Goal: Task Accomplishment & Management: Manage account settings

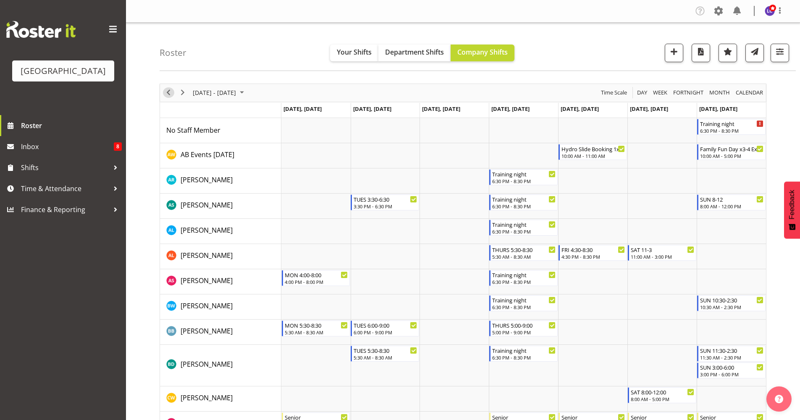
click at [168, 94] on span "Previous" at bounding box center [168, 92] width 10 height 10
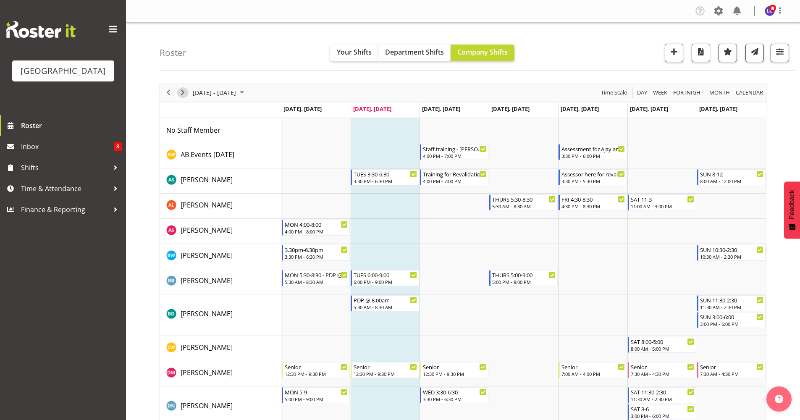
click at [184, 95] on span "Next" at bounding box center [183, 92] width 10 height 10
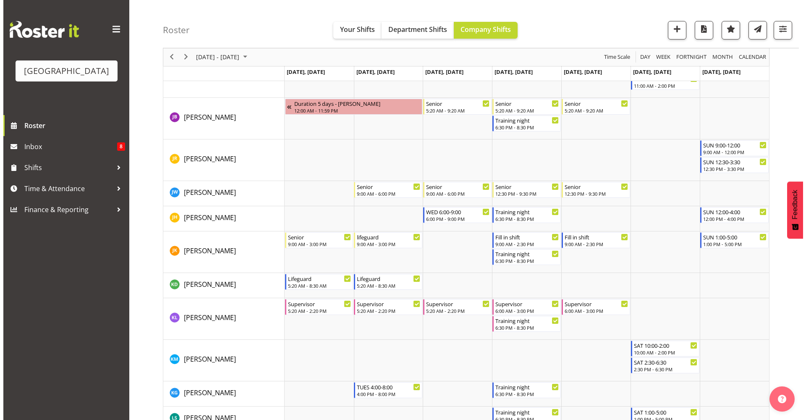
scroll to position [529, 0]
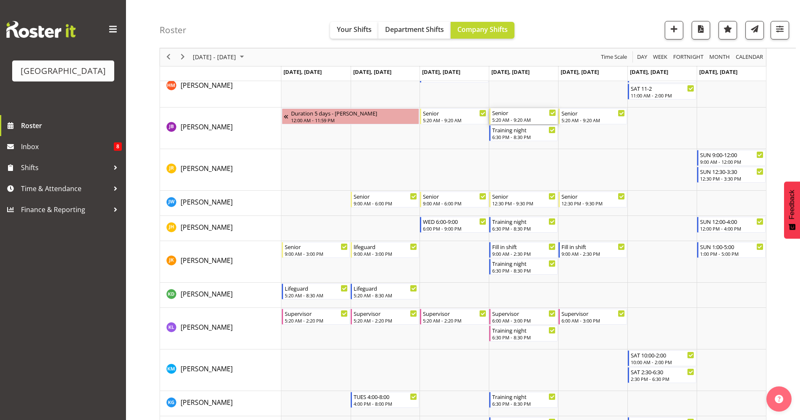
click at [528, 117] on div "5:20 AM - 9:20 AM" at bounding box center [524, 119] width 64 height 7
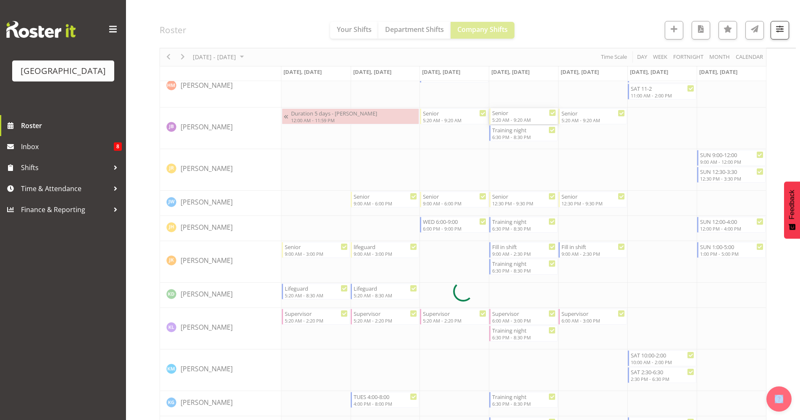
click at [528, 117] on div at bounding box center [463, 291] width 607 height 1474
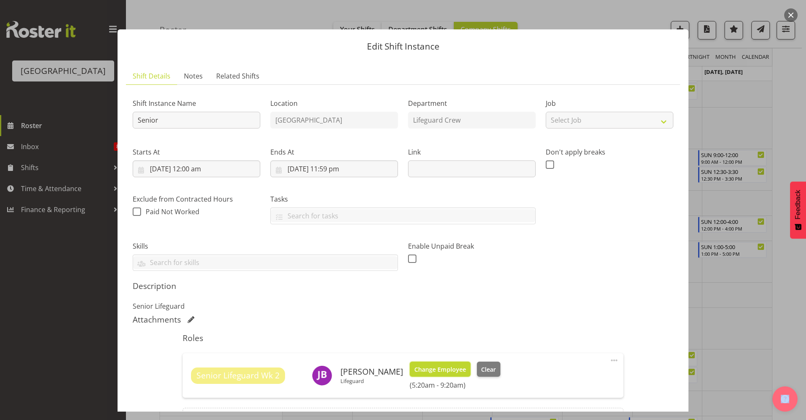
click at [432, 369] on span "Change Employee" at bounding box center [440, 369] width 52 height 9
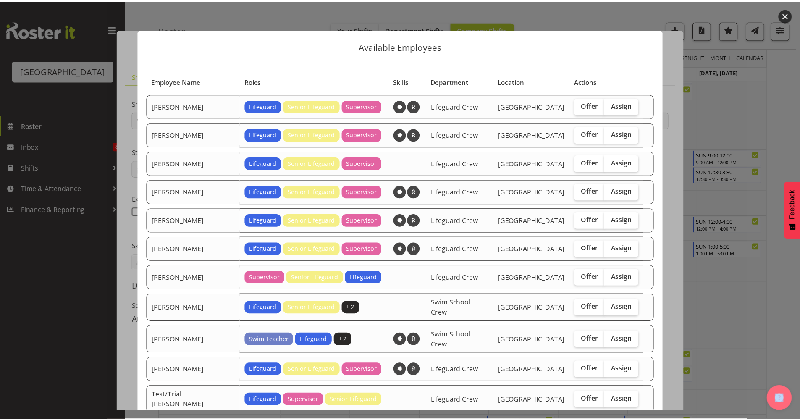
scroll to position [45, 0]
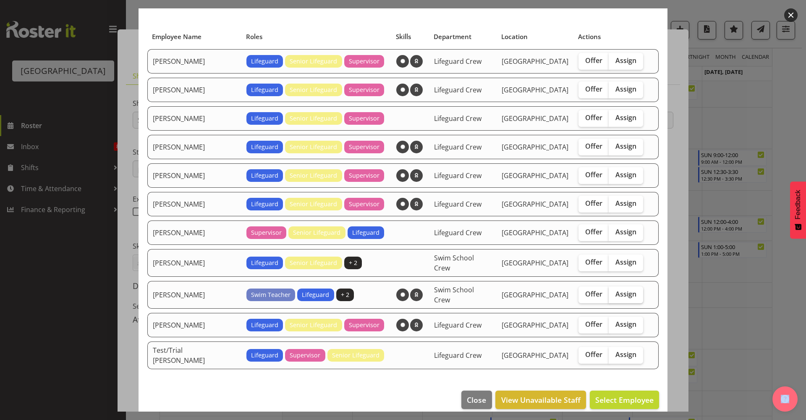
click at [610, 295] on label "Assign" at bounding box center [626, 294] width 34 height 17
click at [610, 295] on input "Assign" at bounding box center [611, 293] width 5 height 5
checkbox input "true"
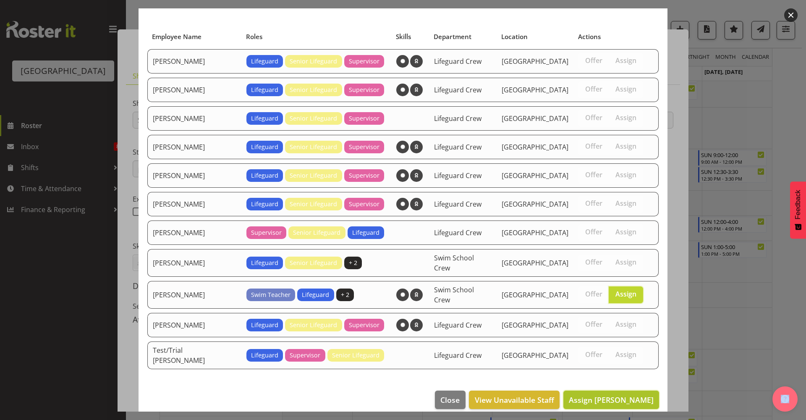
click at [628, 395] on span "Assign Mark Lieshout" at bounding box center [611, 400] width 85 height 10
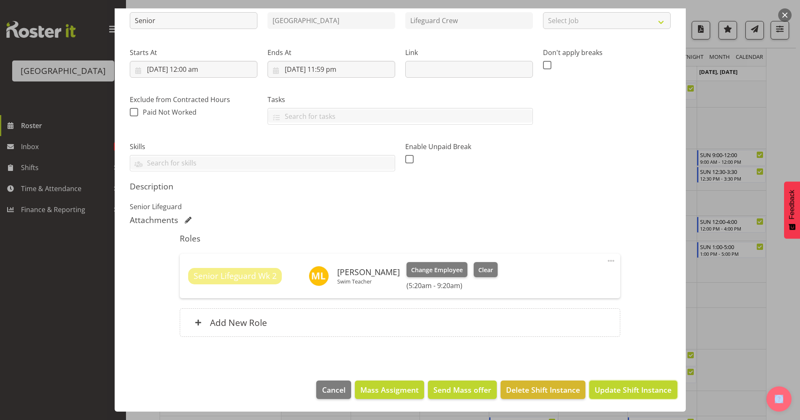
click at [611, 383] on button "Update Shift Instance" at bounding box center [633, 389] width 88 height 18
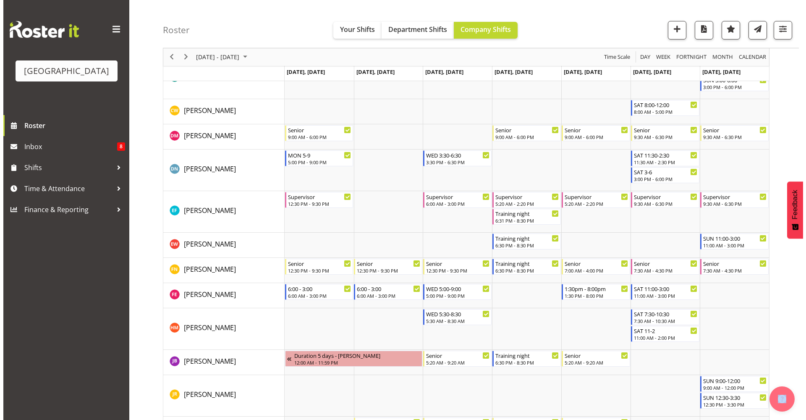
scroll to position [299, 0]
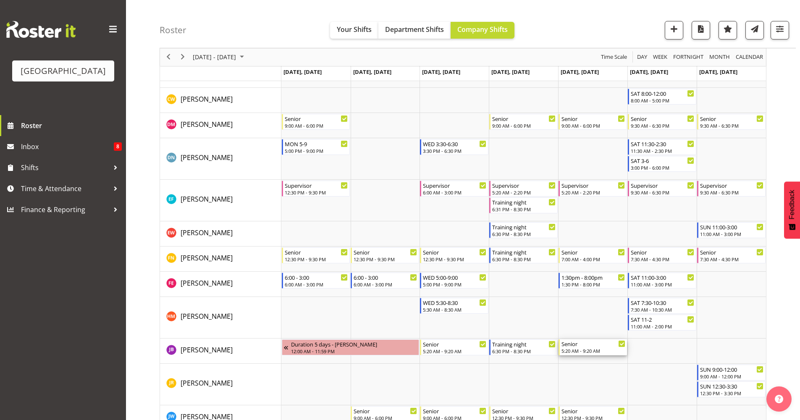
click at [578, 343] on div "Senior" at bounding box center [593, 343] width 64 height 8
click at [0, 0] on div at bounding box center [0, 0] width 0 height 0
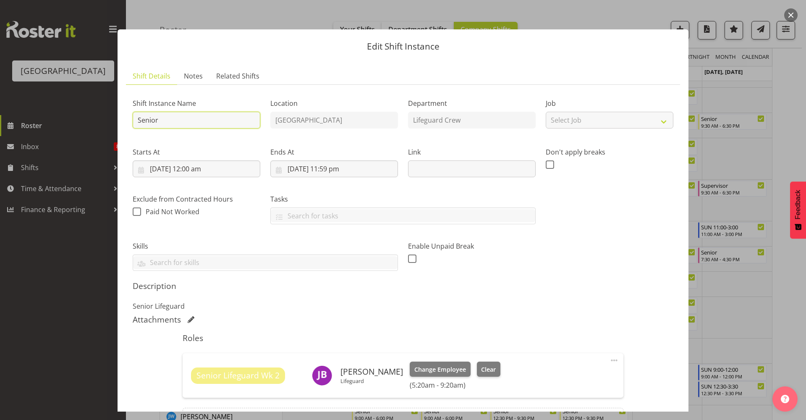
click at [220, 125] on input "Senior" at bounding box center [197, 120] width 128 height 17
click at [454, 370] on span "Change Employee" at bounding box center [440, 369] width 52 height 9
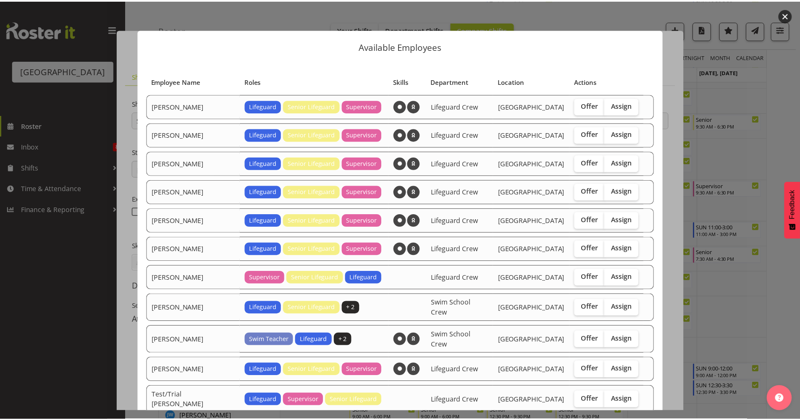
scroll to position [45, 0]
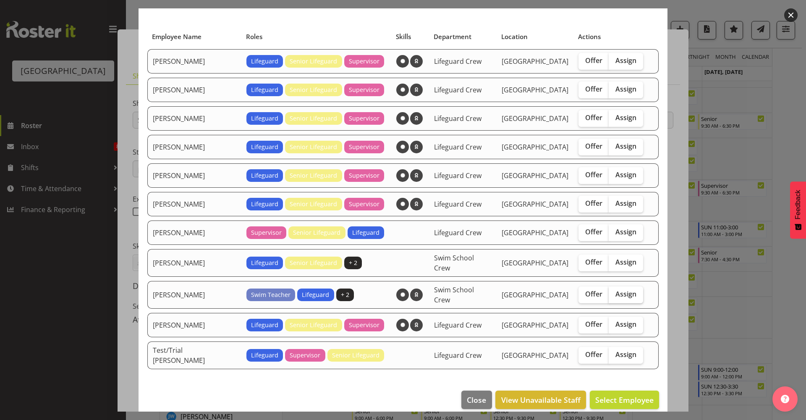
click at [618, 292] on span "Assign" at bounding box center [625, 294] width 21 height 8
click at [614, 292] on input "Assign" at bounding box center [611, 293] width 5 height 5
checkbox input "true"
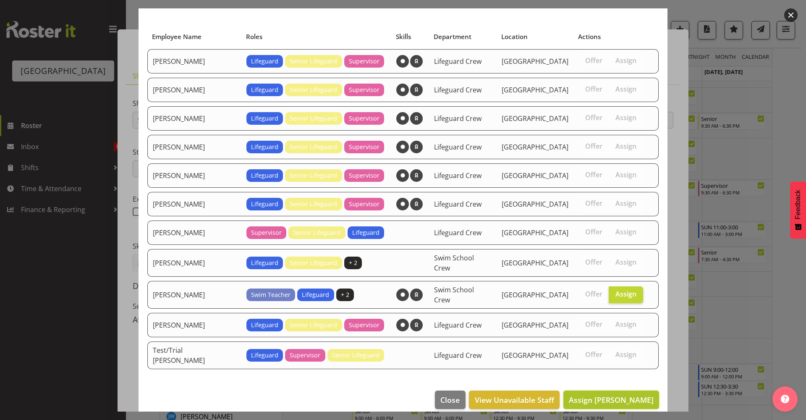
click at [633, 395] on span "Assign Mark Lieshout" at bounding box center [611, 399] width 85 height 11
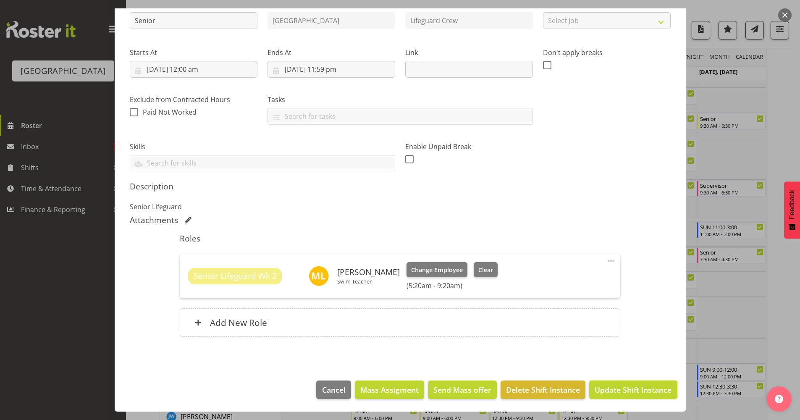
click at [633, 395] on span "Update Shift Instance" at bounding box center [632, 389] width 77 height 11
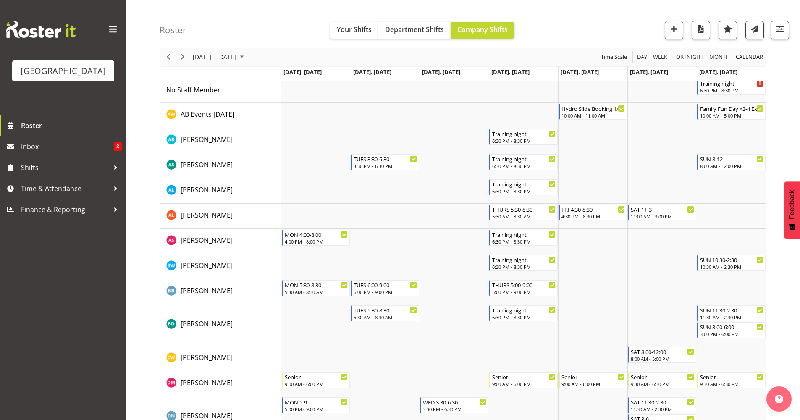
scroll to position [42, 0]
click at [188, 57] on button "Next" at bounding box center [182, 57] width 11 height 10
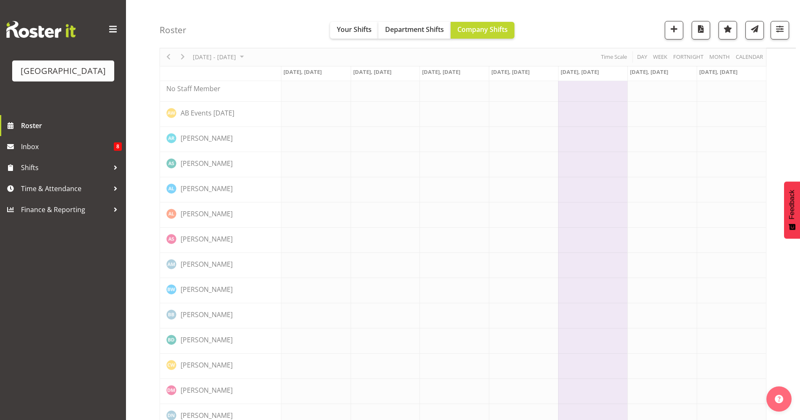
scroll to position [0, 0]
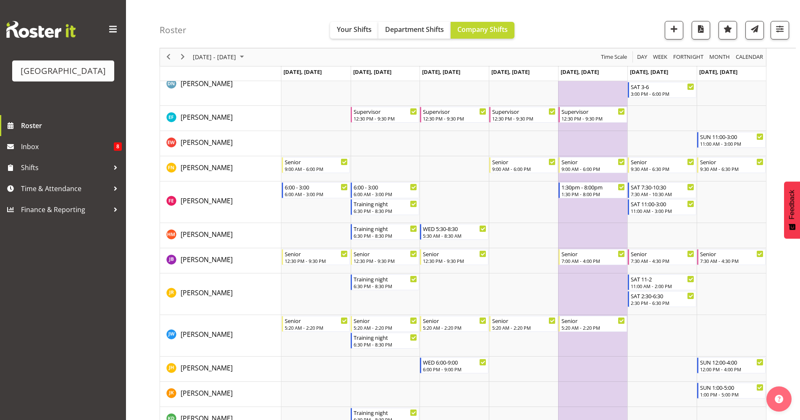
scroll to position [340, 0]
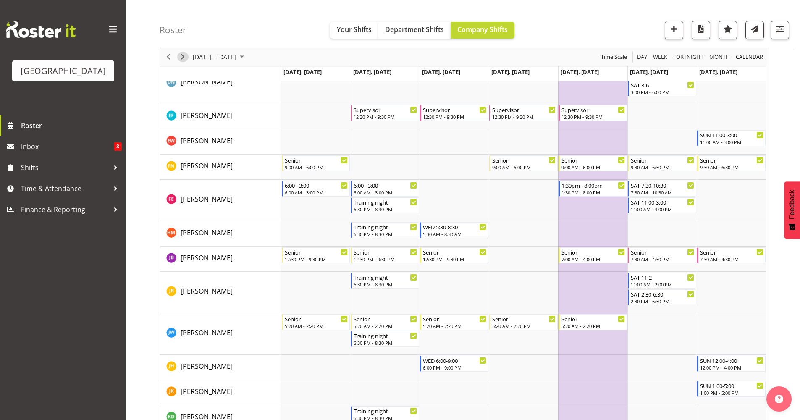
drag, startPoint x: 185, startPoint y: 58, endPoint x: 374, endPoint y: 107, distance: 194.8
click at [185, 59] on span "Next" at bounding box center [183, 57] width 10 height 10
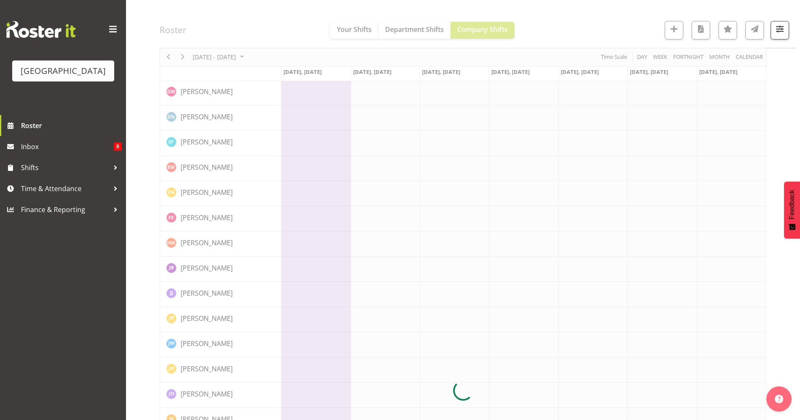
scroll to position [0, 0]
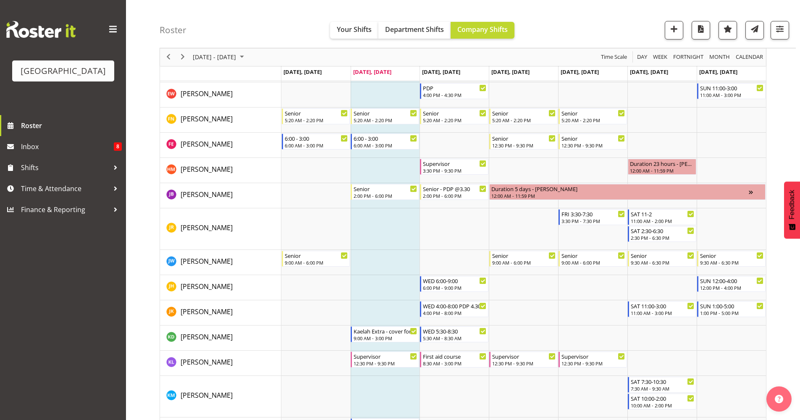
scroll to position [368, 0]
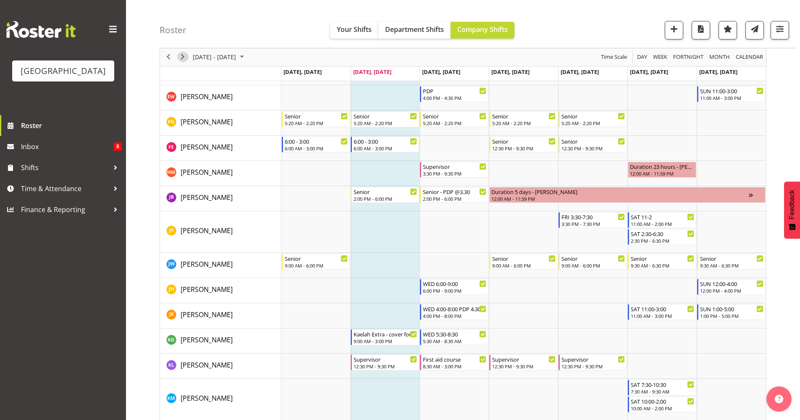
click at [180, 60] on span "Next" at bounding box center [183, 57] width 10 height 10
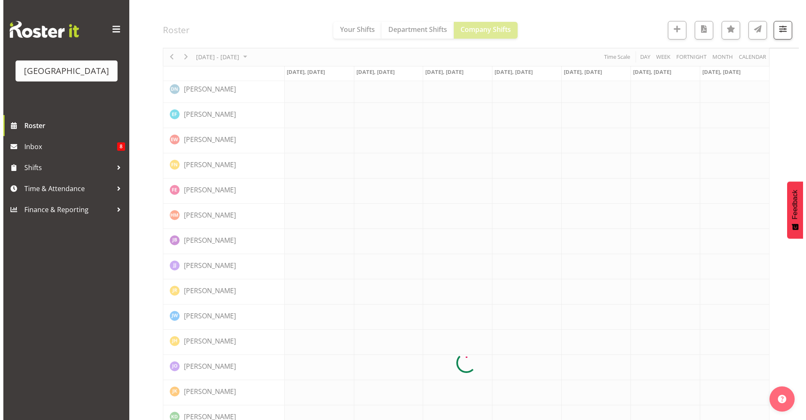
scroll to position [0, 0]
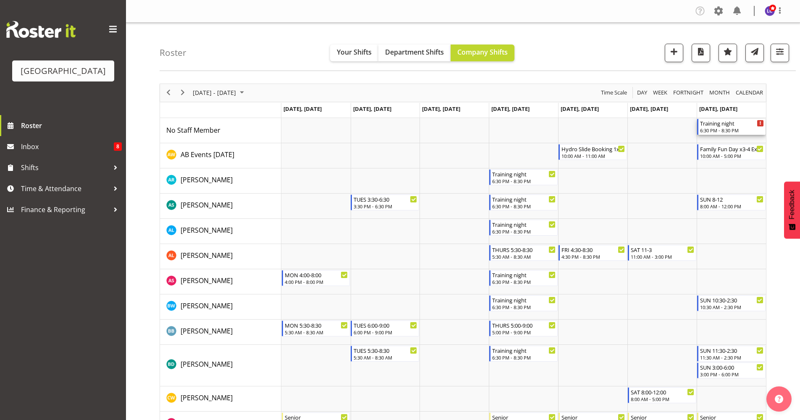
click at [736, 131] on div "6:30 PM - 8:30 PM" at bounding box center [732, 130] width 64 height 7
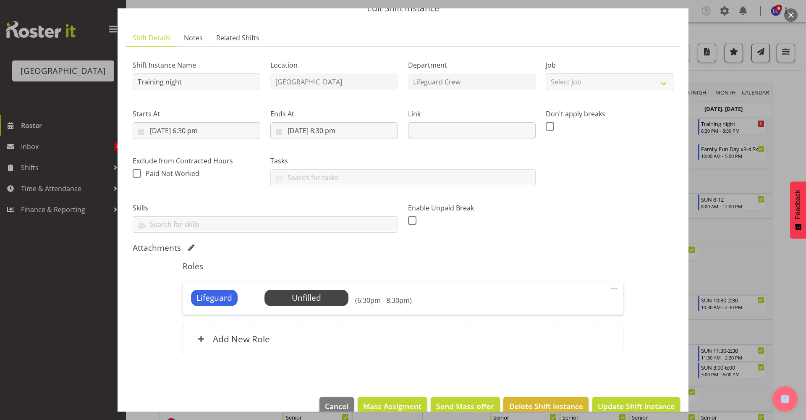
scroll to position [55, 0]
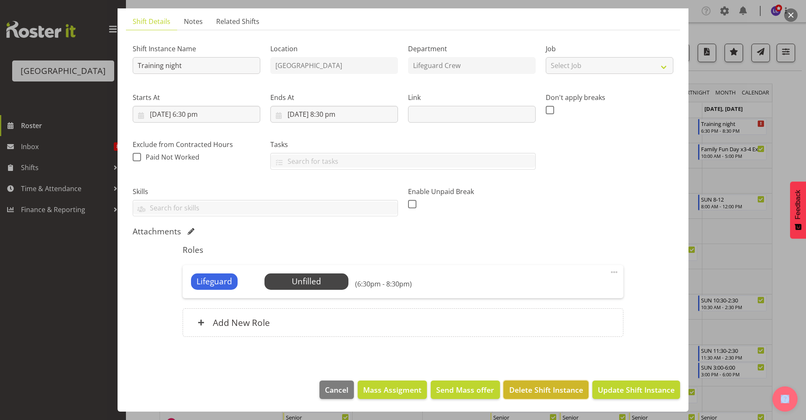
click at [526, 388] on span "Delete Shift Instance" at bounding box center [546, 389] width 74 height 11
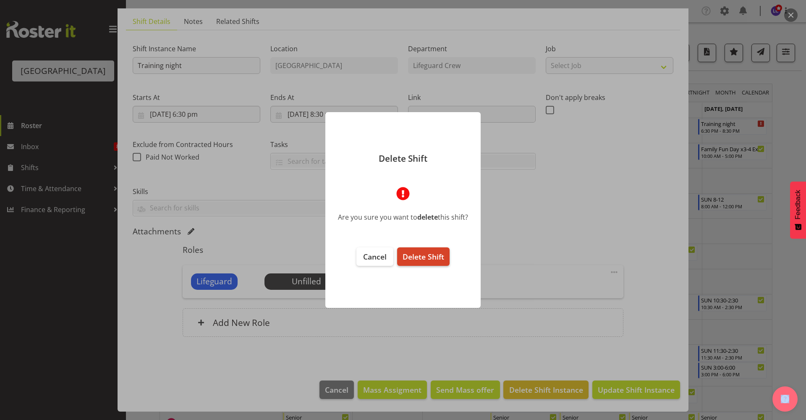
click at [432, 264] on button "Delete Shift" at bounding box center [423, 256] width 52 height 18
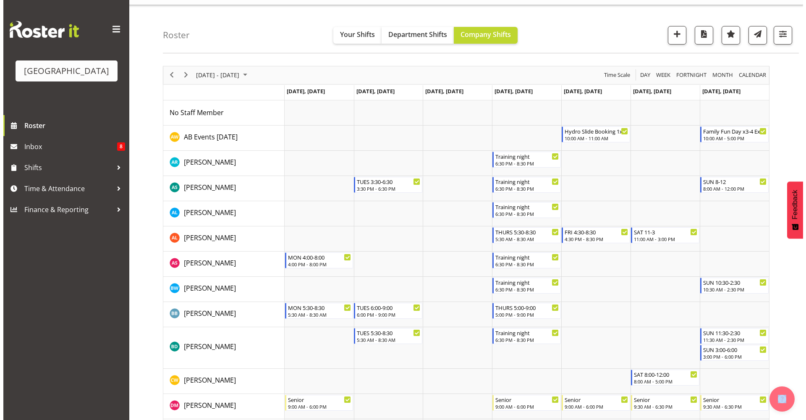
scroll to position [0, 0]
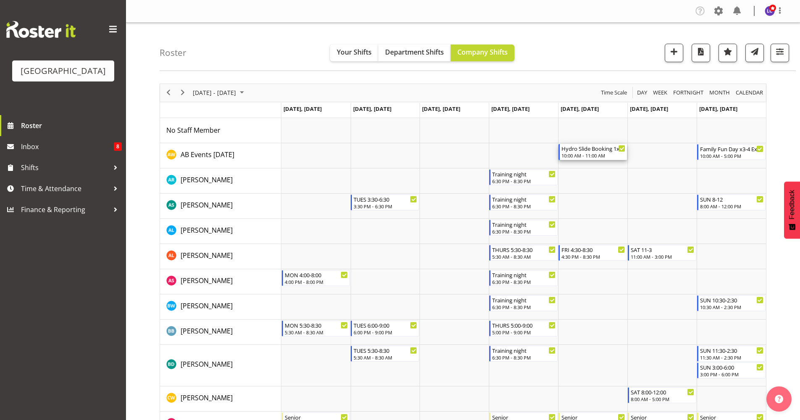
click at [602, 153] on div "10:00 AM - 11:00 AM" at bounding box center [593, 155] width 64 height 7
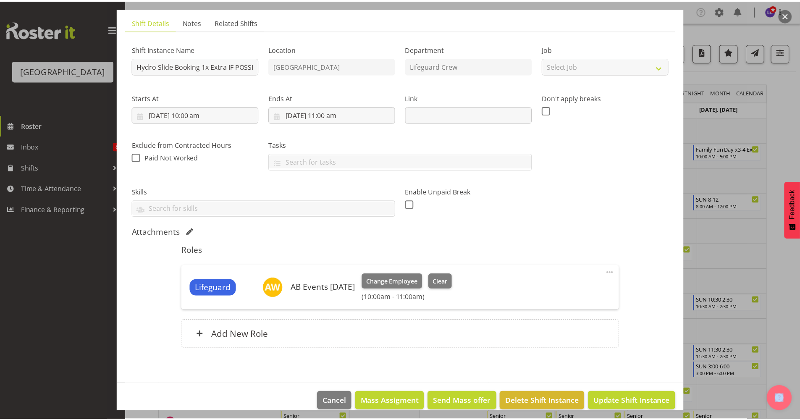
scroll to position [66, 0]
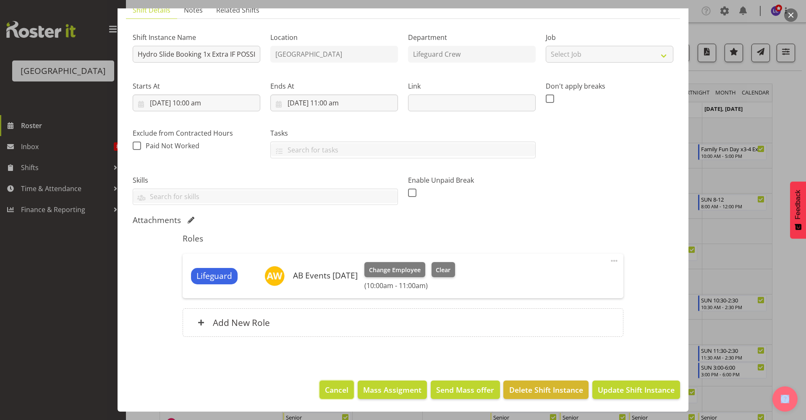
click at [343, 394] on span "Cancel" at bounding box center [337, 389] width 24 height 11
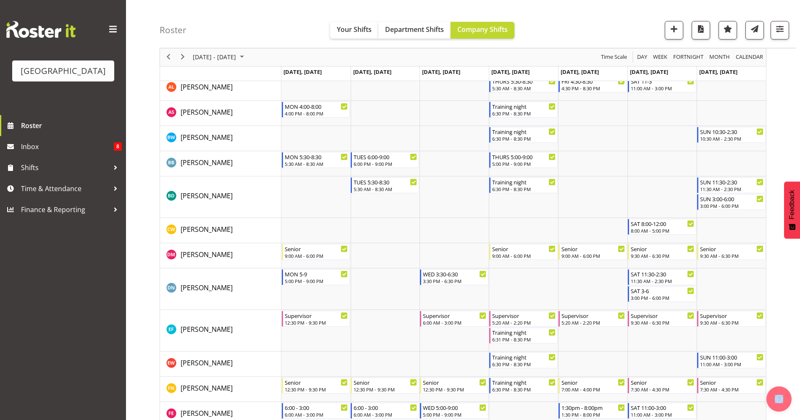
scroll to position [0, 0]
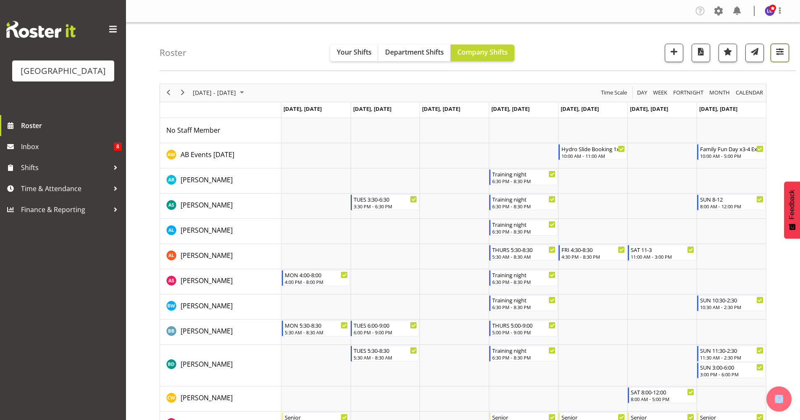
click at [778, 52] on span "button" at bounding box center [779, 51] width 11 height 11
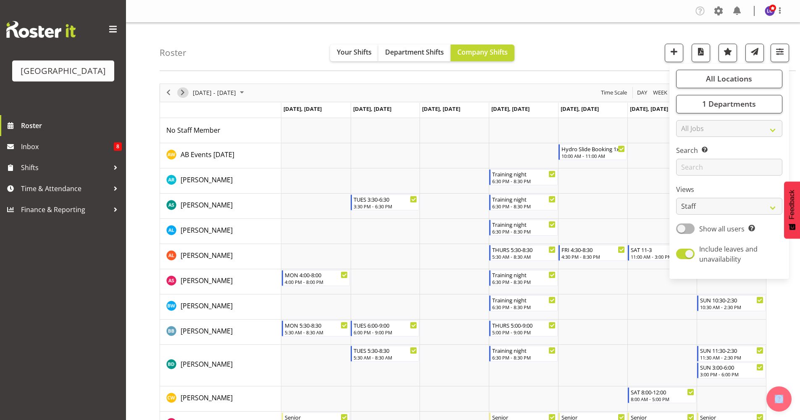
click at [181, 93] on span "Next" at bounding box center [183, 92] width 10 height 10
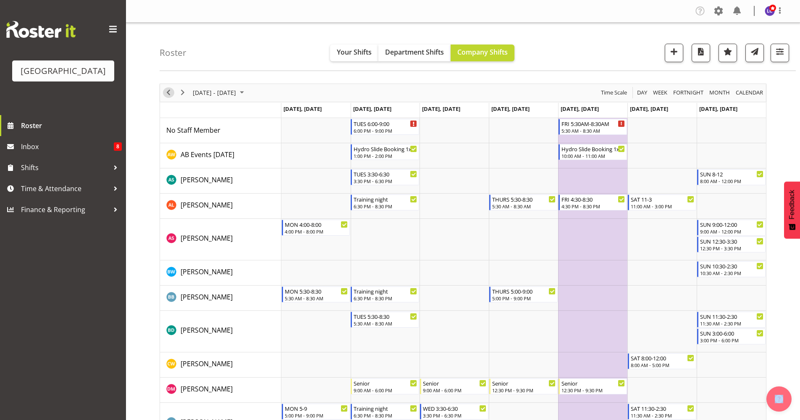
click at [166, 90] on span "Previous" at bounding box center [168, 92] width 10 height 10
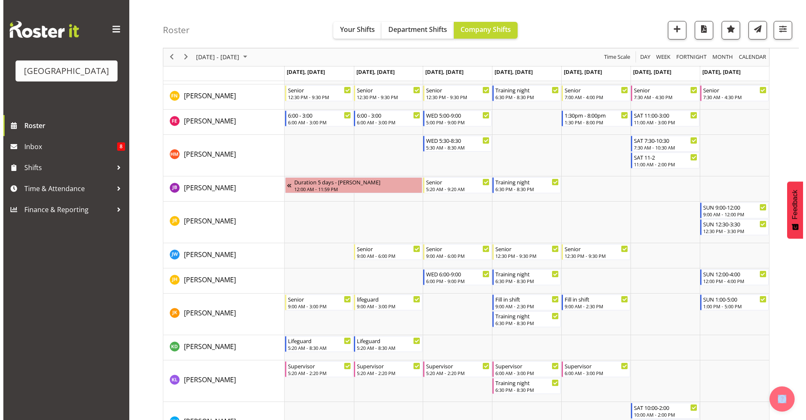
scroll to position [459, 0]
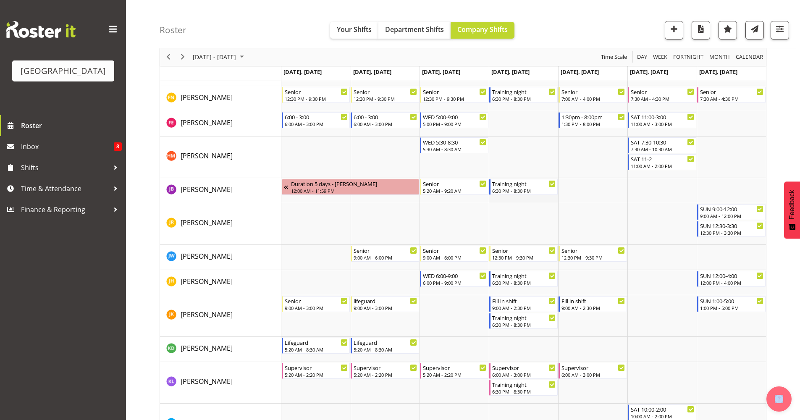
click at [546, 197] on td "Timeline Week of October 14, 2025" at bounding box center [523, 190] width 69 height 25
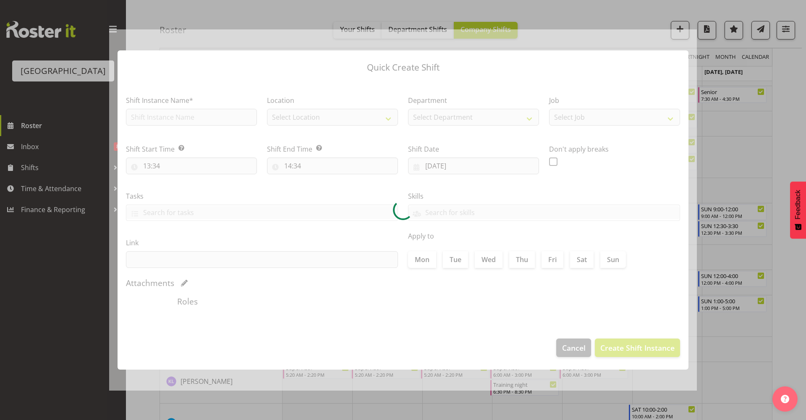
click at [546, 197] on div at bounding box center [403, 209] width 588 height 361
type input "16/10/2025"
checkbox input "true"
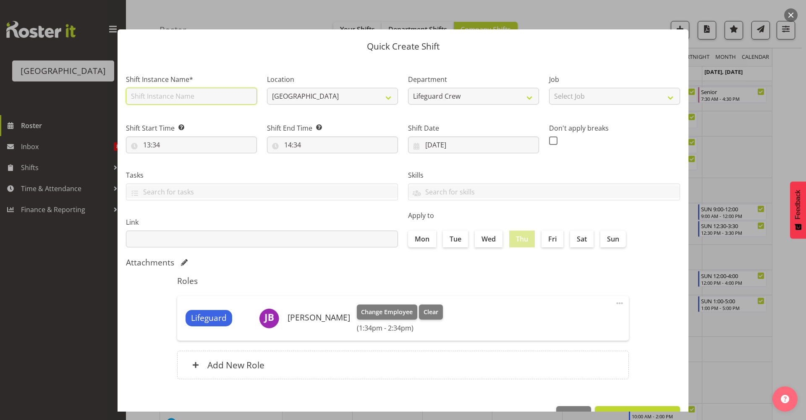
click at [178, 96] on input "text" at bounding box center [191, 96] width 131 height 17
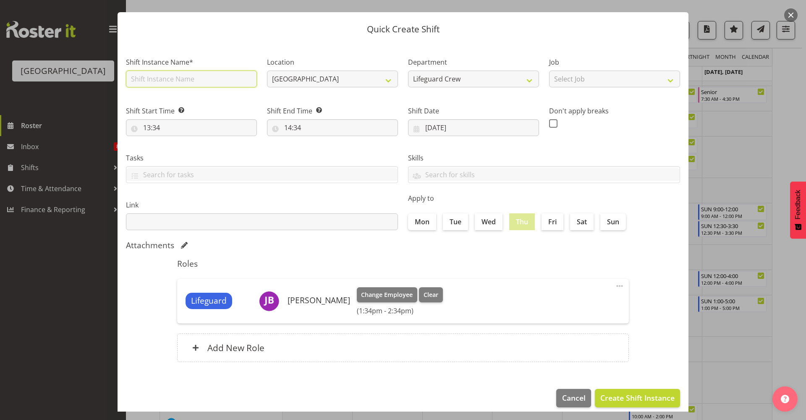
scroll to position [26, 0]
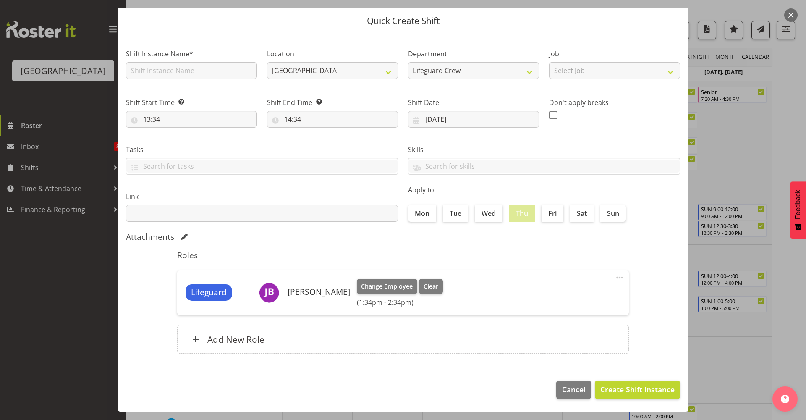
click at [371, 239] on div "Attachments" at bounding box center [403, 237] width 554 height 10
click at [184, 115] on input "13:34" at bounding box center [191, 119] width 131 height 17
click at [186, 143] on select "00 01 02 03 04 05 06 07 08 09 10 11 12 13 14 15 16 17 18 19 20 21 22 23" at bounding box center [183, 141] width 19 height 17
select select "10"
click at [174, 133] on select "00 01 02 03 04 05 06 07 08 09 10 11 12 13 14 15 16 17 18 19 20 21 22 23" at bounding box center [183, 141] width 19 height 17
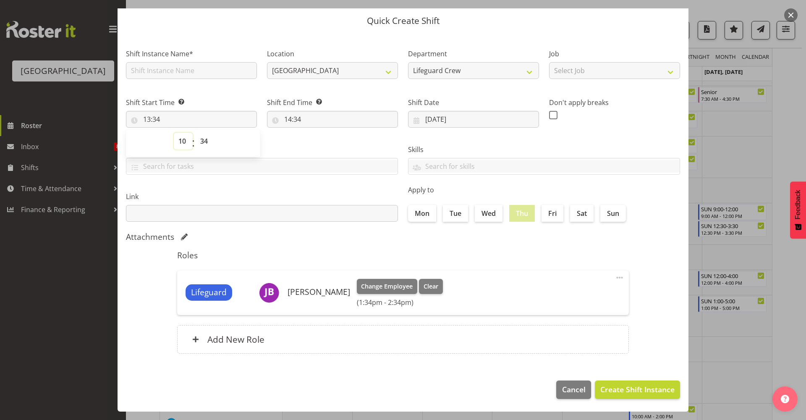
type input "10:34"
click at [203, 145] on select "00 01 02 03 04 05 06 07 08 09 10 11 12 13 14 15 16 17 18 19 20 21 22 23 24 25 2…" at bounding box center [205, 141] width 19 height 17
select select "0"
click at [196, 133] on select "00 01 02 03 04 05 06 07 08 09 10 11 12 13 14 15 16 17 18 19 20 21 22 23 24 25 2…" at bounding box center [205, 141] width 19 height 17
type input "10:00"
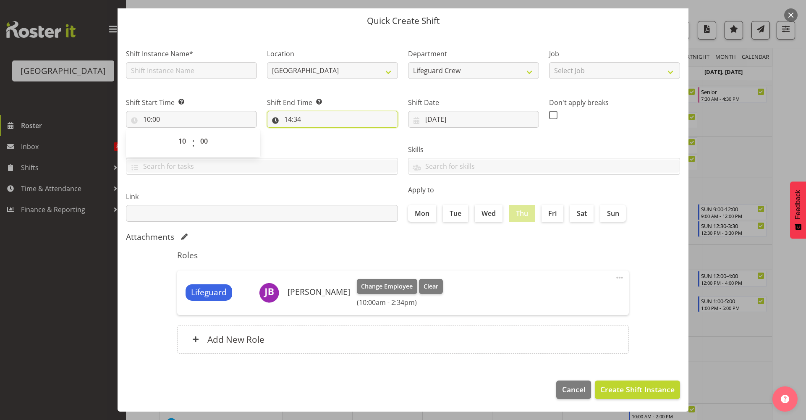
click at [295, 118] on input "14:34" at bounding box center [332, 119] width 131 height 17
click at [318, 141] on select "00 01 02 03 04 05 06 07 08 09 10 11 12 13 14 15 16 17 18 19 20 21 22 23" at bounding box center [324, 141] width 19 height 17
click at [315, 133] on select "00 01 02 03 04 05 06 07 08 09 10 11 12 13 14 15 16 17 18 19 20 21 22 23" at bounding box center [324, 141] width 19 height 17
drag, startPoint x: 346, startPoint y: 142, endPoint x: 350, endPoint y: 147, distance: 6.0
click at [346, 142] on select "00 01 02 03 04 05 06 07 08 09 10 11 12 13 14 15 16 17 18 19 20 21 22 23 24 25 2…" at bounding box center [346, 141] width 19 height 17
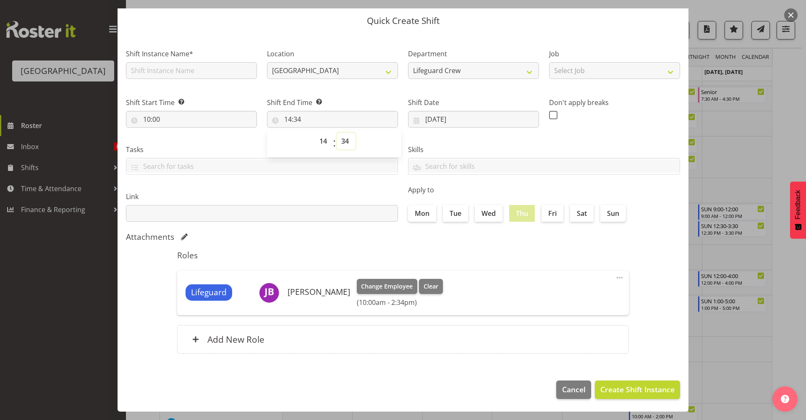
select select "0"
click at [337, 133] on select "00 01 02 03 04 05 06 07 08 09 10 11 12 13 14 15 16 17 18 19 20 21 22 23 24 25 2…" at bounding box center [346, 141] width 19 height 17
type input "14:00"
click at [200, 73] on input "text" at bounding box center [191, 70] width 131 height 17
type input "Senior"
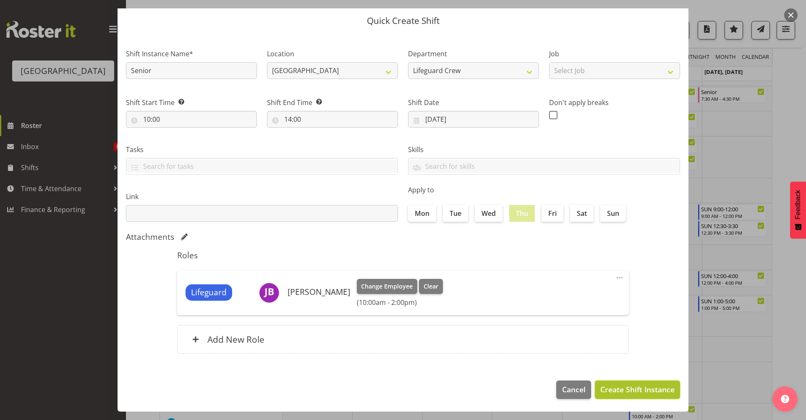
click at [624, 392] on span "Create Shift Instance" at bounding box center [637, 389] width 74 height 11
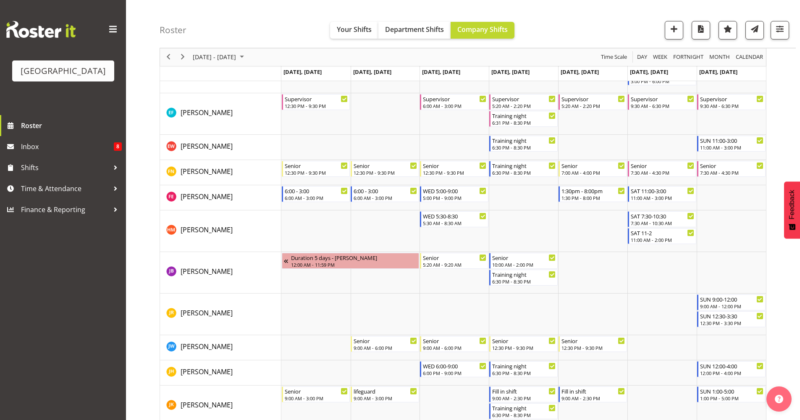
scroll to position [391, 0]
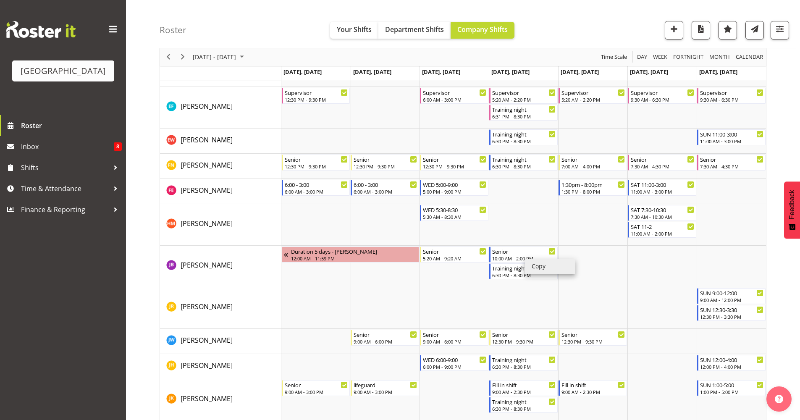
click at [545, 270] on li "Copy" at bounding box center [550, 266] width 50 height 15
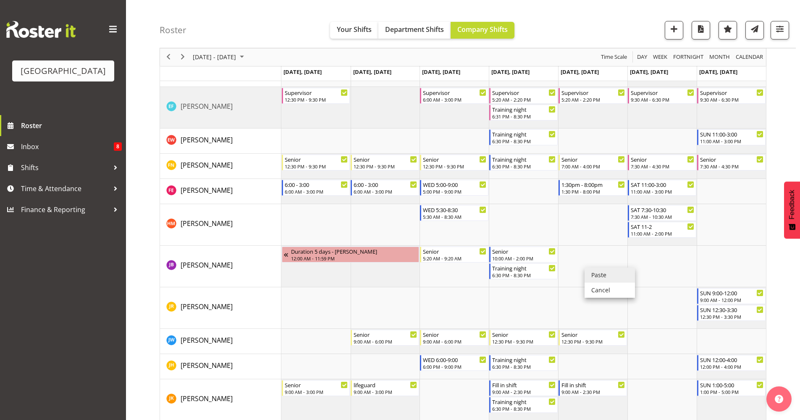
click at [599, 278] on li "Paste" at bounding box center [609, 274] width 50 height 15
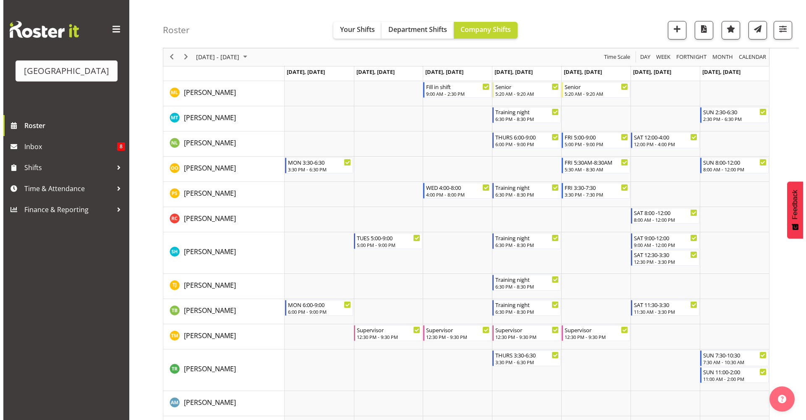
scroll to position [942, 0]
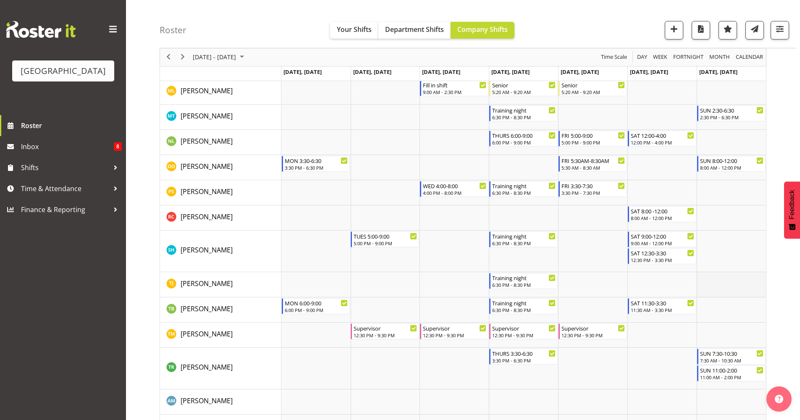
click at [743, 284] on td "Timeline Week of October 14, 2025" at bounding box center [731, 284] width 69 height 25
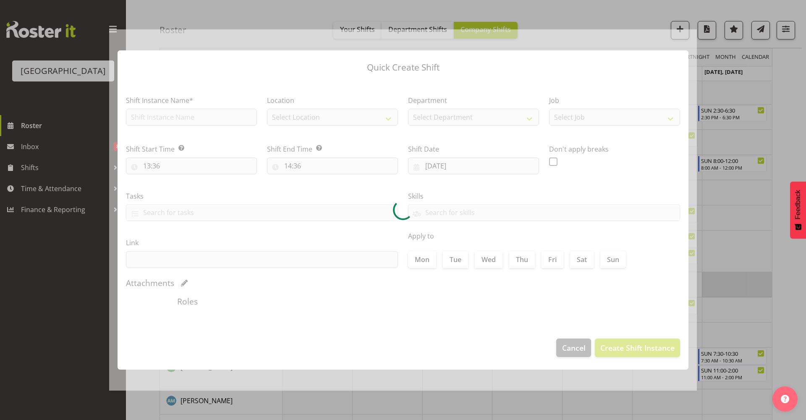
click at [743, 284] on div at bounding box center [403, 210] width 806 height 420
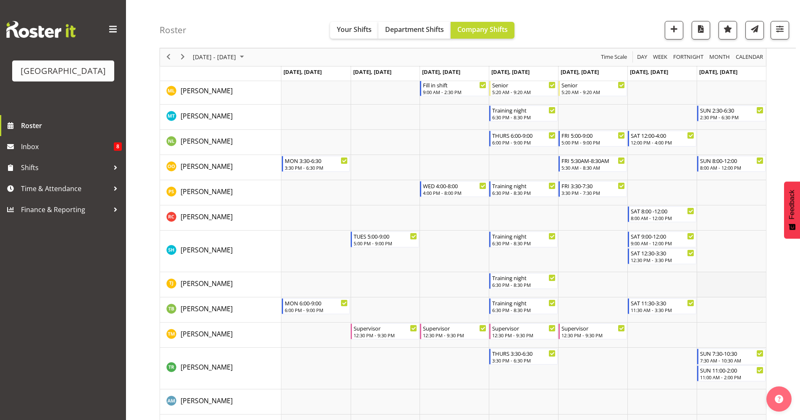
click at [743, 284] on td "Timeline Week of October 14, 2025" at bounding box center [731, 284] width 69 height 25
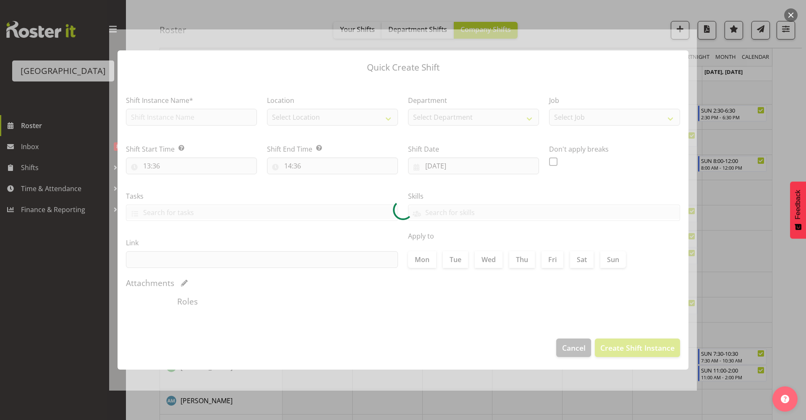
type input "19/10/2025"
checkbox input "true"
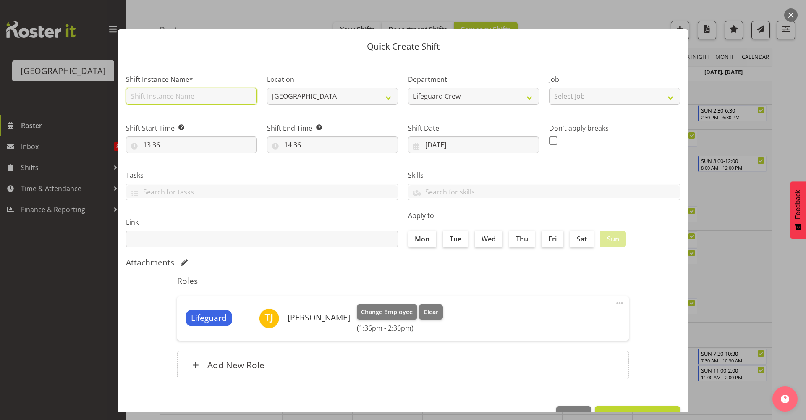
click at [203, 94] on input "text" at bounding box center [191, 96] width 131 height 17
type input "Fun Day shift"
click at [186, 136] on input "13:36" at bounding box center [191, 144] width 131 height 17
click at [184, 168] on select "00 01 02 03 04 05 06 07 08 09 10 11 12 13 14 15 16 17 18 19 20 21 22 23" at bounding box center [183, 166] width 19 height 17
select select "10"
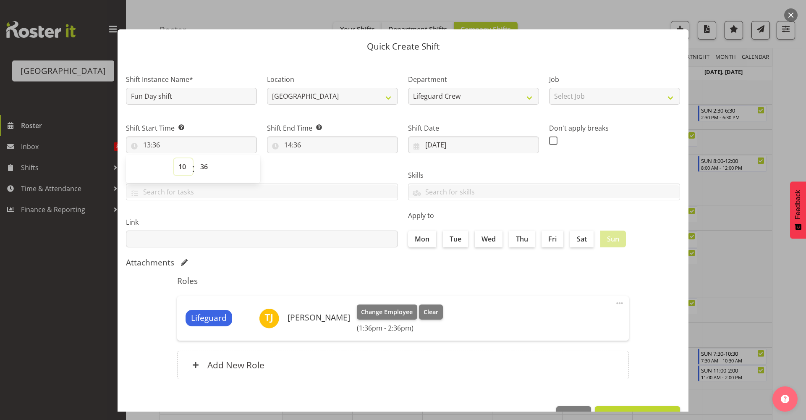
click at [174, 158] on select "00 01 02 03 04 05 06 07 08 09 10 11 12 13 14 15 16 17 18 19 20 21 22 23" at bounding box center [183, 166] width 19 height 17
type input "10:36"
click at [215, 166] on select "00 01 02 03 04 05 06 07 08 09 10 11 12 13 14 15 16 17 18 19 20 21 22 23 24 25 2…" at bounding box center [205, 166] width 19 height 17
select select "0"
click at [196, 158] on select "00 01 02 03 04 05 06 07 08 09 10 11 12 13 14 15 16 17 18 19 20 21 22 23 24 25 2…" at bounding box center [205, 166] width 19 height 17
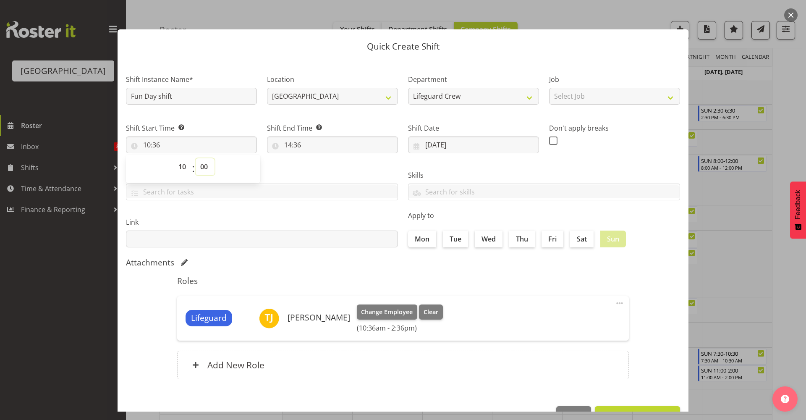
type input "10:00"
click at [304, 140] on input "14:36" at bounding box center [332, 144] width 131 height 17
click at [325, 174] on select "00 01 02 03 04 05 06 07 08 09 10 11 12 13 14 15 16 17 18 19 20 21 22 23" at bounding box center [324, 166] width 19 height 17
select select "15"
click at [315, 158] on select "00 01 02 03 04 05 06 07 08 09 10 11 12 13 14 15 16 17 18 19 20 21 22 23" at bounding box center [324, 166] width 19 height 17
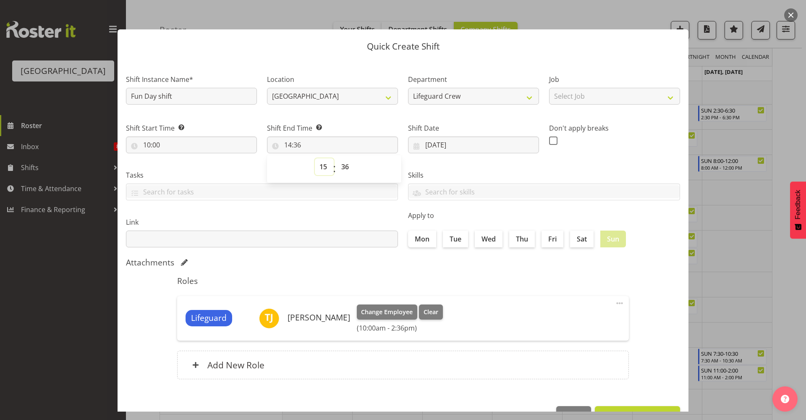
type input "15:36"
click at [345, 168] on select "00 01 02 03 04 05 06 07 08 09 10 11 12 13 14 15 16 17 18 19 20 21 22 23 24 25 2…" at bounding box center [346, 166] width 19 height 17
click at [328, 168] on select "00 01 02 03 04 05 06 07 08 09 10 11 12 13 14 15 16 17 18 19 20 21 22 23" at bounding box center [324, 166] width 19 height 17
select select "17"
click at [315, 158] on select "00 01 02 03 04 05 06 07 08 09 10 11 12 13 14 15 16 17 18 19 20 21 22 23" at bounding box center [324, 166] width 19 height 17
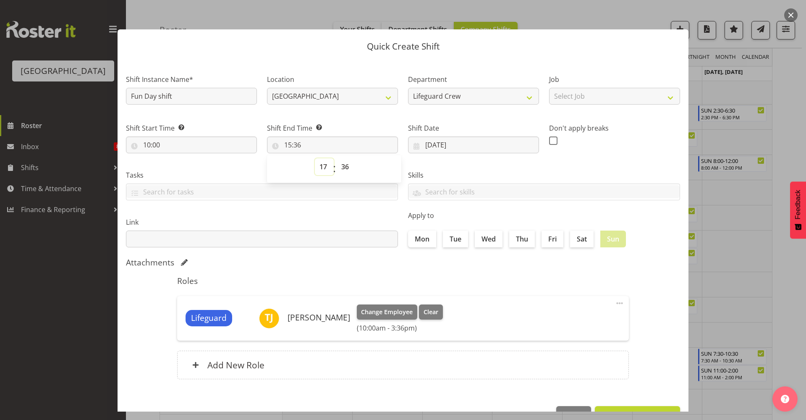
type input "17:36"
drag, startPoint x: 344, startPoint y: 170, endPoint x: 348, endPoint y: 175, distance: 6.3
click at [344, 170] on select "00 01 02 03 04 05 06 07 08 09 10 11 12 13 14 15 16 17 18 19 20 21 22 23 24 25 2…" at bounding box center [346, 166] width 19 height 17
select select "30"
click at [337, 158] on select "00 01 02 03 04 05 06 07 08 09 10 11 12 13 14 15 16 17 18 19 20 21 22 23 24 25 2…" at bounding box center [346, 166] width 19 height 17
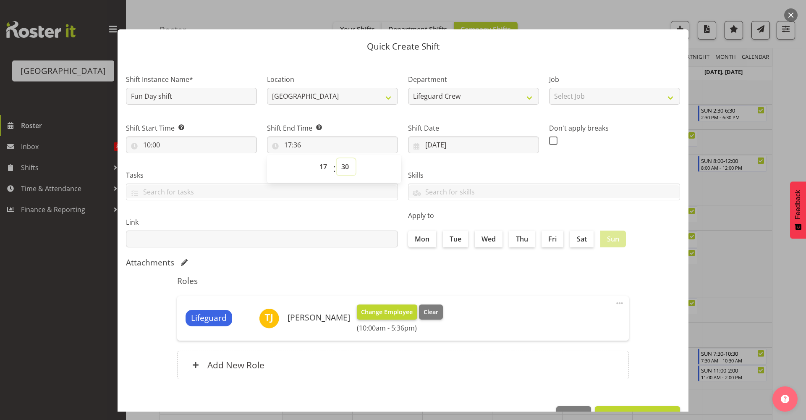
type input "17:30"
click at [235, 146] on input "10:00" at bounding box center [191, 144] width 131 height 17
click at [179, 169] on select "00 01 02 03 04 05 06 07 08 09 10 11 12 13 14 15 16 17 18 19 20 21 22 23" at bounding box center [183, 166] width 19 height 17
select select "9"
click at [174, 158] on select "00 01 02 03 04 05 06 07 08 09 10 11 12 13 14 15 16 17 18 19 20 21 22 23" at bounding box center [183, 166] width 19 height 17
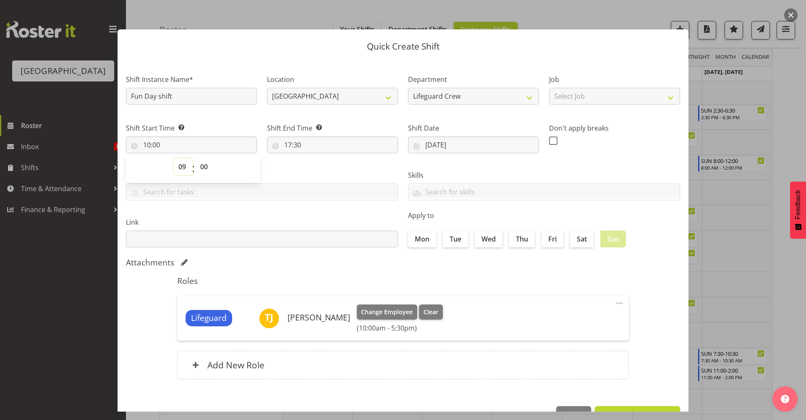
type input "09:00"
click at [205, 169] on select "00 01 02 03 04 05 06 07 08 09 10 11 12 13 14 15 16 17 18 19 20 21 22 23 24 25 2…" at bounding box center [205, 166] width 19 height 17
select select "30"
click at [196, 158] on select "00 01 02 03 04 05 06 07 08 09 10 11 12 13 14 15 16 17 18 19 20 21 22 23 24 25 2…" at bounding box center [205, 166] width 19 height 17
type input "09:30"
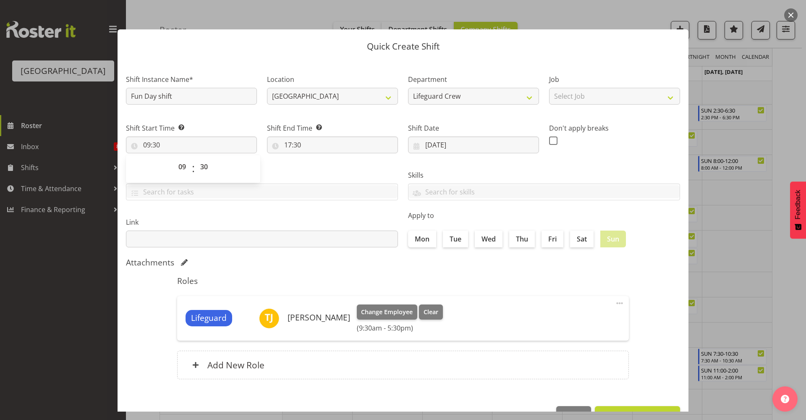
click at [466, 285] on h5 "Roles" at bounding box center [403, 281] width 452 height 10
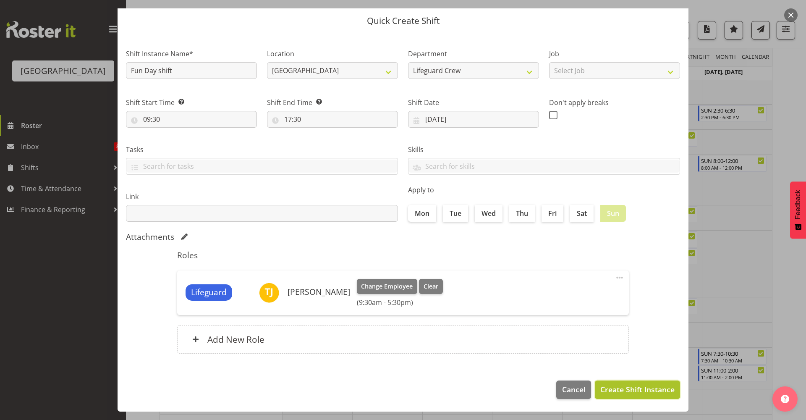
click at [636, 391] on span "Create Shift Instance" at bounding box center [637, 389] width 74 height 11
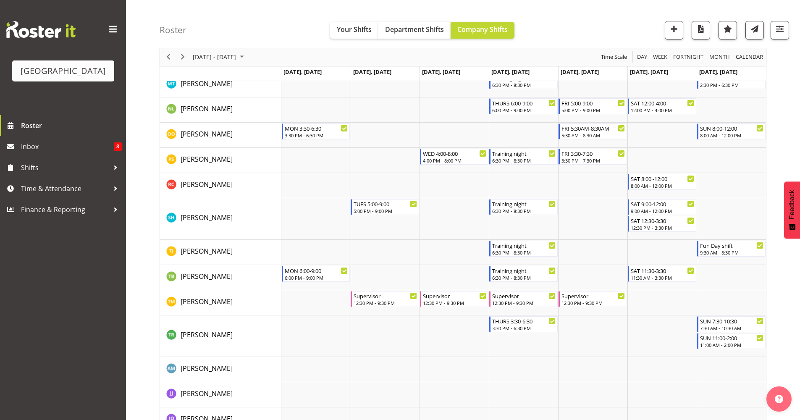
scroll to position [982, 0]
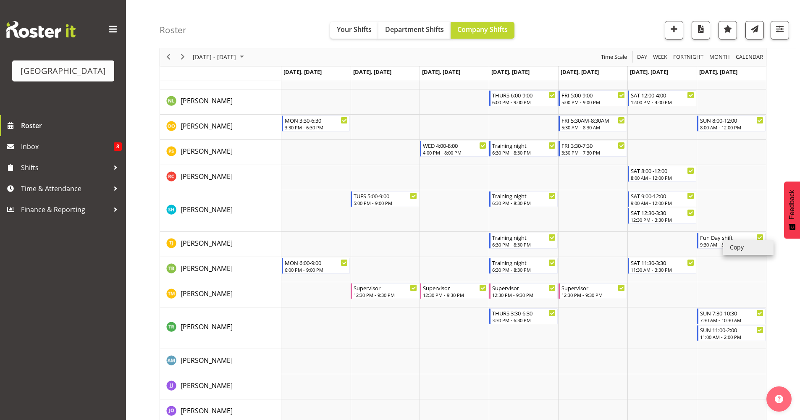
click at [749, 248] on li "Copy" at bounding box center [748, 247] width 50 height 15
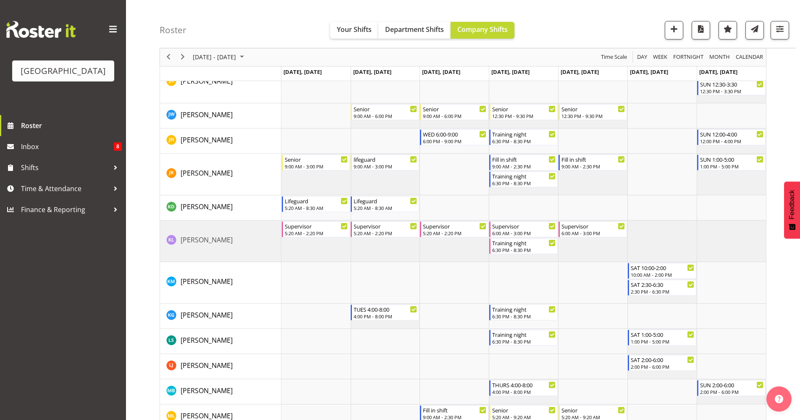
scroll to position [612, 0]
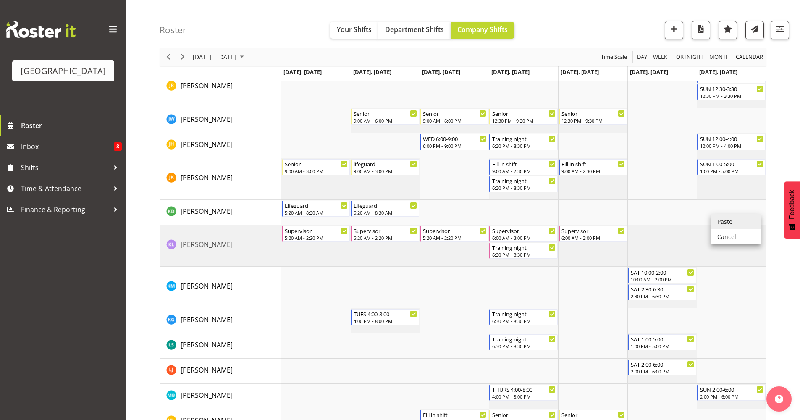
click at [722, 222] on li "Paste" at bounding box center [735, 221] width 50 height 15
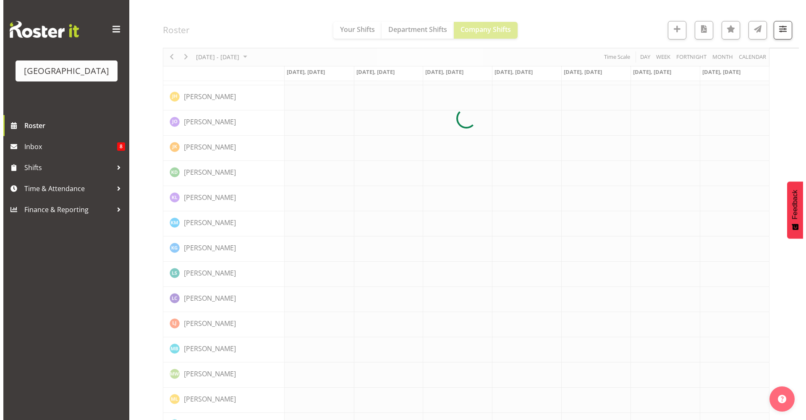
scroll to position [0, 0]
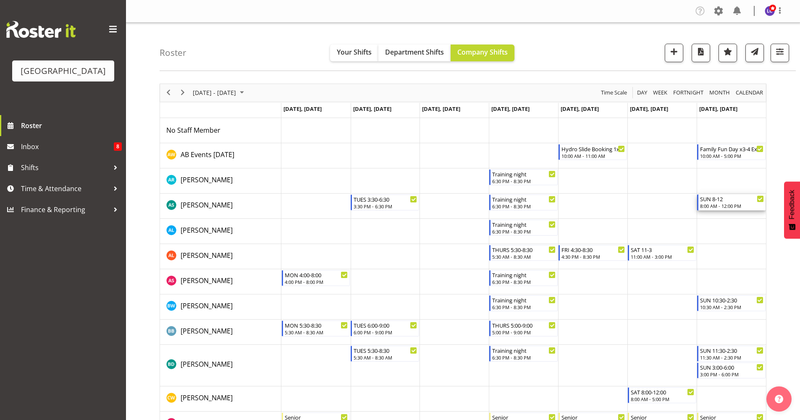
click at [733, 202] on div "SUN 8-12" at bounding box center [732, 198] width 64 height 8
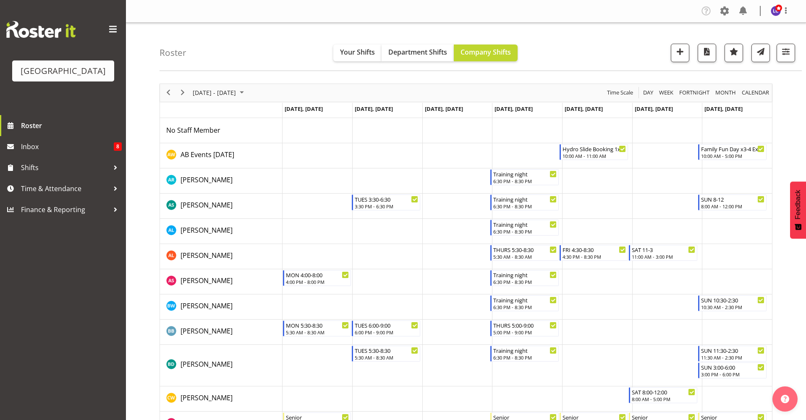
select select "9"
select select "2025"
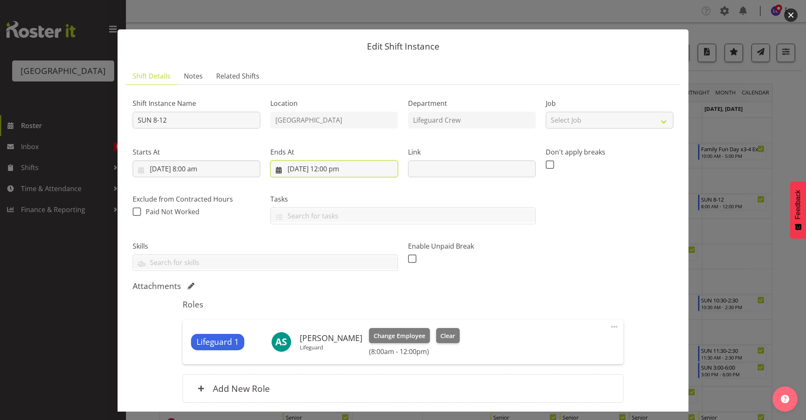
click at [316, 171] on input "19/10/2025, 12:00 pm" at bounding box center [334, 168] width 128 height 17
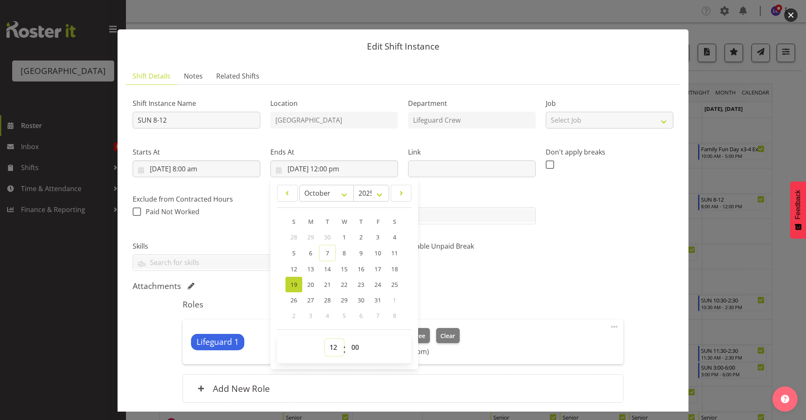
click at [331, 342] on select "00 01 02 03 04 05 06 07 08 09 10 11 12 13 14 15 16 17 18 19 20 21 22 23" at bounding box center [334, 347] width 19 height 17
select select "14"
click at [325, 339] on select "00 01 02 03 04 05 06 07 08 09 10 11 12 13 14 15 16 17 18 19 20 21 22 23" at bounding box center [334, 347] width 19 height 17
type input "19/10/2025, 2:00 pm"
click at [492, 285] on div "Attachments" at bounding box center [403, 286] width 541 height 10
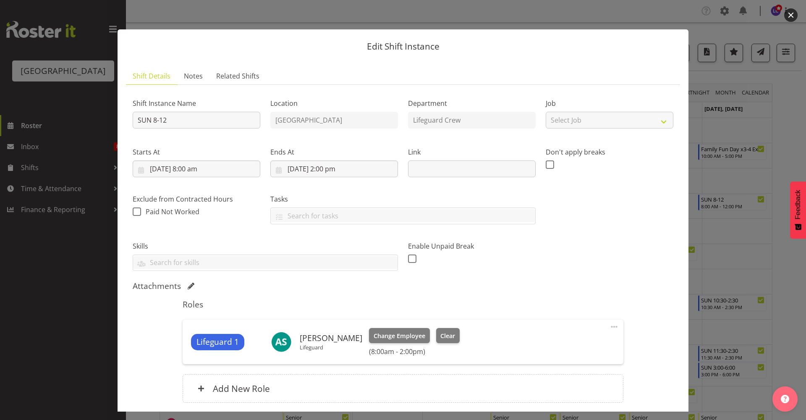
scroll to position [66, 0]
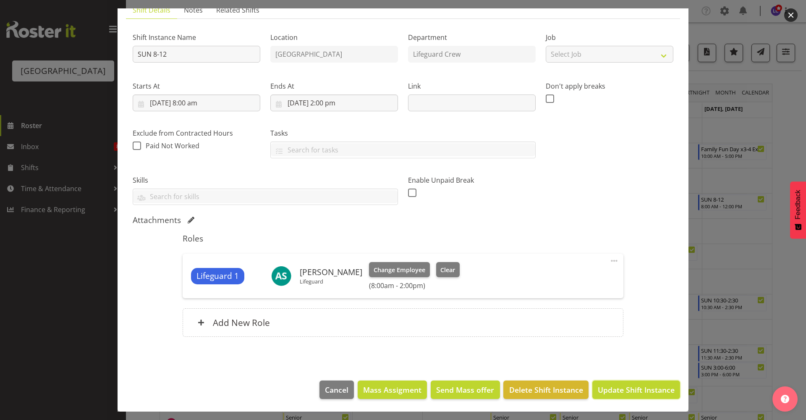
click at [621, 386] on span "Update Shift Instance" at bounding box center [636, 389] width 77 height 11
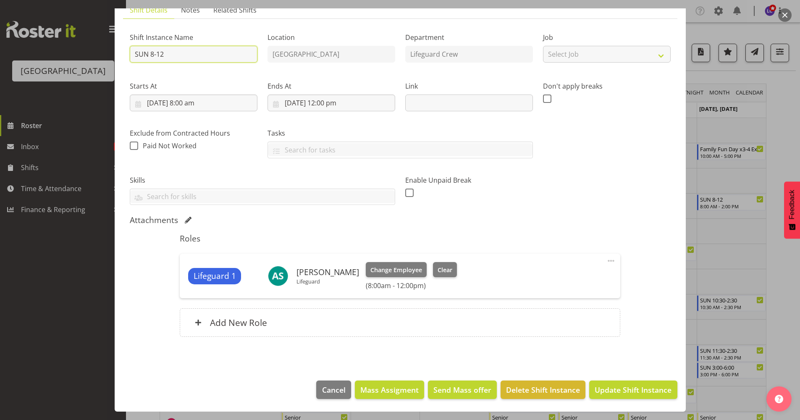
click at [182, 56] on input "SUN 8-12" at bounding box center [194, 54] width 128 height 17
click at [314, 104] on input "19/10/2025, 12:00 pm" at bounding box center [331, 102] width 128 height 17
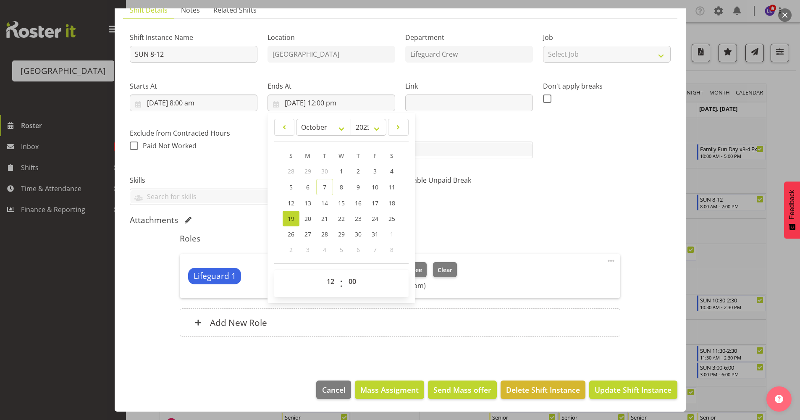
click at [328, 294] on div "00 01 02 03 04 05 06 07 08 09 10 11 12 13 14 15 16 17 18 19 20 21 22 23 : 00 01…" at bounding box center [341, 284] width 134 height 28
click at [331, 279] on select "00 01 02 03 04 05 06 07 08 09 10 11 12 13 14 15 16 17 18 19 20 21 22 23" at bounding box center [331, 281] width 19 height 17
select select "16"
click at [322, 273] on select "00 01 02 03 04 05 06 07 08 09 10 11 12 13 14 15 16 17 18 19 20 21 22 23" at bounding box center [331, 281] width 19 height 17
type input "19/10/2025, 4:00 pm"
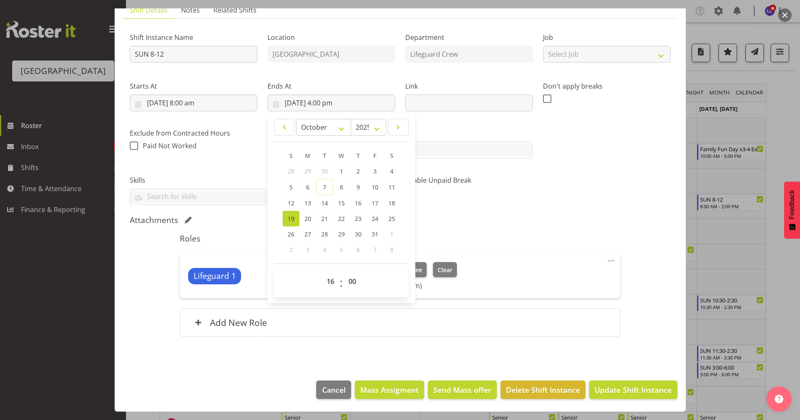
click at [499, 239] on h5 "Roles" at bounding box center [400, 238] width 440 height 10
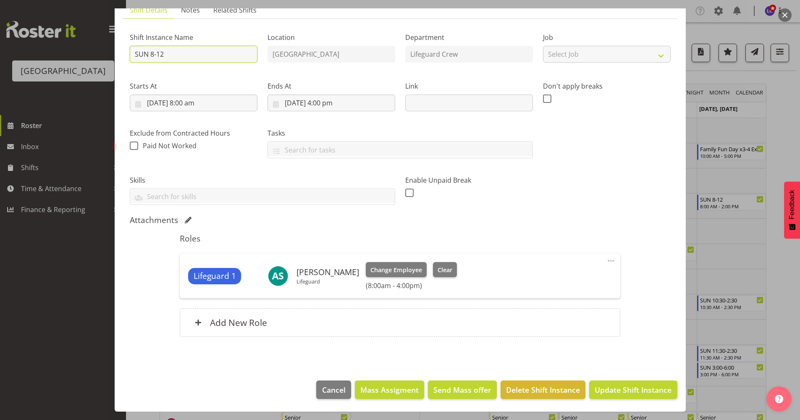
click at [187, 57] on input "SUN 8-12" at bounding box center [194, 54] width 128 height 17
type input "SUN 8-4"
click at [639, 387] on span "Update Shift Instance" at bounding box center [632, 389] width 77 height 11
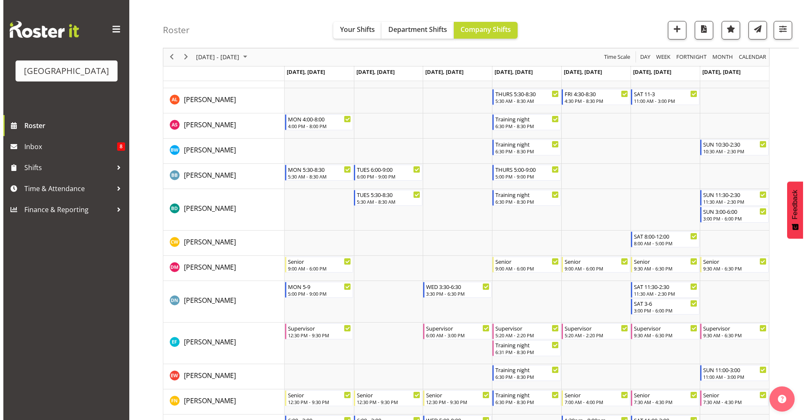
scroll to position [159, 0]
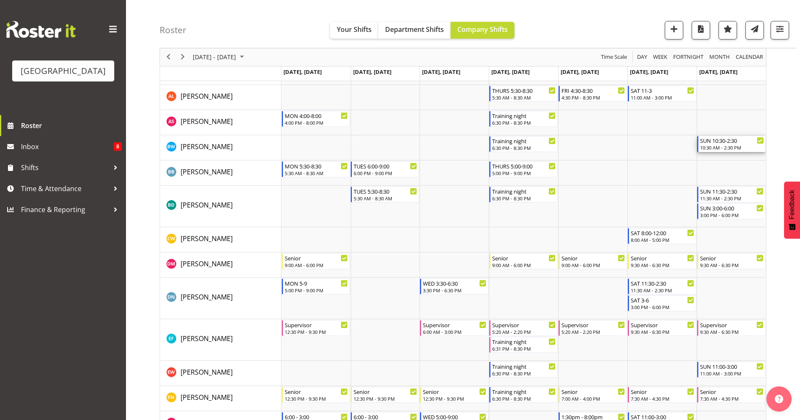
click at [734, 145] on div "10:30 AM - 2:30 PM" at bounding box center [732, 147] width 64 height 7
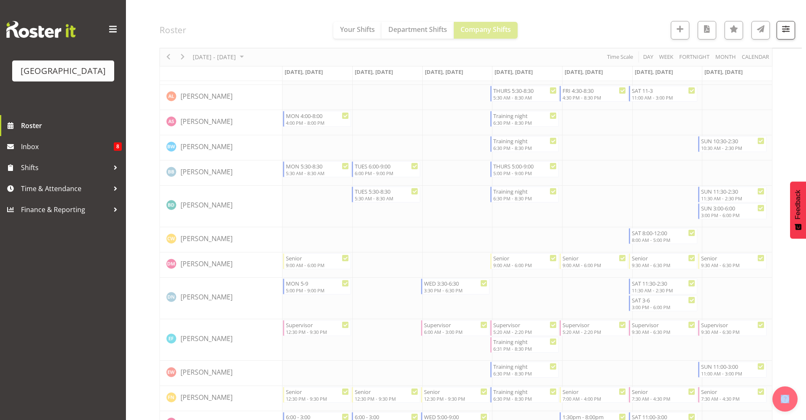
select select "9"
select select "2025"
select select "10"
select select "30"
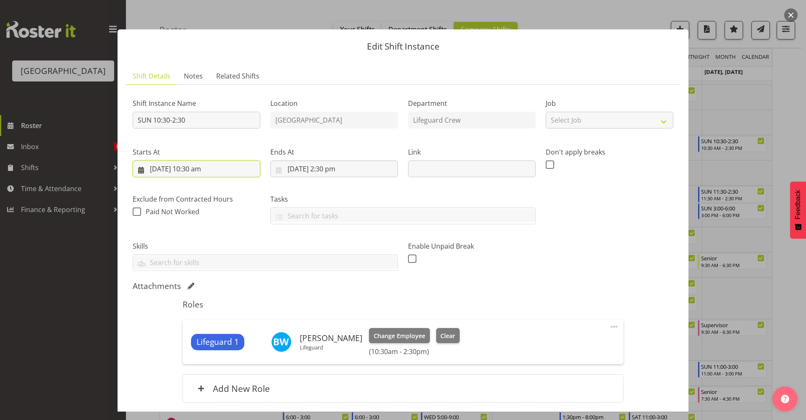
click at [223, 176] on input "19/10/2025, 10:30 am" at bounding box center [197, 168] width 128 height 17
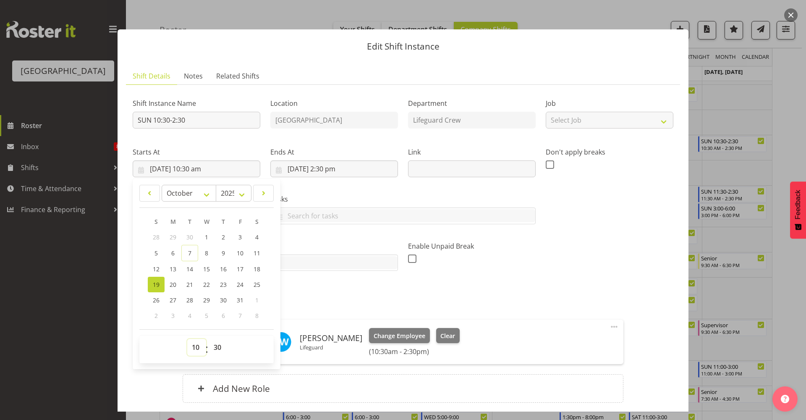
click at [187, 345] on select "00 01 02 03 04 05 06 07 08 09 10 11 12 13 14 15 16 17 18 19 20 21 22 23" at bounding box center [196, 347] width 19 height 17
select select "9"
click at [187, 339] on select "00 01 02 03 04 05 06 07 08 09 10 11 12 13 14 15 16 17 18 19 20 21 22 23" at bounding box center [196, 347] width 19 height 17
type input "19/10/2025, 9:30 am"
click at [360, 196] on label "Tasks" at bounding box center [402, 199] width 265 height 10
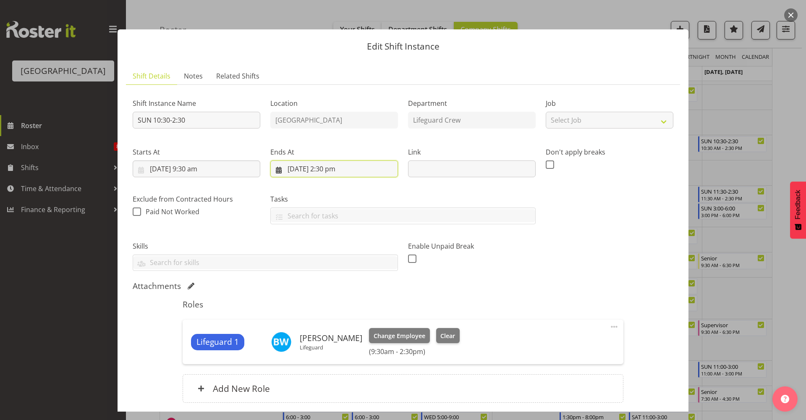
click at [362, 171] on input "19/10/2025, 2:30 pm" at bounding box center [334, 168] width 128 height 17
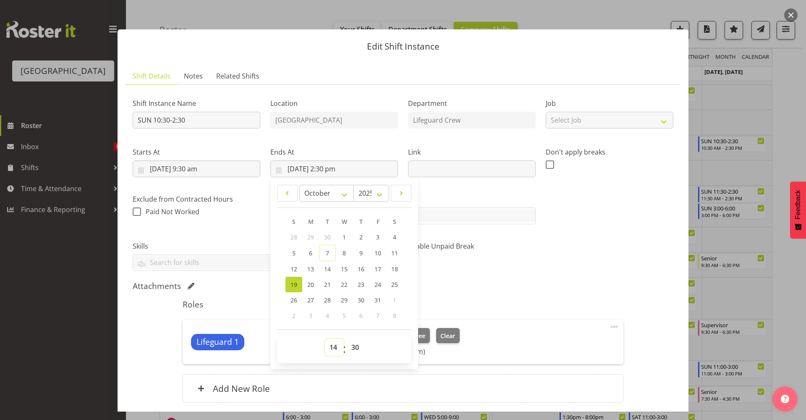
click at [334, 346] on select "00 01 02 03 04 05 06 07 08 09 10 11 12 13 14 15 16 17 18 19 20 21 22 23" at bounding box center [334, 347] width 19 height 17
select select "16"
click at [325, 339] on select "00 01 02 03 04 05 06 07 08 09 10 11 12 13 14 15 16 17 18 19 20 21 22 23" at bounding box center [334, 347] width 19 height 17
type input "19/10/2025, 4:30 pm"
click at [508, 295] on div "Roles Lifeguard 1 Ben Wyatt Lifeguard Change Employee Clear (9:30am - 4:30pm) E…" at bounding box center [403, 353] width 450 height 118
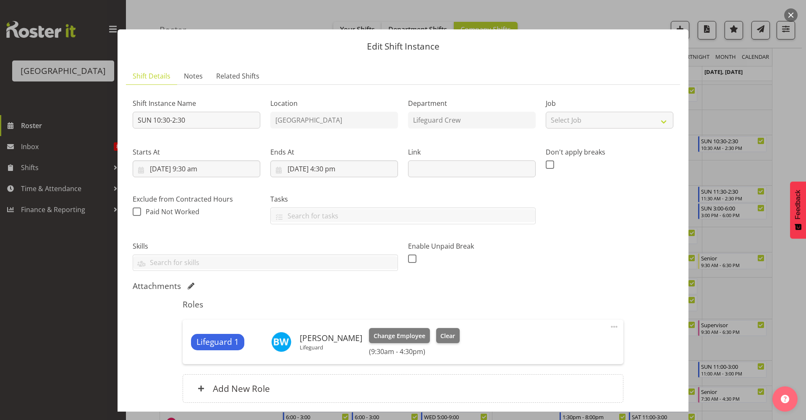
scroll to position [66, 0]
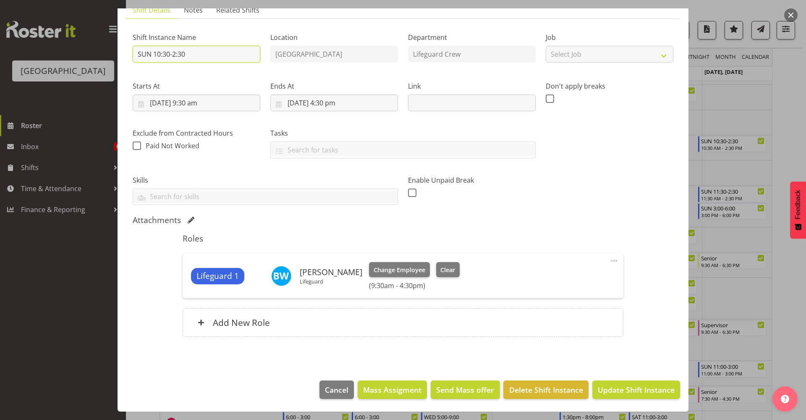
click at [221, 55] on input "SUN 10:30-2:30" at bounding box center [197, 54] width 128 height 17
type input "SUN 9.30-4.30"
click at [617, 155] on div "Shift Instance Name SUN 9.30-4.30 Location Splash Palace Department Lifeguard C…" at bounding box center [403, 116] width 551 height 190
click at [639, 388] on span "Update Shift Instance" at bounding box center [636, 389] width 77 height 11
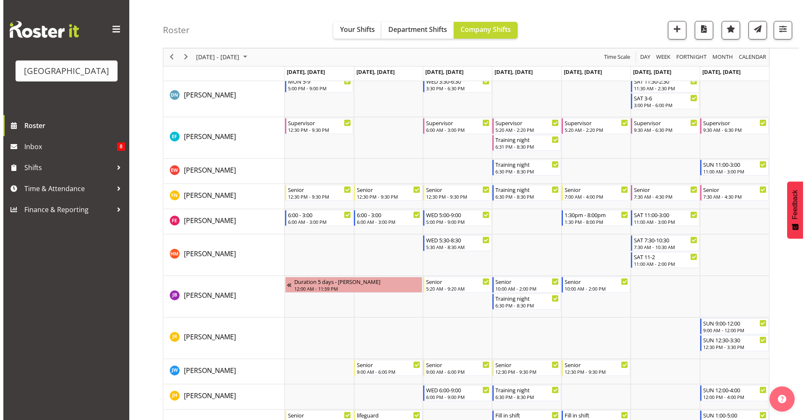
scroll to position [364, 0]
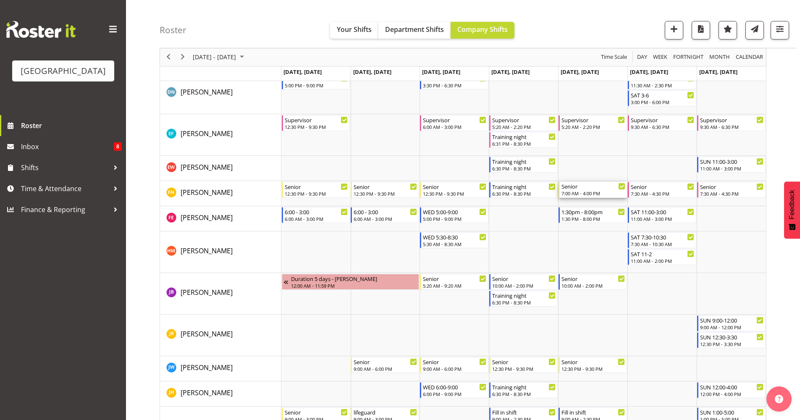
click at [597, 189] on div "Senior" at bounding box center [593, 186] width 64 height 8
click at [0, 0] on div at bounding box center [0, 0] width 0 height 0
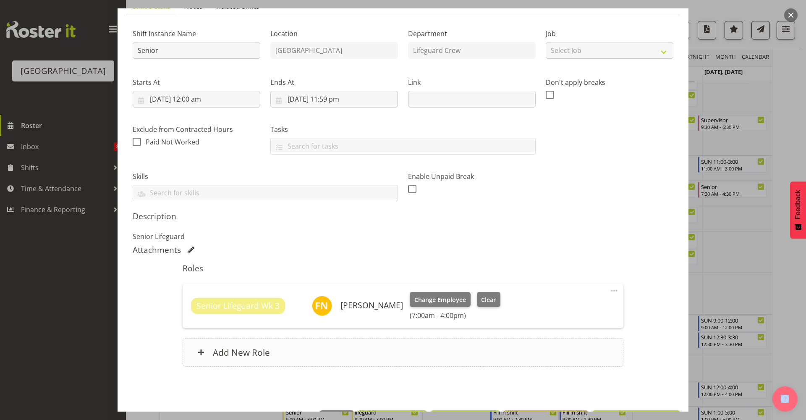
scroll to position [100, 0]
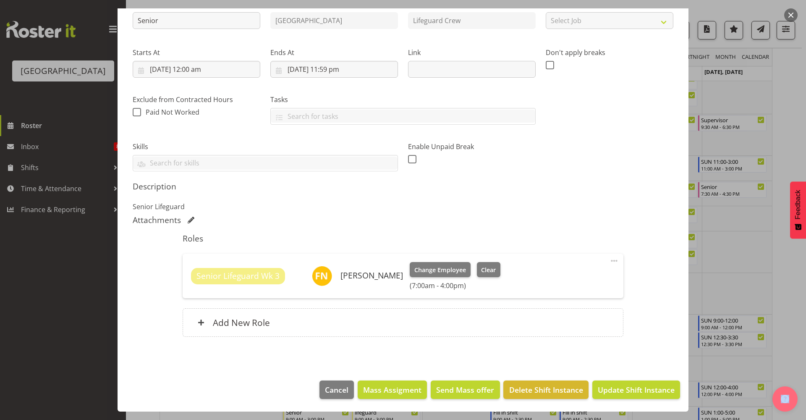
click at [609, 266] on span at bounding box center [614, 261] width 10 height 10
click at [609, 262] on span at bounding box center [614, 261] width 10 height 10
click at [573, 285] on link "Edit" at bounding box center [579, 279] width 81 height 15
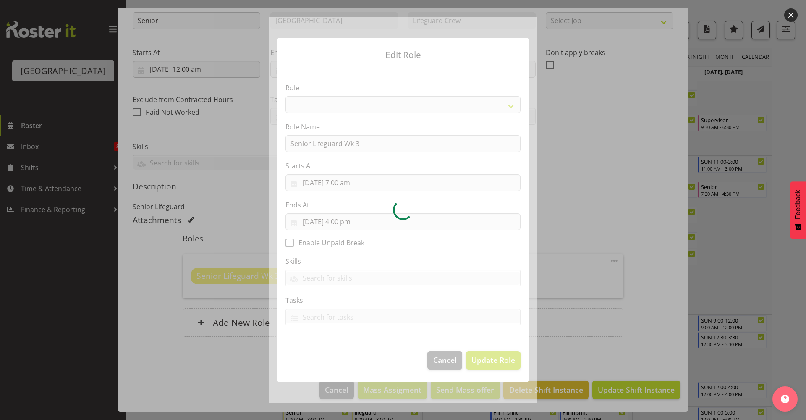
select select "102"
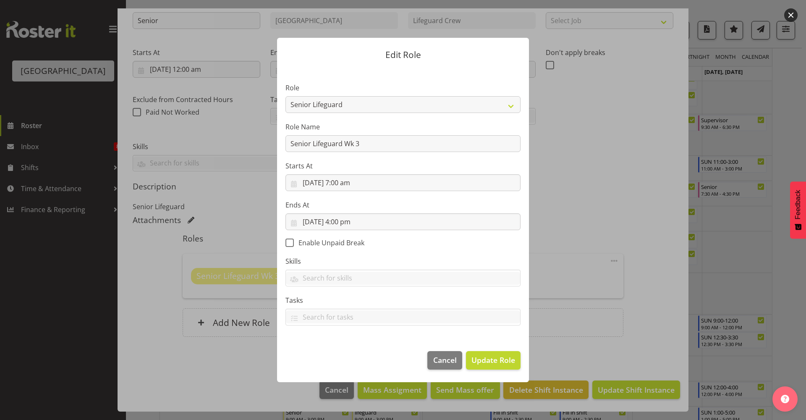
click at [378, 233] on section "Role Aquatic Customer Services Officer Cleaner - Splash Palace Facilties Mainte…" at bounding box center [403, 205] width 252 height 275
click at [380, 228] on input "17/10/2025, 4:00 pm" at bounding box center [402, 221] width 235 height 17
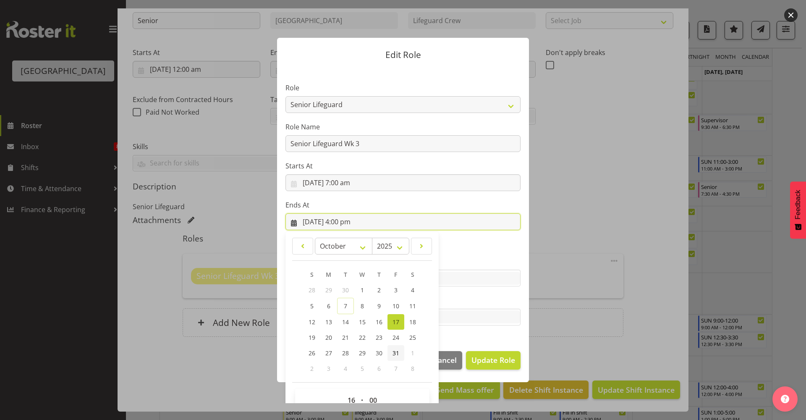
scroll to position [19, 0]
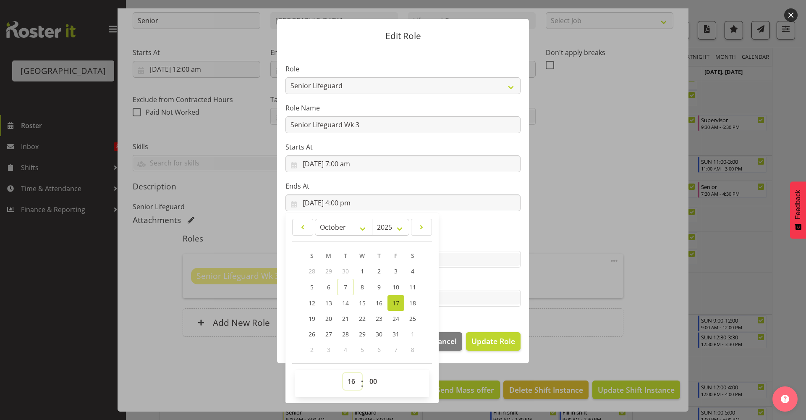
click at [349, 379] on select "00 01 02 03 04 05 06 07 08 09 10 11 12 13 14 15 16 17 18 19 20 21 22 23" at bounding box center [352, 381] width 19 height 17
select select "14"
click at [343, 373] on select "00 01 02 03 04 05 06 07 08 09 10 11 12 13 14 15 16 17 18 19 20 21 22 23" at bounding box center [352, 381] width 19 height 17
type input "17/10/2025, 2:00 pm"
click at [467, 269] on section "Role Aquatic Customer Services Officer Cleaner - Splash Palace Facilties Mainte…" at bounding box center [403, 186] width 252 height 275
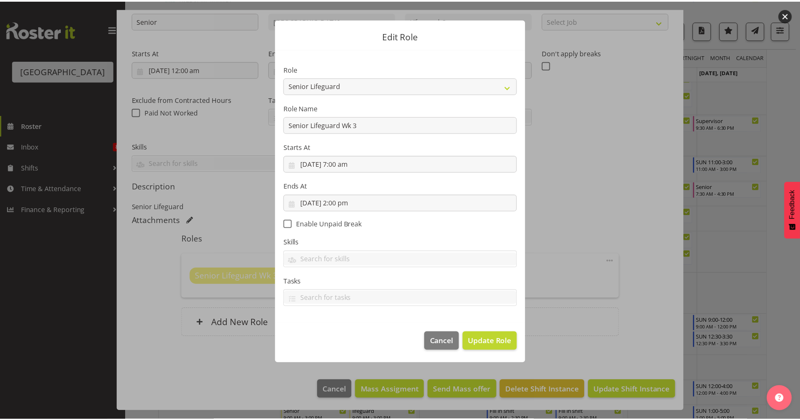
scroll to position [0, 0]
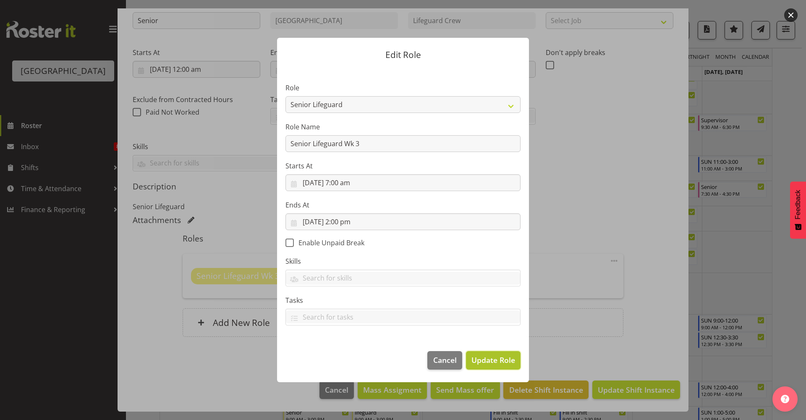
click at [492, 367] on button "Update Role" at bounding box center [493, 360] width 55 height 18
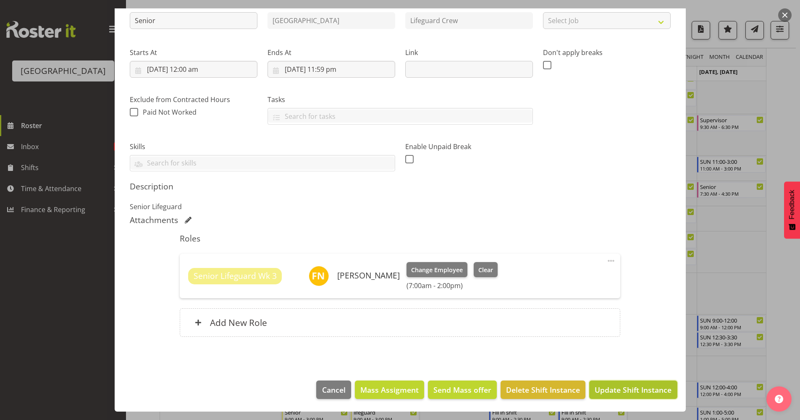
click at [631, 393] on span "Update Shift Instance" at bounding box center [632, 389] width 77 height 11
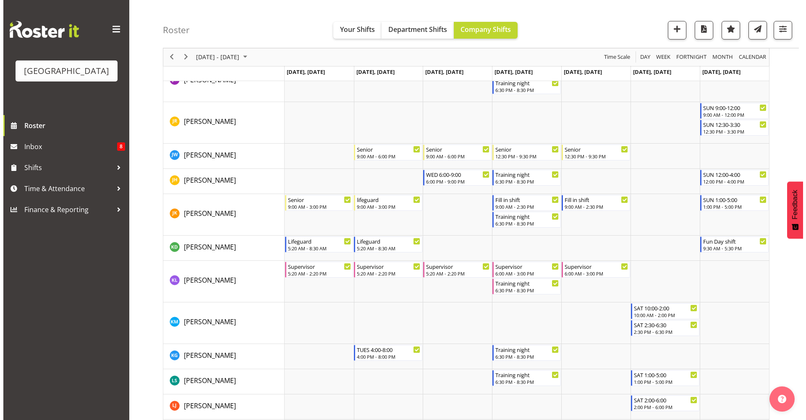
scroll to position [579, 0]
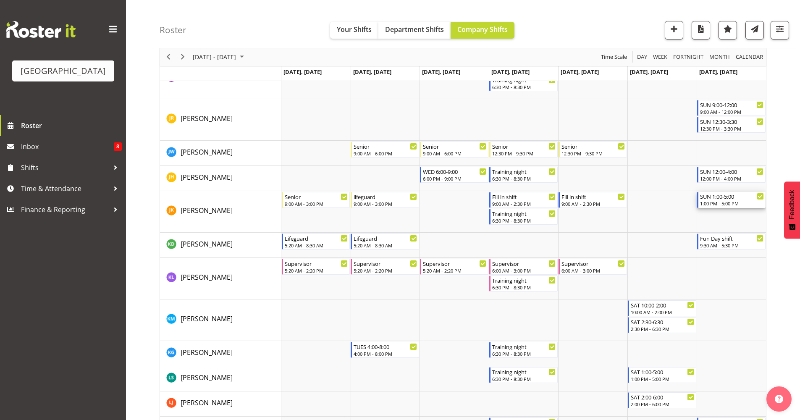
click at [744, 202] on div "1:00 PM - 5:00 PM" at bounding box center [732, 203] width 64 height 7
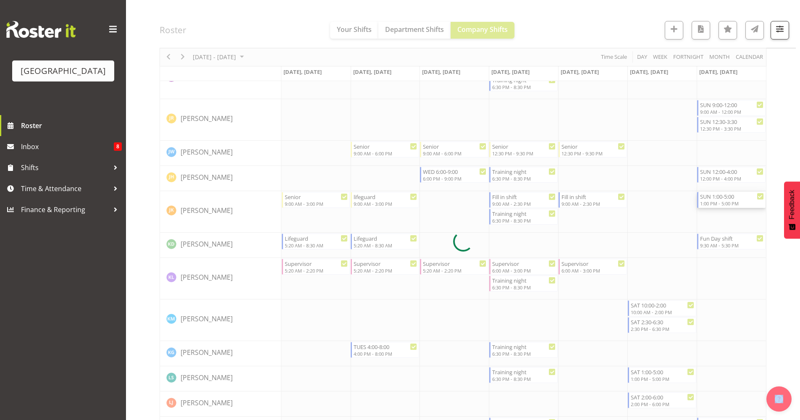
click at [744, 202] on div at bounding box center [463, 241] width 607 height 1474
select select "9"
select select "2025"
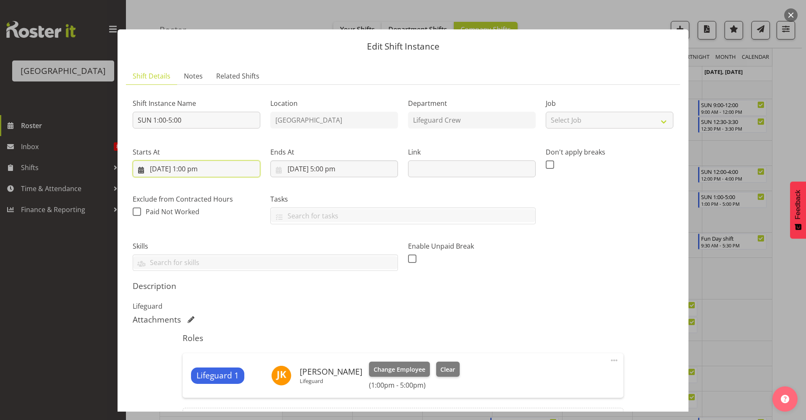
click at [216, 173] on input "19/10/2025, 1:00 pm" at bounding box center [197, 168] width 128 height 17
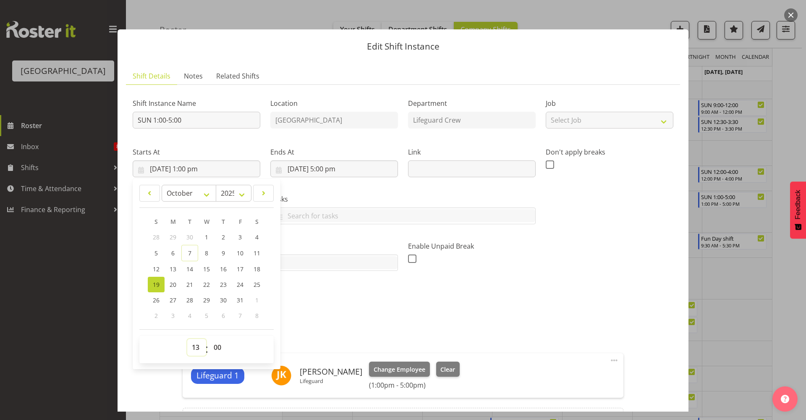
click at [199, 346] on select "00 01 02 03 04 05 06 07 08 09 10 11 12 13 14 15 16 17 18 19 20 21 22 23" at bounding box center [196, 347] width 19 height 17
select select "10"
click at [187, 339] on select "00 01 02 03 04 05 06 07 08 09 10 11 12 13 14 15 16 17 18 19 20 21 22 23" at bounding box center [196, 347] width 19 height 17
type input "19/10/2025, 10:00 am"
click at [359, 241] on label "Skills" at bounding box center [265, 246] width 265 height 10
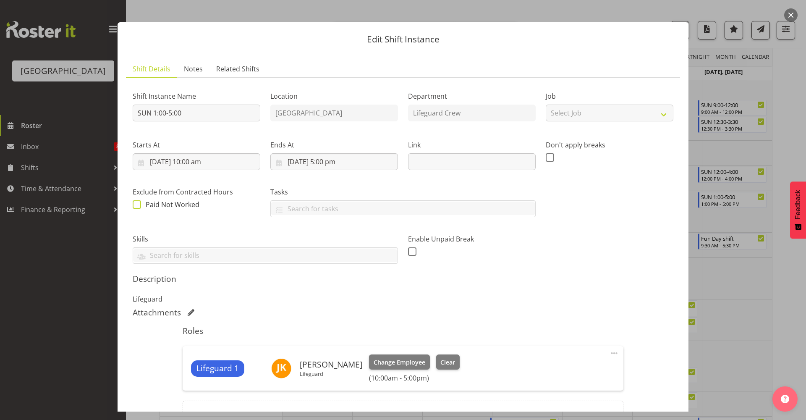
scroll to position [0, 0]
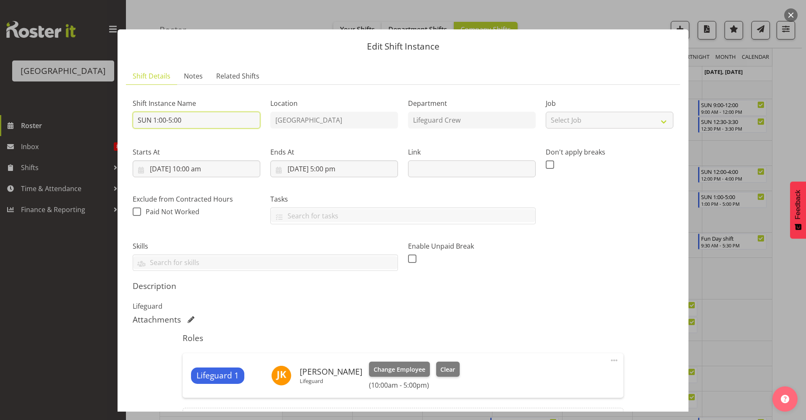
click at [157, 119] on input "SUN 1:00-5:00" at bounding box center [197, 120] width 128 height 17
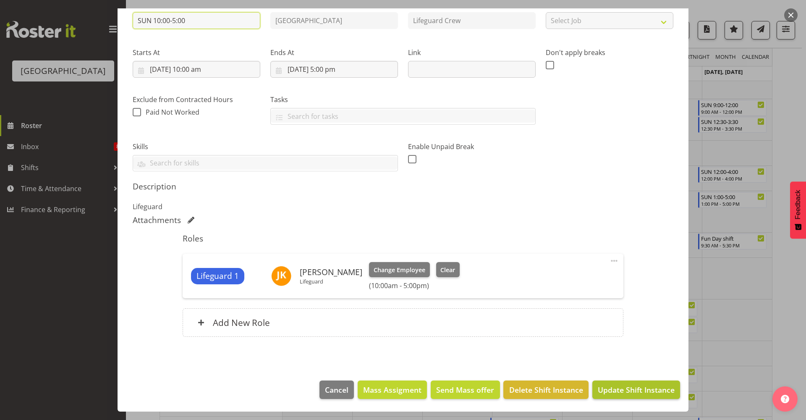
type input "SUN 10:00-5:00"
click at [642, 392] on span "Update Shift Instance" at bounding box center [636, 389] width 77 height 11
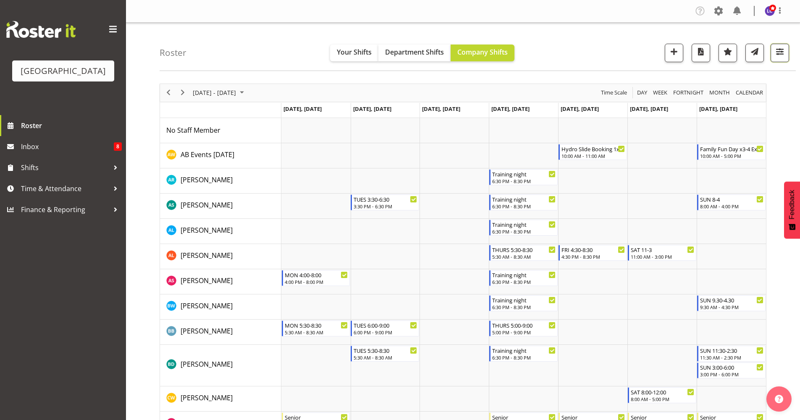
click at [783, 50] on span "button" at bounding box center [779, 51] width 11 height 11
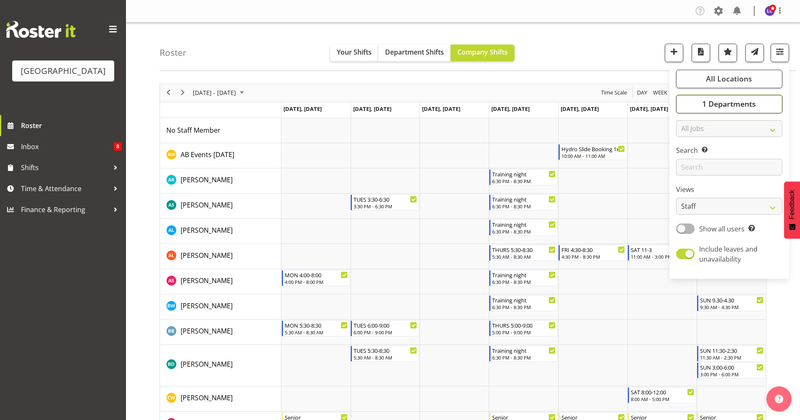
click at [727, 107] on span "1 Departments" at bounding box center [729, 104] width 54 height 10
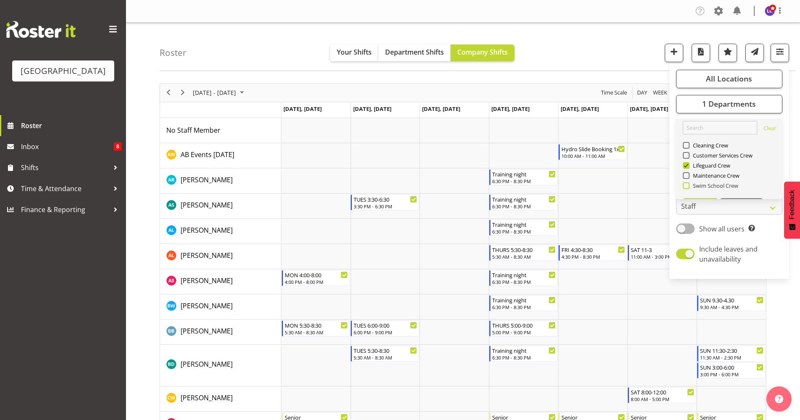
click at [709, 185] on span "Swim School Crew" at bounding box center [713, 185] width 49 height 7
click at [688, 185] on input "Swim School Crew" at bounding box center [685, 185] width 5 height 5
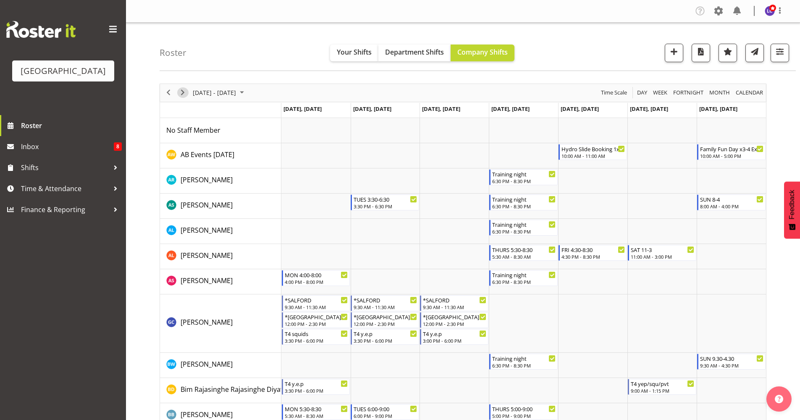
click at [181, 92] on span "Next" at bounding box center [183, 92] width 10 height 10
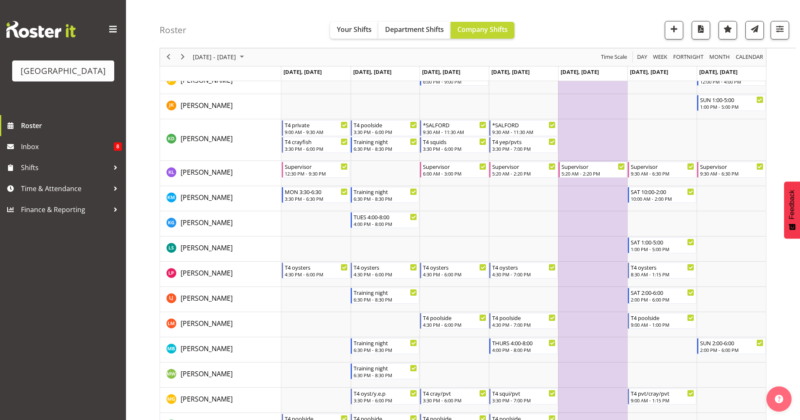
scroll to position [736, 0]
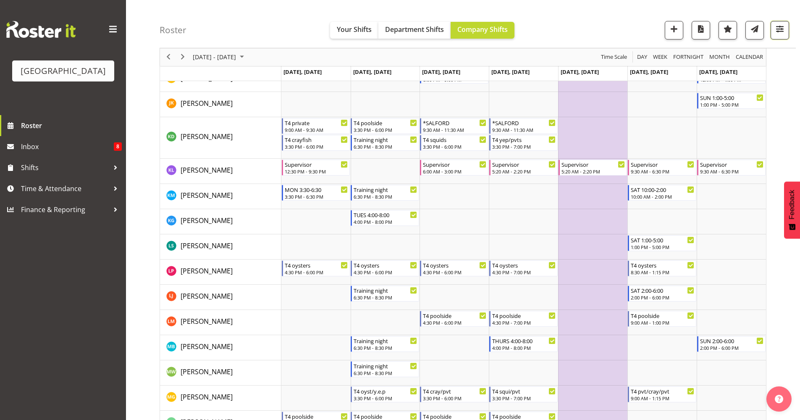
click at [775, 28] on span "button" at bounding box center [779, 29] width 11 height 11
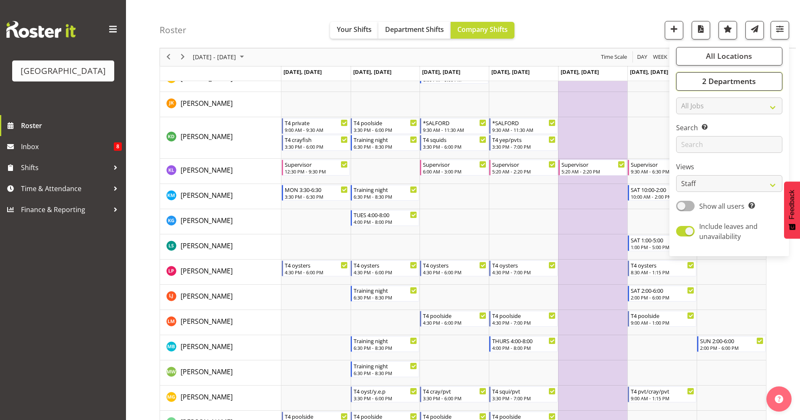
click at [733, 86] on button "2 Departments" at bounding box center [729, 81] width 106 height 18
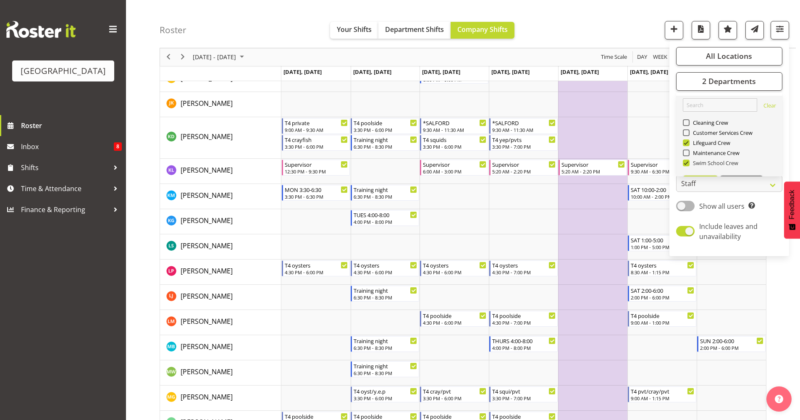
click at [696, 163] on span "Swim School Crew" at bounding box center [713, 163] width 49 height 7
click at [688, 163] on input "Swim School Crew" at bounding box center [685, 162] width 5 height 5
checkbox input "false"
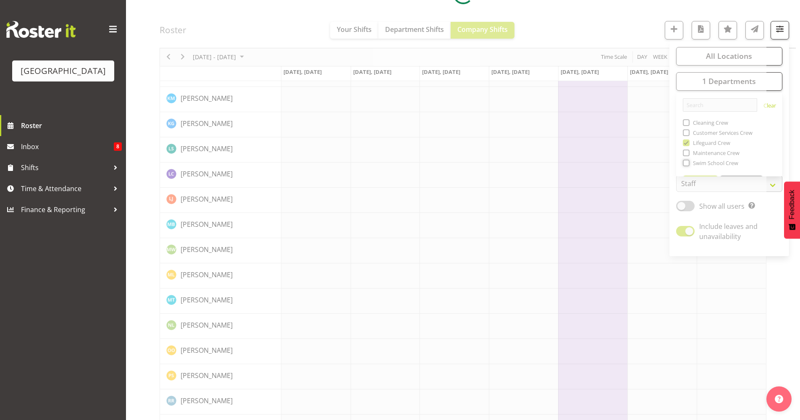
scroll to position [0, 0]
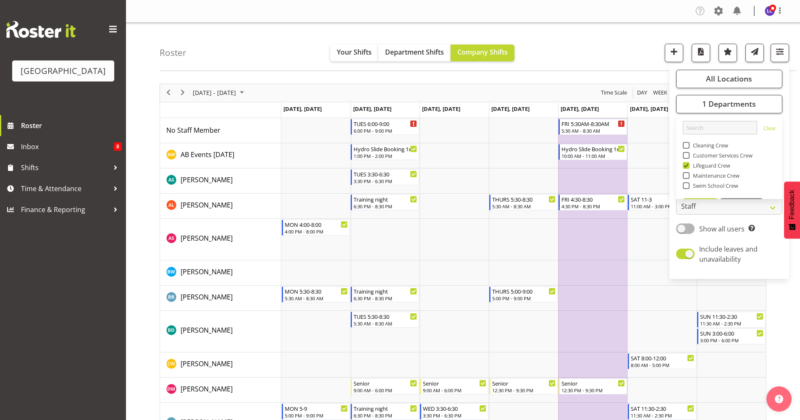
click at [551, 47] on div "Roster Your Shifts Department Shifts Company Shifts All Locations Clear Splash …" at bounding box center [478, 47] width 636 height 48
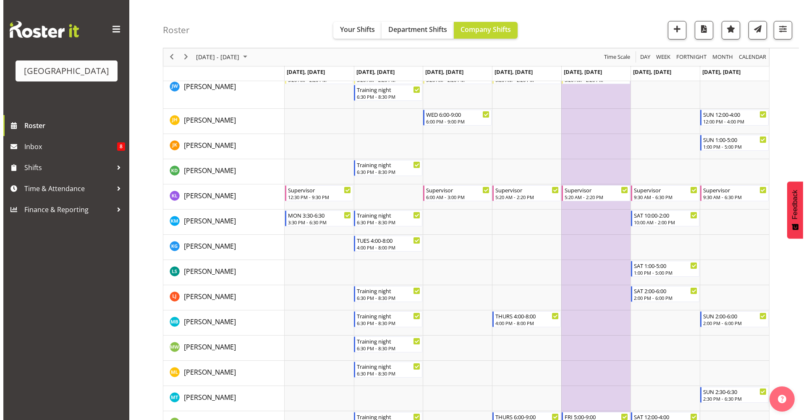
scroll to position [588, 0]
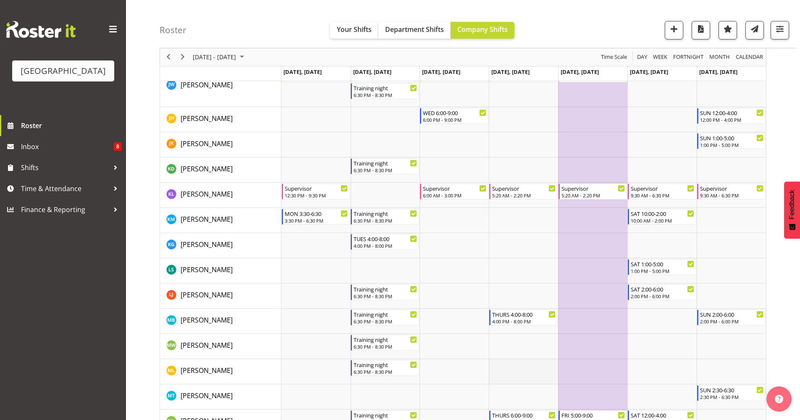
click at [513, 366] on td "Timeline Week of October 21, 2025" at bounding box center [523, 371] width 69 height 25
select select "13"
select select "50"
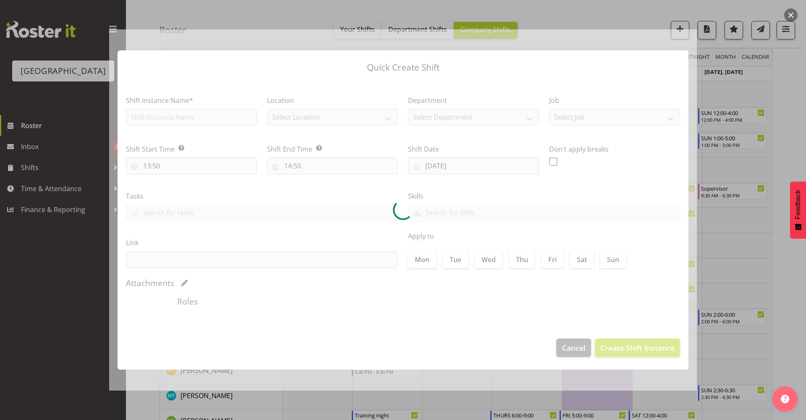
type input "23/10/2025"
checkbox input "true"
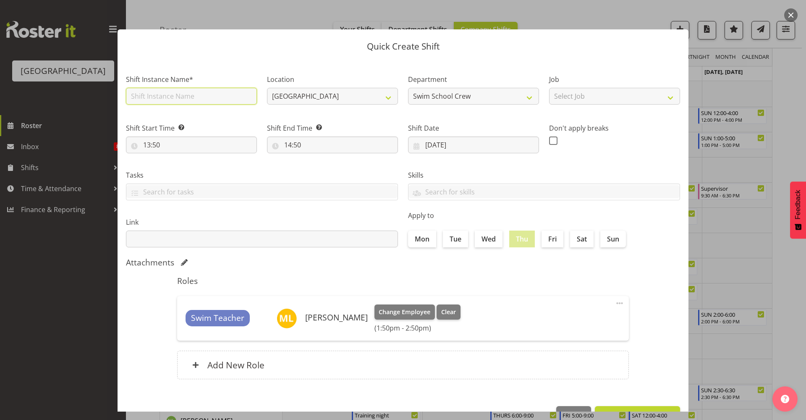
click at [225, 94] on input "text" at bounding box center [191, 96] width 131 height 17
click at [221, 147] on input "13:50" at bounding box center [191, 144] width 131 height 17
click at [174, 165] on select "00 01 02 03 04 05 06 07 08 09 10 11 12 13 14 15 16 17 18 19 20 21 22 23" at bounding box center [183, 166] width 19 height 17
select select "9"
click at [174, 158] on select "00 01 02 03 04 05 06 07 08 09 10 11 12 13 14 15 16 17 18 19 20 21 22 23" at bounding box center [183, 166] width 19 height 17
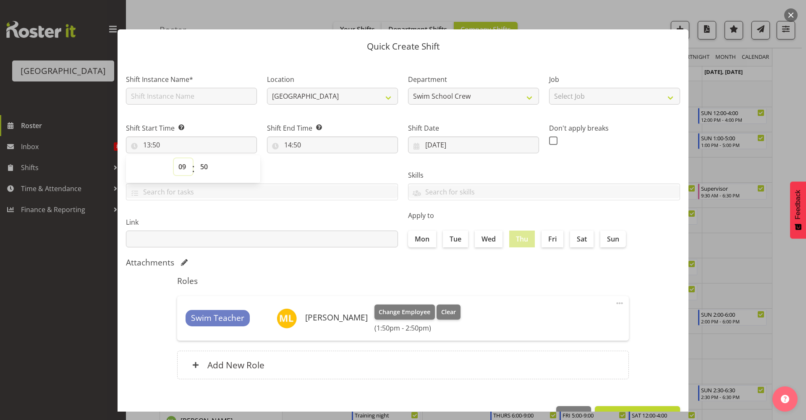
type input "09:50"
click at [213, 173] on select "00 01 02 03 04 05 06 07 08 09 10 11 12 13 14 15 16 17 18 19 20 21 22 23 24 25 2…" at bounding box center [205, 166] width 19 height 17
select select "0"
click at [196, 158] on select "00 01 02 03 04 05 06 07 08 09 10 11 12 13 14 15 16 17 18 19 20 21 22 23 24 25 2…" at bounding box center [205, 166] width 19 height 17
type input "09:00"
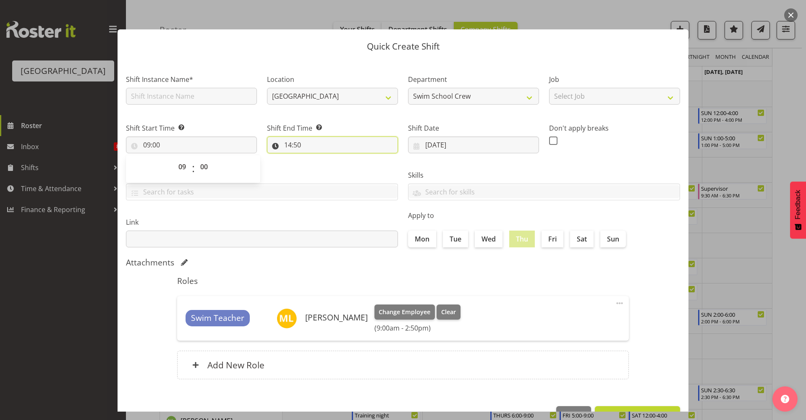
click at [304, 150] on input "14:50" at bounding box center [332, 144] width 131 height 17
click at [322, 168] on select "00 01 02 03 04 05 06 07 08 09 10 11 12 13 14 15 16 17 18 19 20 21 22 23" at bounding box center [324, 166] width 19 height 17
select select "13"
click at [315, 158] on select "00 01 02 03 04 05 06 07 08 09 10 11 12 13 14 15 16 17 18 19 20 21 22 23" at bounding box center [324, 166] width 19 height 17
type input "13:50"
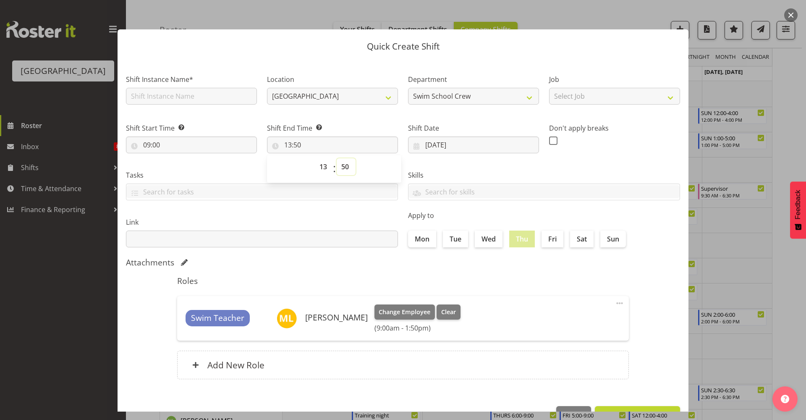
click at [344, 166] on select "00 01 02 03 04 05 06 07 08 09 10 11 12 13 14 15 16 17 18 19 20 21 22 23 24 25 2…" at bounding box center [346, 166] width 19 height 17
select select "0"
click at [337, 158] on select "00 01 02 03 04 05 06 07 08 09 10 11 12 13 14 15 16 17 18 19 20 21 22 23 24 25 2…" at bounding box center [346, 166] width 19 height 17
type input "13:00"
click at [196, 96] on input "text" at bounding box center [191, 96] width 131 height 17
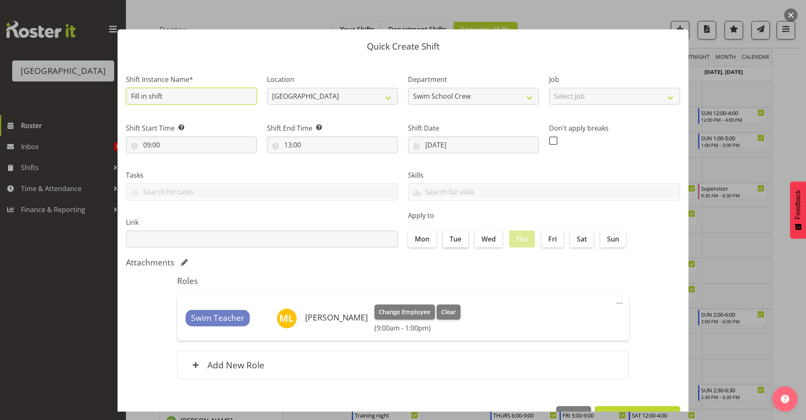
scroll to position [26, 0]
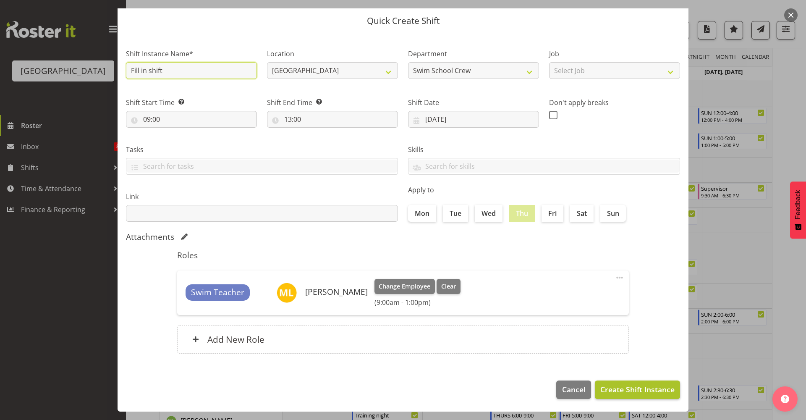
type input "Fill in shift"
click at [650, 388] on span "Create Shift Instance" at bounding box center [637, 389] width 74 height 11
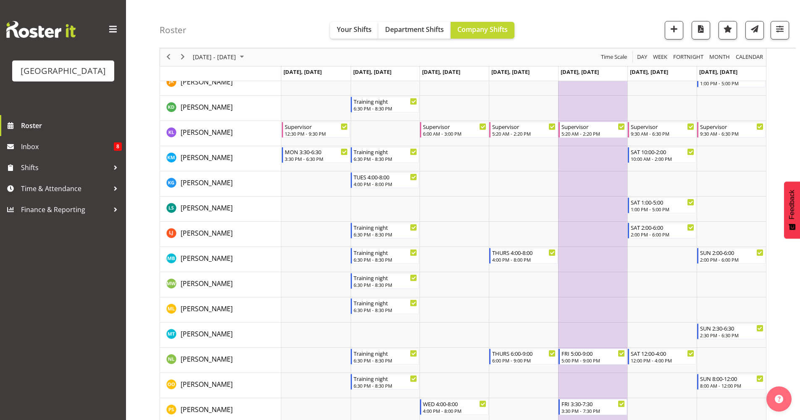
scroll to position [651, 0]
click at [772, 31] on button "button" at bounding box center [779, 30] width 18 height 18
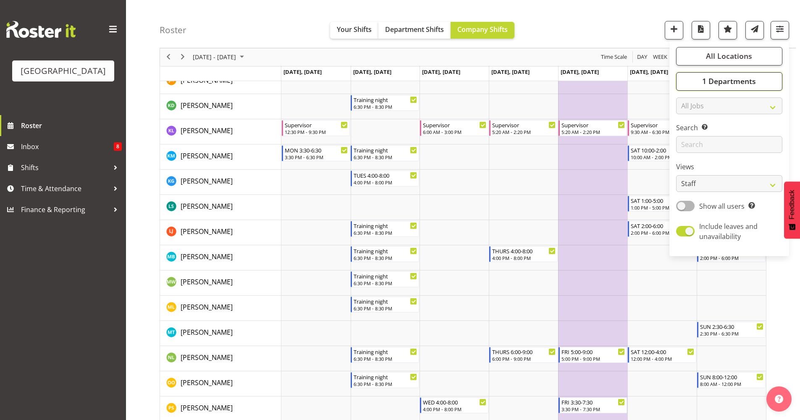
click at [736, 86] on span "1 Departments" at bounding box center [729, 81] width 54 height 10
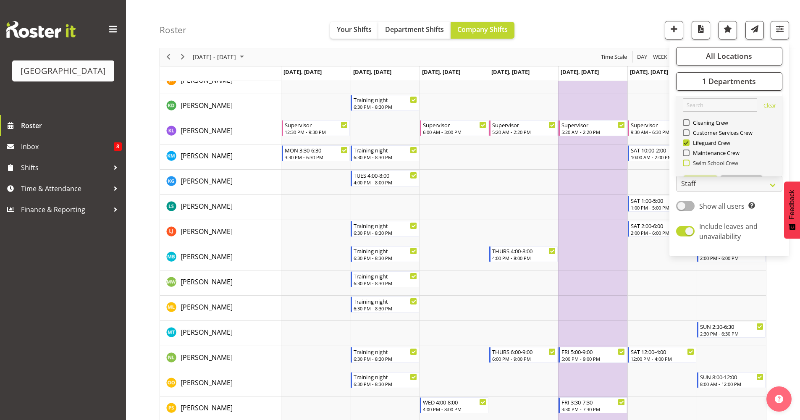
click at [689, 164] on span "Swim School Crew" at bounding box center [713, 163] width 49 height 7
click at [688, 164] on input "Swim School Crew" at bounding box center [685, 162] width 5 height 5
checkbox input "true"
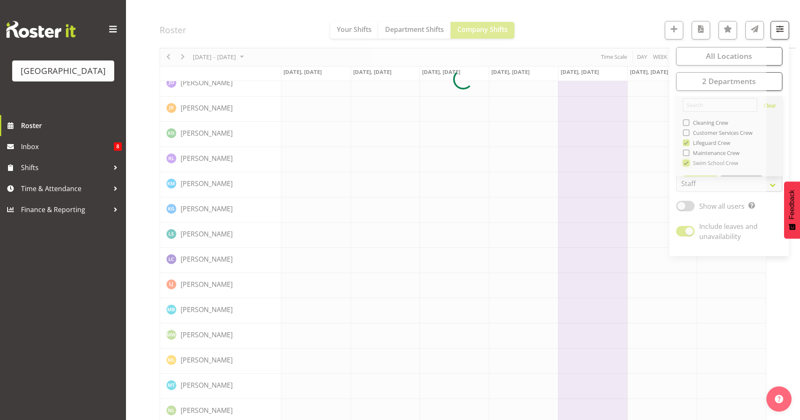
scroll to position [0, 0]
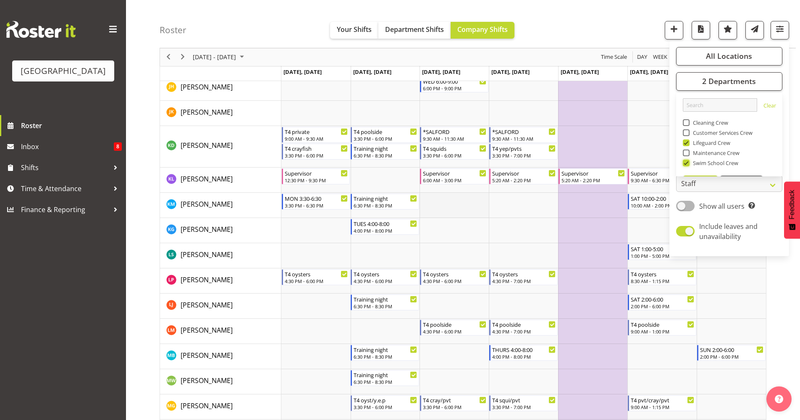
scroll to position [910, 0]
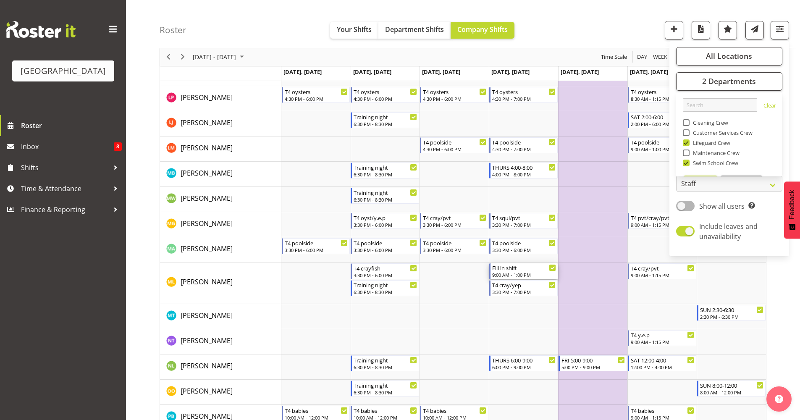
click at [531, 272] on div "9:00 AM - 1:00 PM" at bounding box center [524, 274] width 64 height 7
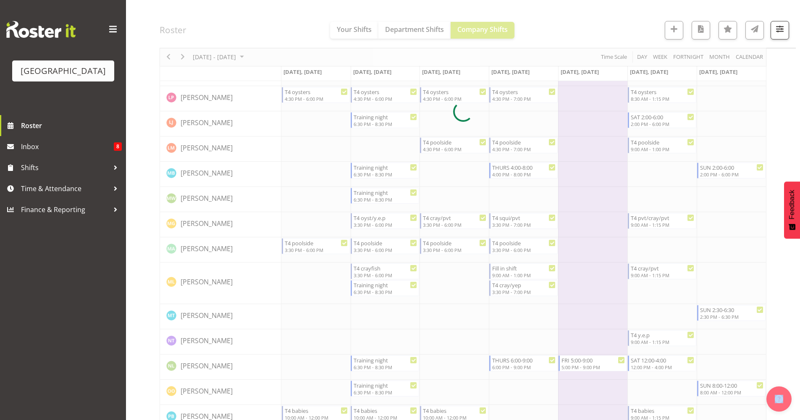
click at [531, 272] on div at bounding box center [463, 112] width 607 height 1876
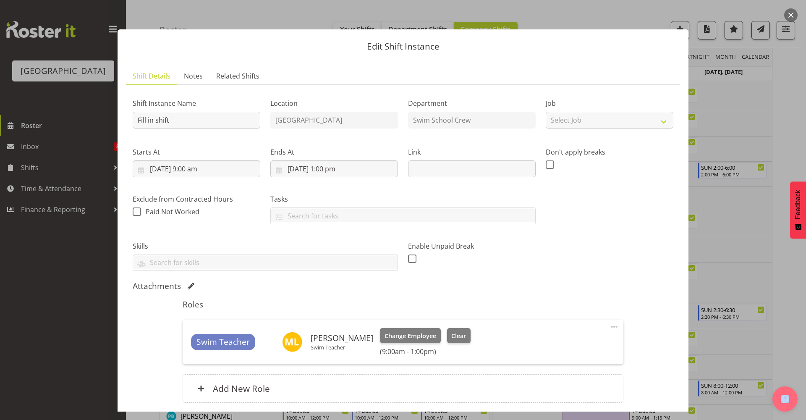
click at [610, 325] on span at bounding box center [614, 327] width 10 height 10
click at [565, 373] on link "Delete" at bounding box center [579, 375] width 81 height 15
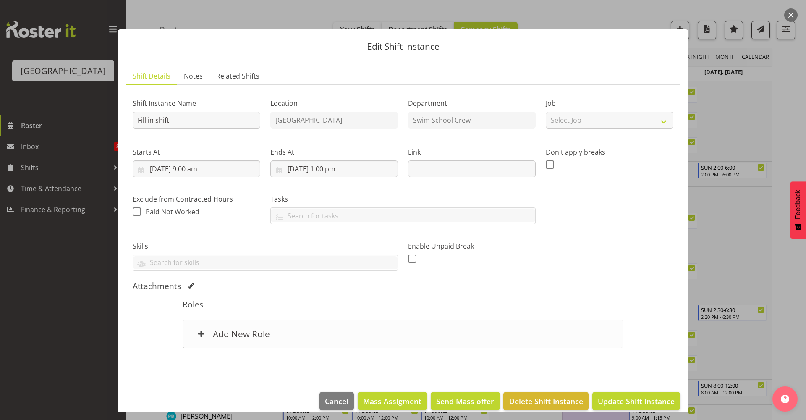
click at [288, 335] on div "Add New Role" at bounding box center [403, 333] width 440 height 29
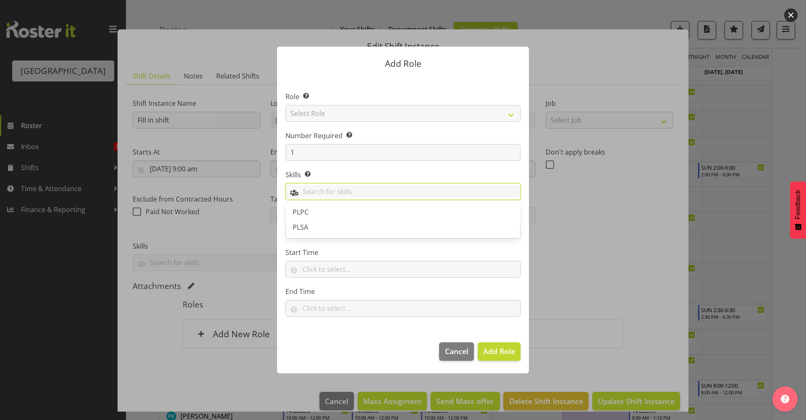
click at [332, 194] on input "text" at bounding box center [403, 191] width 234 height 13
click at [330, 108] on select "Select Role Aquatic Customer Services Officer Cleaner - Splash Palace Facilties…" at bounding box center [402, 113] width 235 height 17
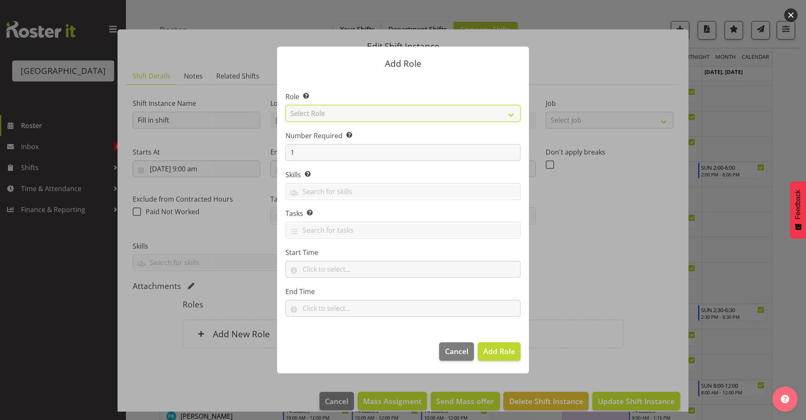
select select "96"
click at [285, 105] on select "Select Role Aquatic Customer Services Officer Cleaner - Splash Palace Facilties…" at bounding box center [402, 113] width 235 height 17
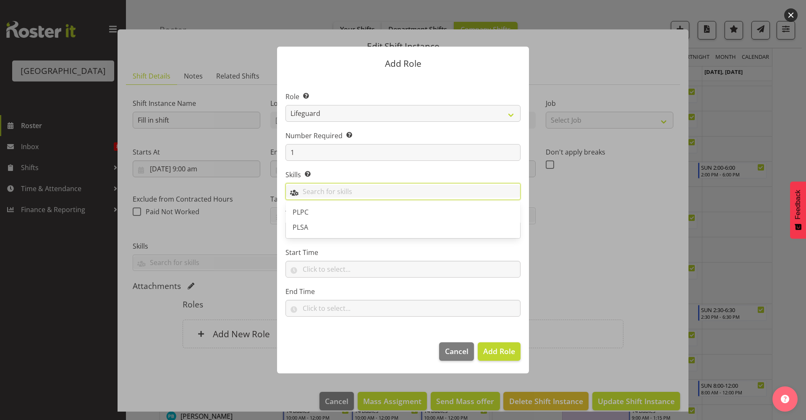
click at [336, 191] on input "text" at bounding box center [403, 191] width 234 height 13
click at [356, 162] on section "Role Select the role you wish to add to the shift. Aquatic Customer Services Of…" at bounding box center [403, 204] width 252 height 257
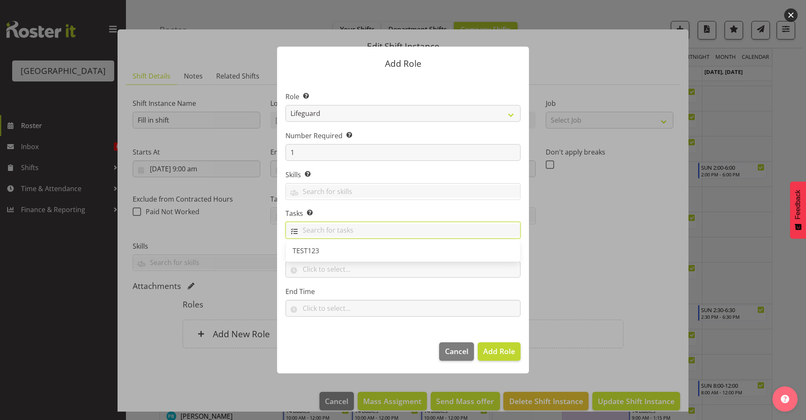
click at [335, 231] on input "text" at bounding box center [403, 230] width 234 height 13
click at [314, 267] on input "text" at bounding box center [402, 269] width 235 height 17
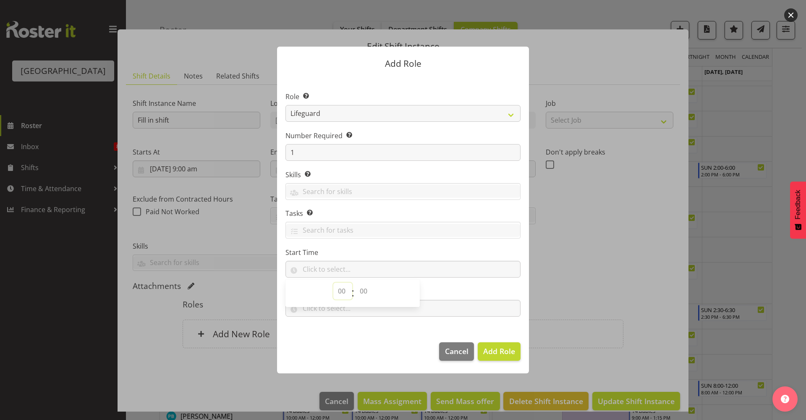
click at [337, 288] on select "00 00 01 02 03 04 05 06 07 08 09 10 11 12 13 14 15 16 17 18 19 20 21 22 23" at bounding box center [342, 291] width 19 height 17
select select "9"
click at [333, 283] on select "00 00 01 02 03 04 05 06 07 08 09 10 11 12 13 14 15 16 17 18 19 20 21 22 23" at bounding box center [342, 291] width 19 height 17
click at [364, 293] on select "00 00 01 02 03 04 05 06 07 08 09 10 11 12 13 14 15 16 17 18 19 20 21 22 23 24 2…" at bounding box center [364, 291] width 19 height 17
select select "0"
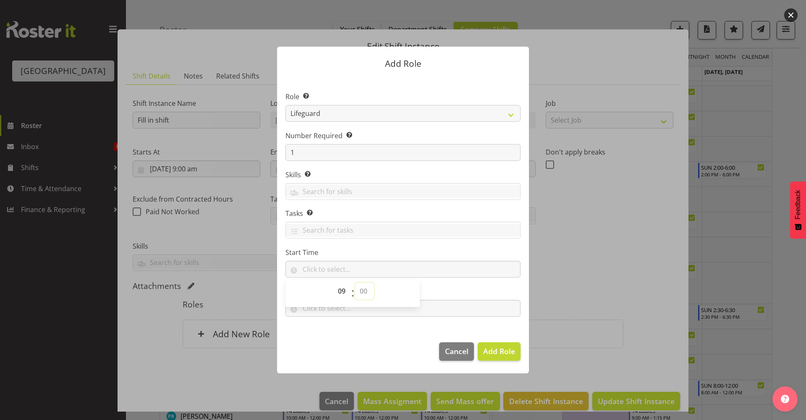
click at [355, 283] on select "00 00 01 02 03 04 05 06 07 08 09 10 11 12 13 14 15 16 17 18 19 20 21 22 23 24 2…" at bounding box center [364, 291] width 19 height 17
type input "09:00"
click at [421, 316] on input "text" at bounding box center [402, 308] width 235 height 17
click at [339, 330] on select "00 00 01 02 03 04 05 06 07 08 09 10 11 12 13 14 15 16 17 18 19 20 21 22 23" at bounding box center [342, 330] width 19 height 17
select select "13"
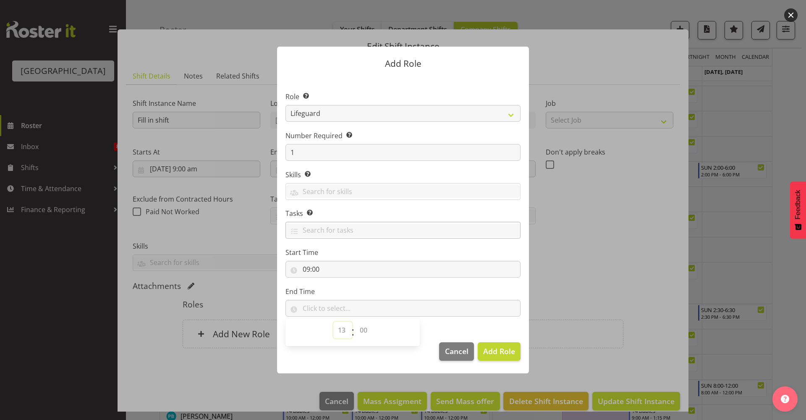
click at [333, 322] on select "00 00 01 02 03 04 05 06 07 08 09 10 11 12 13 14 15 16 17 18 19 20 21 22 23" at bounding box center [342, 330] width 19 height 17
click at [368, 328] on select "00 00 01 02 03 04 05 06 07 08 09 10 11 12 13 14 15 16 17 18 19 20 21 22 23 24 2…" at bounding box center [364, 330] width 19 height 17
select select "0"
click at [355, 322] on select "00 00 01 02 03 04 05 06 07 08 09 10 11 12 13 14 15 16 17 18 19 20 21 22 23 24 2…" at bounding box center [364, 330] width 19 height 17
type input "13:00"
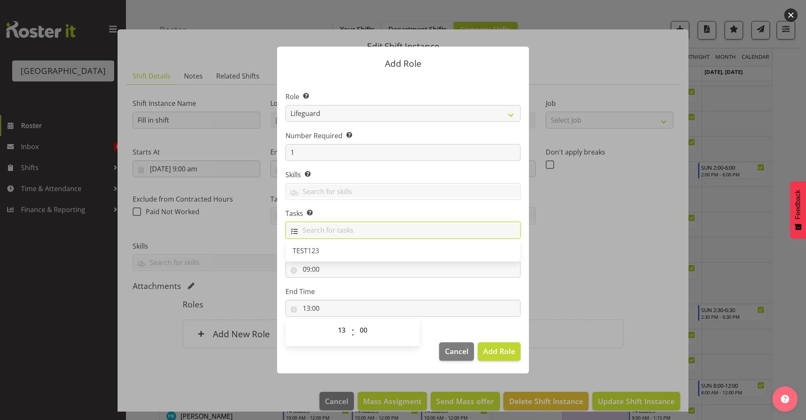
click at [483, 230] on input "text" at bounding box center [403, 230] width 234 height 13
click at [489, 292] on label "End Time" at bounding box center [402, 291] width 235 height 10
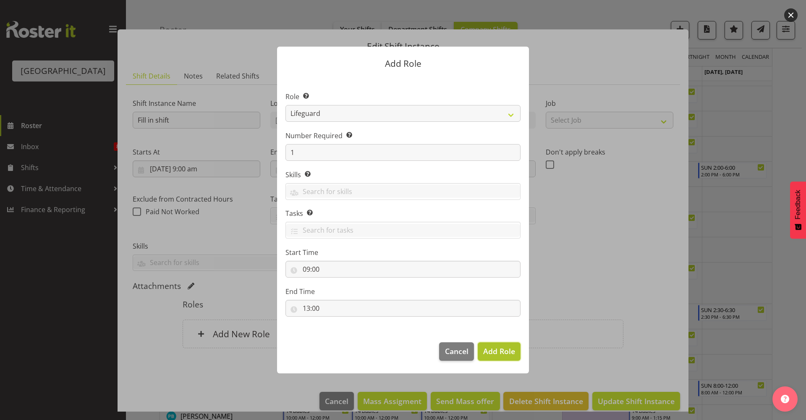
click at [505, 353] on span "Add Role" at bounding box center [499, 351] width 32 height 10
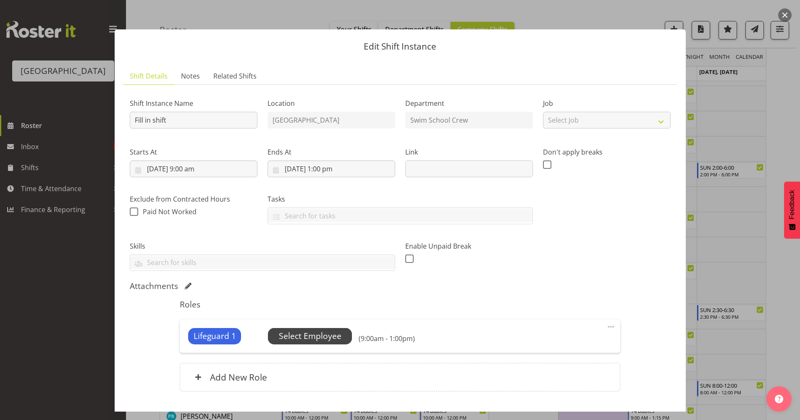
click at [328, 339] on span "Select Employee" at bounding box center [310, 336] width 63 height 12
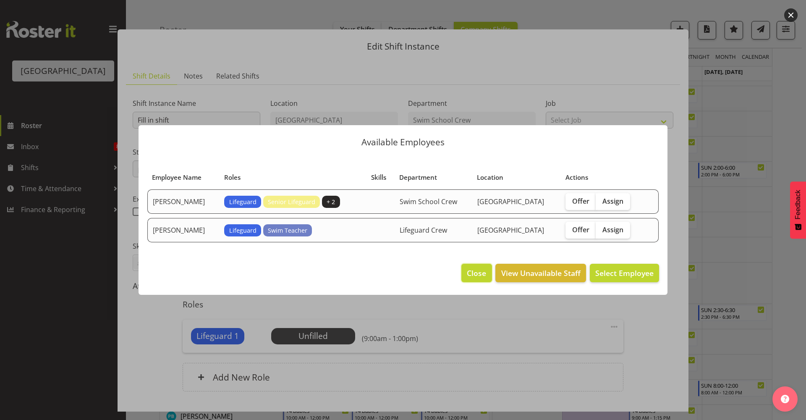
click at [469, 271] on span "Close" at bounding box center [476, 272] width 19 height 11
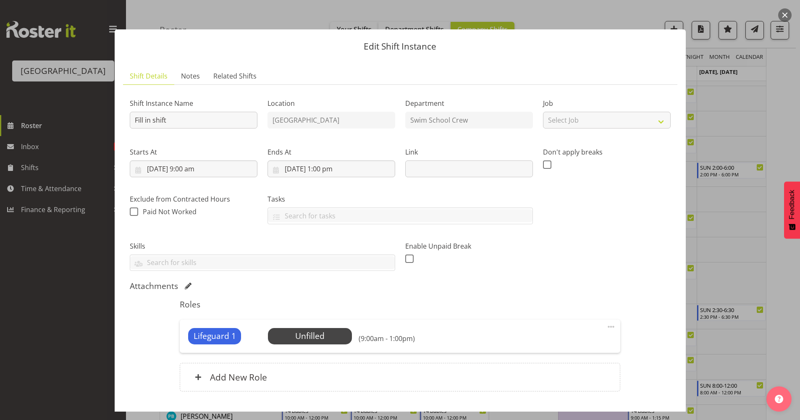
scroll to position [55, 0]
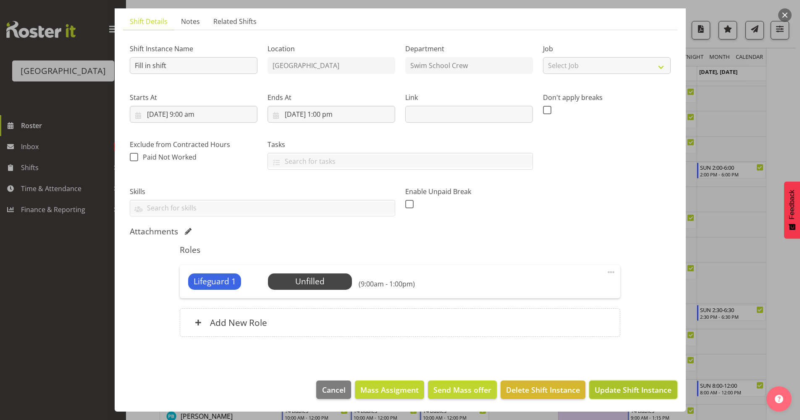
click at [647, 390] on span "Update Shift Instance" at bounding box center [632, 389] width 77 height 11
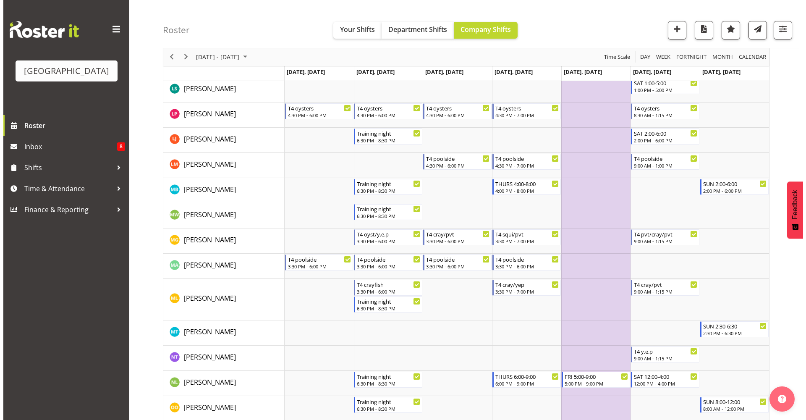
scroll to position [896, 0]
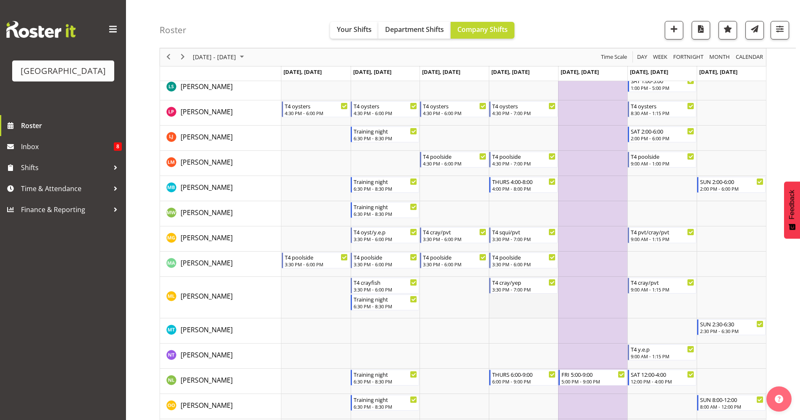
click at [515, 306] on td "Timeline Week of October 21, 2025" at bounding box center [523, 298] width 69 height 42
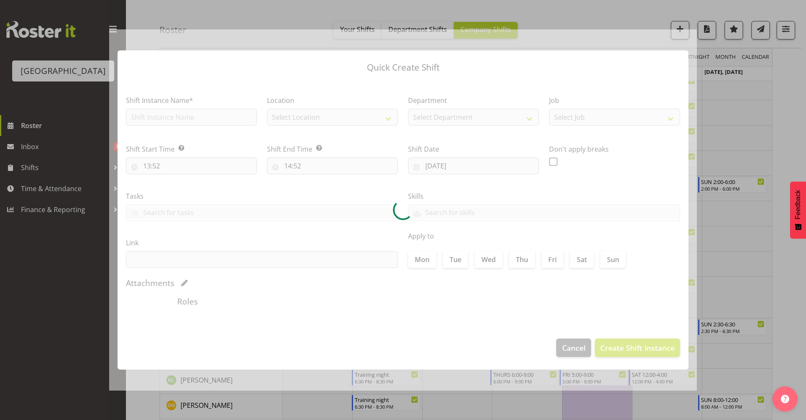
click at [515, 306] on div at bounding box center [403, 209] width 588 height 361
type input "23/10/2025"
checkbox input "true"
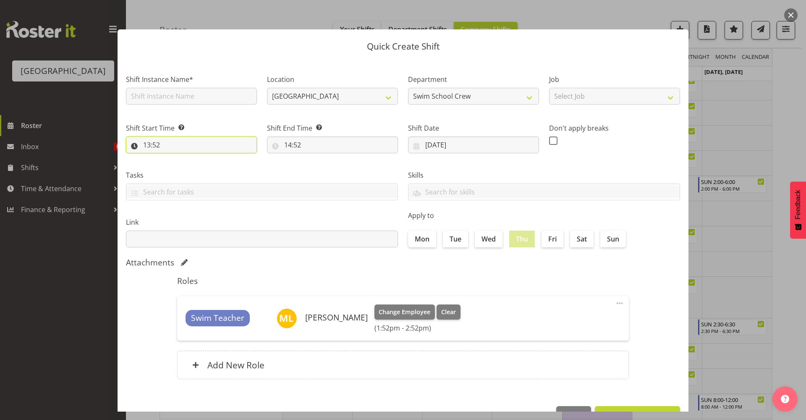
click at [162, 144] on input "13:52" at bounding box center [191, 144] width 131 height 17
click at [615, 308] on div at bounding box center [620, 303] width 10 height 11
click at [615, 306] on span at bounding box center [620, 303] width 10 height 10
click at [615, 304] on span at bounding box center [620, 303] width 10 height 10
click at [573, 335] on link "Delete" at bounding box center [584, 336] width 81 height 15
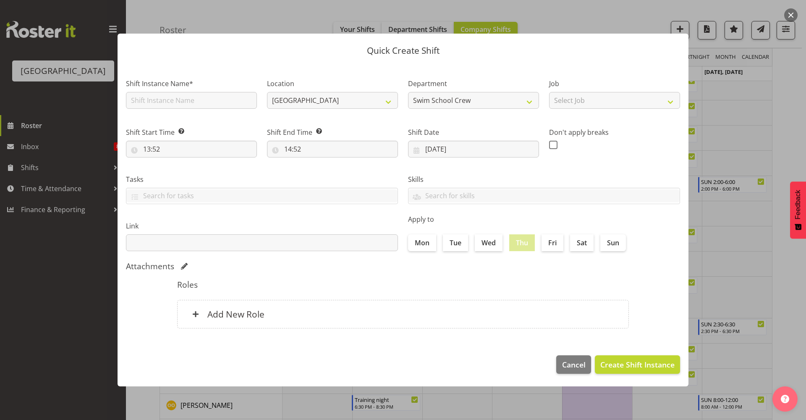
click at [194, 89] on div "Shift Instance Name*" at bounding box center [191, 94] width 131 height 30
click at [190, 103] on input "text" at bounding box center [191, 100] width 131 height 17
click at [184, 144] on input "13:52" at bounding box center [191, 149] width 131 height 17
click at [180, 170] on select "00 01 02 03 04 05 06 07 08 09 10 11 12 13 14 15 16 17 18 19 20 21 22 23" at bounding box center [183, 170] width 19 height 17
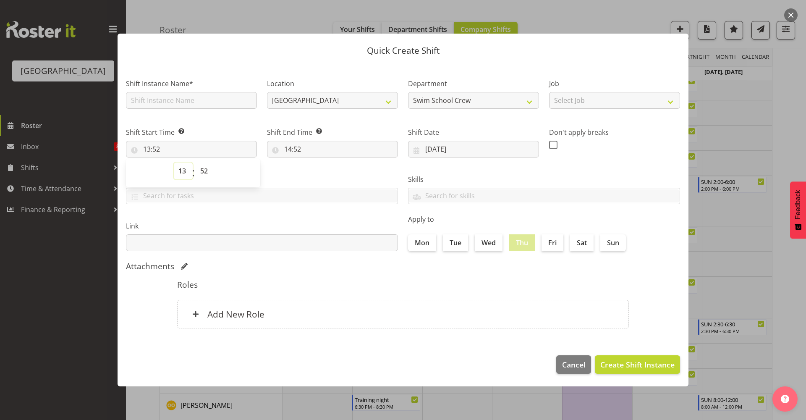
select select "9"
click at [174, 162] on select "00 01 02 03 04 05 06 07 08 09 10 11 12 13 14 15 16 17 18 19 20 21 22 23" at bounding box center [183, 170] width 19 height 17
type input "09:52"
click at [207, 168] on select "00 01 02 03 04 05 06 07 08 09 10 11 12 13 14 15 16 17 18 19 20 21 22 23 24 25 2…" at bounding box center [205, 170] width 19 height 17
click at [205, 180] on span "00 01 02 03 04 05 06 07 08 09 10 11 12 13 14 15 16 17 18 19 20 21 22 23 24 25 2…" at bounding box center [205, 172] width 19 height 21
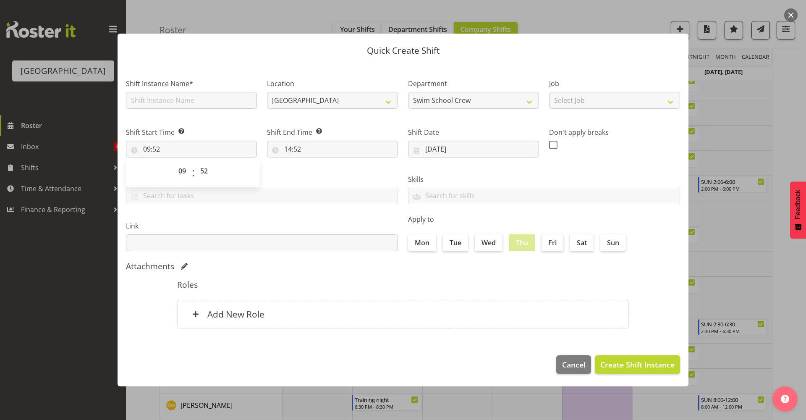
click at [192, 171] on span ":" at bounding box center [193, 172] width 3 height 21
drag, startPoint x: 202, startPoint y: 168, endPoint x: 204, endPoint y: 176, distance: 8.9
click at [202, 168] on select "00 01 02 03 04 05 06 07 08 09 10 11 12 13 14 15 16 17 18 19 20 21 22 23 24 25 2…" at bounding box center [205, 170] width 19 height 17
select select "0"
click at [196, 162] on select "00 01 02 03 04 05 06 07 08 09 10 11 12 13 14 15 16 17 18 19 20 21 22 23 24 25 2…" at bounding box center [205, 170] width 19 height 17
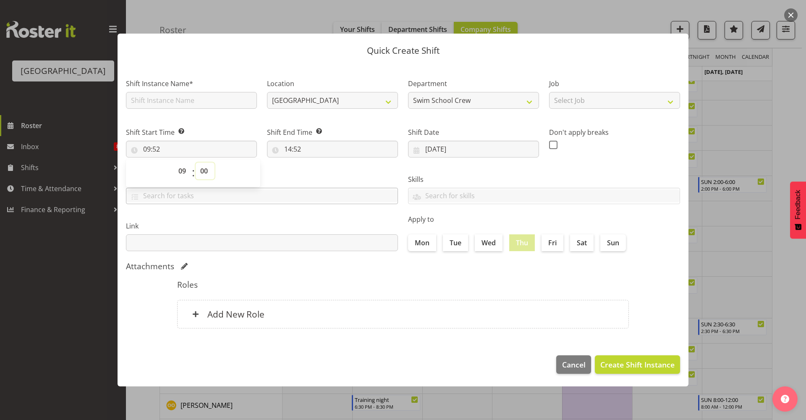
type input "09:00"
click at [312, 146] on input "14:52" at bounding box center [332, 149] width 131 height 17
click at [322, 174] on select "00 01 02 03 04 05 06 07 08 09 10 11 12 13 14 15 16 17 18 19 20 21 22 23" at bounding box center [324, 170] width 19 height 17
select select "13"
click at [315, 162] on select "00 01 02 03 04 05 06 07 08 09 10 11 12 13 14 15 16 17 18 19 20 21 22 23" at bounding box center [324, 170] width 19 height 17
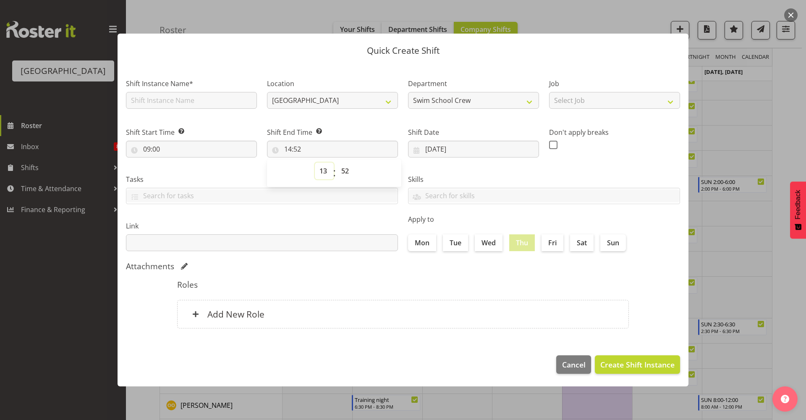
type input "13:52"
drag, startPoint x: 345, startPoint y: 172, endPoint x: 351, endPoint y: 180, distance: 10.4
click at [345, 172] on select "00 01 02 03 04 05 06 07 08 09 10 11 12 13 14 15 16 17 18 19 20 21 22 23 24 25 2…" at bounding box center [346, 170] width 19 height 17
select select "0"
click at [337, 162] on select "00 01 02 03 04 05 06 07 08 09 10 11 12 13 14 15 16 17 18 19 20 21 22 23 24 25 2…" at bounding box center [346, 170] width 19 height 17
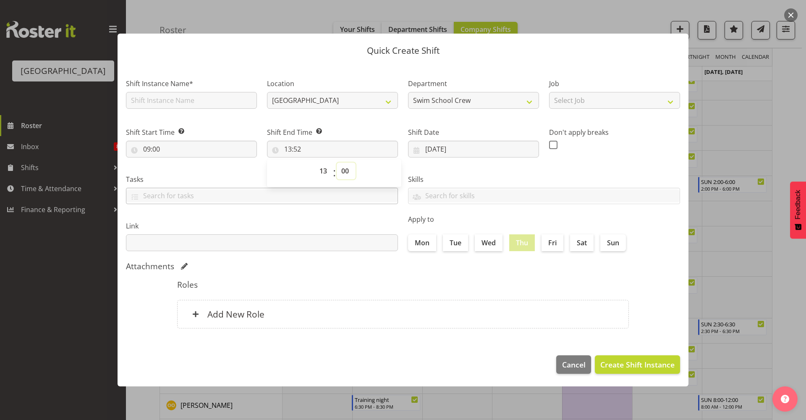
type input "13:00"
click at [333, 229] on label "Link" at bounding box center [262, 226] width 272 height 10
click at [185, 85] on label "Shift Instance Name*" at bounding box center [191, 84] width 131 height 10
click at [183, 106] on input "text" at bounding box center [191, 100] width 131 height 17
click at [195, 100] on input "text" at bounding box center [191, 100] width 131 height 17
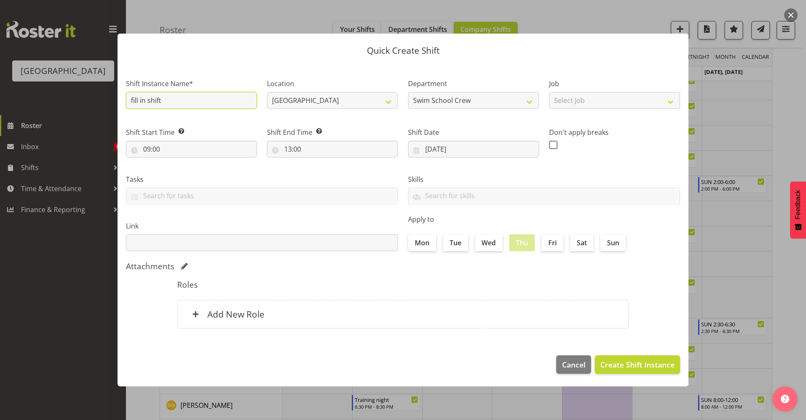
type input "fill in shift"
click at [204, 116] on div "Shift Start Time Set the time of the day you wish this shift to start 09:00 00 …" at bounding box center [191, 138] width 141 height 47
click at [459, 99] on select "Swim School Crew Lifeguard Crew" at bounding box center [473, 100] width 131 height 17
select select "114"
click at [408, 92] on select "Swim School Crew Lifeguard Crew" at bounding box center [473, 100] width 131 height 17
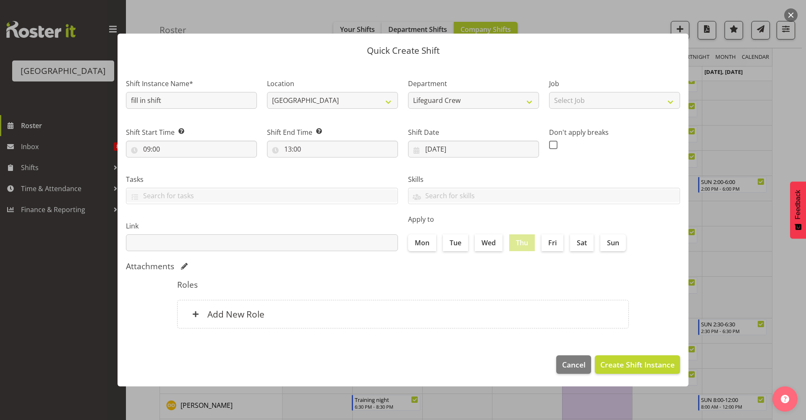
click at [348, 215] on div "Link" at bounding box center [262, 232] width 282 height 47
click at [272, 317] on div "Add New Role" at bounding box center [403, 314] width 452 height 29
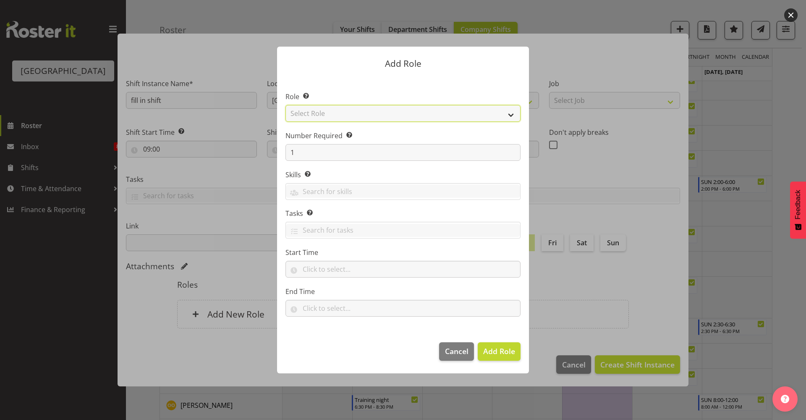
click at [330, 115] on select "Select Role Aquatic Customer Services Officer Cleaner - Splash Palace Facilties…" at bounding box center [402, 113] width 235 height 17
select select "96"
click at [285, 105] on select "Select Role Aquatic Customer Services Officer Cleaner - Splash Palace Facilties…" at bounding box center [402, 113] width 235 height 17
click at [338, 228] on input "text" at bounding box center [403, 230] width 234 height 13
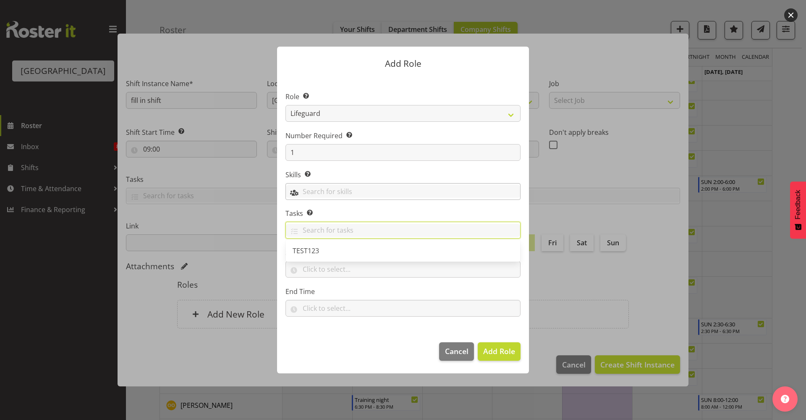
click at [342, 186] on input "text" at bounding box center [403, 191] width 234 height 13
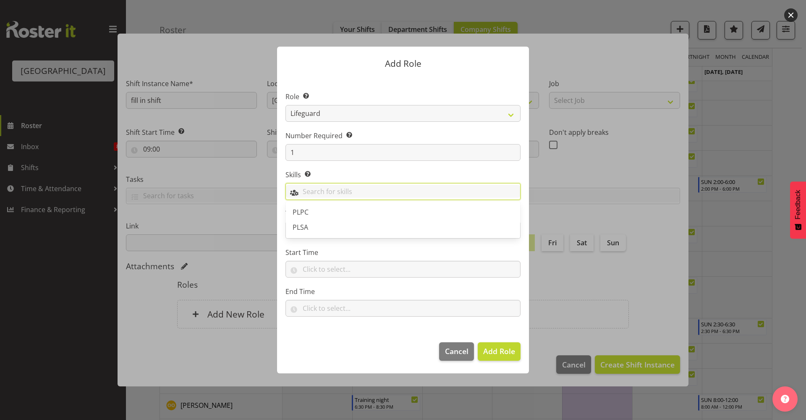
click at [342, 186] on input "text" at bounding box center [403, 191] width 234 height 13
click at [344, 265] on input "text" at bounding box center [402, 269] width 235 height 17
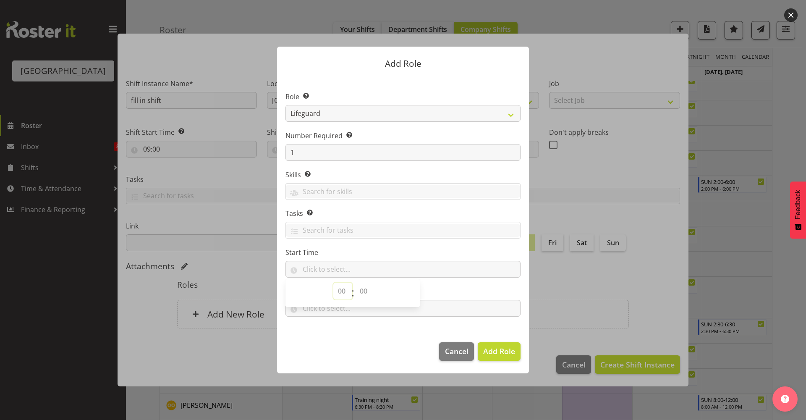
click at [347, 293] on select "00 00 01 02 03 04 05 06 07 08 09 10 11 12 13 14 15 16 17 18 19 20 21 22 23" at bounding box center [342, 291] width 19 height 17
select select "9"
click at [333, 283] on select "00 00 01 02 03 04 05 06 07 08 09 10 11 12 13 14 15 16 17 18 19 20 21 22 23" at bounding box center [342, 291] width 19 height 17
drag, startPoint x: 369, startPoint y: 291, endPoint x: 367, endPoint y: 283, distance: 8.0
click at [369, 291] on select "00 00 01 02 03 04 05 06 07 08 09 10 11 12 13 14 15 16 17 18 19 20 21 22 23 24 2…" at bounding box center [364, 291] width 19 height 17
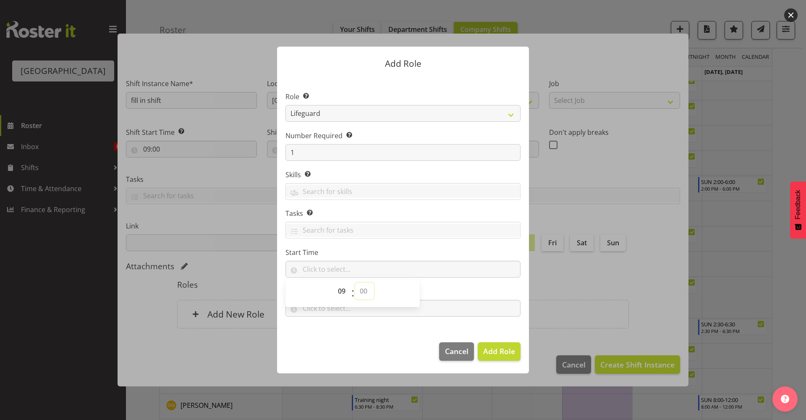
select select "0"
click at [355, 283] on select "00 00 01 02 03 04 05 06 07 08 09 10 11 12 13 14 15 16 17 18 19 20 21 22 23 24 2…" at bounding box center [364, 291] width 19 height 17
type input "09:00"
click at [336, 312] on input "text" at bounding box center [402, 308] width 235 height 17
click at [343, 330] on select "00 00 01 02 03 04 05 06 07 08 09 10 11 12 13 14 15 16 17 18 19 20 21 22 23" at bounding box center [342, 330] width 19 height 17
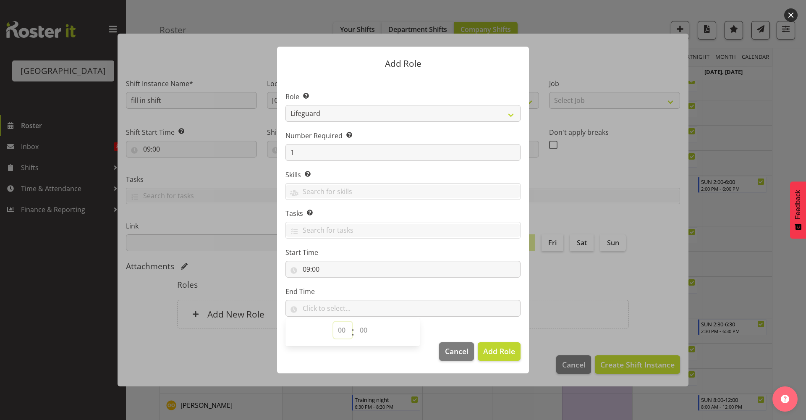
select select "13"
click at [333, 322] on select "00 00 01 02 03 04 05 06 07 08 09 10 11 12 13 14 15 16 17 18 19 20 21 22 23" at bounding box center [342, 330] width 19 height 17
click at [361, 326] on select "00 00 01 02 03 04 05 06 07 08 09 10 11 12 13 14 15 16 17 18 19 20 21 22 23 24 2…" at bounding box center [364, 330] width 19 height 17
select select "0"
click at [355, 322] on select "00 00 01 02 03 04 05 06 07 08 09 10 11 12 13 14 15 16 17 18 19 20 21 22 23 24 2…" at bounding box center [364, 330] width 19 height 17
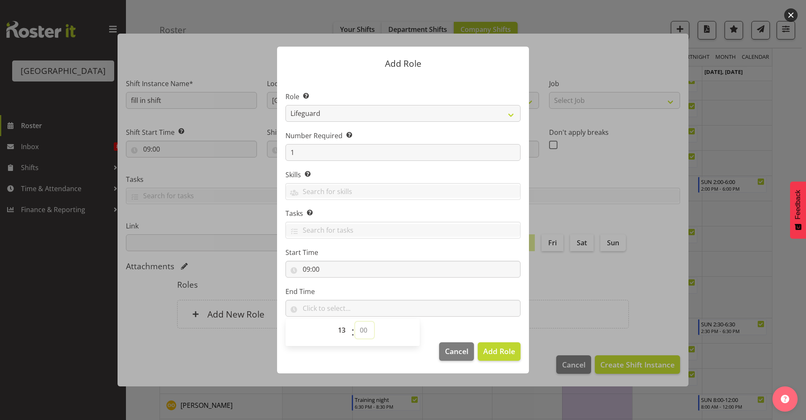
type input "13:00"
click at [500, 349] on span "Add Role" at bounding box center [499, 351] width 32 height 10
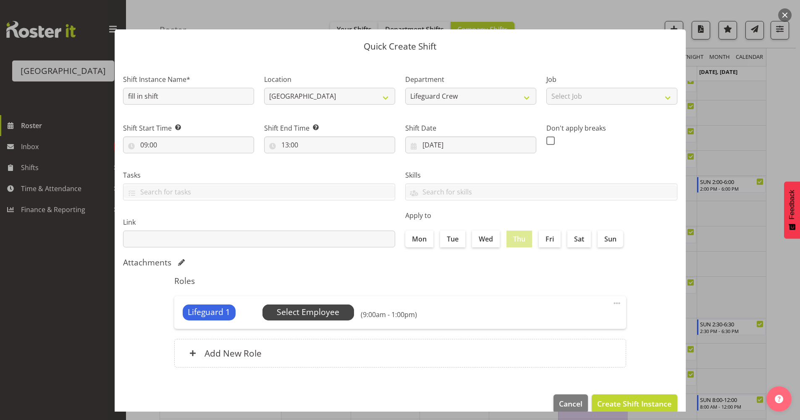
click at [315, 312] on span "Select Employee" at bounding box center [308, 312] width 63 height 12
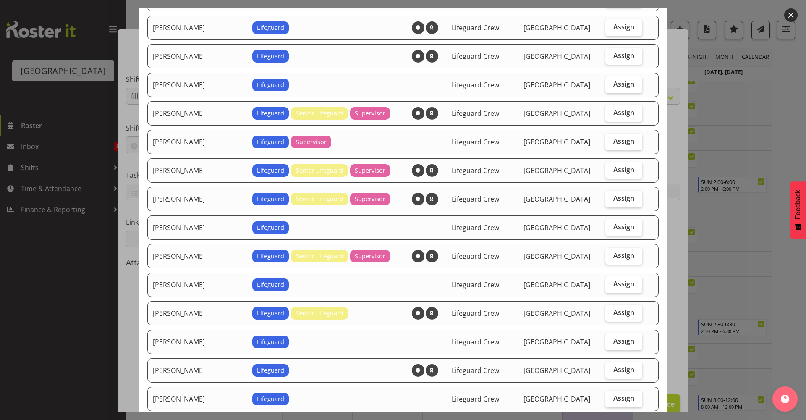
scroll to position [546, 0]
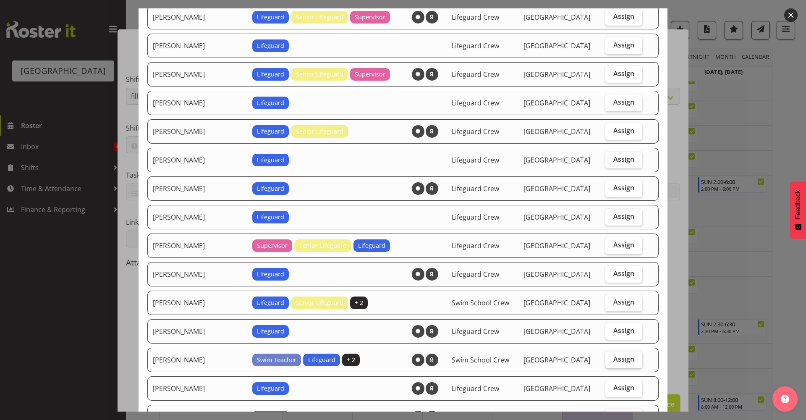
click at [629, 357] on label "Assign" at bounding box center [623, 359] width 37 height 17
click at [611, 357] on input "Assign" at bounding box center [607, 358] width 5 height 5
checkbox input "true"
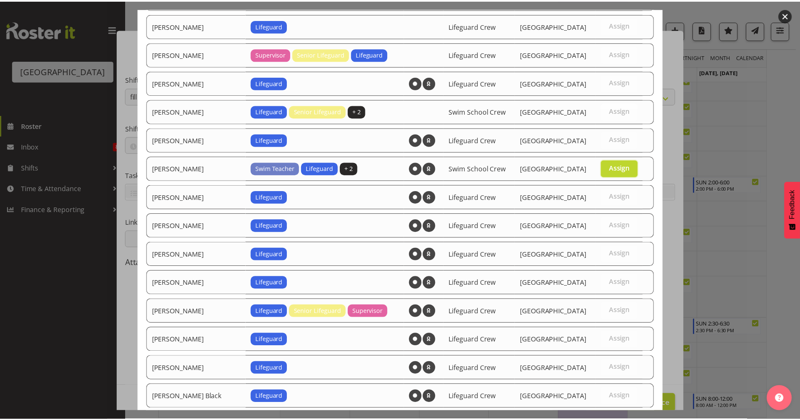
scroll to position [901, 0]
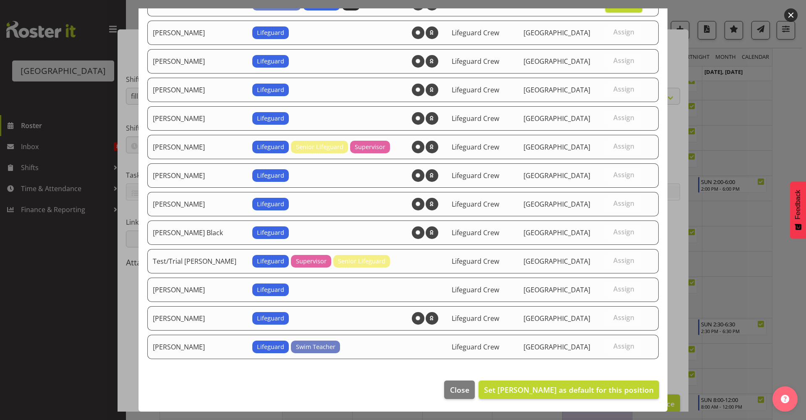
click at [607, 401] on footer "Close Set Mark Lieshout as default for this position" at bounding box center [403, 391] width 529 height 39
click at [609, 390] on span "Set Mark Lieshout as default for this position" at bounding box center [569, 390] width 170 height 10
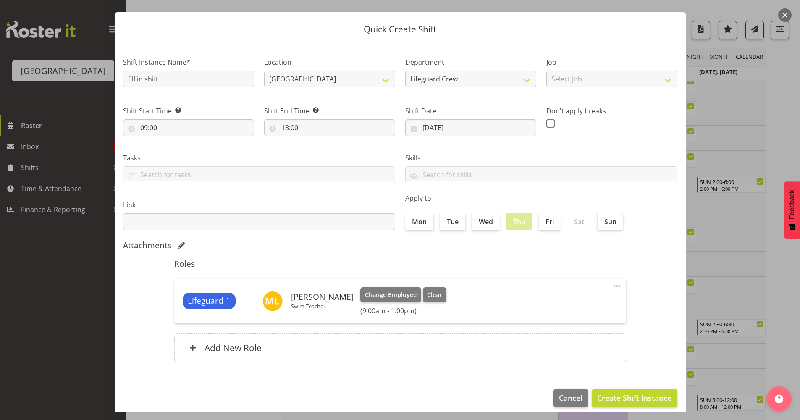
scroll to position [26, 0]
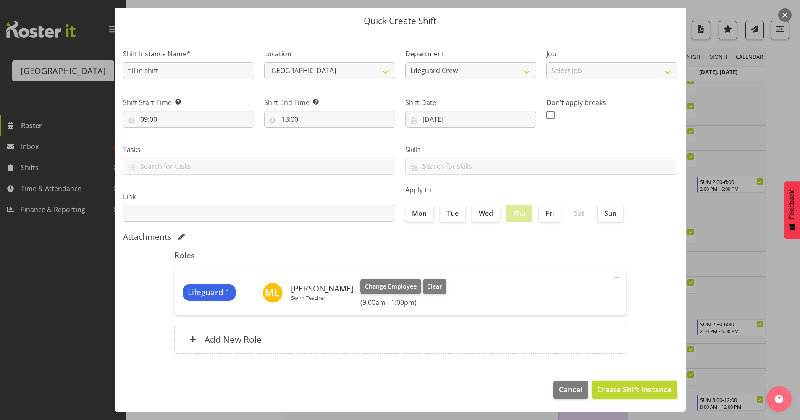
click at [615, 387] on span "Create Shift Instance" at bounding box center [634, 389] width 74 height 11
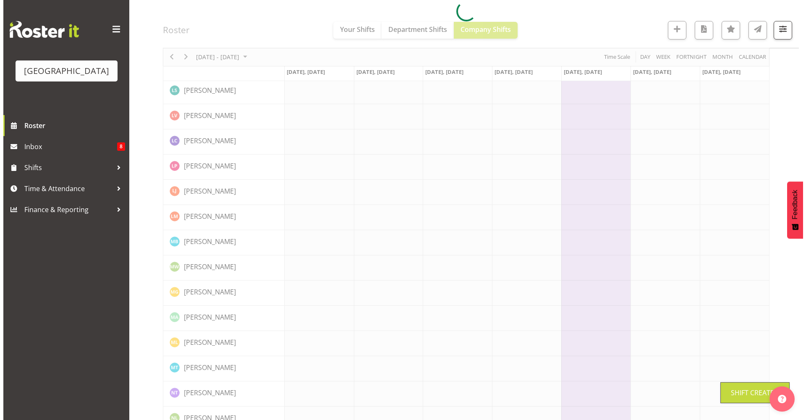
scroll to position [0, 0]
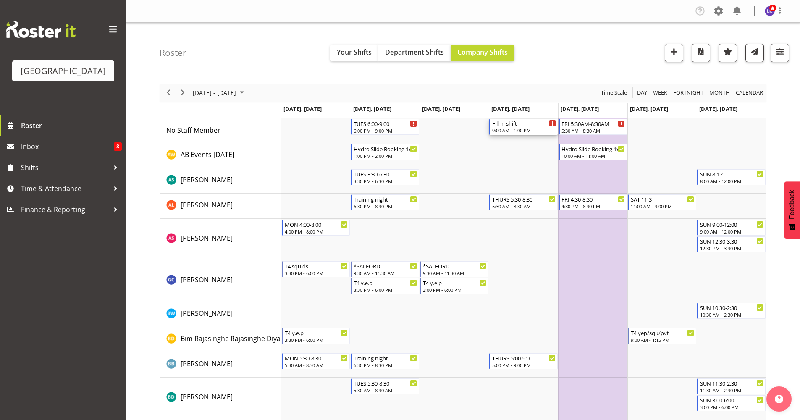
click at [520, 131] on div "9:00 AM - 1:00 PM" at bounding box center [524, 130] width 64 height 7
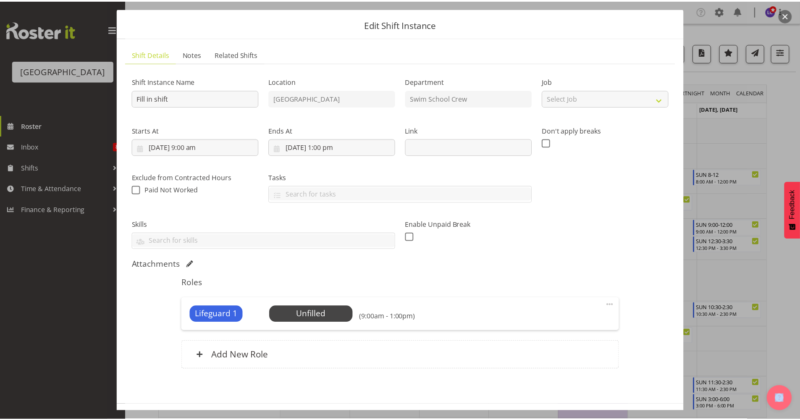
scroll to position [55, 0]
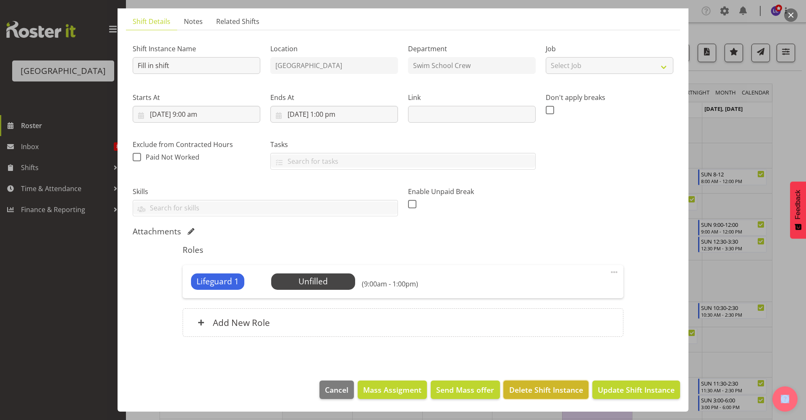
click at [561, 389] on span "Delete Shift Instance" at bounding box center [546, 389] width 74 height 11
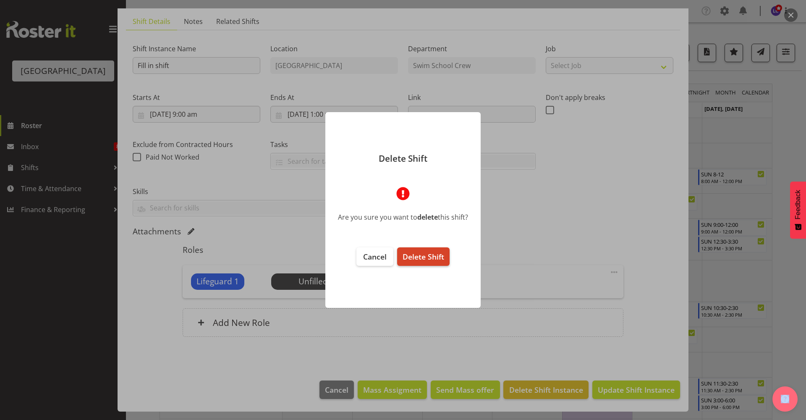
click at [419, 262] on button "Delete Shift" at bounding box center [423, 256] width 52 height 18
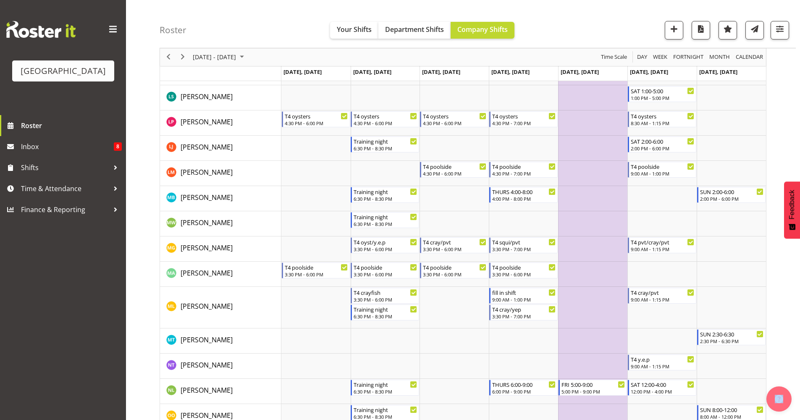
scroll to position [910, 0]
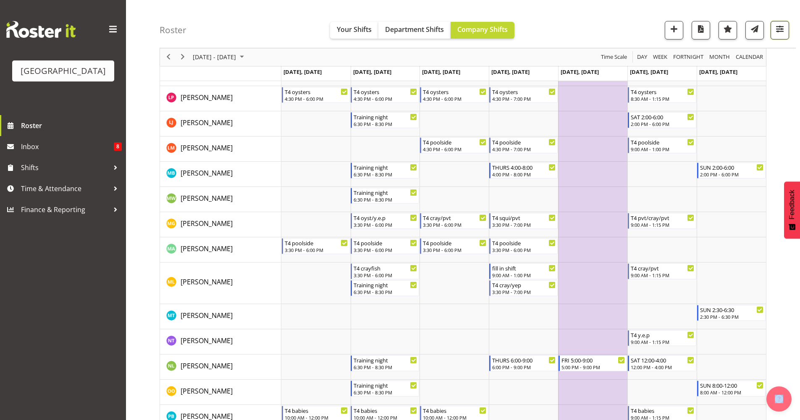
click at [781, 34] on span "button" at bounding box center [779, 29] width 11 height 11
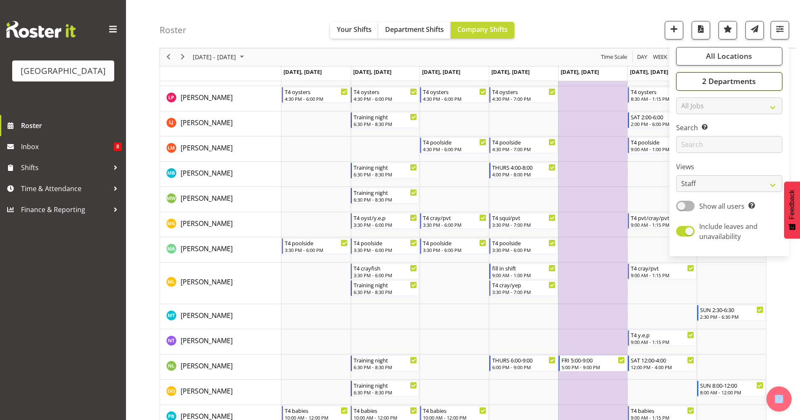
click at [745, 86] on span "2 Departments" at bounding box center [729, 81] width 54 height 10
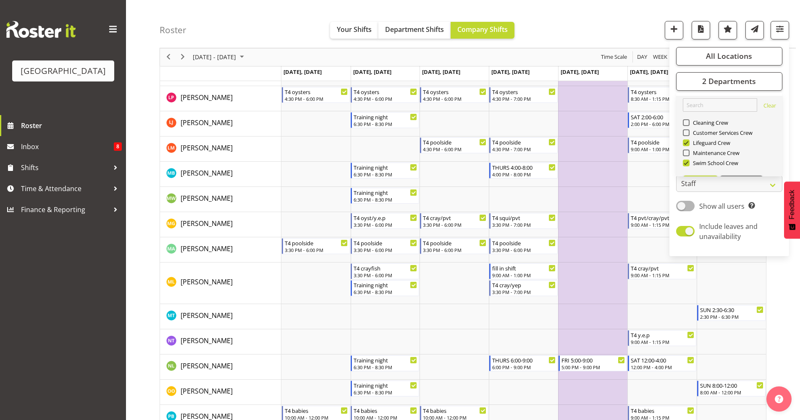
click at [701, 167] on div "Swim School Crew" at bounding box center [729, 164] width 93 height 10
click at [690, 165] on span "Swim School Crew" at bounding box center [713, 163] width 49 height 7
click at [688, 165] on input "Swim School Crew" at bounding box center [685, 162] width 5 height 5
checkbox input "false"
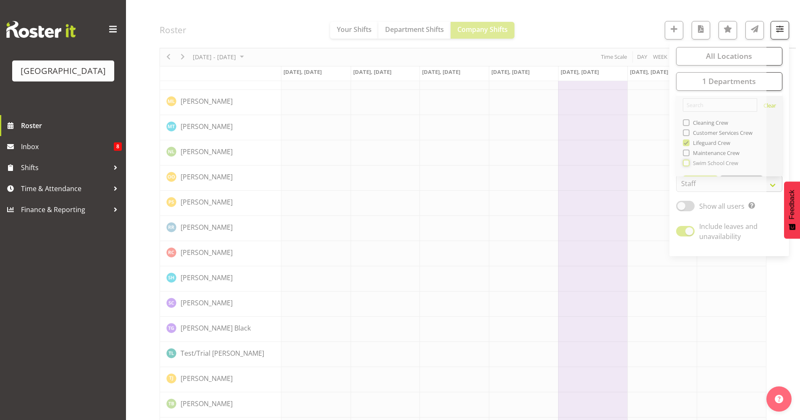
scroll to position [0, 0]
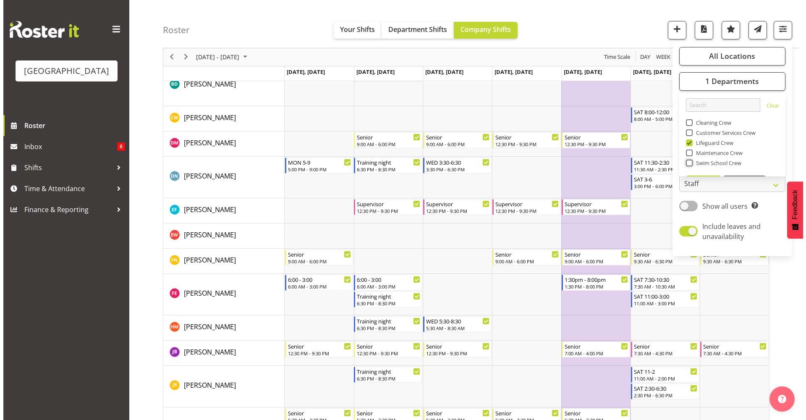
scroll to position [252, 0]
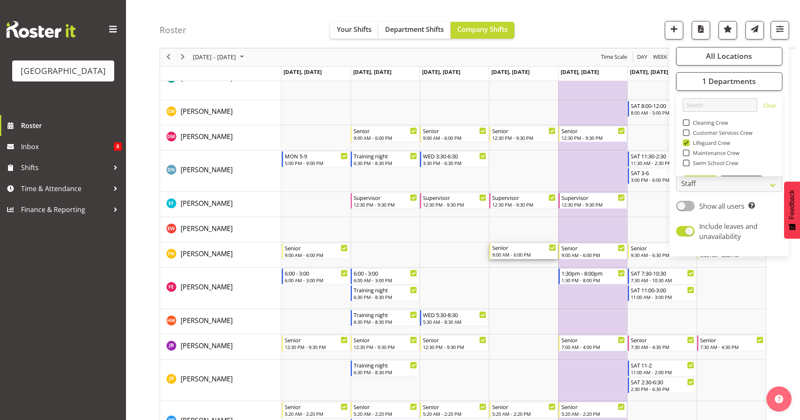
click at [528, 254] on div "9:00 AM - 6:00 PM" at bounding box center [524, 254] width 64 height 7
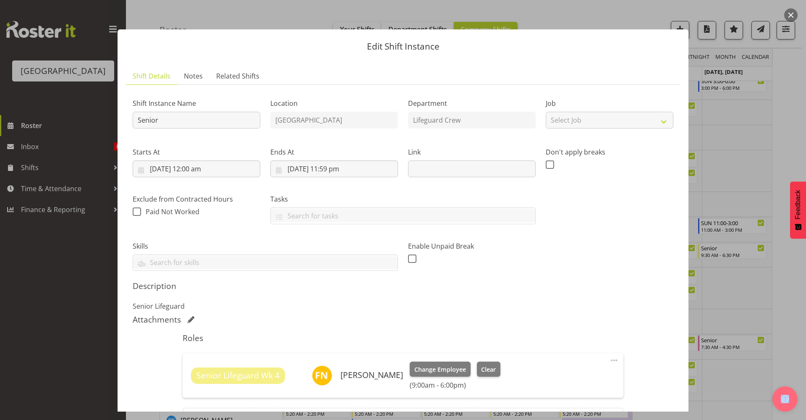
click at [609, 358] on span at bounding box center [614, 360] width 10 height 10
click at [569, 382] on link "Edit" at bounding box center [579, 378] width 81 height 15
select select "9"
select select "2025"
select select "9"
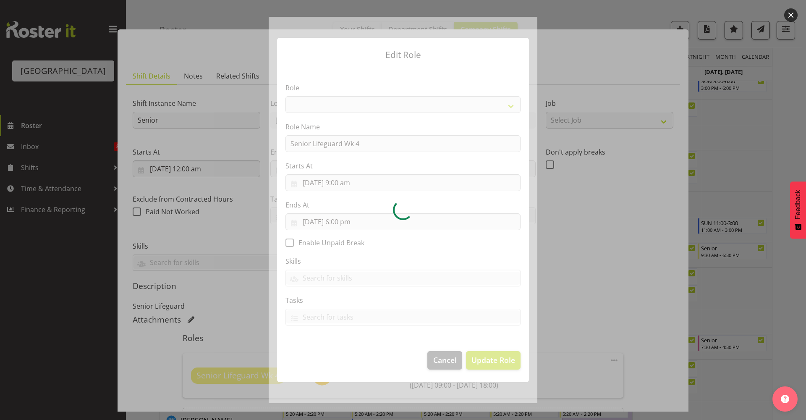
select select "102"
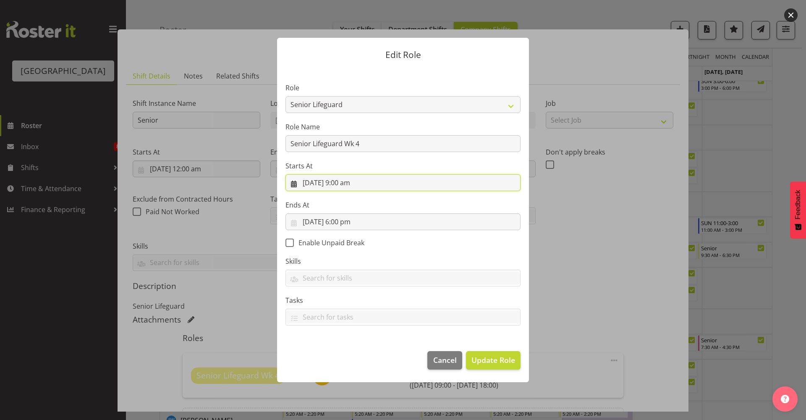
click at [377, 183] on input "23/10/2025, 9:00 am" at bounding box center [402, 182] width 235 height 17
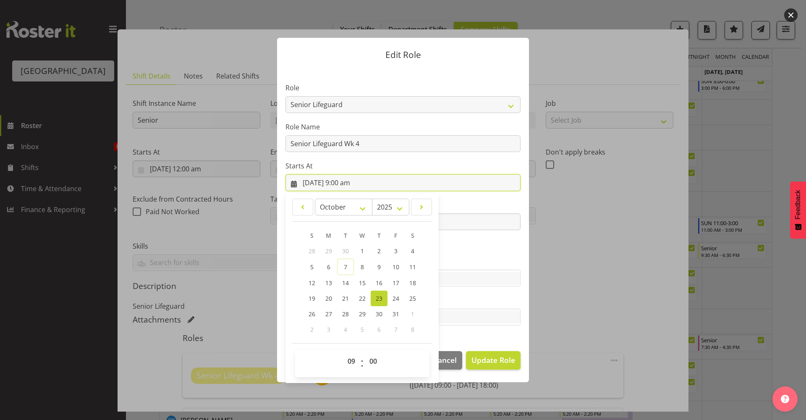
click at [377, 183] on input "23/10/2025, 9:00 am" at bounding box center [402, 182] width 235 height 17
click at [460, 202] on label "Ends At" at bounding box center [402, 205] width 235 height 10
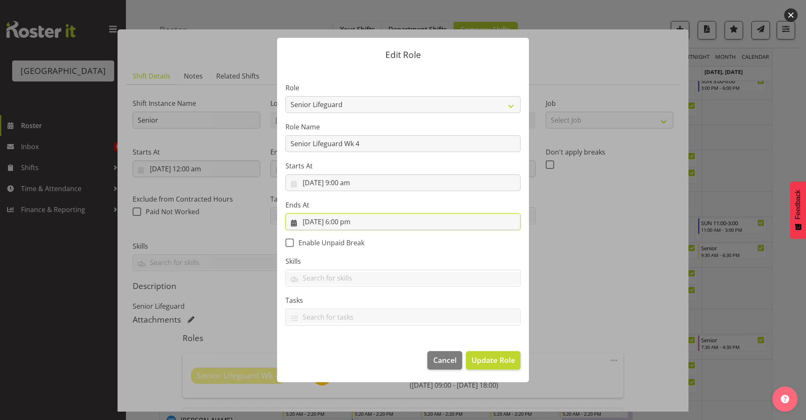
click at [415, 225] on input "23/10/2025, 6:00 pm" at bounding box center [402, 221] width 235 height 17
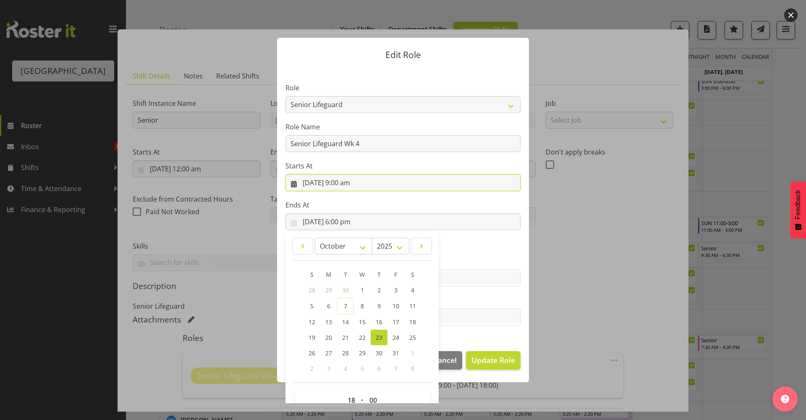
click at [394, 185] on input "23/10/2025, 9:00 am" at bounding box center [402, 182] width 235 height 17
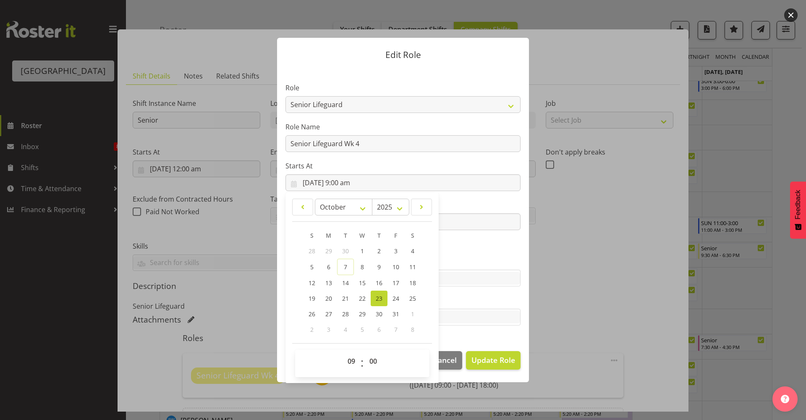
click at [490, 202] on label "Ends At" at bounding box center [402, 205] width 235 height 10
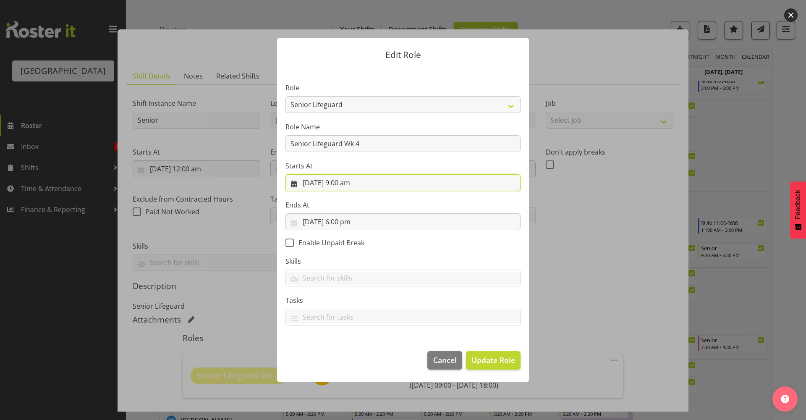
click at [378, 187] on input "23/10/2025, 9:00 am" at bounding box center [402, 182] width 235 height 17
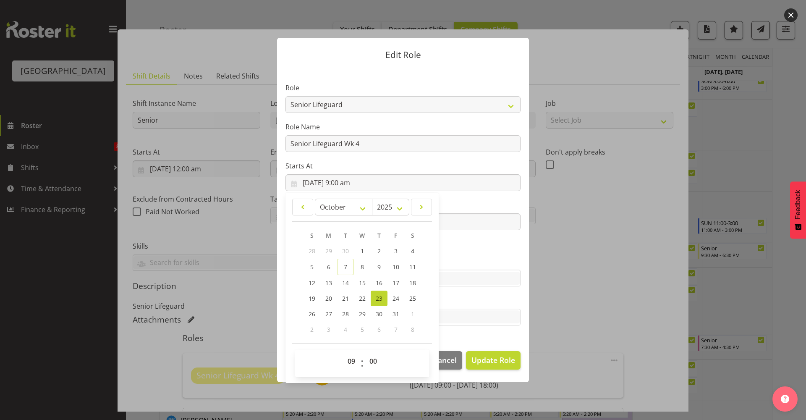
click at [473, 195] on section "Role Aquatic Customer Services Officer Cleaner - Splash Palace Facilties Mainte…" at bounding box center [403, 205] width 252 height 275
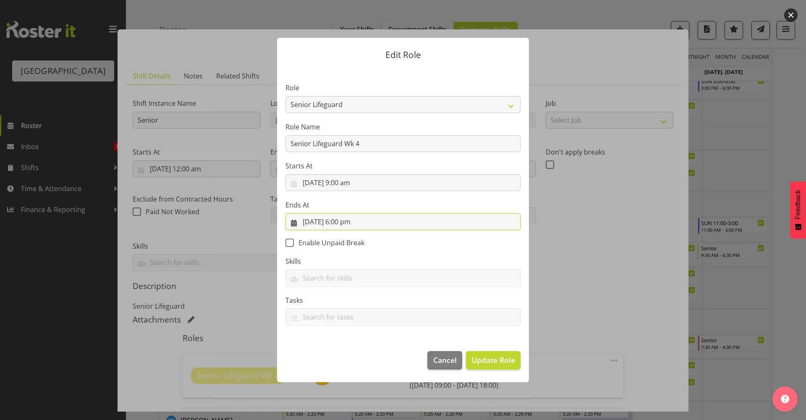
click at [398, 216] on input "23/10/2025, 6:00 pm" at bounding box center [402, 221] width 235 height 17
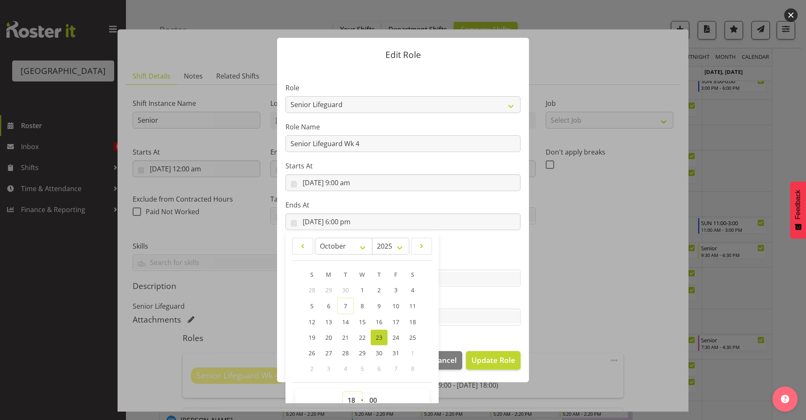
click at [350, 397] on select "00 01 02 03 04 05 06 07 08 09 10 11 12 13 14 15 16 17 18 19 20 21 22 23" at bounding box center [352, 400] width 19 height 17
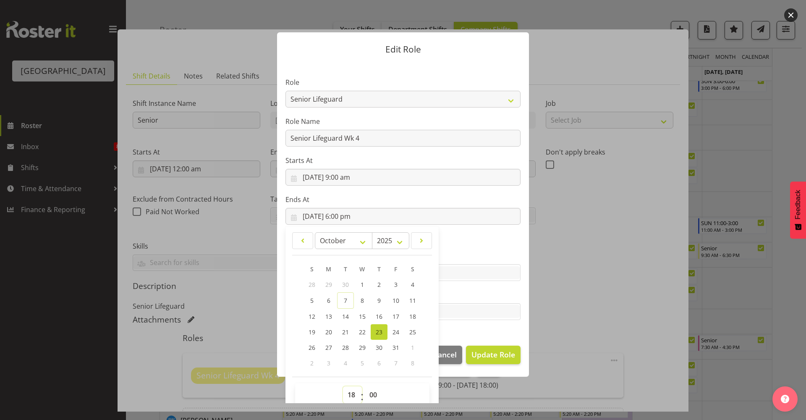
select select "20"
click at [343, 386] on select "00 01 02 03 04 05 06 07 08 09 10 11 12 13 14 15 16 17 18 19 20 21 22 23" at bounding box center [352, 394] width 19 height 17
type input "23/10/2025, 8:00 pm"
click at [371, 394] on select "00 01 02 03 04 05 06 07 08 09 10 11 12 13 14 15 16 17 18 19 20 21 22 23 24 25 2…" at bounding box center [374, 394] width 19 height 17
click at [347, 395] on select "00 01 02 03 04 05 06 07 08 09 10 11 12 13 14 15 16 17 18 19 20 21 22 23" at bounding box center [352, 394] width 19 height 17
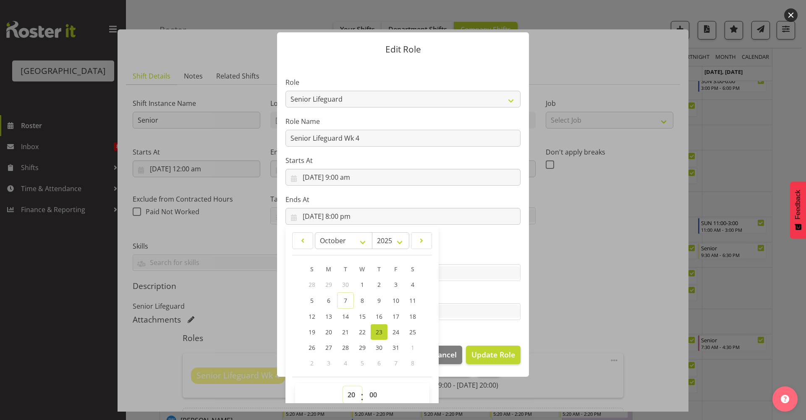
select select "18"
click at [343, 386] on select "00 01 02 03 04 05 06 07 08 09 10 11 12 13 14 15 16 17 18 19 20 21 22 23" at bounding box center [352, 394] width 19 height 17
type input "23/10/2025, 6:00 pm"
click at [484, 292] on label "Tasks" at bounding box center [402, 295] width 235 height 10
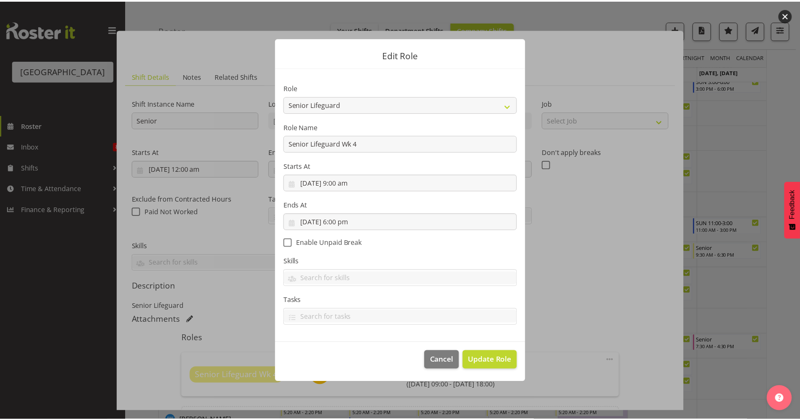
scroll to position [0, 0]
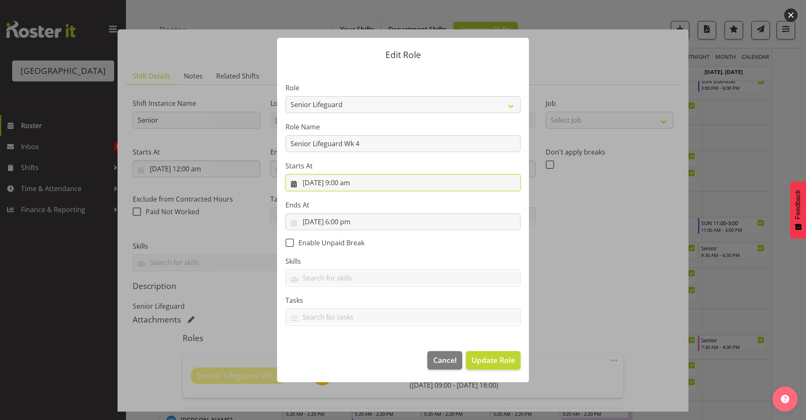
click at [393, 184] on input "23/10/2025, 9:00 am" at bounding box center [402, 182] width 235 height 17
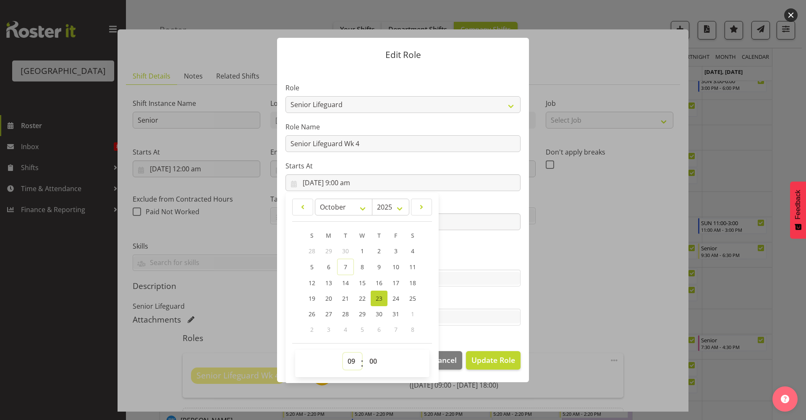
click at [353, 359] on select "00 01 02 03 04 05 06 07 08 09 10 11 12 13 14 15 16 17 18 19 20 21 22 23" at bounding box center [352, 361] width 19 height 17
select select "12"
click at [343, 353] on select "00 01 02 03 04 05 06 07 08 09 10 11 12 13 14 15 16 17 18 19 20 21 22 23" at bounding box center [352, 361] width 19 height 17
type input "23/10/2025, 12:00 pm"
click at [471, 253] on section "Role Aquatic Customer Services Officer Cleaner - Splash Palace Facilties Mainte…" at bounding box center [403, 205] width 252 height 275
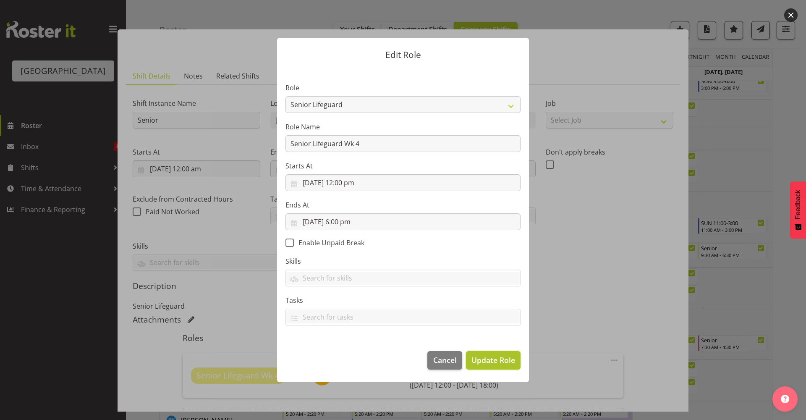
click at [494, 360] on span "Update Role" at bounding box center [493, 359] width 44 height 11
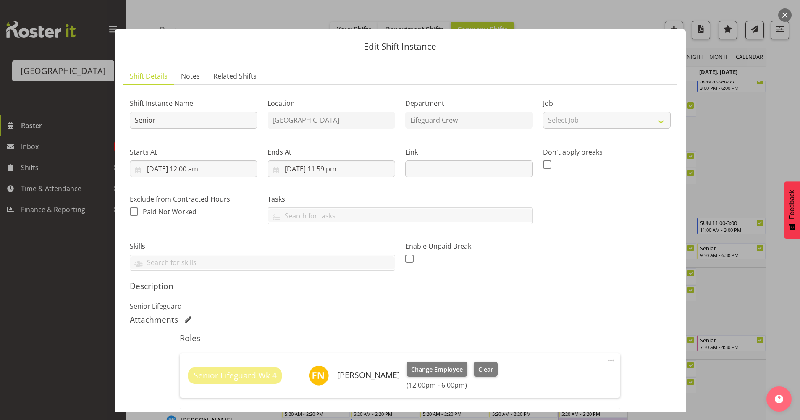
scroll to position [100, 0]
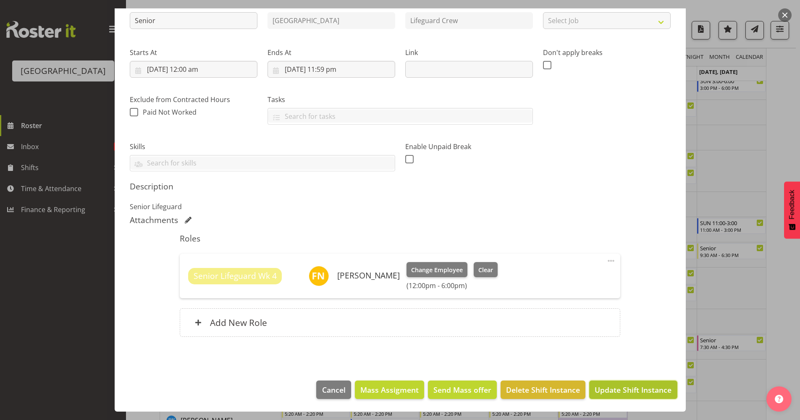
click at [621, 388] on span "Update Shift Instance" at bounding box center [632, 389] width 77 height 11
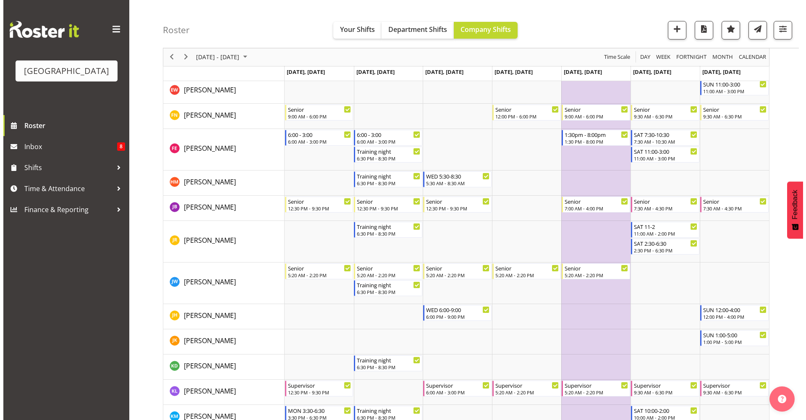
scroll to position [335, 0]
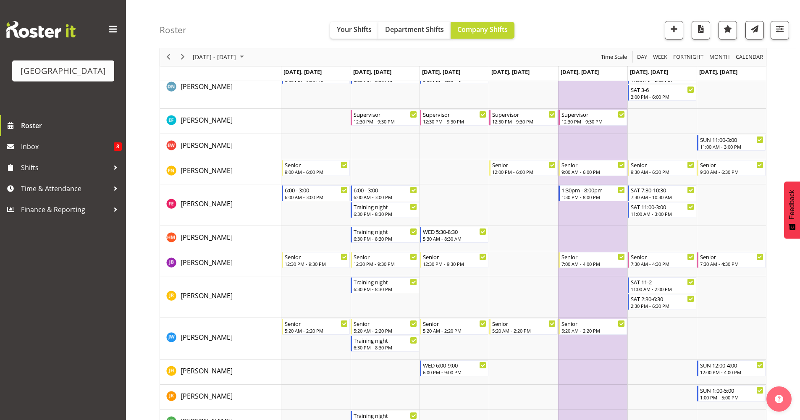
click at [605, 182] on td "Timeline Week of October 21, 2025" at bounding box center [592, 171] width 69 height 25
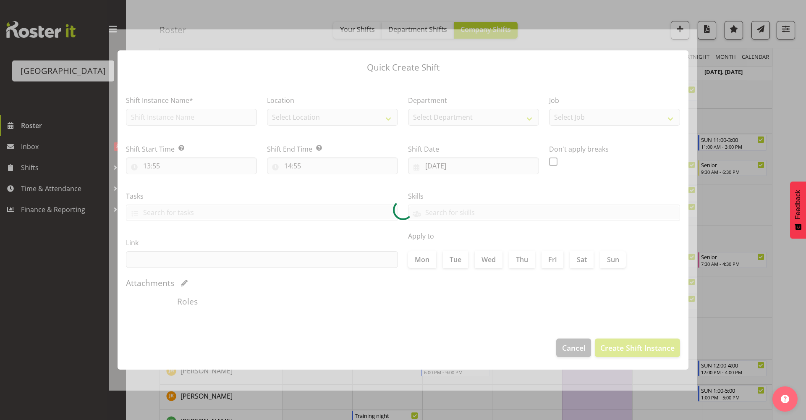
click at [605, 182] on div at bounding box center [403, 209] width 588 height 361
type input "24/10/2025"
checkbox input "true"
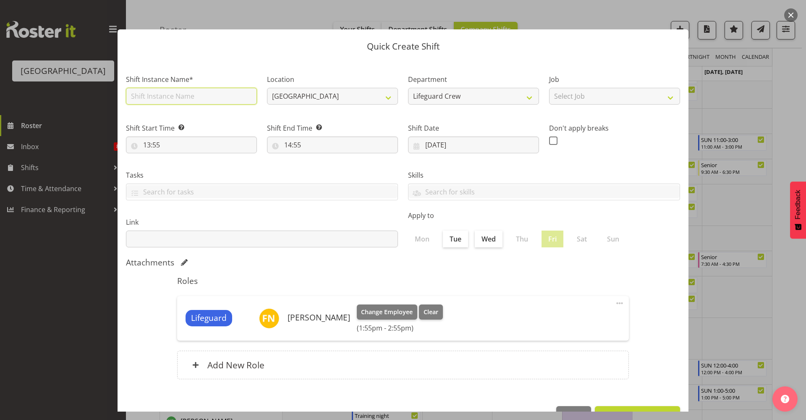
click at [236, 95] on input "text" at bounding box center [191, 96] width 131 height 17
type input "Senior"
drag, startPoint x: 224, startPoint y: 94, endPoint x: -21, endPoint y: 94, distance: 244.8
type input "training new recruits"
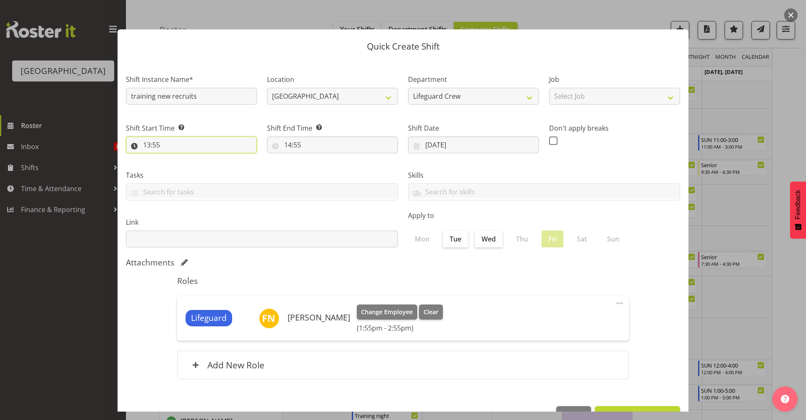
click at [182, 143] on input "13:55" at bounding box center [191, 144] width 131 height 17
click at [189, 169] on select "00 01 02 03 04 05 06 07 08 09 10 11 12 13 14 15 16 17 18 19 20 21 22 23" at bounding box center [183, 166] width 19 height 17
select select "18"
click at [174, 158] on select "00 01 02 03 04 05 06 07 08 09 10 11 12 13 14 15 16 17 18 19 20 21 22 23" at bounding box center [183, 166] width 19 height 17
type input "18:55"
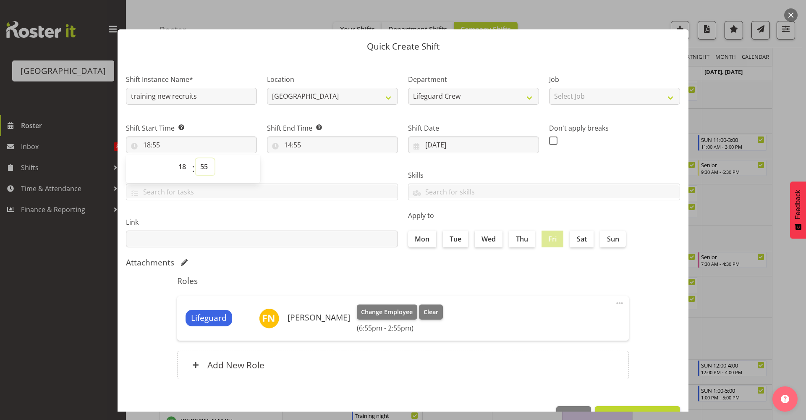
click at [203, 164] on select "00 01 02 03 04 05 06 07 08 09 10 11 12 13 14 15 16 17 18 19 20 21 22 23 24 25 2…" at bounding box center [205, 166] width 19 height 17
select select "30"
click at [196, 158] on select "00 01 02 03 04 05 06 07 08 09 10 11 12 13 14 15 16 17 18 19 20 21 22 23 24 25 2…" at bounding box center [205, 166] width 19 height 17
type input "18:30"
click at [322, 154] on div "Shift End Time Set the time of the day you wish this shift to finish 14:55 00 0…" at bounding box center [332, 134] width 141 height 47
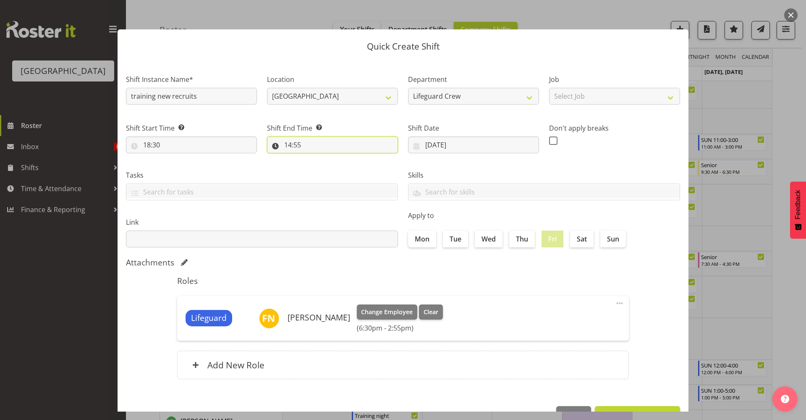
click at [327, 146] on input "14:55" at bounding box center [332, 144] width 131 height 17
click at [320, 171] on select "00 01 02 03 04 05 06 07 08 09 10 11 12 13 14 15 16 17 18 19 20 21 22 23" at bounding box center [324, 166] width 19 height 17
select select "20"
click at [315, 158] on select "00 01 02 03 04 05 06 07 08 09 10 11 12 13 14 15 16 17 18 19 20 21 22 23" at bounding box center [324, 166] width 19 height 17
type input "20:55"
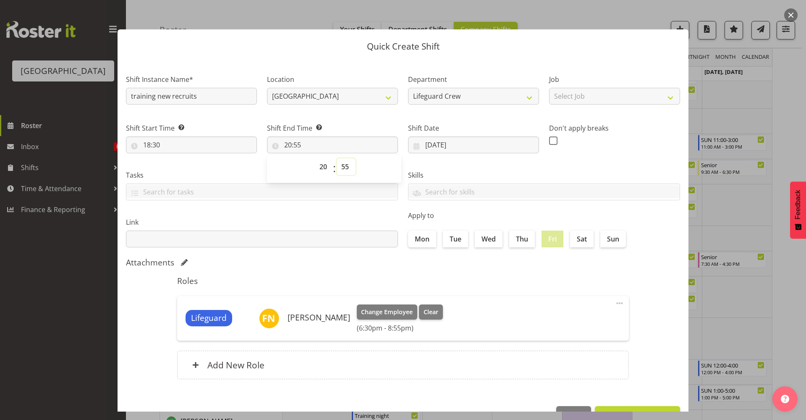
click at [349, 165] on select "00 01 02 03 04 05 06 07 08 09 10 11 12 13 14 15 16 17 18 19 20 21 22 23 24 25 2…" at bounding box center [346, 166] width 19 height 17
select select "30"
click at [337, 158] on select "00 01 02 03 04 05 06 07 08 09 10 11 12 13 14 15 16 17 18 19 20 21 22 23 24 25 2…" at bounding box center [346, 166] width 19 height 17
type input "20:30"
click at [301, 266] on div "Attachments" at bounding box center [403, 262] width 554 height 10
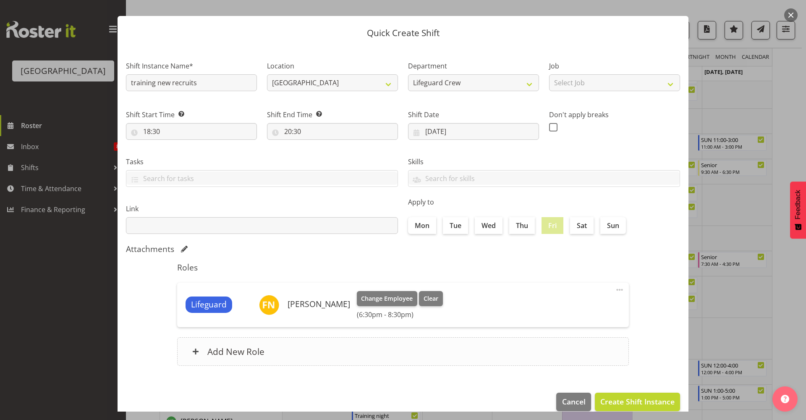
scroll to position [26, 0]
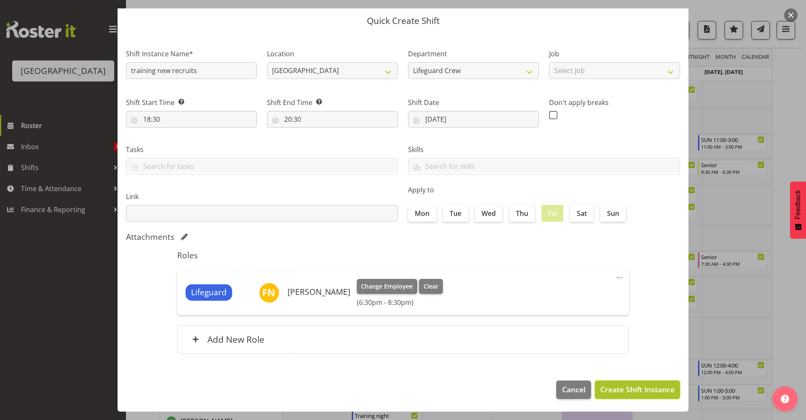
click at [625, 387] on span "Create Shift Instance" at bounding box center [637, 389] width 74 height 11
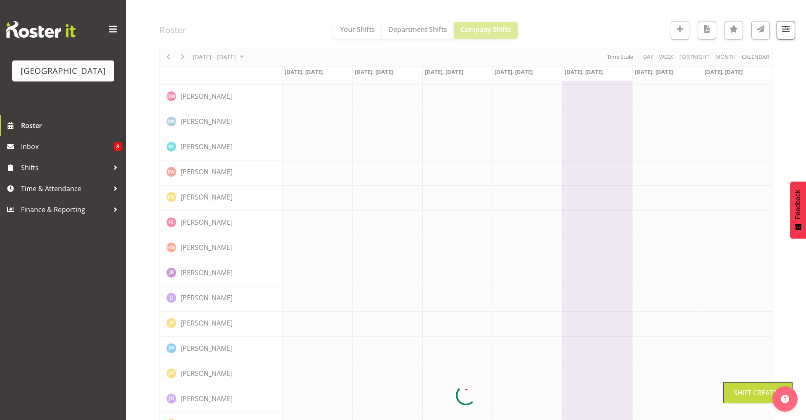
scroll to position [0, 0]
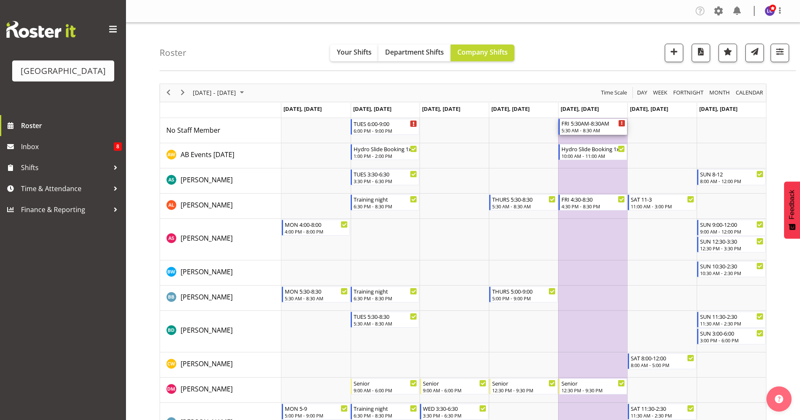
click at [607, 132] on div "5:30 AM - 8:30 AM" at bounding box center [593, 130] width 64 height 7
click at [0, 0] on div at bounding box center [0, 0] width 0 height 0
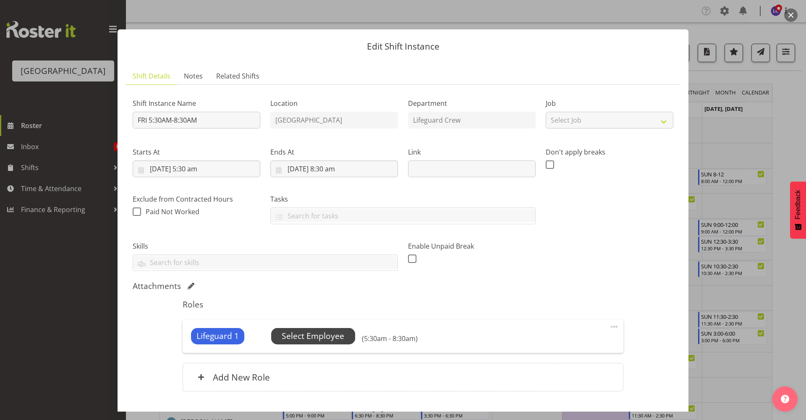
click at [338, 338] on span "Select Employee" at bounding box center [313, 336] width 63 height 12
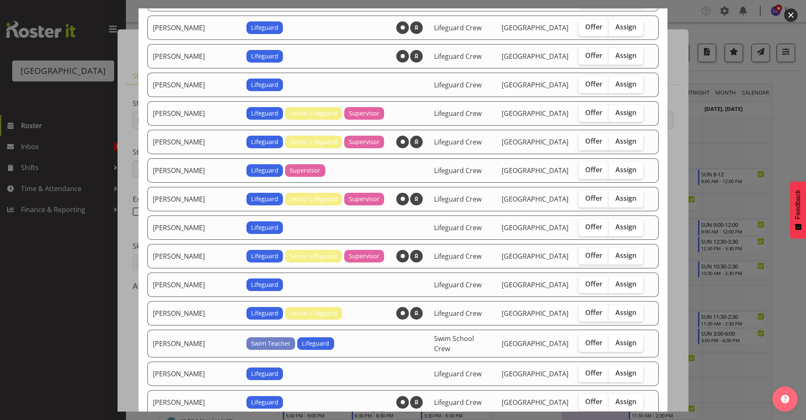
scroll to position [546, 0]
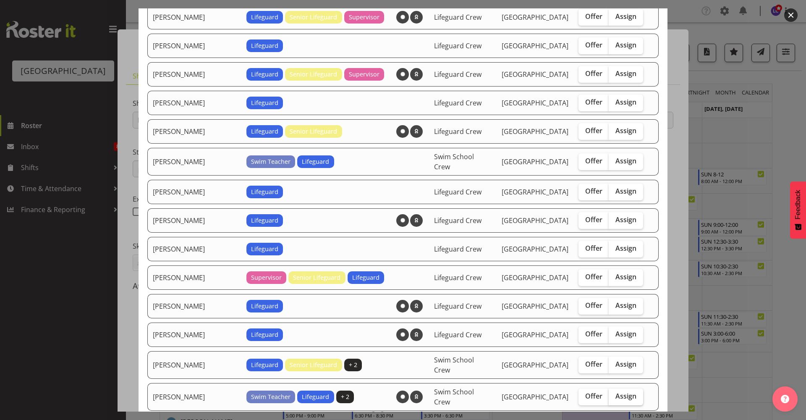
click at [615, 392] on span "Assign" at bounding box center [625, 396] width 21 height 8
click at [609, 393] on input "Assign" at bounding box center [611, 395] width 5 height 5
checkbox input "true"
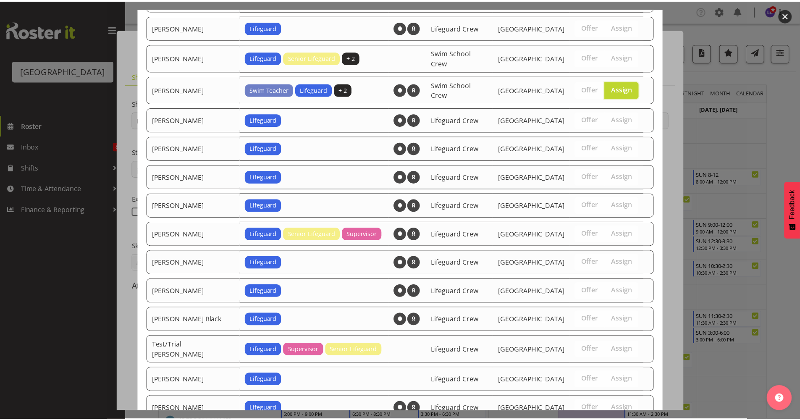
scroll to position [910, 0]
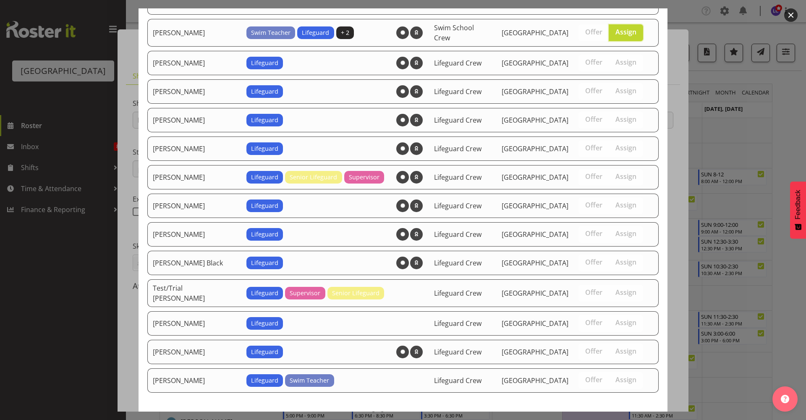
click at [623, 418] on span "Assign Mark Lieshout" at bounding box center [611, 423] width 85 height 10
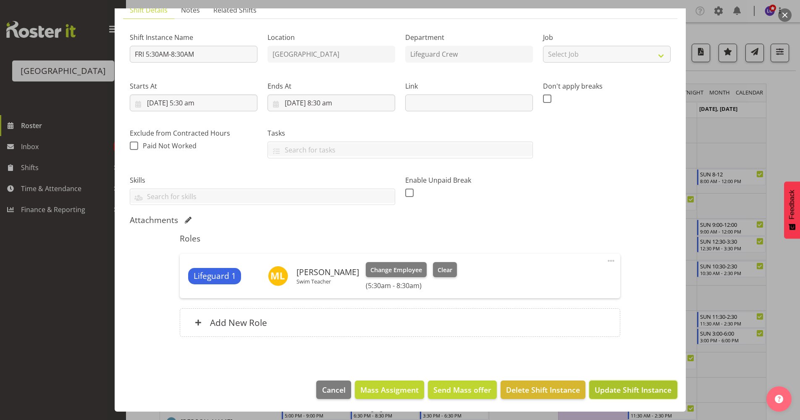
click at [623, 391] on span "Update Shift Instance" at bounding box center [632, 389] width 77 height 11
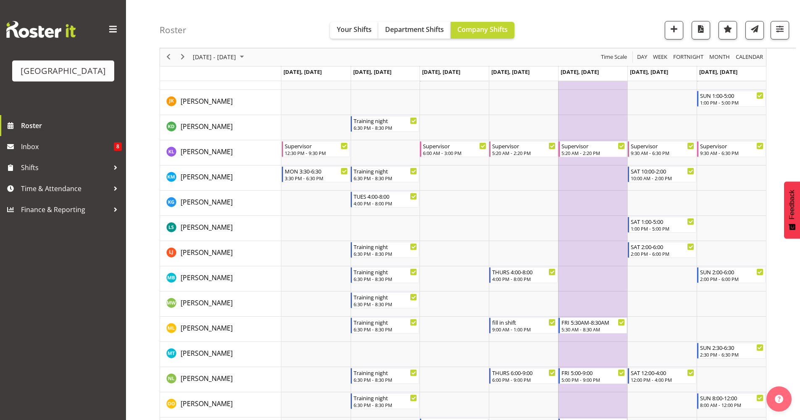
scroll to position [648, 0]
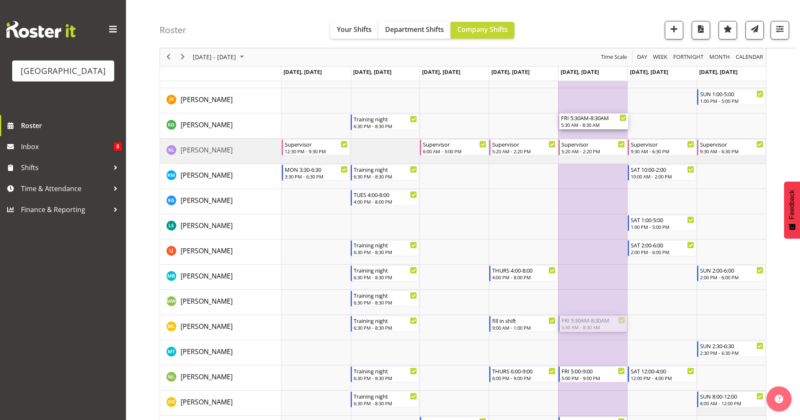
drag, startPoint x: 589, startPoint y: 323, endPoint x: 600, endPoint y: 126, distance: 197.2
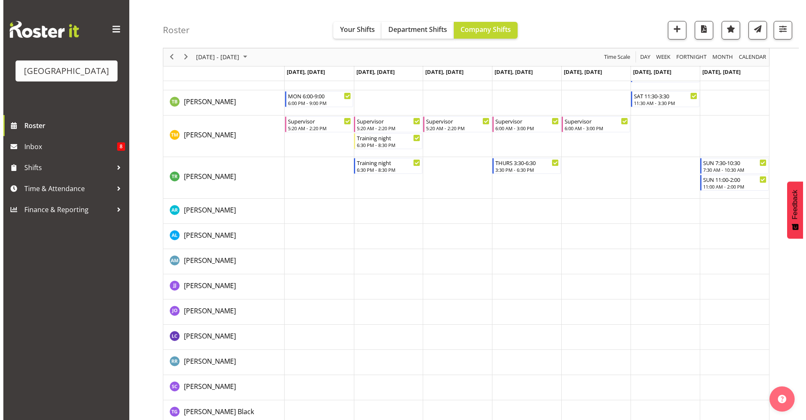
scroll to position [1107, 0]
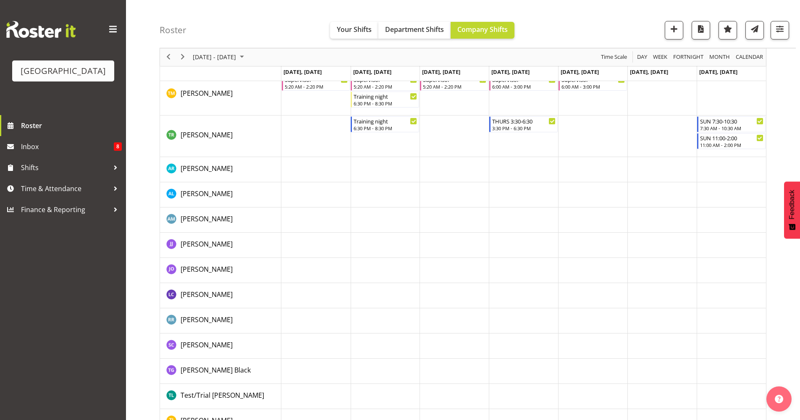
click at [504, 188] on td "Timeline Week of October 21, 2025" at bounding box center [523, 194] width 69 height 25
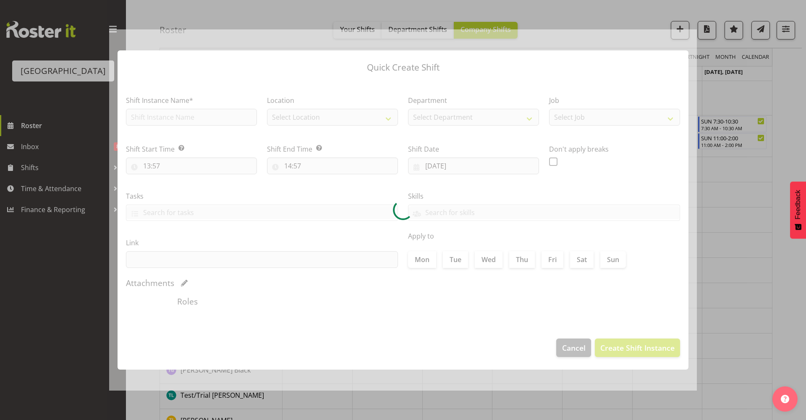
type input "23/10/2025"
checkbox input "true"
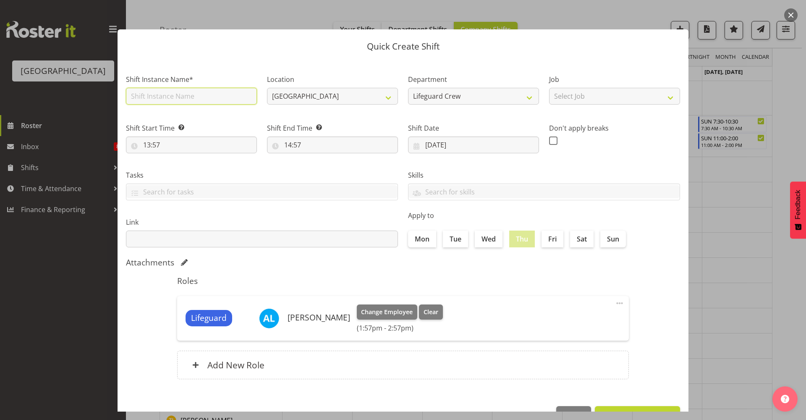
click at [183, 93] on input "text" at bounding box center [191, 96] width 131 height 17
type input "training new recruits"
drag, startPoint x: 225, startPoint y: 93, endPoint x: 47, endPoint y: 98, distance: 178.1
click at [47, 98] on div "Quick Create Shift Shift Instance Name* training new recruits Location Splash P…" at bounding box center [403, 210] width 806 height 420
type input "Training night for PLSA"
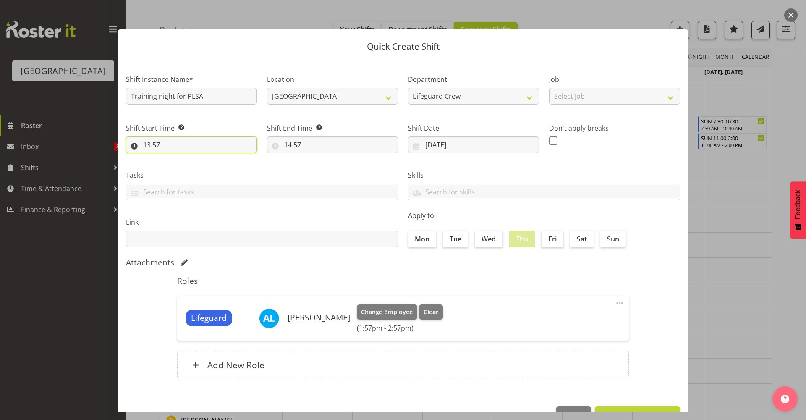
click at [200, 147] on input "13:57" at bounding box center [191, 144] width 131 height 17
click at [187, 173] on select "00 01 02 03 04 05 06 07 08 09 10 11 12 13 14 15 16 17 18 19 20 21 22 23" at bounding box center [183, 166] width 19 height 17
select select "18"
click at [174, 158] on select "00 01 02 03 04 05 06 07 08 09 10 11 12 13 14 15 16 17 18 19 20 21 22 23" at bounding box center [183, 166] width 19 height 17
type input "18:57"
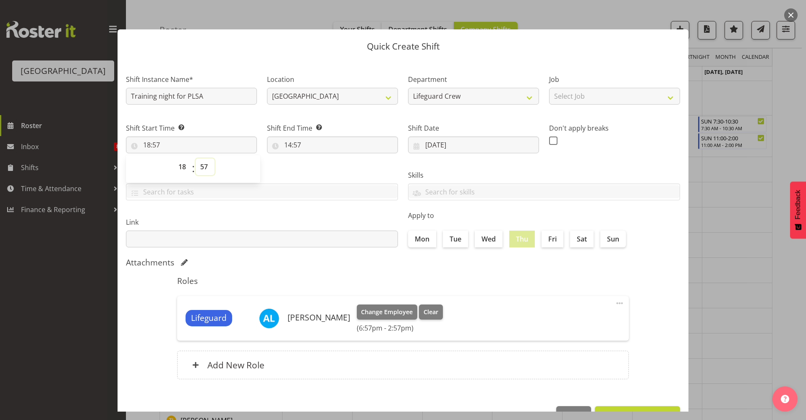
click at [202, 170] on select "00 01 02 03 04 05 06 07 08 09 10 11 12 13 14 15 16 17 18 19 20 21 22 23 24 25 2…" at bounding box center [205, 166] width 19 height 17
select select "30"
click at [196, 158] on select "00 01 02 03 04 05 06 07 08 09 10 11 12 13 14 15 16 17 18 19 20 21 22 23 24 25 2…" at bounding box center [205, 166] width 19 height 17
type input "18:30"
click at [308, 141] on input "14:57" at bounding box center [332, 144] width 131 height 17
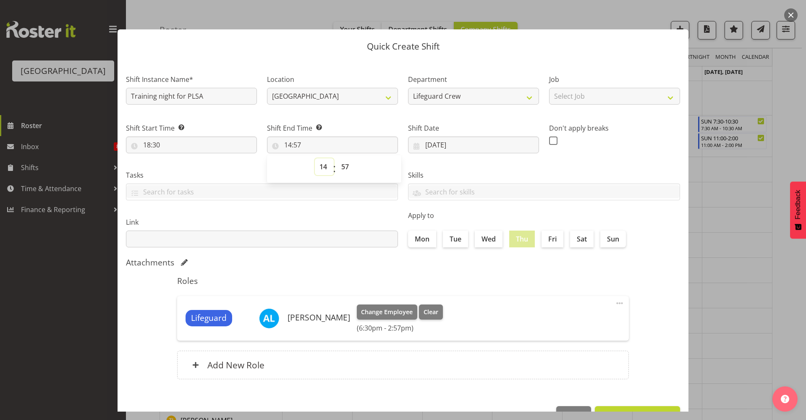
click at [321, 167] on select "00 01 02 03 04 05 06 07 08 09 10 11 12 13 14 15 16 17 18 19 20 21 22 23" at bounding box center [324, 166] width 19 height 17
select select "20"
click at [315, 158] on select "00 01 02 03 04 05 06 07 08 09 10 11 12 13 14 15 16 17 18 19 20 21 22 23" at bounding box center [324, 166] width 19 height 17
type input "20:57"
click at [346, 172] on select "00 01 02 03 04 05 06 07 08 09 10 11 12 13 14 15 16 17 18 19 20 21 22 23 24 25 2…" at bounding box center [346, 166] width 19 height 17
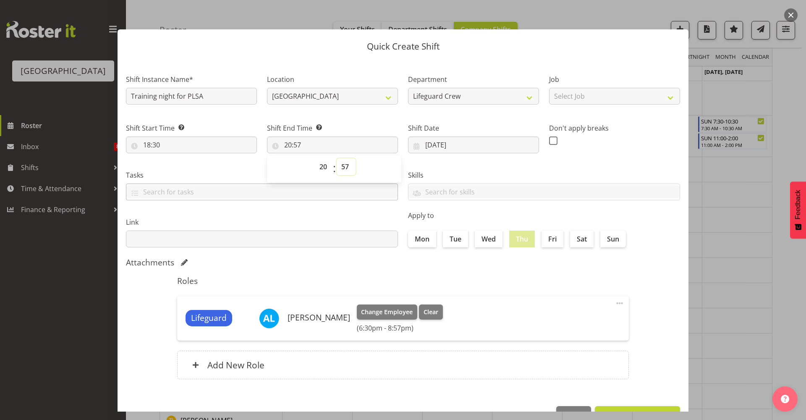
select select "30"
click at [337, 158] on select "00 01 02 03 04 05 06 07 08 09 10 11 12 13 14 15 16 17 18 19 20 21 22 23 24 25 2…" at bounding box center [346, 166] width 19 height 17
type input "20:30"
click at [370, 277] on h5 "Roles" at bounding box center [403, 281] width 452 height 10
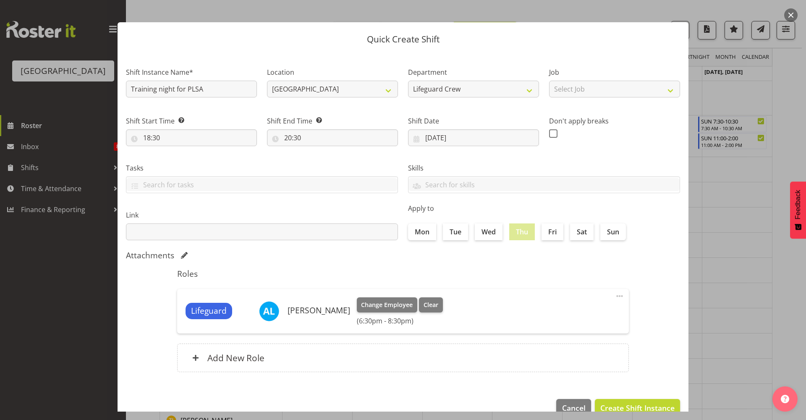
scroll to position [26, 0]
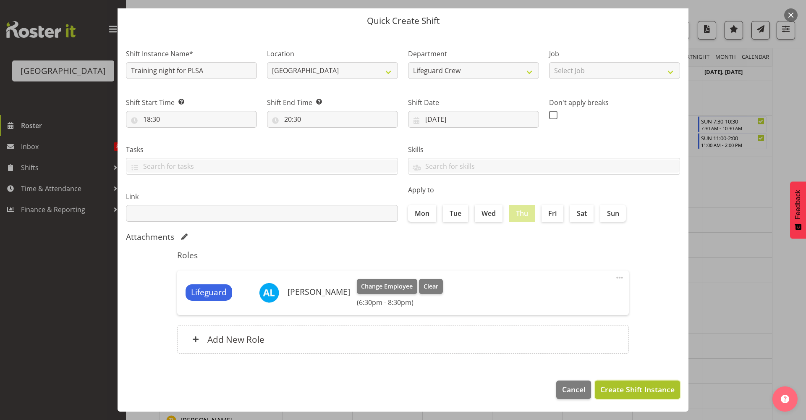
click at [640, 392] on span "Create Shift Instance" at bounding box center [637, 389] width 74 height 11
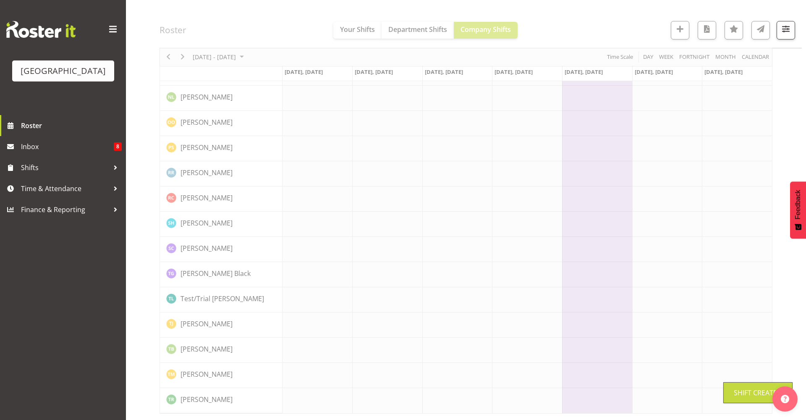
scroll to position [0, 0]
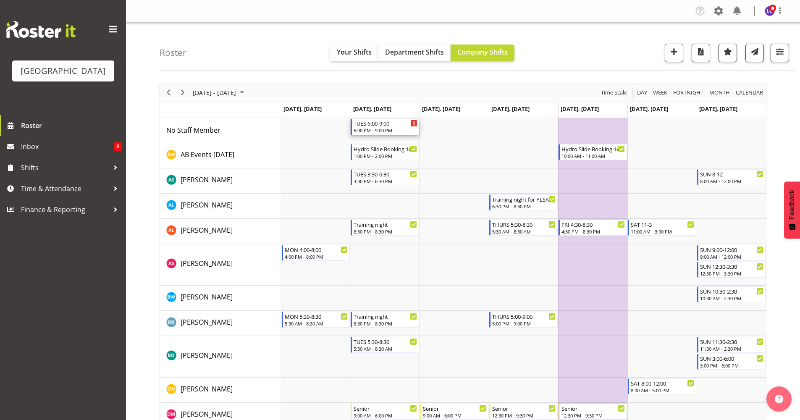
click at [367, 128] on div "6:00 PM - 9:00 PM" at bounding box center [385, 130] width 64 height 7
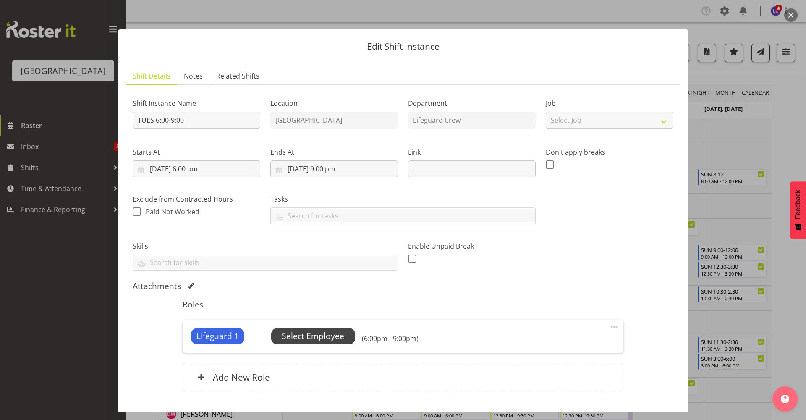
click at [314, 340] on span "Select Employee" at bounding box center [313, 336] width 63 height 12
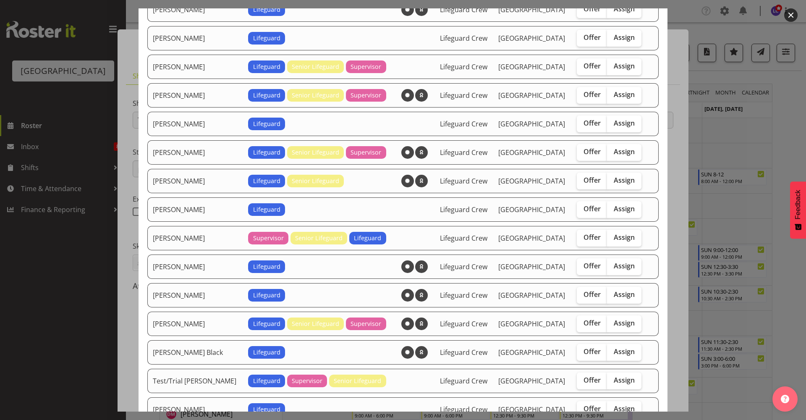
scroll to position [364, 0]
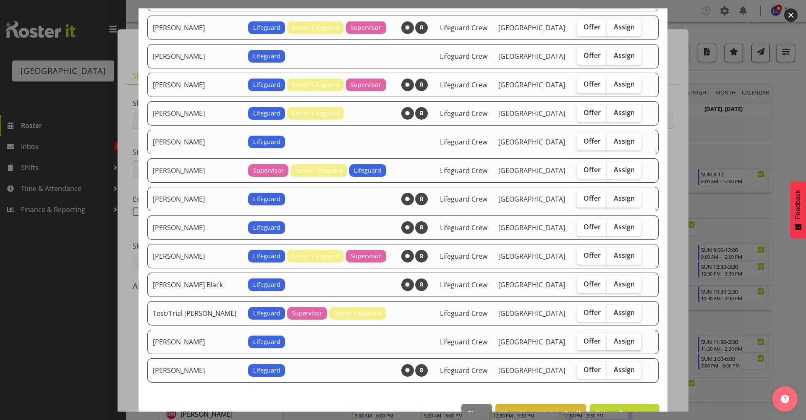
click at [614, 343] on span "Assign" at bounding box center [624, 341] width 21 height 8
click at [608, 343] on input "Assign" at bounding box center [609, 340] width 5 height 5
checkbox input "true"
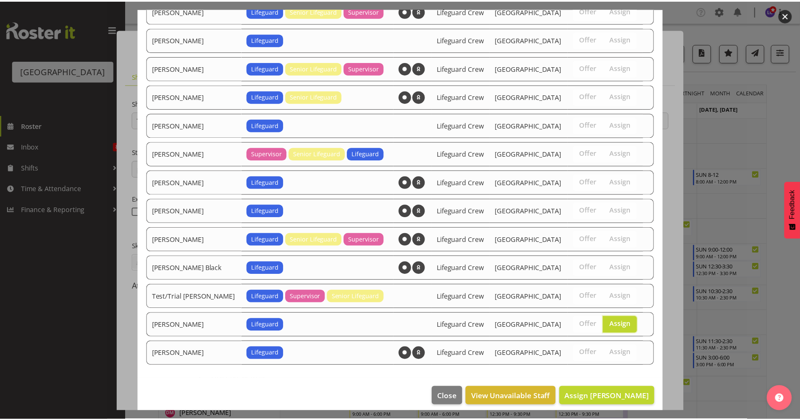
scroll to position [388, 0]
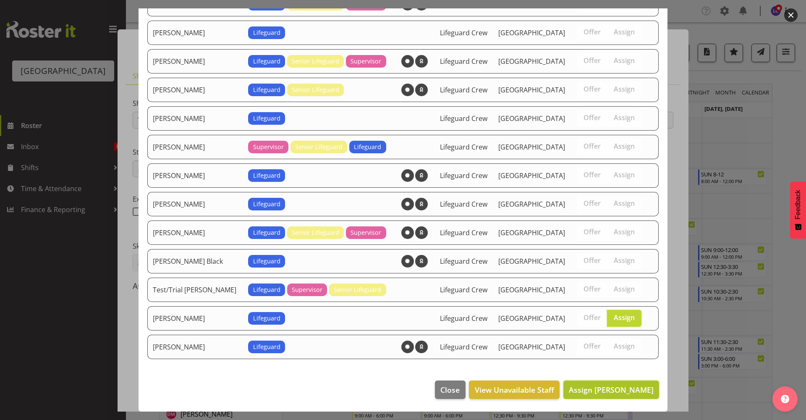
click at [624, 393] on span "Assign Theo Johnson" at bounding box center [611, 390] width 85 height 10
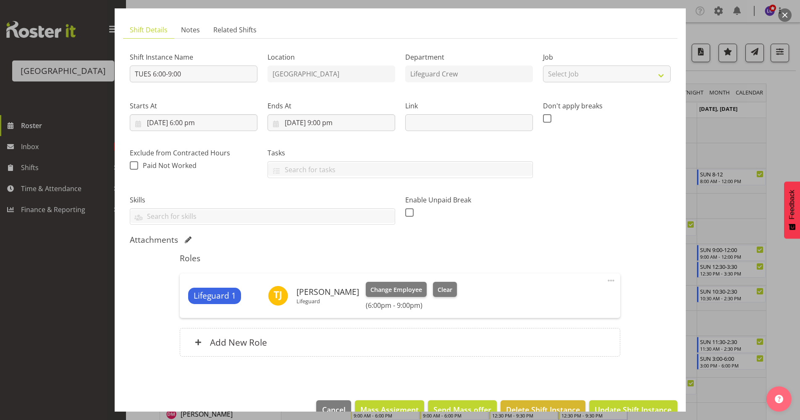
scroll to position [66, 0]
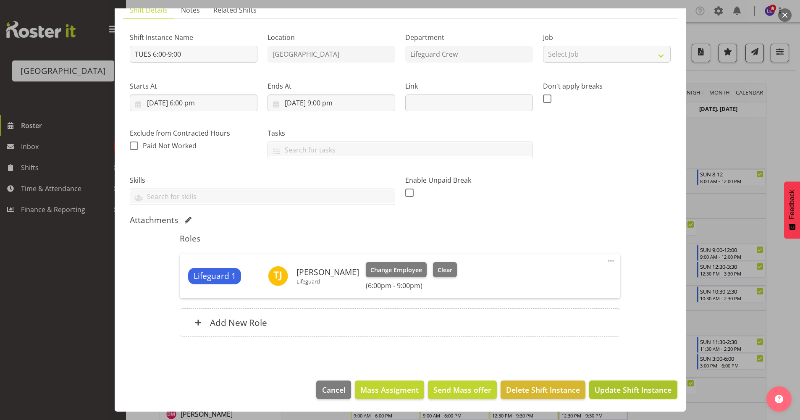
click at [639, 386] on span "Update Shift Instance" at bounding box center [632, 389] width 77 height 11
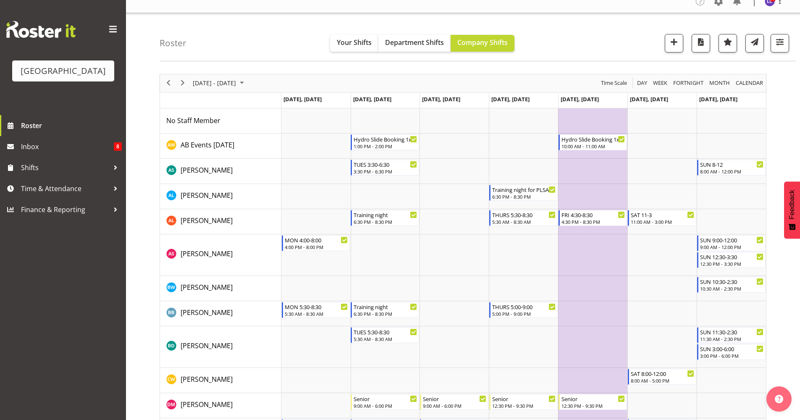
scroll to position [0, 0]
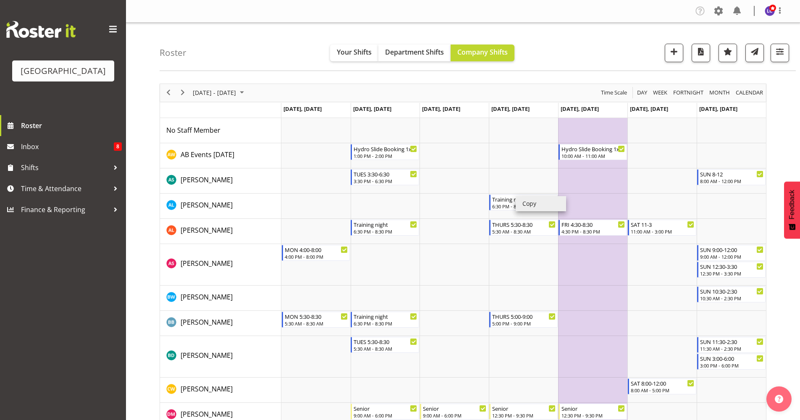
click at [532, 205] on li "Copy" at bounding box center [541, 203] width 50 height 15
click at [187, 96] on div "next period" at bounding box center [182, 93] width 14 height 18
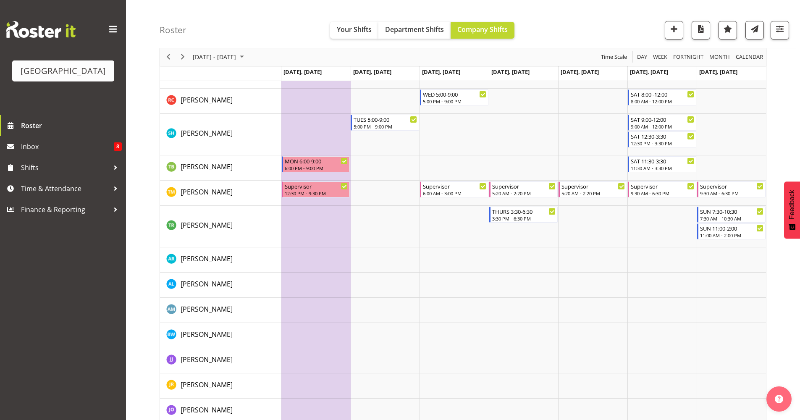
scroll to position [850, 0]
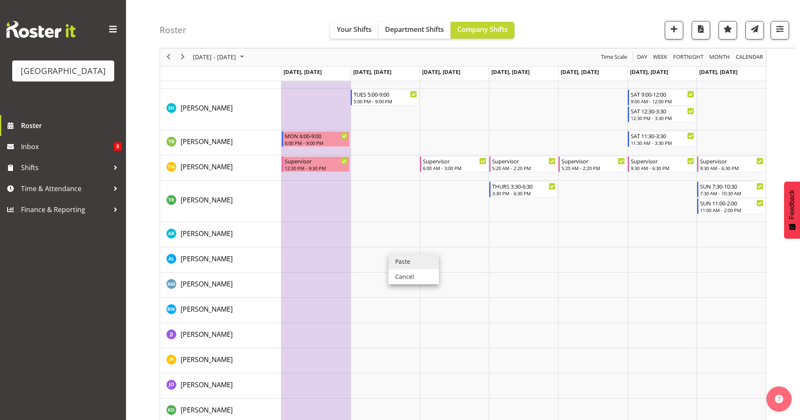
click at [401, 260] on li "Paste" at bounding box center [413, 261] width 50 height 15
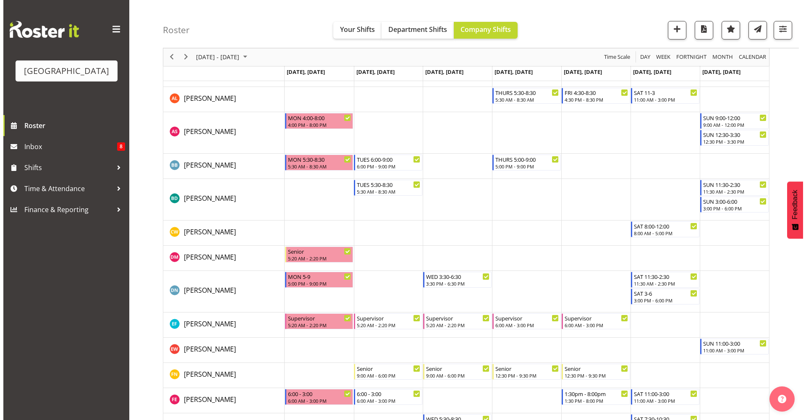
scroll to position [364, 0]
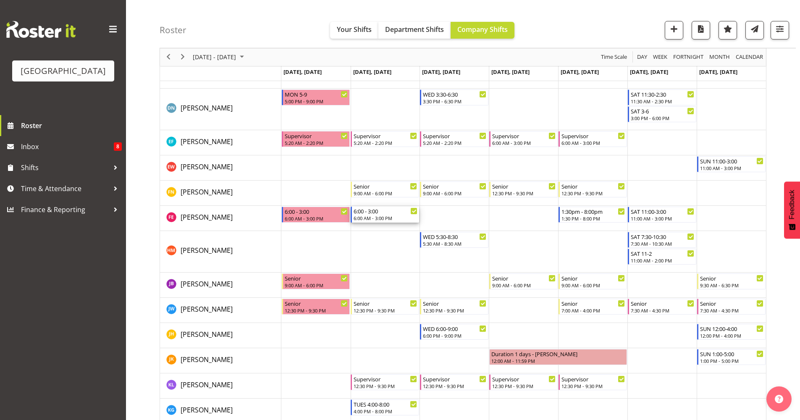
click at [380, 210] on div "6:00 - 3:00" at bounding box center [385, 211] width 64 height 8
click at [0, 0] on div at bounding box center [0, 0] width 0 height 0
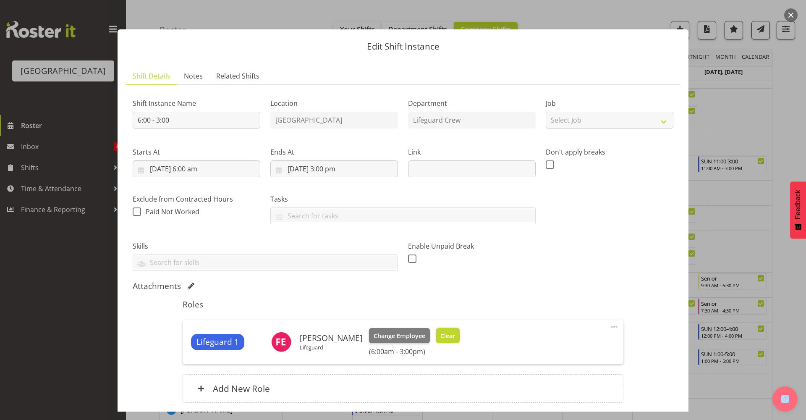
click at [441, 332] on span "Clear" at bounding box center [447, 335] width 15 height 9
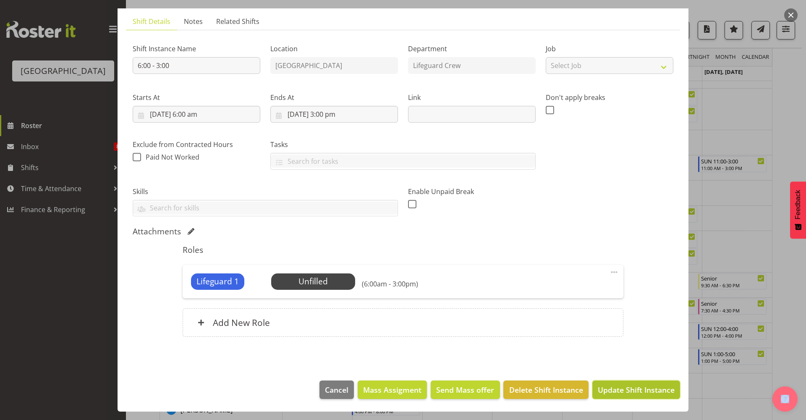
click at [624, 389] on span "Update Shift Instance" at bounding box center [636, 389] width 77 height 11
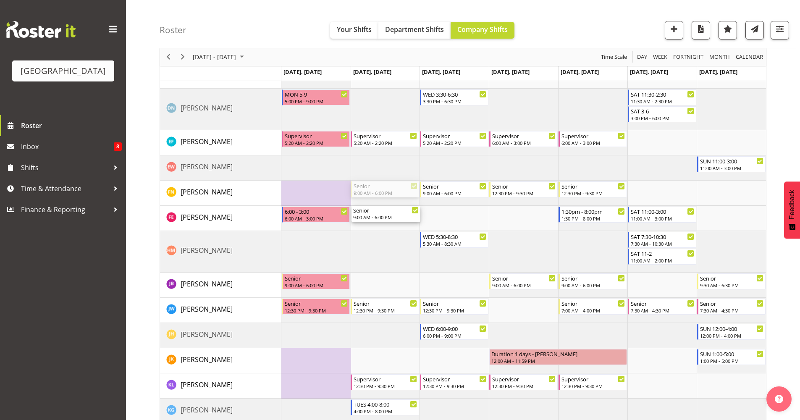
drag, startPoint x: 366, startPoint y: 191, endPoint x: 369, endPoint y: 212, distance: 21.7
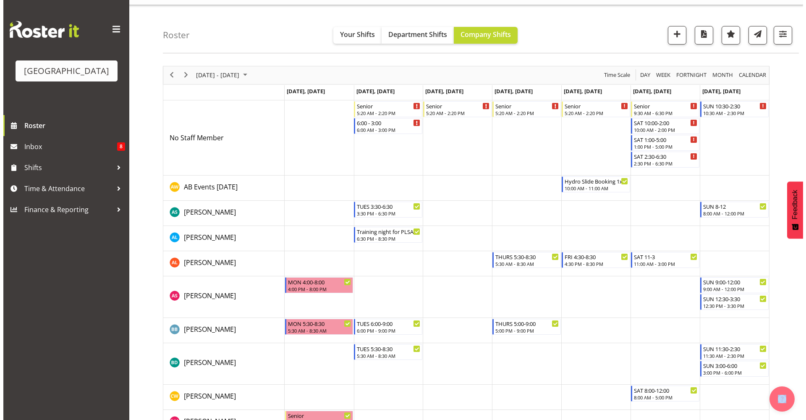
scroll to position [0, 0]
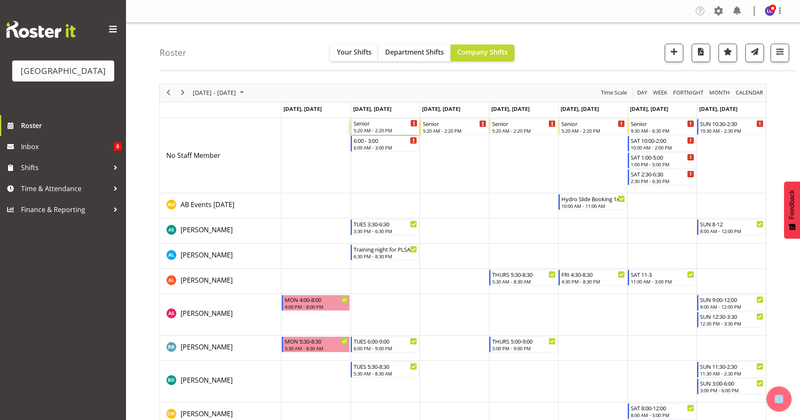
click at [388, 128] on div "5:20 AM - 2:20 PM" at bounding box center [385, 130] width 64 height 7
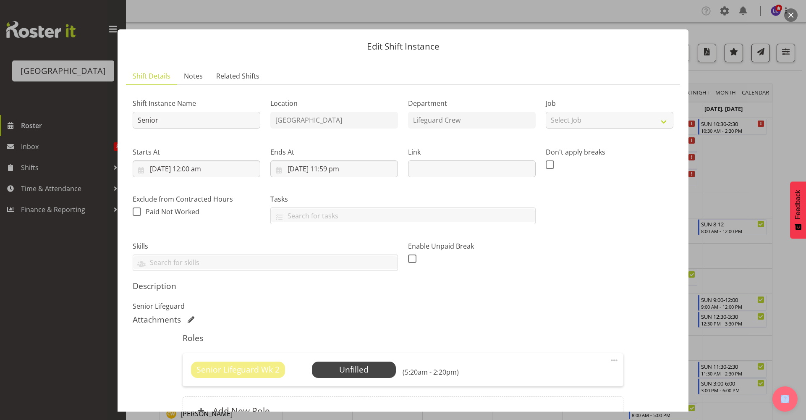
click at [794, 12] on button "button" at bounding box center [790, 14] width 13 height 13
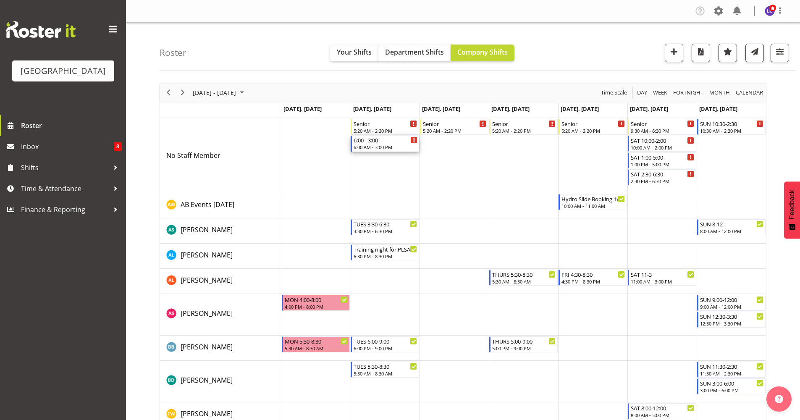
click at [389, 144] on div "6:00 AM - 3:00 PM" at bounding box center [385, 147] width 64 height 7
click at [0, 0] on div at bounding box center [0, 0] width 0 height 0
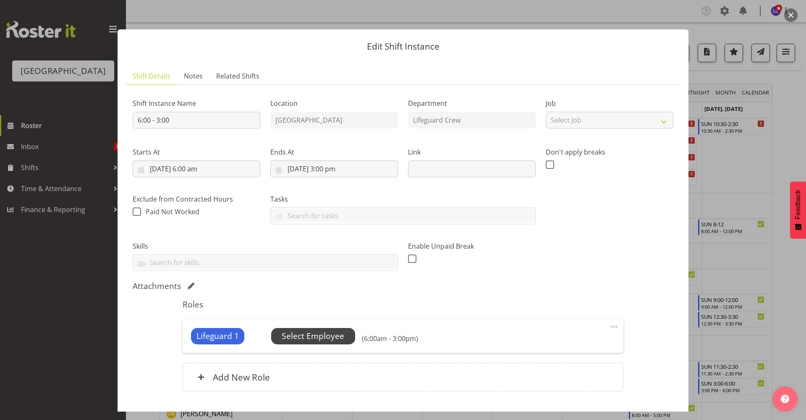
click at [290, 329] on span "Select Employee" at bounding box center [313, 336] width 84 height 16
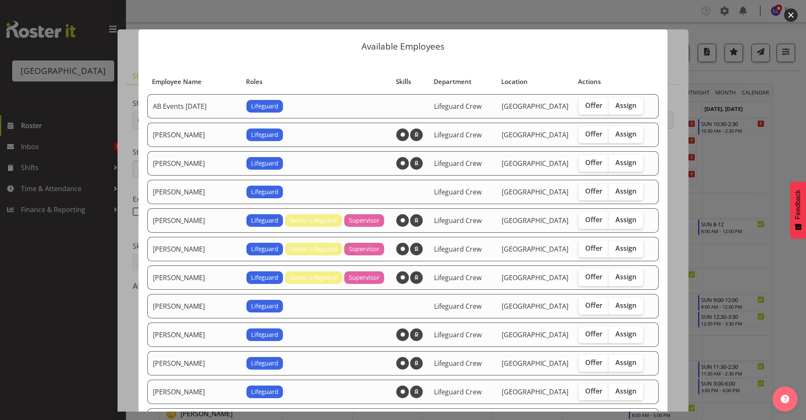
scroll to position [182, 0]
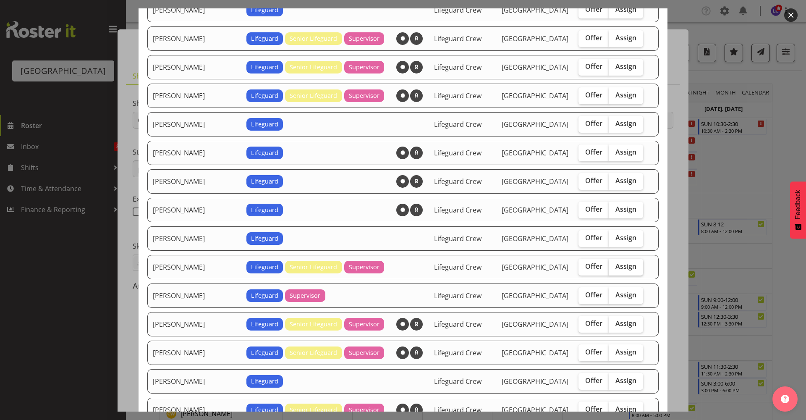
click at [615, 265] on span "Assign" at bounding box center [625, 266] width 21 height 8
click at [611, 265] on input "Assign" at bounding box center [611, 266] width 5 height 5
checkbox input "true"
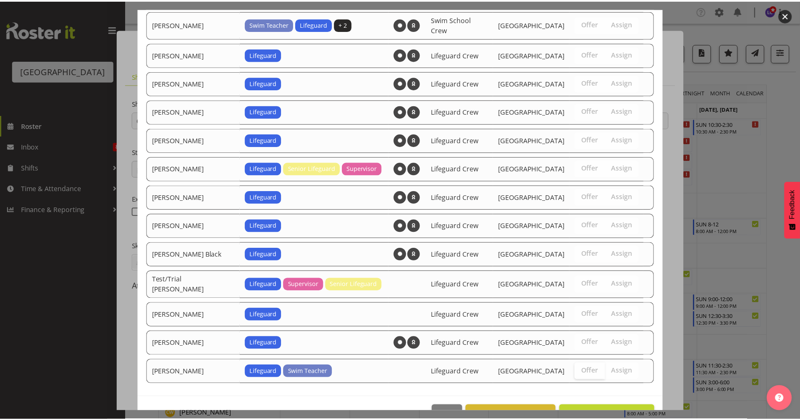
scroll to position [901, 0]
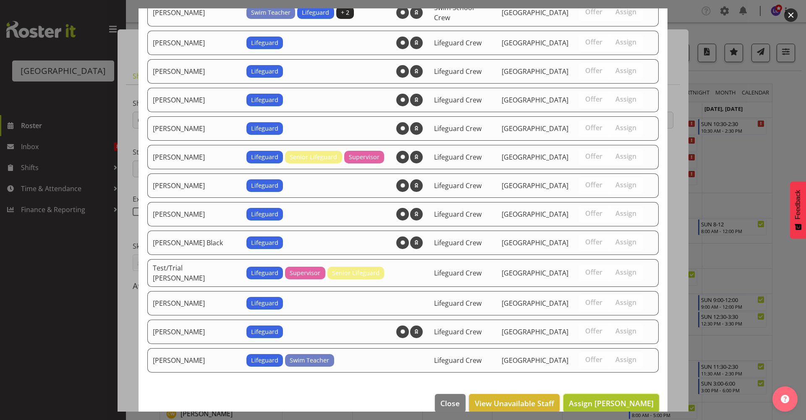
click at [626, 398] on span "Assign Felix Nicholls" at bounding box center [611, 403] width 85 height 10
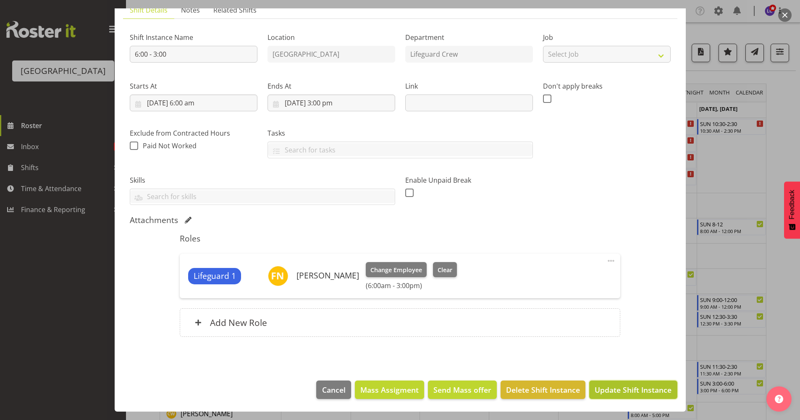
click at [637, 394] on span "Update Shift Instance" at bounding box center [632, 389] width 77 height 11
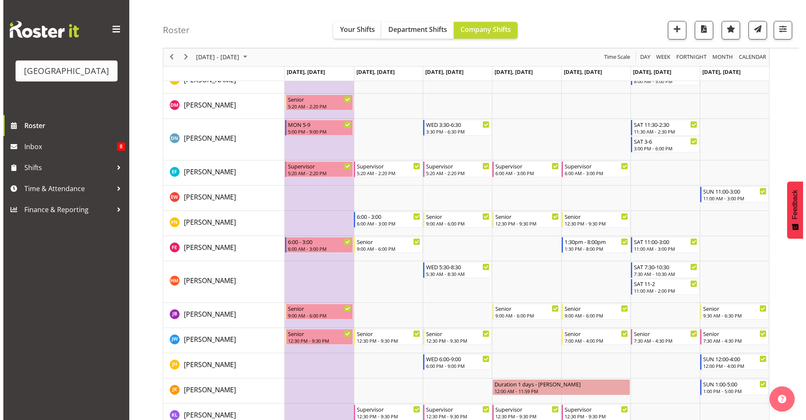
scroll to position [335, 0]
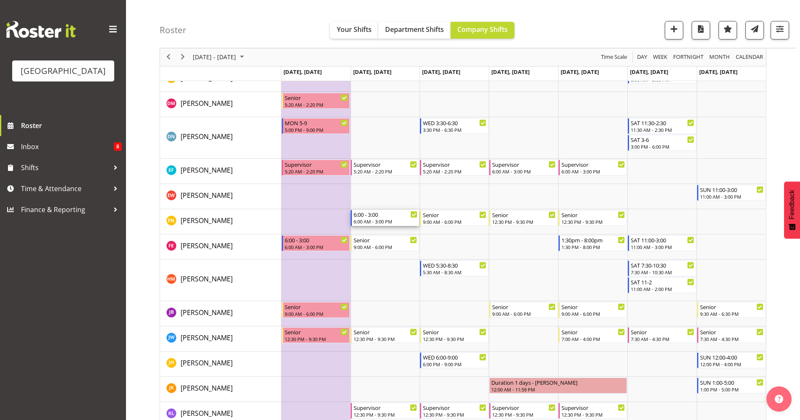
click at [381, 221] on div "6:00 AM - 3:00 PM" at bounding box center [385, 221] width 64 height 7
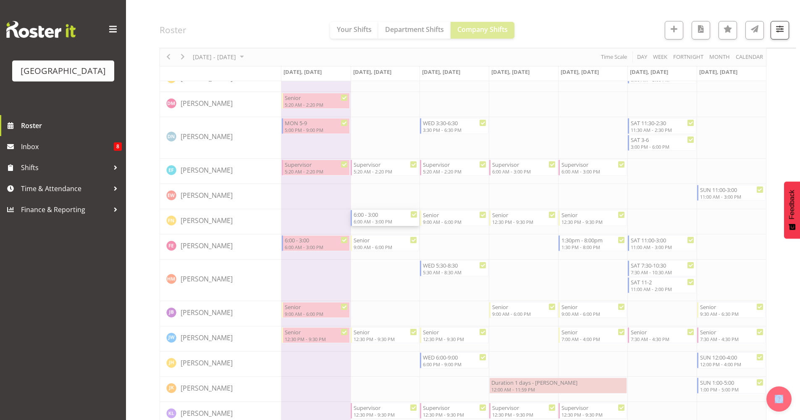
select select "9"
select select "2025"
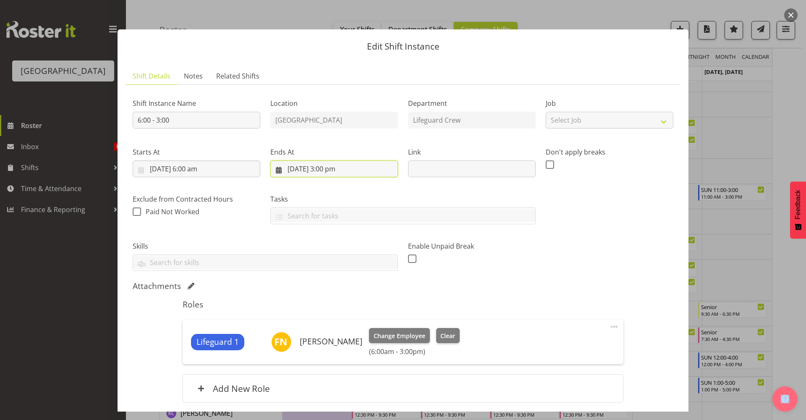
click at [348, 173] on input "28/10/2025, 3:00 pm" at bounding box center [334, 168] width 128 height 17
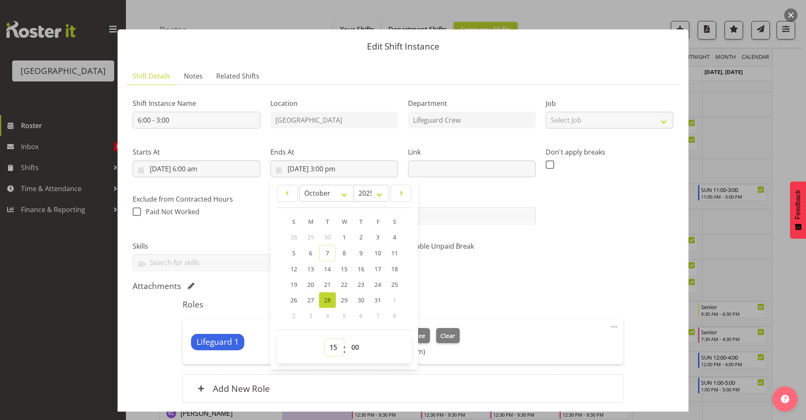
click at [332, 346] on select "00 01 02 03 04 05 06 07 08 09 10 11 12 13 14 15 16 17 18 19 20 21 22 23" at bounding box center [334, 347] width 19 height 17
select select "12"
click at [325, 339] on select "00 01 02 03 04 05 06 07 08 09 10 11 12 13 14 15 16 17 18 19 20 21 22 23" at bounding box center [334, 347] width 19 height 17
type input "28/10/2025, 12:00 pm"
click at [486, 256] on div "Enable Unpaid Break" at bounding box center [472, 253] width 128 height 24
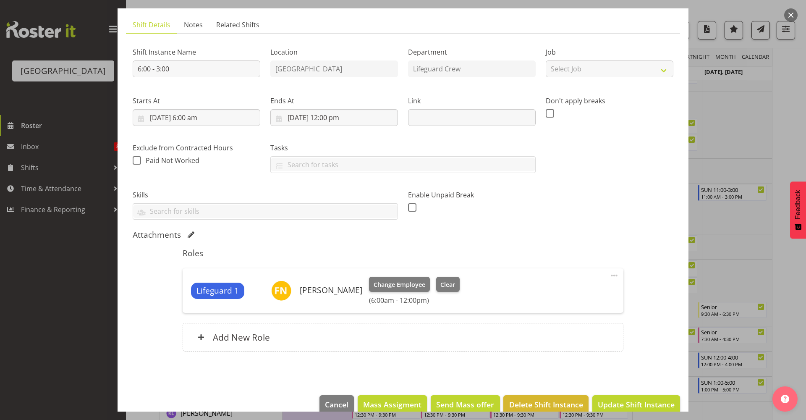
scroll to position [66, 0]
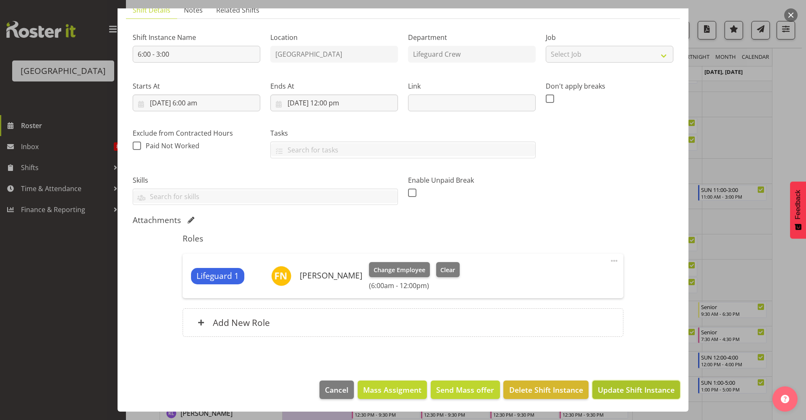
click at [619, 389] on span "Update Shift Instance" at bounding box center [636, 389] width 77 height 11
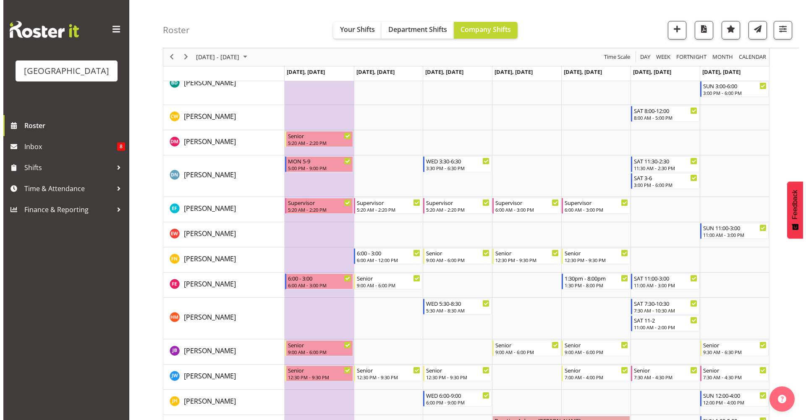
scroll to position [305, 0]
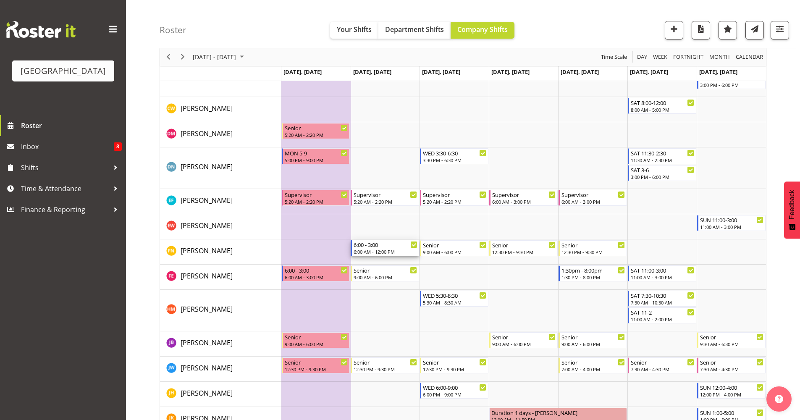
click at [388, 250] on div "6:00 AM - 12:00 PM" at bounding box center [385, 251] width 64 height 7
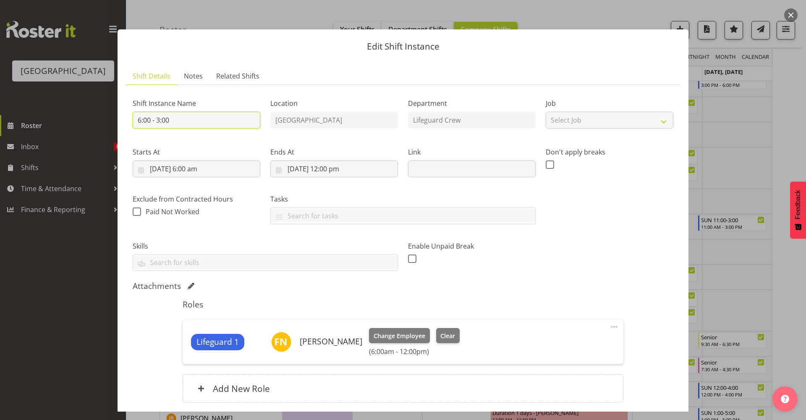
click at [212, 123] on input "6:00 - 3:00" at bounding box center [197, 120] width 128 height 17
click at [162, 123] on input "6:00 - 3:00" at bounding box center [197, 120] width 128 height 17
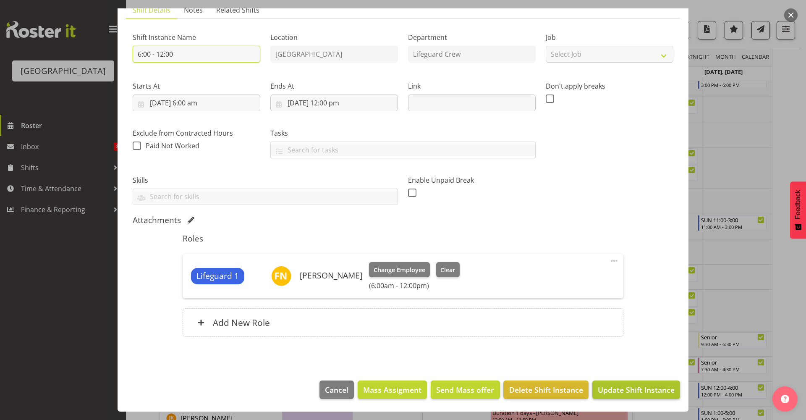
type input "6:00 - 12:00"
click at [631, 383] on button "Update Shift Instance" at bounding box center [636, 389] width 88 height 18
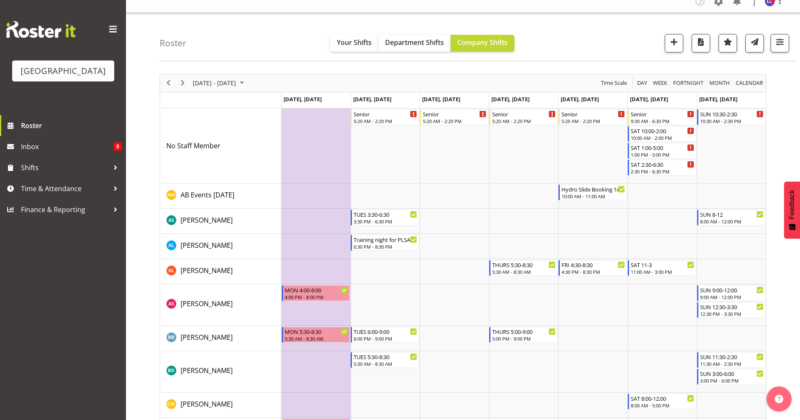
scroll to position [0, 0]
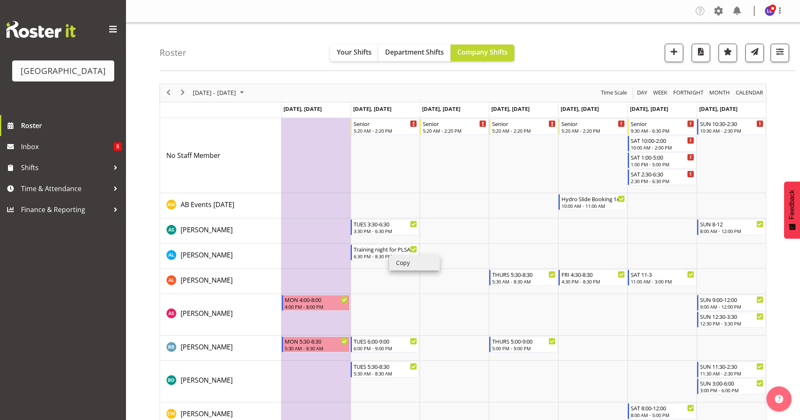
click at [419, 265] on li "Copy" at bounding box center [414, 262] width 50 height 15
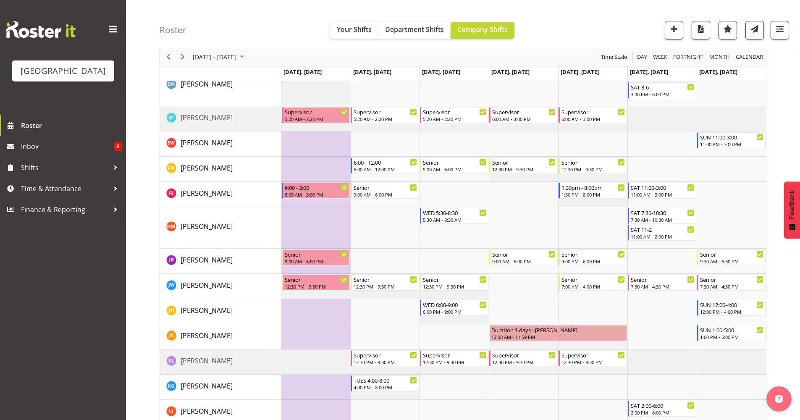
scroll to position [390, 0]
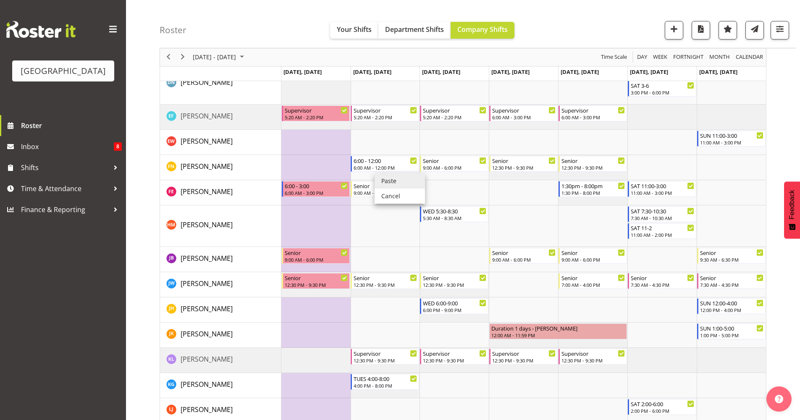
click at [380, 178] on li "Paste" at bounding box center [399, 180] width 50 height 15
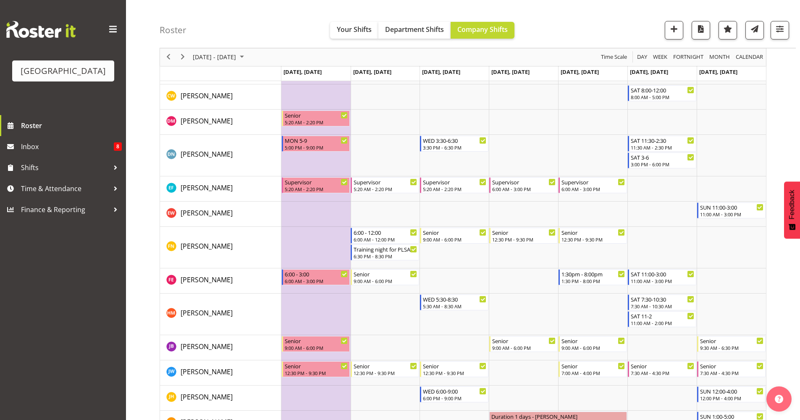
scroll to position [325, 0]
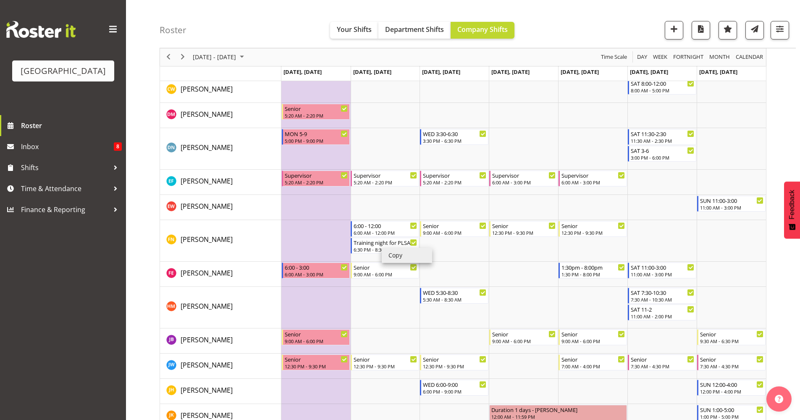
click at [403, 257] on li "Copy" at bounding box center [407, 255] width 50 height 15
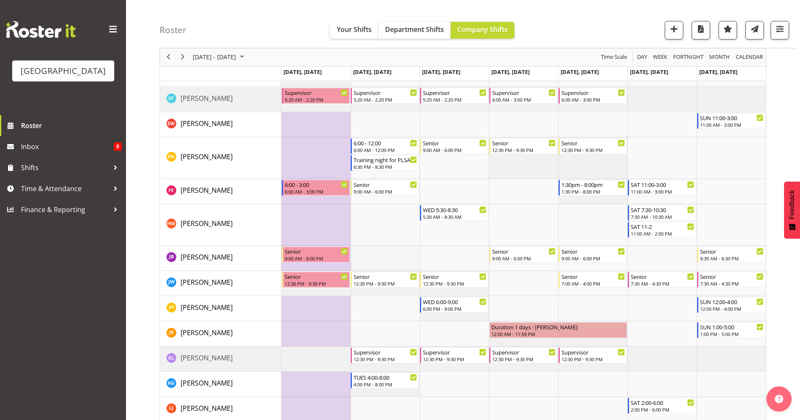
scroll to position [225, 0]
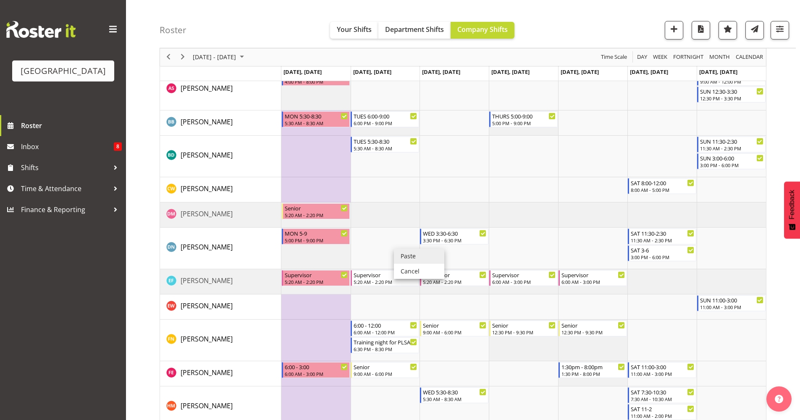
click at [403, 258] on li "Paste" at bounding box center [419, 256] width 50 height 15
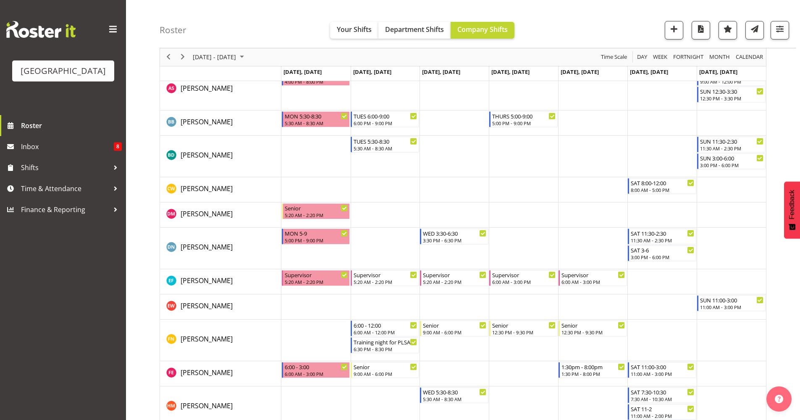
scroll to position [0, 0]
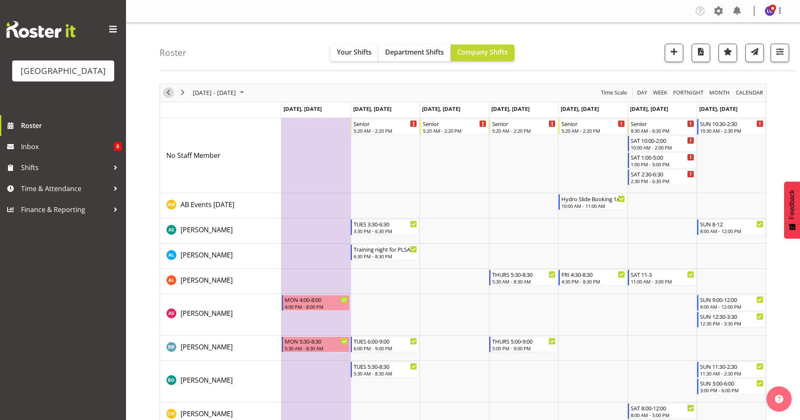
click at [171, 97] on span "Previous" at bounding box center [168, 92] width 10 height 10
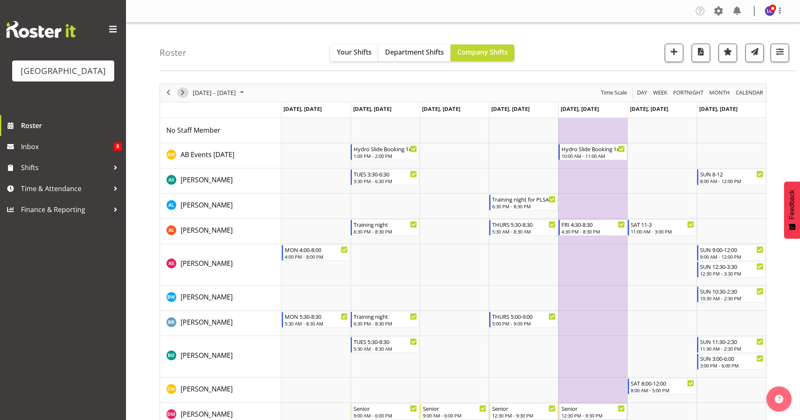
click at [182, 93] on span "Next" at bounding box center [183, 92] width 10 height 10
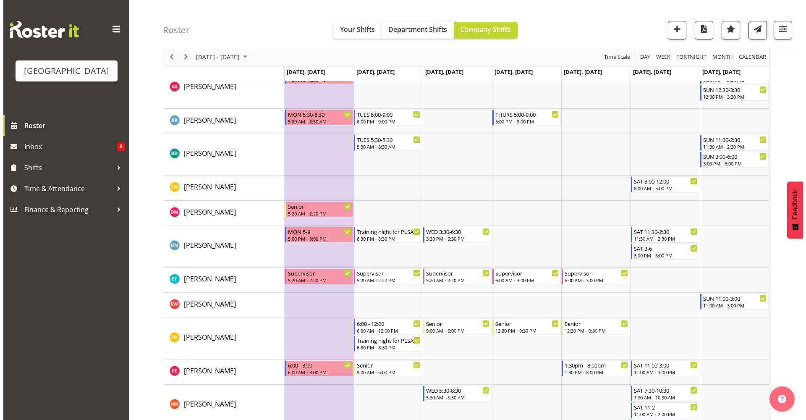
scroll to position [228, 0]
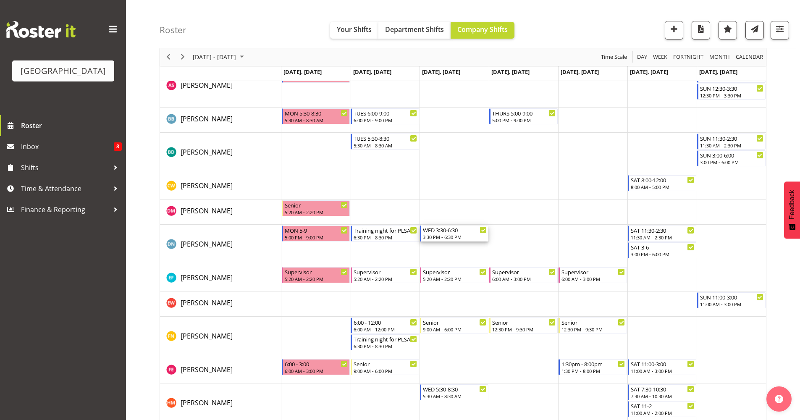
click at [450, 235] on div "3:30 PM - 6:30 PM" at bounding box center [455, 236] width 64 height 7
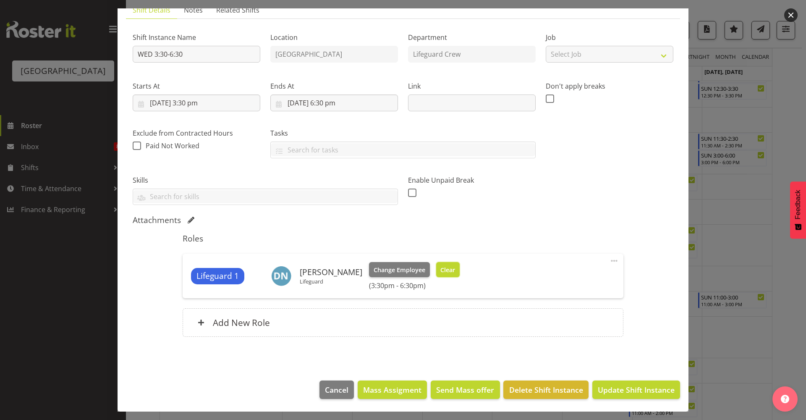
click at [440, 269] on span "Clear" at bounding box center [447, 269] width 15 height 9
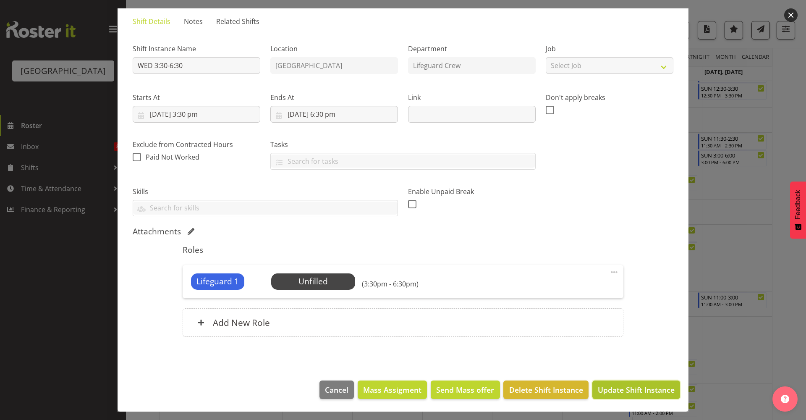
click at [629, 386] on span "Update Shift Instance" at bounding box center [636, 389] width 77 height 11
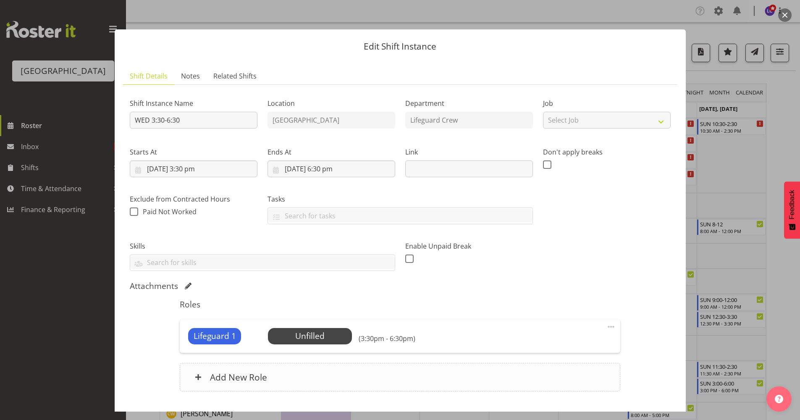
scroll to position [55, 0]
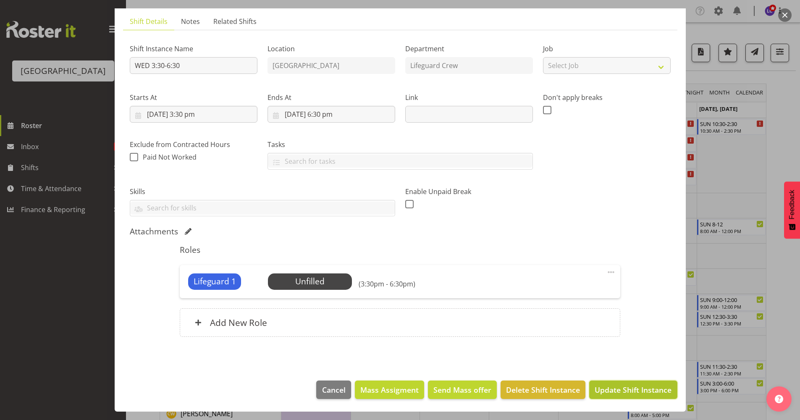
click at [646, 397] on button "Update Shift Instance" at bounding box center [633, 389] width 88 height 18
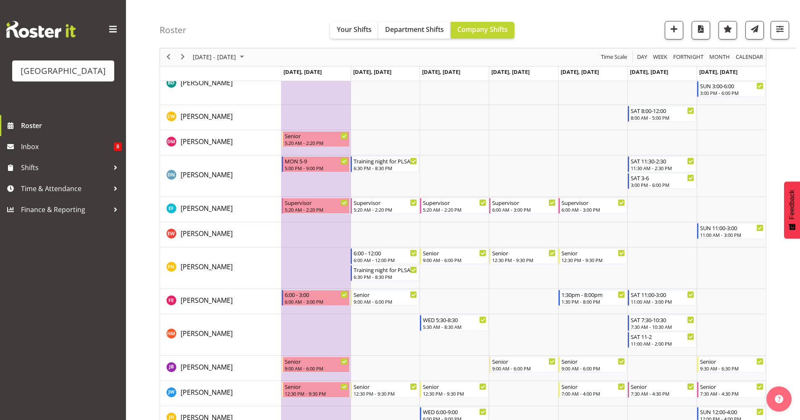
scroll to position [301, 0]
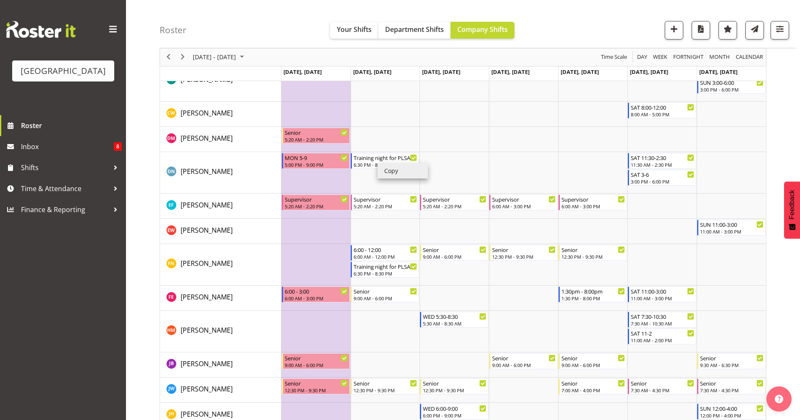
click at [398, 175] on li "Copy" at bounding box center [402, 170] width 50 height 15
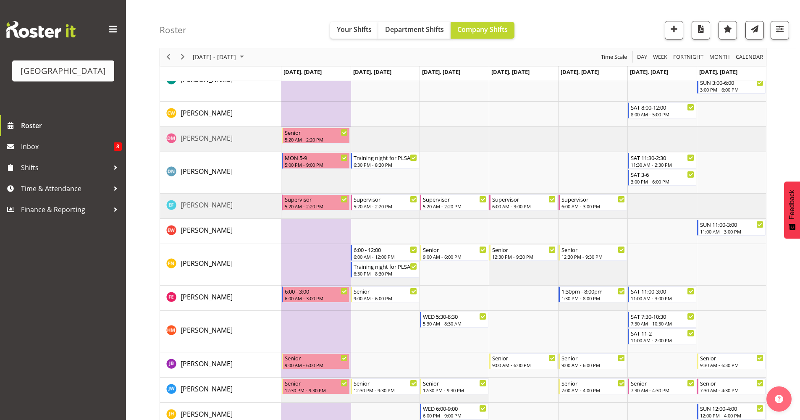
scroll to position [367, 0]
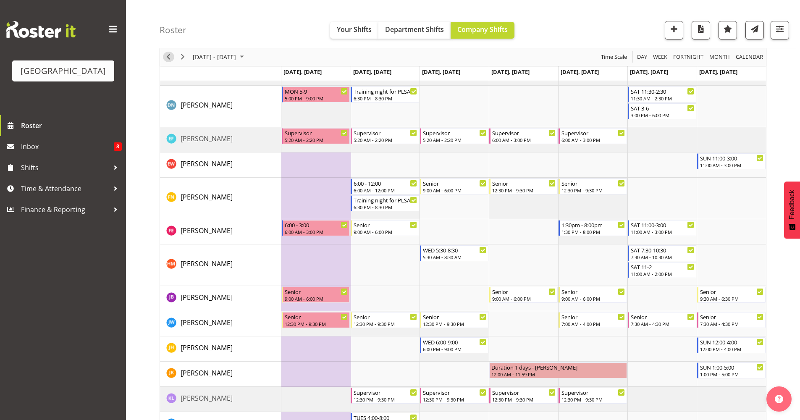
click at [167, 58] on span "Previous" at bounding box center [168, 57] width 10 height 10
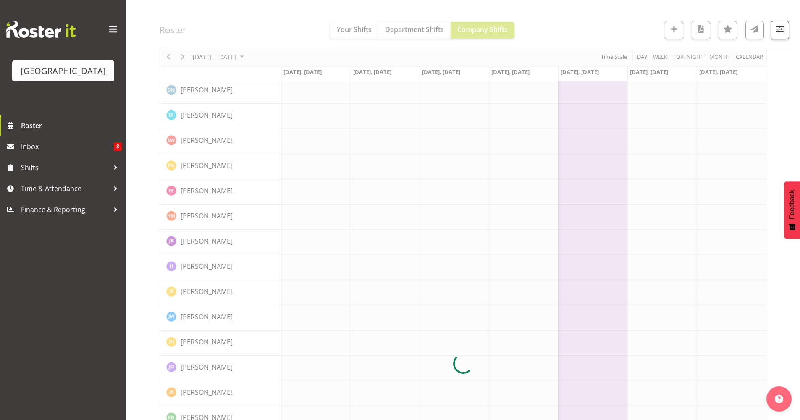
scroll to position [0, 0]
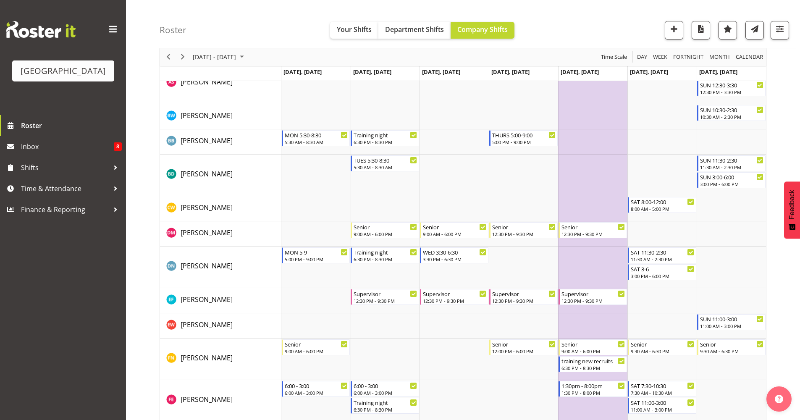
scroll to position [185, 0]
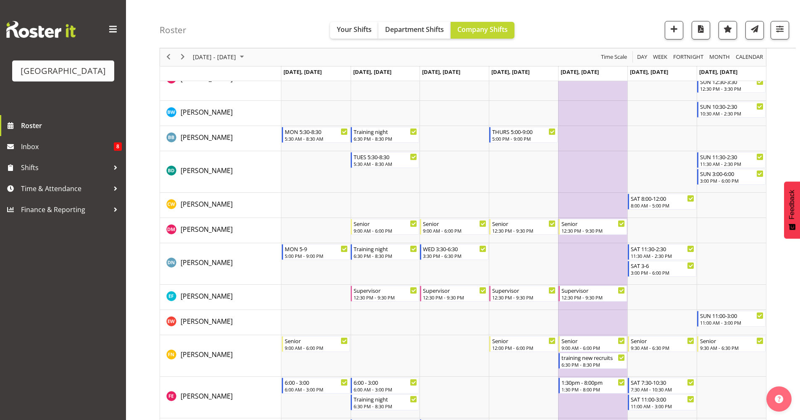
click at [182, 58] on span "Next" at bounding box center [183, 57] width 10 height 10
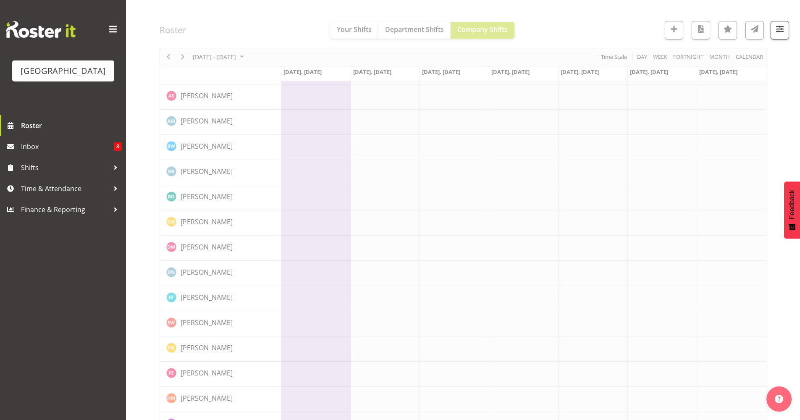
scroll to position [0, 0]
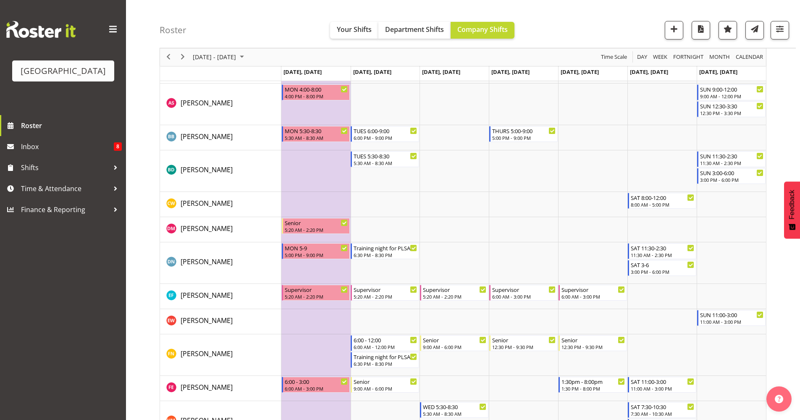
scroll to position [236, 0]
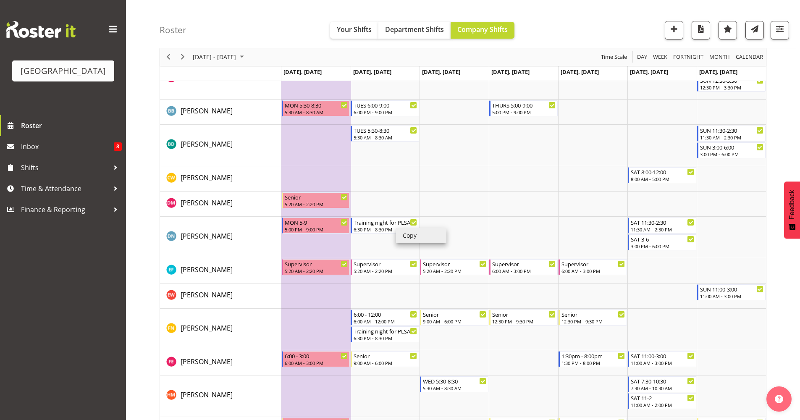
click at [416, 238] on li "Copy" at bounding box center [421, 235] width 50 height 15
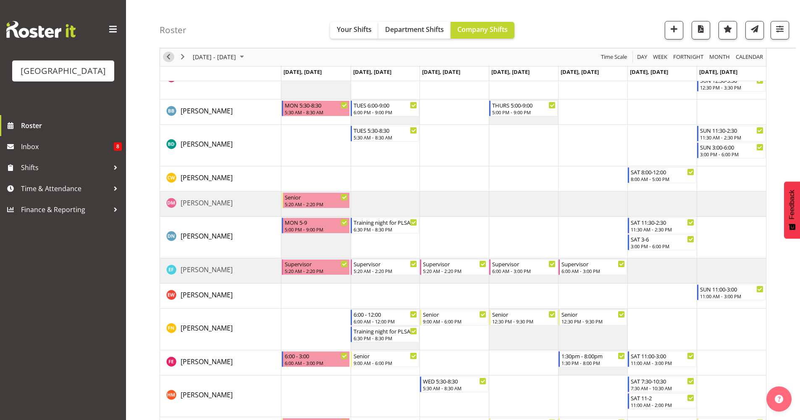
click at [169, 57] on span "Previous" at bounding box center [168, 57] width 10 height 10
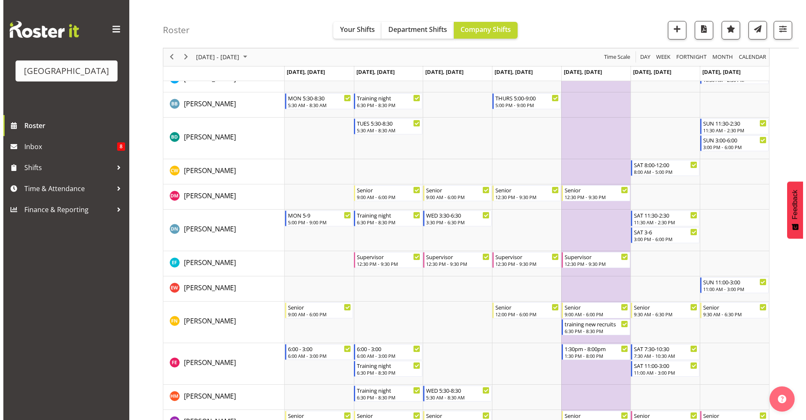
scroll to position [222, 0]
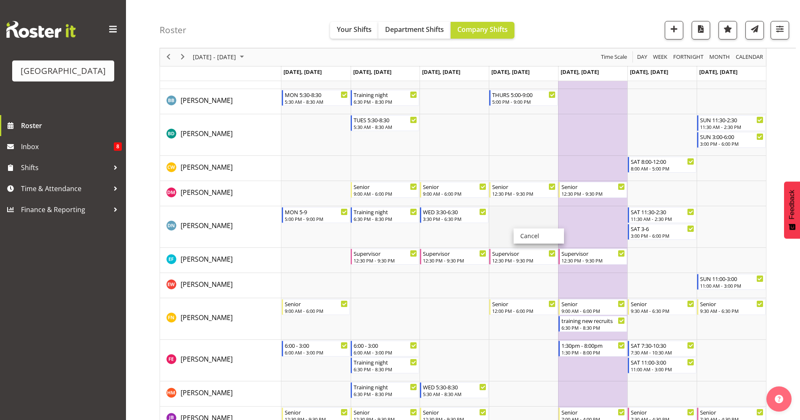
click at [517, 220] on td "Timeline Week of October 21, 2025" at bounding box center [523, 227] width 69 height 42
select select "14"
select select "6"
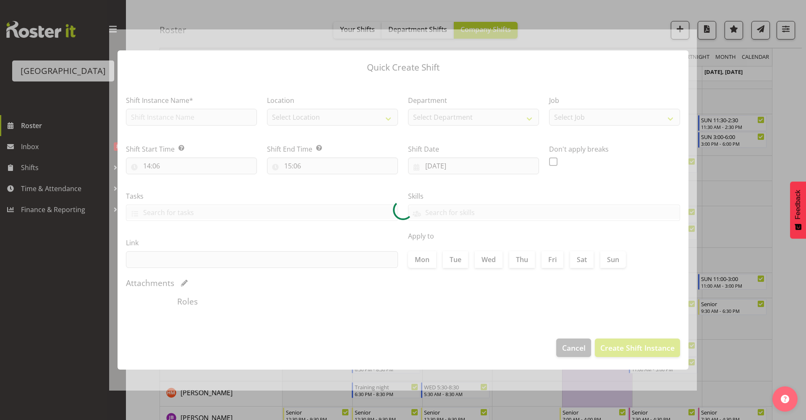
click at [517, 220] on div at bounding box center [403, 209] width 588 height 361
type input "23/10/2025"
checkbox input "true"
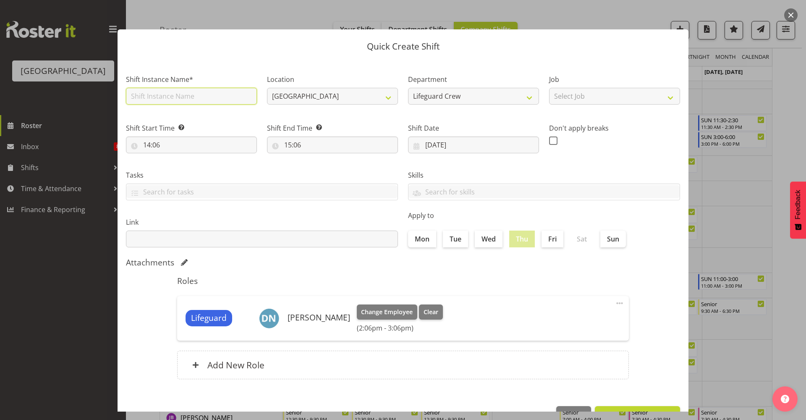
click at [217, 101] on input "text" at bounding box center [191, 96] width 131 height 17
type input "Training night for PLSA"
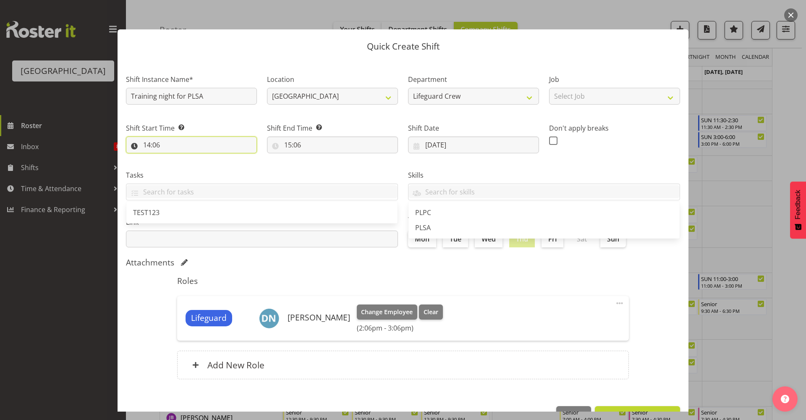
click at [205, 142] on input "14:06" at bounding box center [191, 144] width 131 height 17
click at [185, 173] on select "00 01 02 03 04 05 06 07 08 09 10 11 12 13 14 15 16 17 18 19 20 21 22 23" at bounding box center [183, 166] width 19 height 17
select select "18"
click at [174, 158] on select "00 01 02 03 04 05 06 07 08 09 10 11 12 13 14 15 16 17 18 19 20 21 22 23" at bounding box center [183, 166] width 19 height 17
type input "18:06"
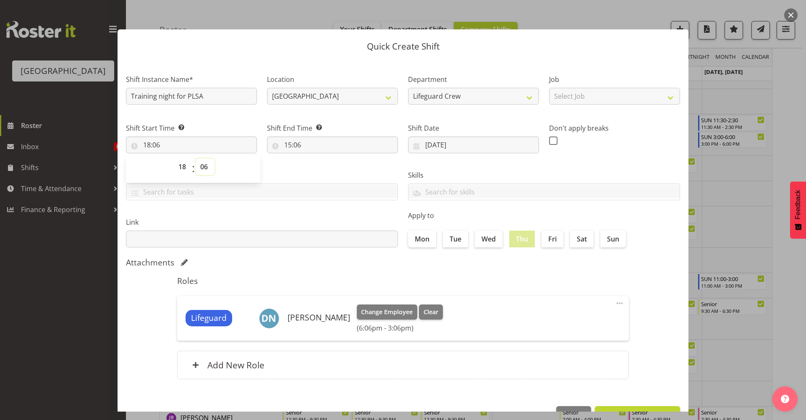
drag, startPoint x: 202, startPoint y: 171, endPoint x: 206, endPoint y: 175, distance: 5.3
click at [204, 171] on select "00 01 02 03 04 05 06 07 08 09 10 11 12 13 14 15 16 17 18 19 20 21 22 23 24 25 2…" at bounding box center [205, 166] width 19 height 17
select select "30"
click at [196, 158] on select "00 01 02 03 04 05 06 07 08 09 10 11 12 13 14 15 16 17 18 19 20 21 22 23 24 25 2…" at bounding box center [205, 166] width 19 height 17
type input "18:30"
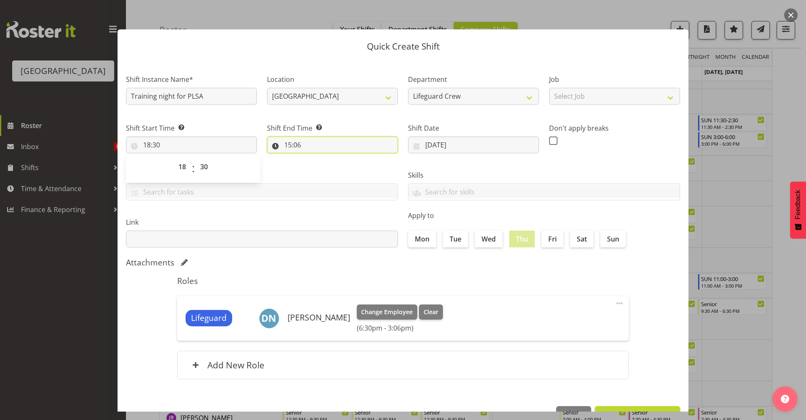
click at [307, 142] on input "15:06" at bounding box center [332, 144] width 131 height 17
click at [321, 170] on select "00 01 02 03 04 05 06 07 08 09 10 11 12 13 14 15 16 17 18 19 20 21 22 23" at bounding box center [324, 166] width 19 height 17
select select "20"
click at [315, 158] on select "00 01 02 03 04 05 06 07 08 09 10 11 12 13 14 15 16 17 18 19 20 21 22 23" at bounding box center [324, 166] width 19 height 17
type input "20:06"
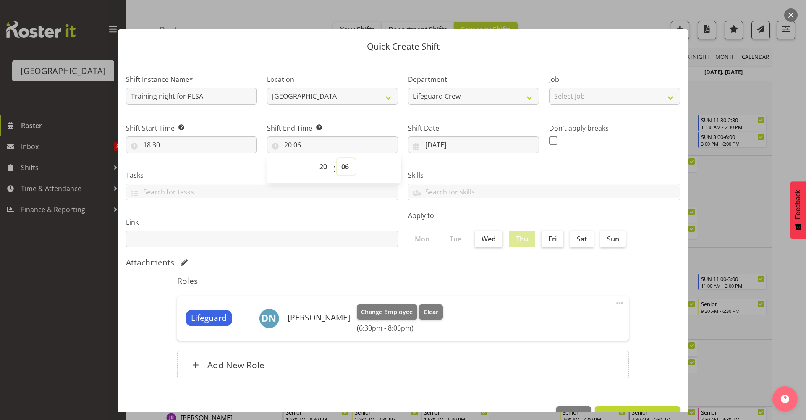
click at [342, 170] on select "00 01 02 03 04 05 06 07 08 09 10 11 12 13 14 15 16 17 18 19 20 21 22 23 24 25 2…" at bounding box center [346, 166] width 19 height 17
select select "30"
click at [337, 158] on select "00 01 02 03 04 05 06 07 08 09 10 11 12 13 14 15 16 17 18 19 20 21 22 23 24 25 2…" at bounding box center [346, 166] width 19 height 17
type input "20:30"
click at [368, 211] on div "Link" at bounding box center [262, 228] width 282 height 47
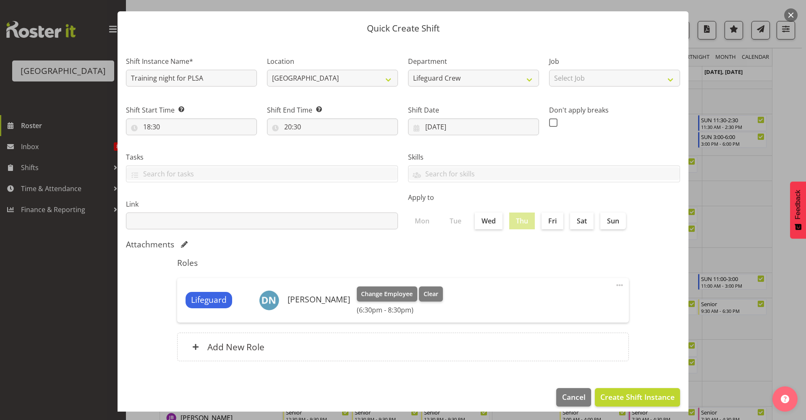
scroll to position [26, 0]
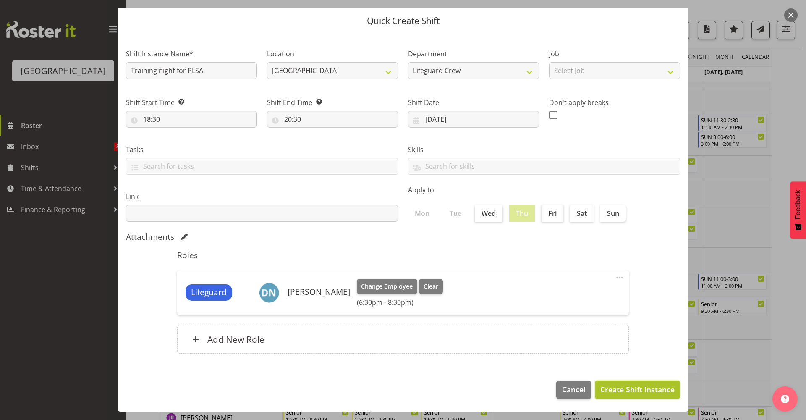
click at [635, 394] on span "Create Shift Instance" at bounding box center [637, 389] width 74 height 11
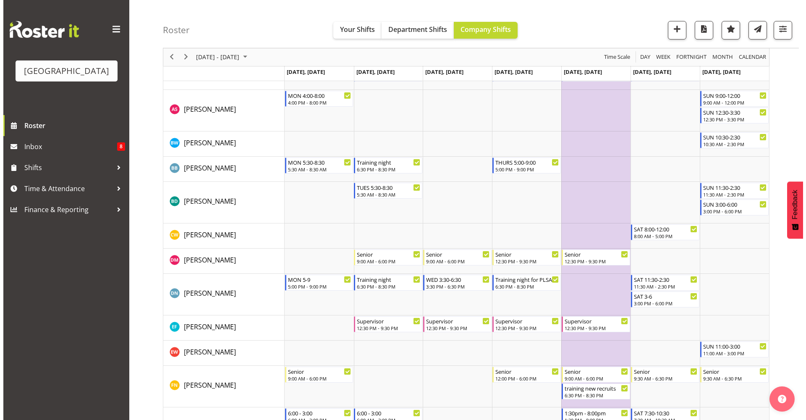
scroll to position [156, 0]
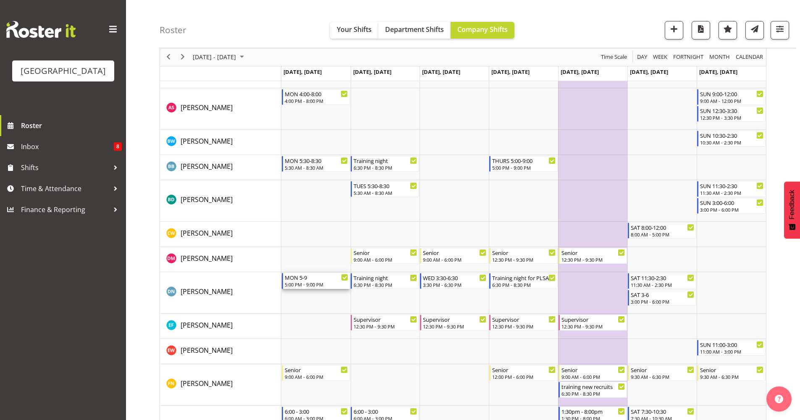
click at [317, 283] on div "5:00 PM - 9:00 PM" at bounding box center [317, 284] width 64 height 7
click at [0, 0] on div at bounding box center [0, 0] width 0 height 0
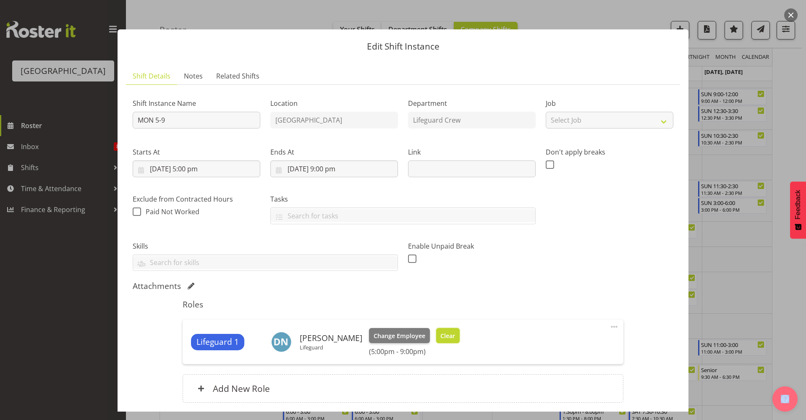
click at [445, 338] on span "Clear" at bounding box center [447, 335] width 15 height 9
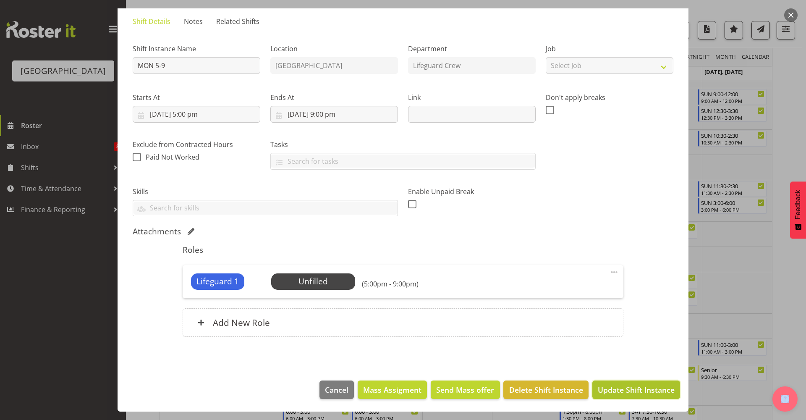
click at [656, 388] on span "Update Shift Instance" at bounding box center [636, 389] width 77 height 11
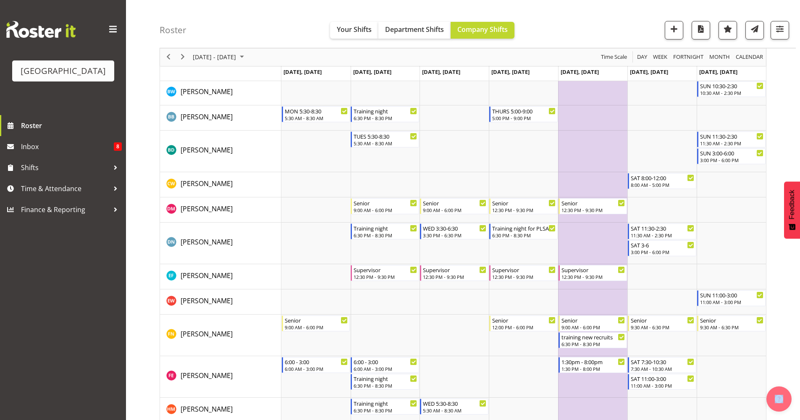
scroll to position [209, 0]
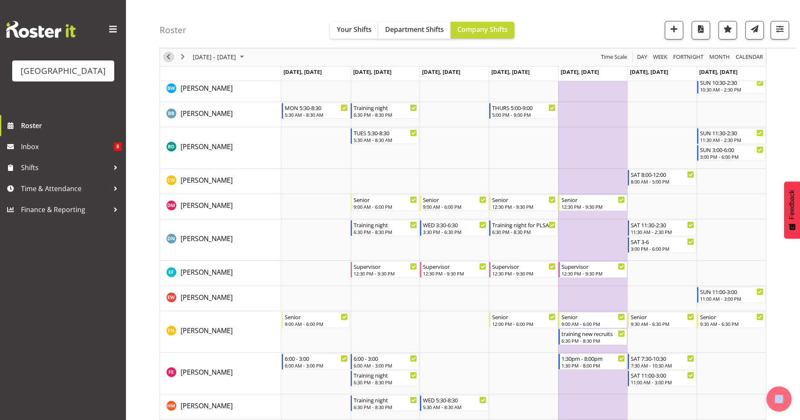
click at [170, 56] on span "Previous" at bounding box center [168, 57] width 10 height 10
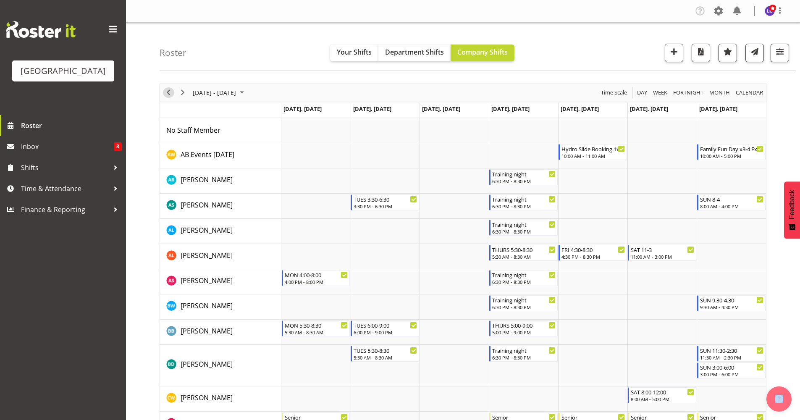
drag, startPoint x: 172, startPoint y: 93, endPoint x: 175, endPoint y: 96, distance: 4.5
click at [172, 93] on span "Previous" at bounding box center [168, 92] width 10 height 10
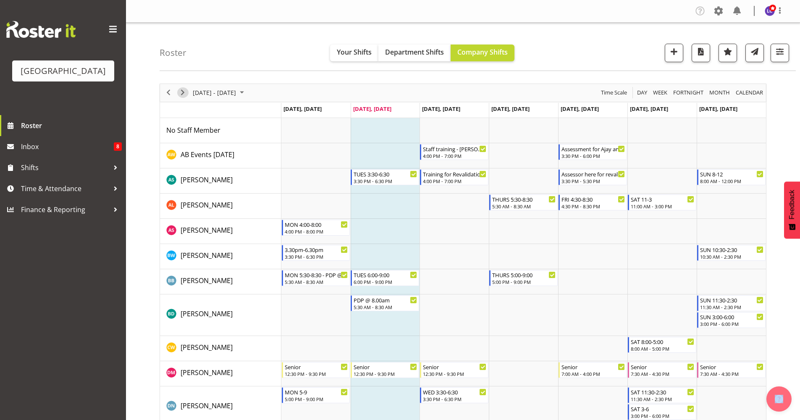
click at [181, 93] on span "Next" at bounding box center [183, 92] width 10 height 10
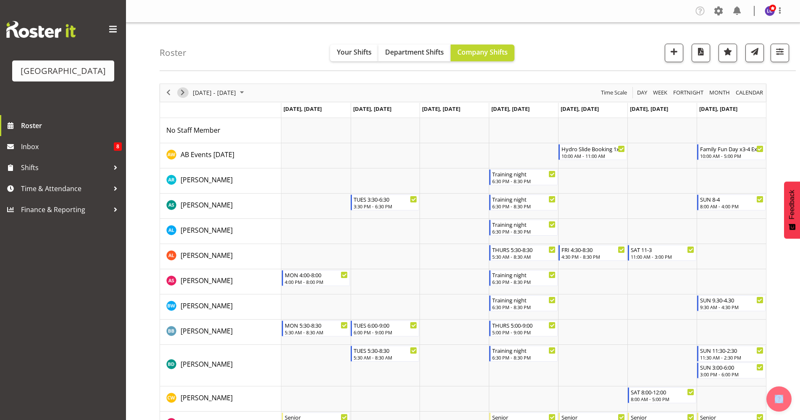
click at [183, 94] on span "Next" at bounding box center [183, 92] width 10 height 10
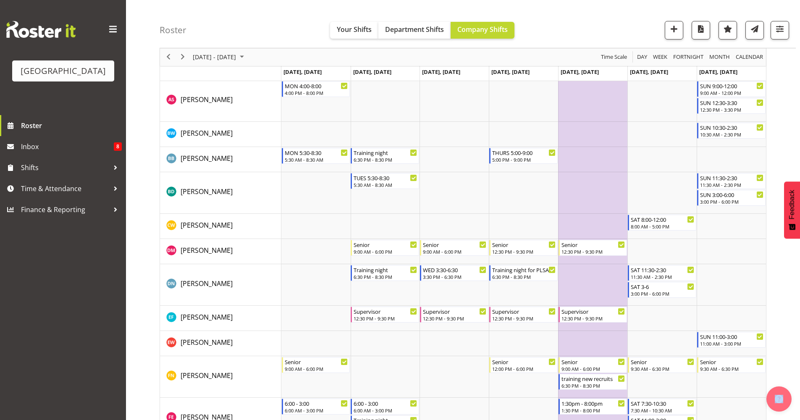
scroll to position [165, 0]
click at [184, 58] on span "Next" at bounding box center [183, 57] width 10 height 10
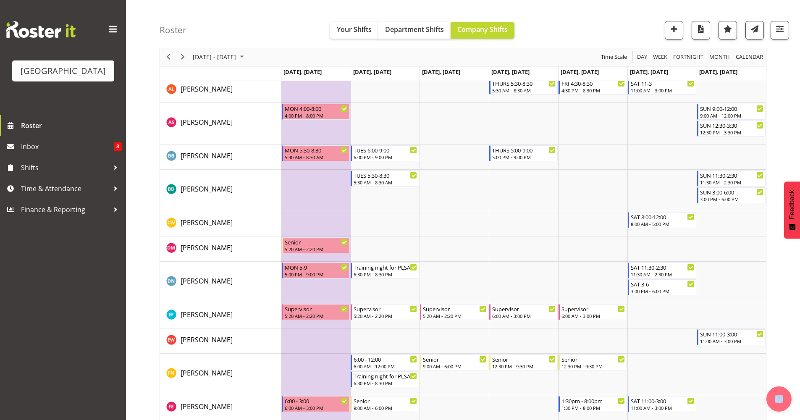
scroll to position [194, 0]
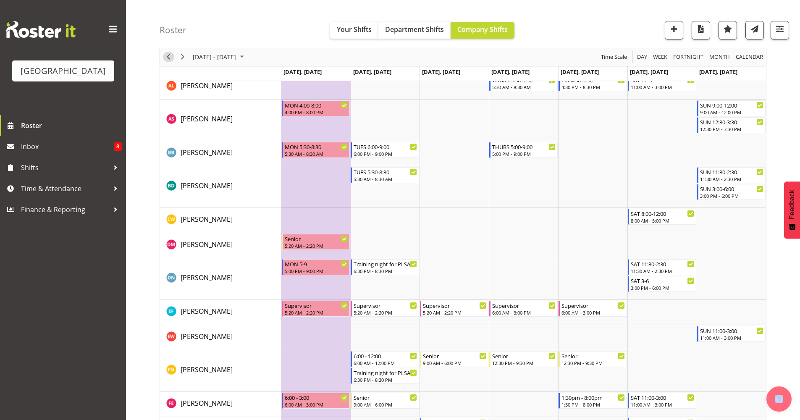
click at [168, 55] on span "Previous" at bounding box center [168, 57] width 10 height 10
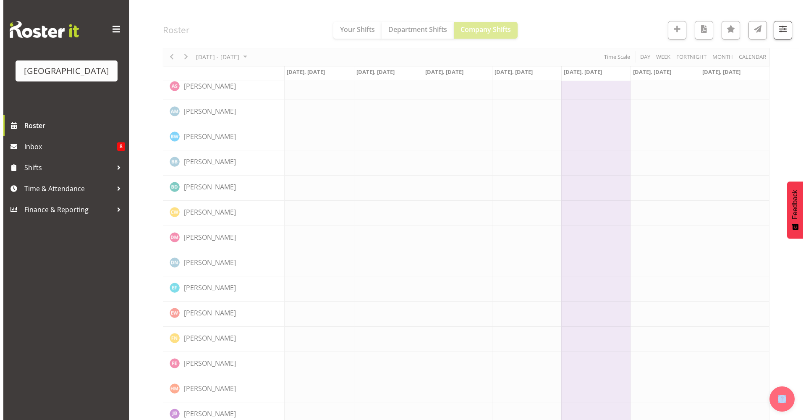
scroll to position [0, 0]
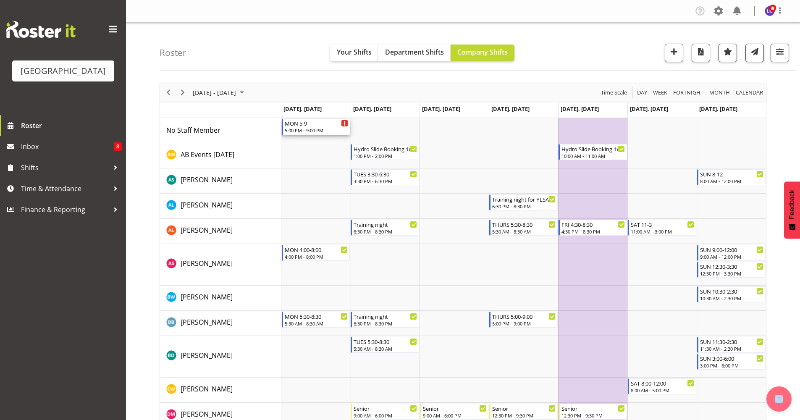
click at [318, 130] on div "5:00 PM - 9:00 PM" at bounding box center [317, 130] width 64 height 7
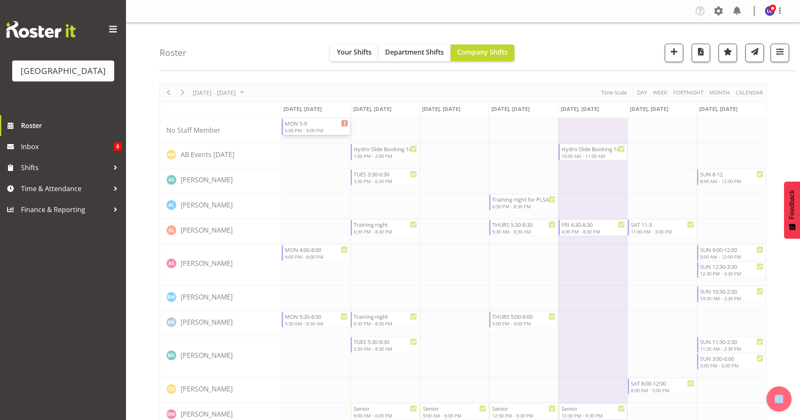
click at [318, 130] on body "Splash Palace Roster Inbox 8 Shifts Time & Attendance Finance & Reporting Compa…" at bounding box center [400, 210] width 800 height 420
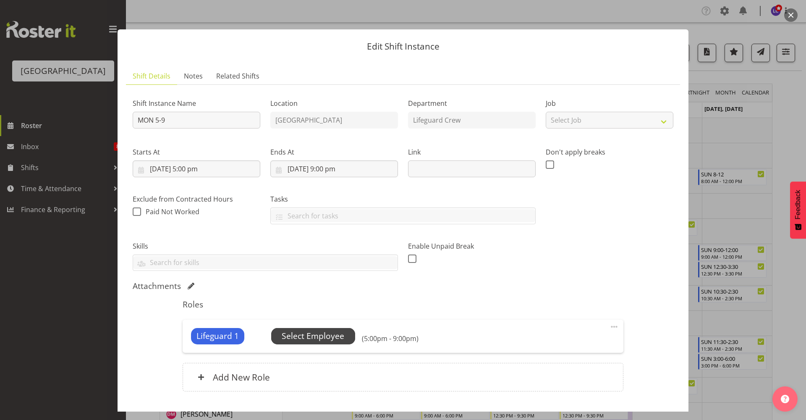
click at [299, 334] on span "Select Employee" at bounding box center [313, 336] width 63 height 12
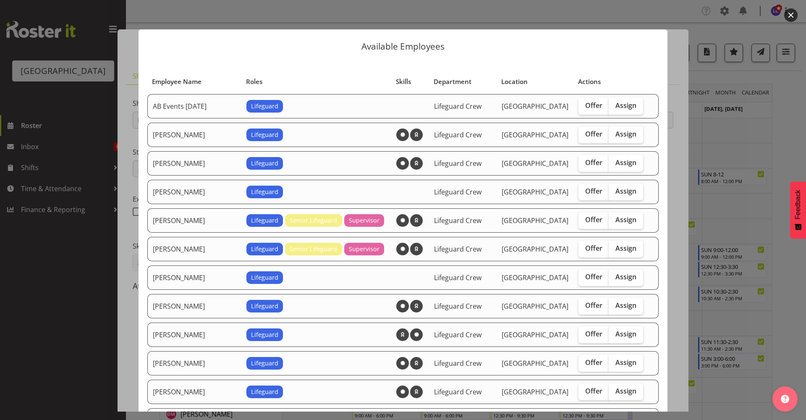
scroll to position [182, 0]
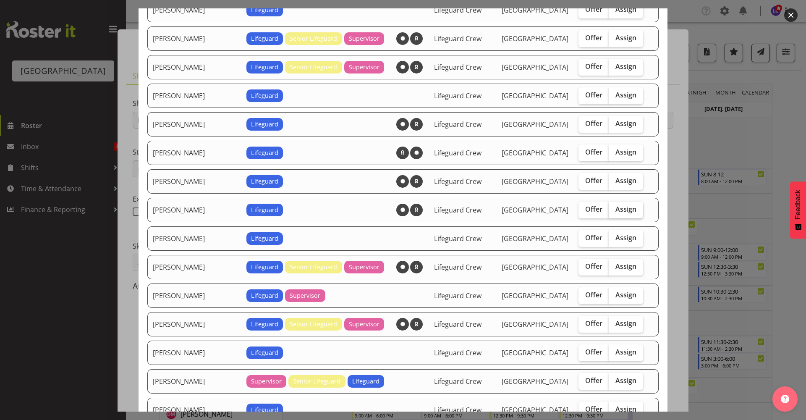
click at [609, 207] on input "Assign" at bounding box center [611, 209] width 5 height 5
checkbox input "true"
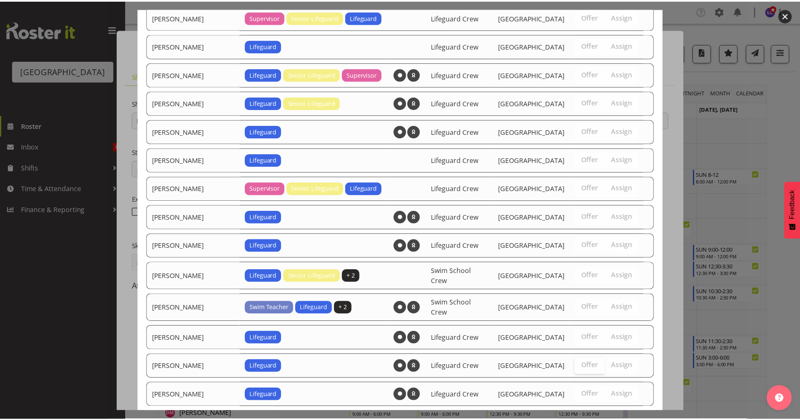
scroll to position [816, 0]
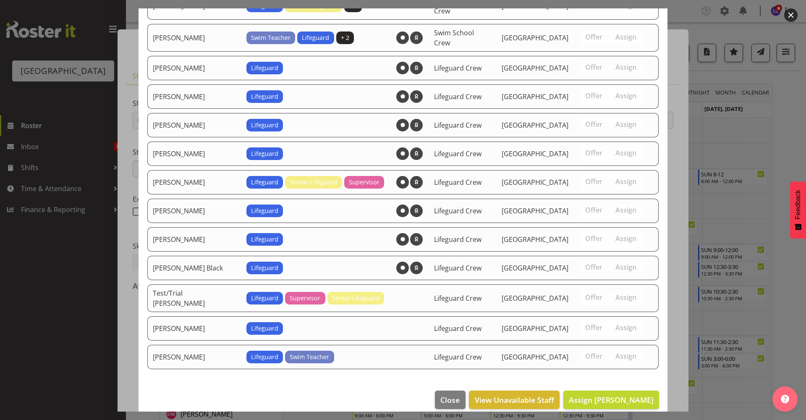
click at [615, 408] on footer "Close View Unavailable Staff Assign Drew Nielsen" at bounding box center [403, 401] width 529 height 39
click at [613, 395] on span "Assign Drew Nielsen" at bounding box center [611, 400] width 85 height 10
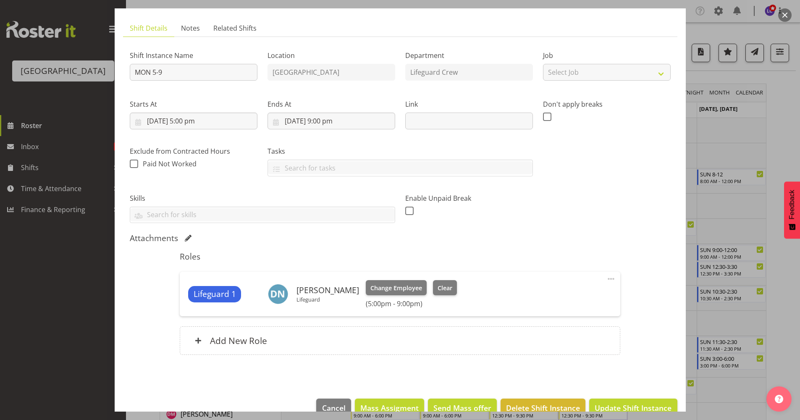
scroll to position [66, 0]
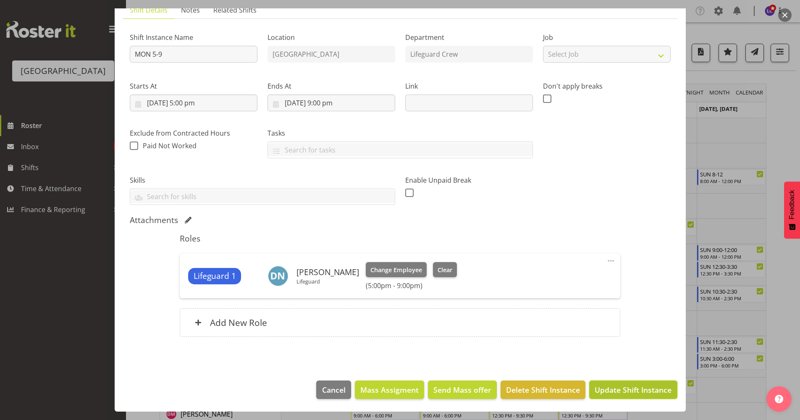
click at [612, 388] on span "Update Shift Instance" at bounding box center [632, 389] width 77 height 11
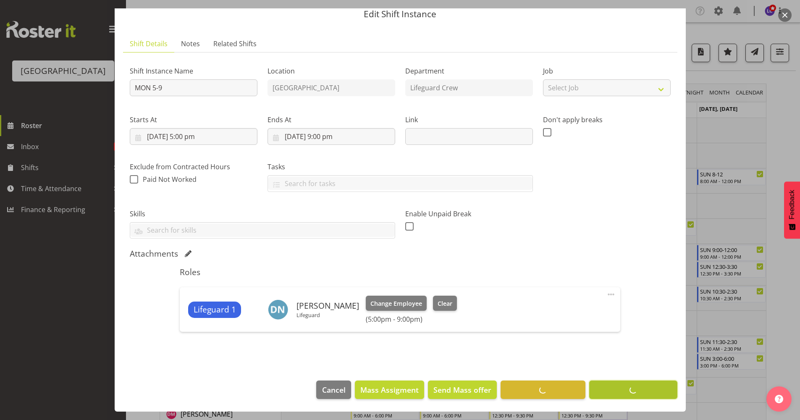
scroll to position [32, 0]
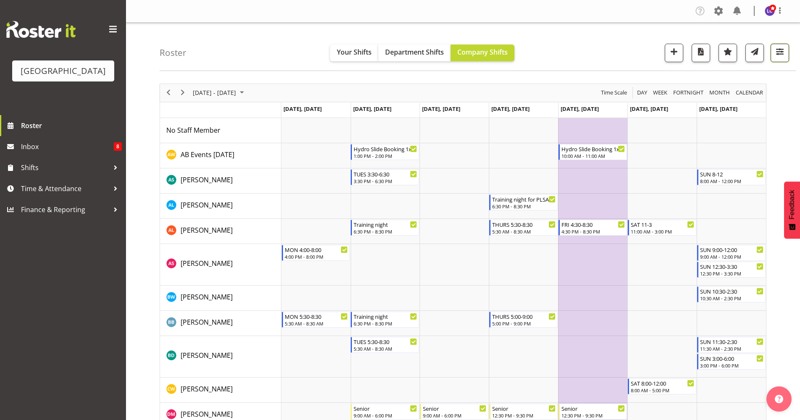
click at [778, 54] on span "button" at bounding box center [779, 51] width 11 height 11
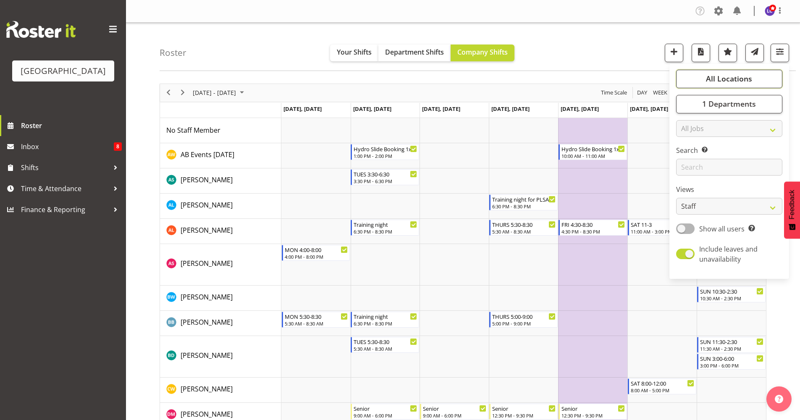
click at [710, 83] on span "All Locations" at bounding box center [729, 78] width 46 height 10
click at [714, 77] on span "All Locations" at bounding box center [729, 78] width 46 height 10
click at [708, 105] on span "1 Departments" at bounding box center [729, 104] width 54 height 10
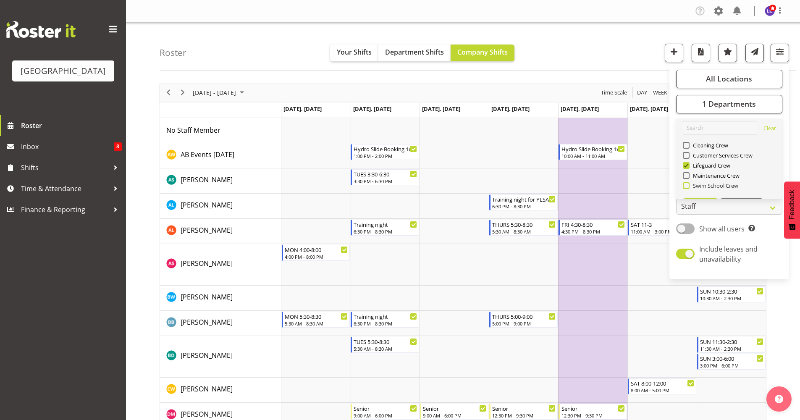
click at [710, 184] on span "Swim School Crew" at bounding box center [713, 185] width 49 height 7
click at [688, 184] on input "Swim School Crew" at bounding box center [685, 185] width 5 height 5
checkbox input "true"
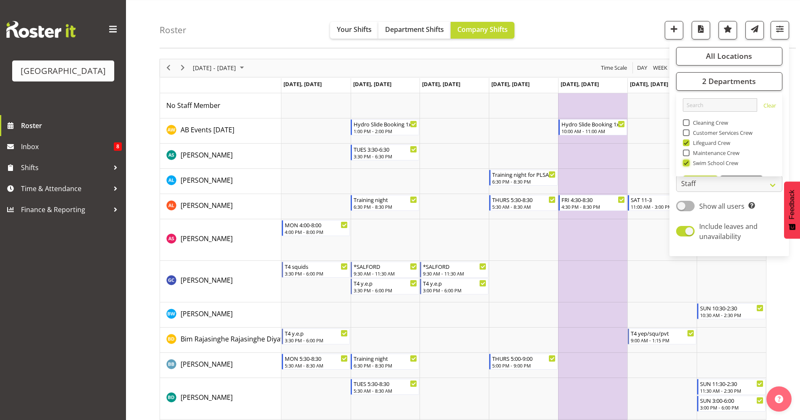
scroll to position [27, 0]
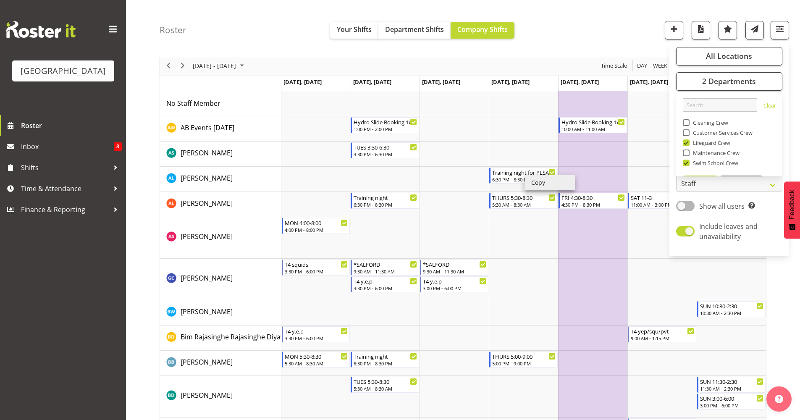
click at [535, 186] on li "Copy" at bounding box center [549, 182] width 50 height 15
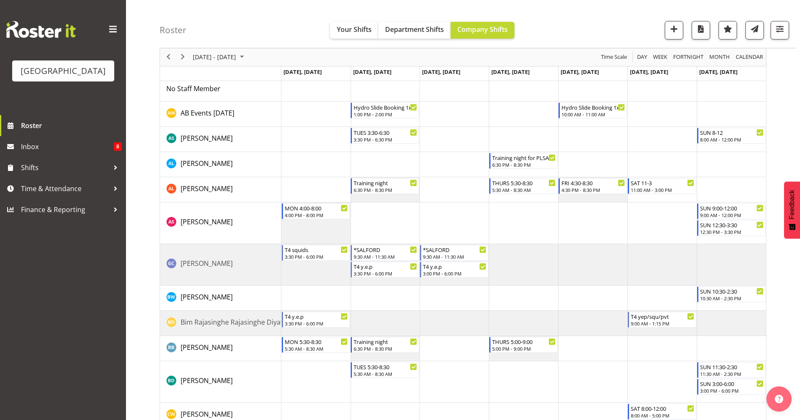
scroll to position [0, 0]
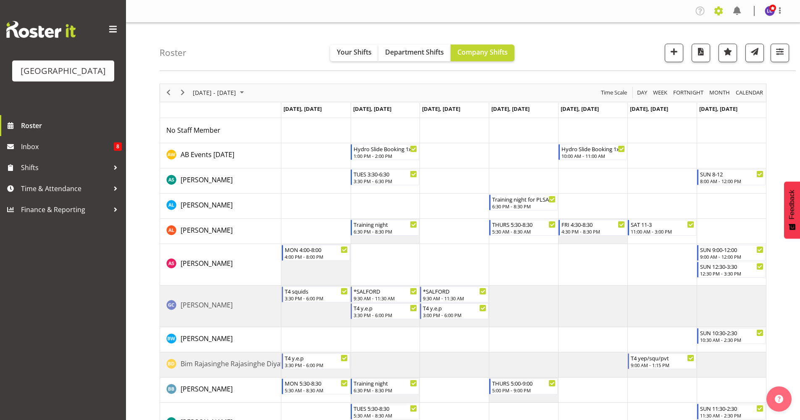
click at [719, 8] on span at bounding box center [718, 10] width 13 height 13
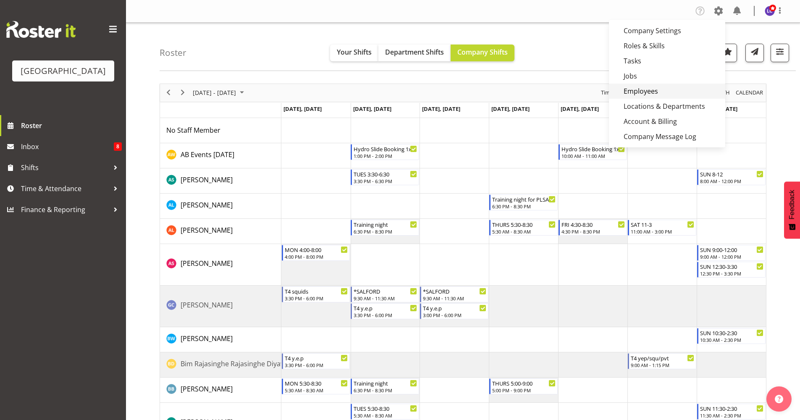
click at [645, 92] on link "Employees" at bounding box center [667, 91] width 116 height 15
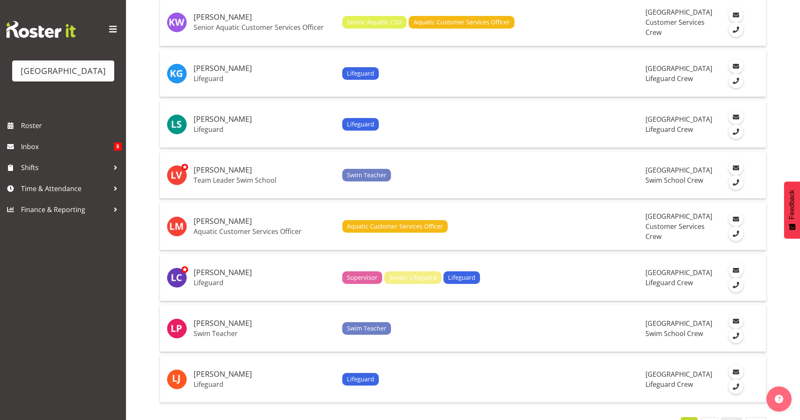
scroll to position [2294, 0]
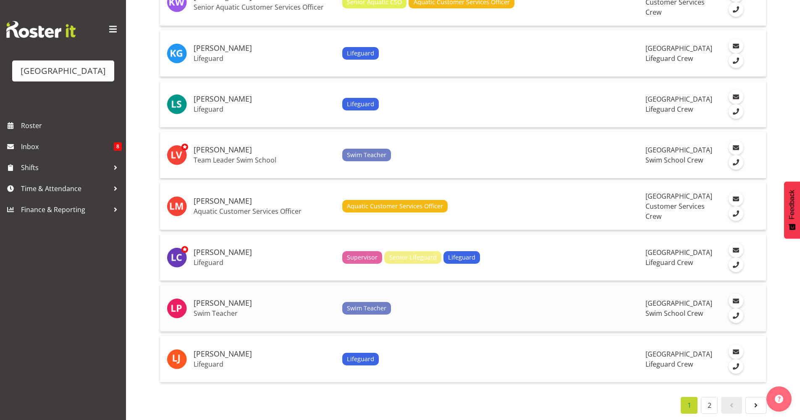
click at [233, 299] on h5 "[PERSON_NAME]" at bounding box center [265, 303] width 142 height 8
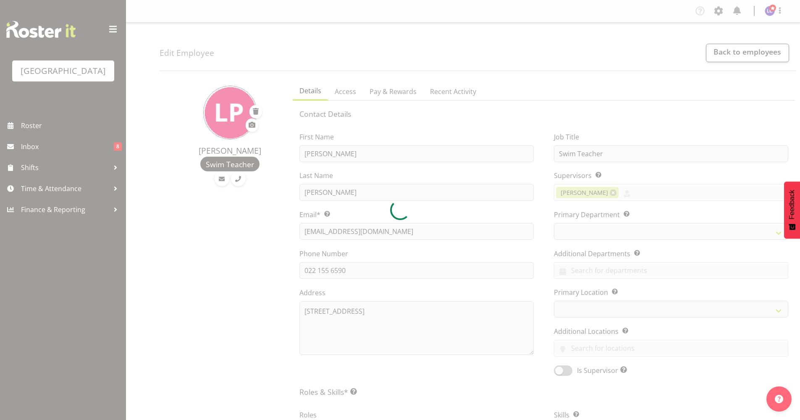
select select "TimelineWeek"
select select
select select "113"
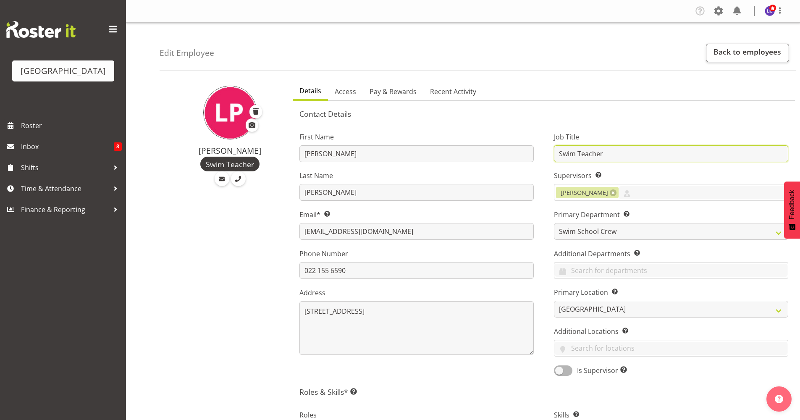
click at [650, 151] on input "Swim Teacher" at bounding box center [671, 153] width 234 height 17
click at [673, 110] on h5 "Contact Details" at bounding box center [543, 113] width 489 height 9
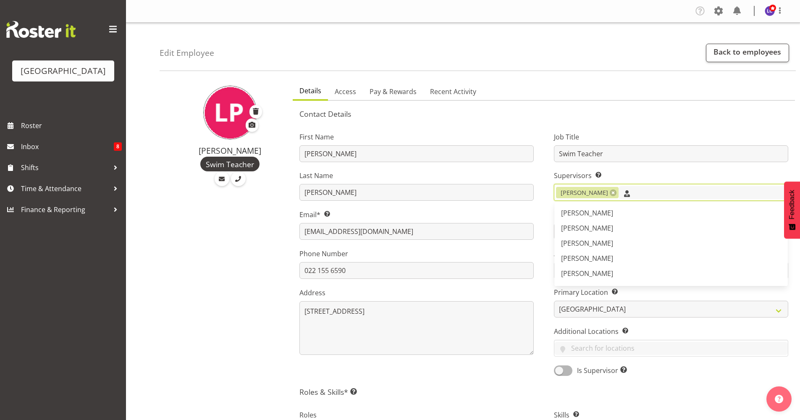
click at [662, 196] on input "text" at bounding box center [702, 192] width 169 height 13
click at [630, 268] on link "[PERSON_NAME]" at bounding box center [670, 273] width 233 height 15
click at [552, 244] on div "Job Title Swim Teacher Supervisors Select the employee’s supervisors, or the pe…" at bounding box center [671, 251] width 254 height 262
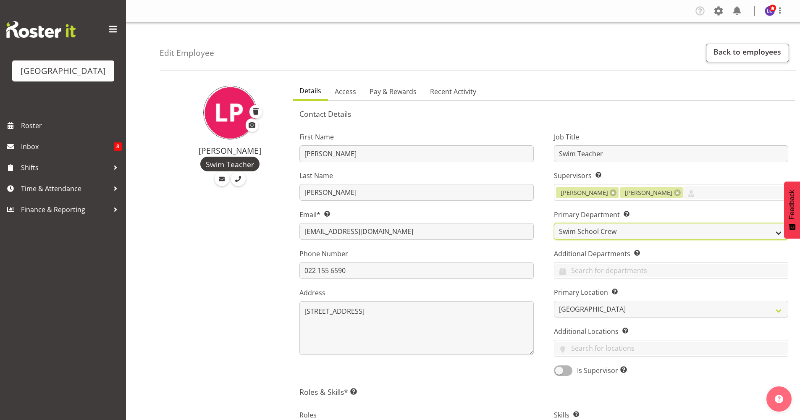
click at [576, 236] on select "Cleaning Crew Customer Services Crew Lifeguard Crew Maintenance Crew Swim Schoo…" at bounding box center [671, 231] width 234 height 17
click at [543, 254] on div "First Name Libby Last Name Pawley Email* This is a required field. libbypawley1…" at bounding box center [416, 251] width 254 height 262
click at [598, 279] on div "Job Title Swim Teacher Supervisors Select the employee’s supervisors, or the pe…" at bounding box center [671, 251] width 254 height 262
click at [601, 271] on input "text" at bounding box center [670, 270] width 233 height 13
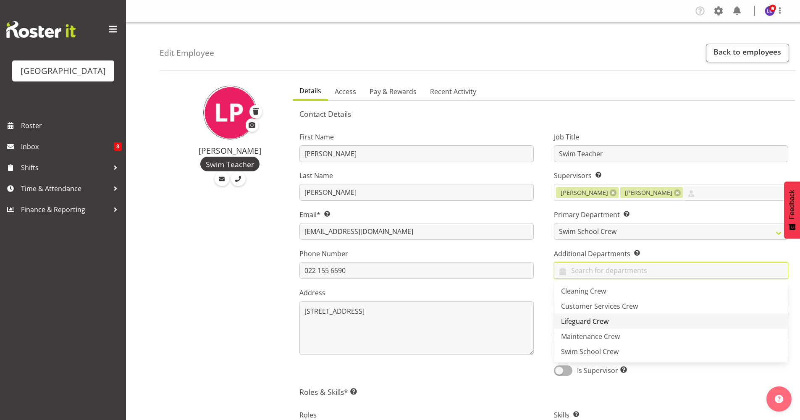
click at [602, 320] on span "Lifeguard Crew" at bounding box center [584, 321] width 47 height 9
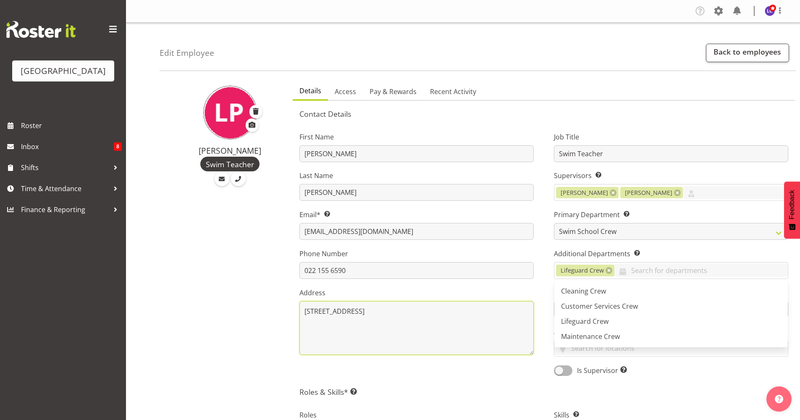
click at [531, 308] on textarea "3/166 Yarrow St Richmond Invercargill 9810" at bounding box center [416, 328] width 234 height 54
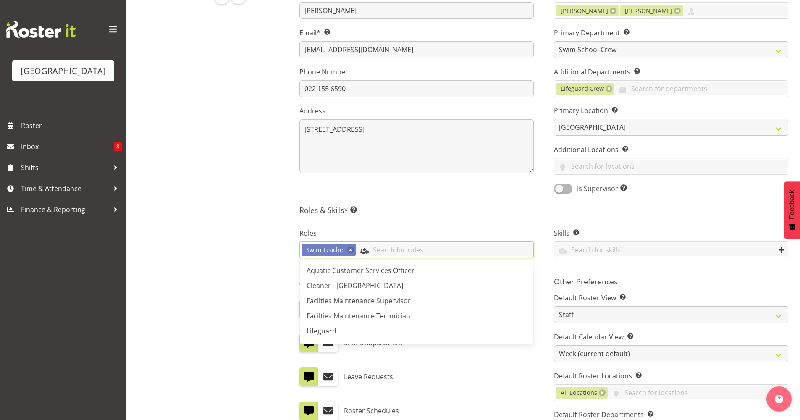
click at [392, 253] on input "text" at bounding box center [444, 249] width 177 height 13
click at [393, 333] on link "Lifeguard" at bounding box center [416, 330] width 233 height 15
click at [469, 214] on h5 "Roles & Skills* This is a required field. Add as many roles and skills as requi…" at bounding box center [543, 209] width 489 height 9
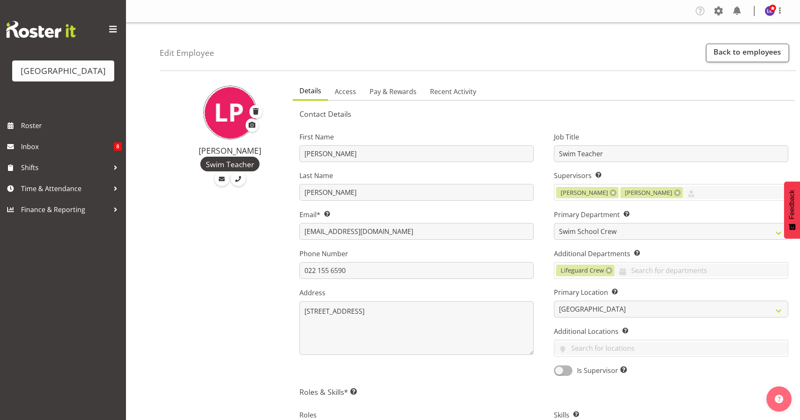
scroll to position [356, 0]
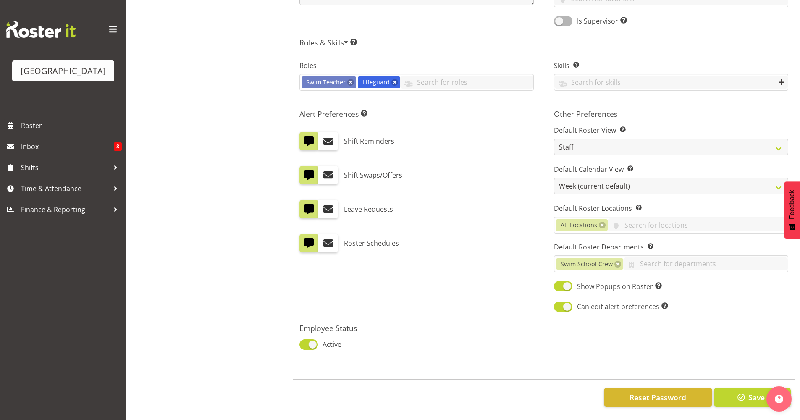
click at [744, 402] on div "Reset Password Save" at bounding box center [544, 397] width 502 height 36
click at [750, 394] on span "Save" at bounding box center [756, 397] width 16 height 11
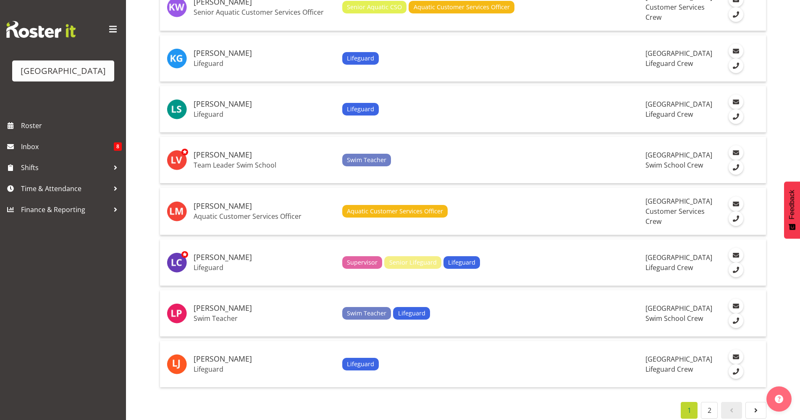
scroll to position [2294, 0]
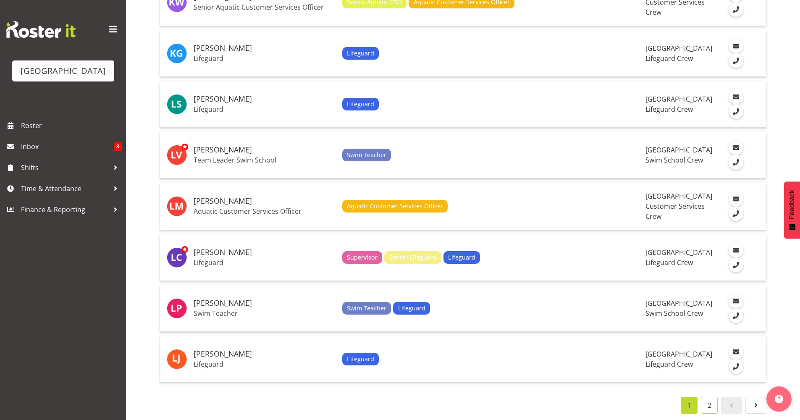
click at [710, 398] on link "2" at bounding box center [709, 405] width 17 height 17
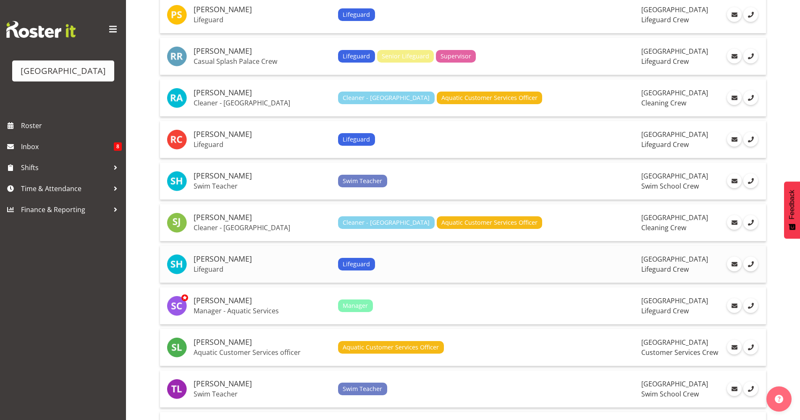
scroll to position [737, 0]
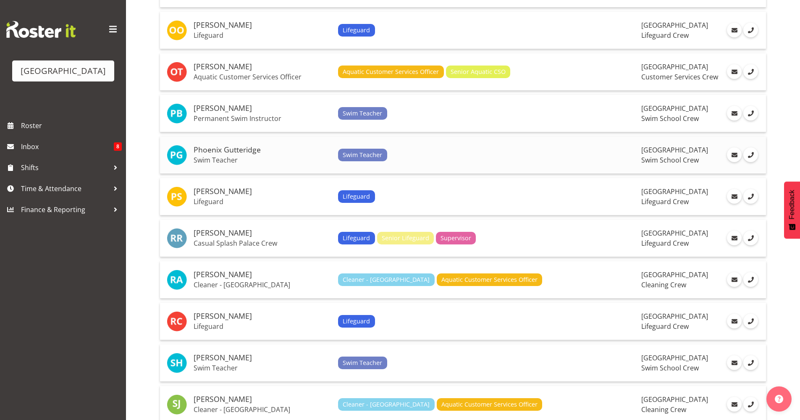
click at [266, 149] on h5 "Phoenix Gutteridge" at bounding box center [263, 150] width 138 height 8
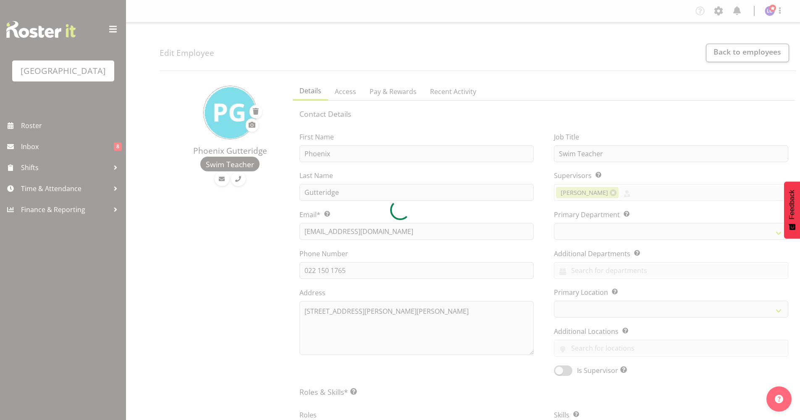
select select "TimelineWeek"
select select
select select "113"
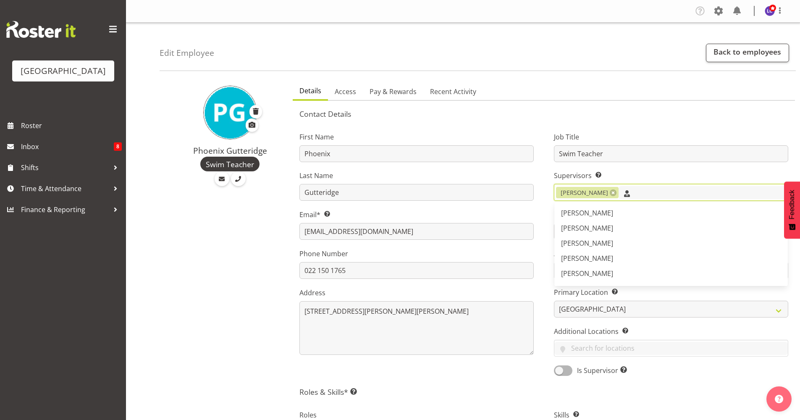
click at [664, 194] on input "text" at bounding box center [702, 192] width 169 height 13
click at [628, 279] on link "[PERSON_NAME]" at bounding box center [670, 273] width 233 height 15
click at [550, 238] on div "Job Title Swim Teacher Supervisors Select the employee’s supervisors, or the pe…" at bounding box center [671, 251] width 254 height 262
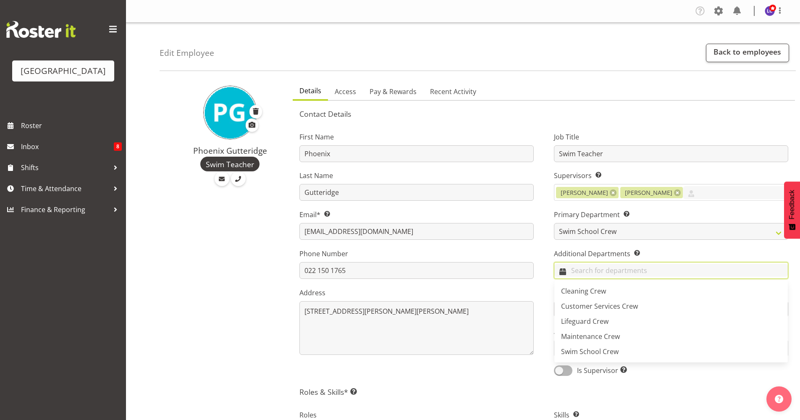
click at [626, 269] on input "text" at bounding box center [670, 270] width 233 height 13
click at [619, 320] on link "Lifeguard Crew" at bounding box center [670, 321] width 233 height 15
click at [543, 299] on div "First Name Phoenix Last Name Gutteridge Email* This is a required field. prgutt…" at bounding box center [416, 251] width 254 height 262
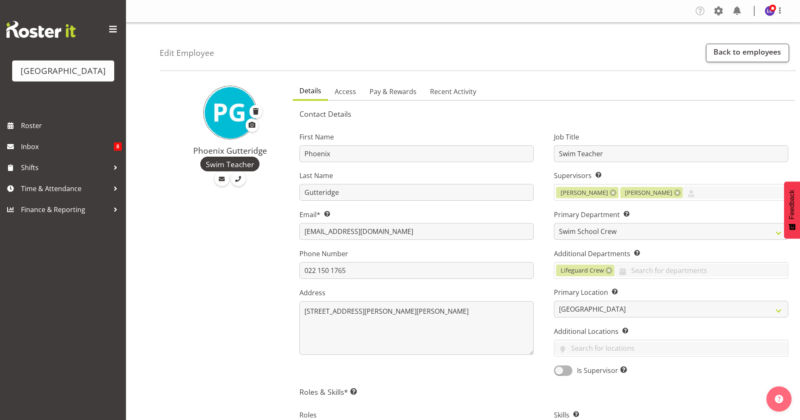
scroll to position [182, 0]
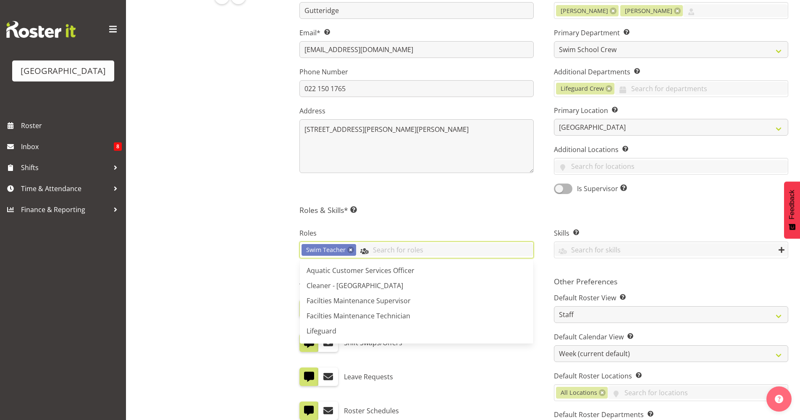
click at [405, 254] on input "text" at bounding box center [444, 249] width 177 height 13
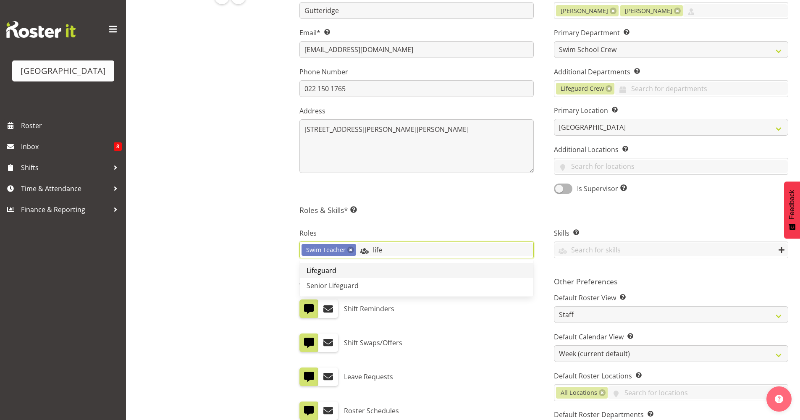
type input "life"
click at [385, 267] on link "Lifeguard" at bounding box center [416, 270] width 233 height 15
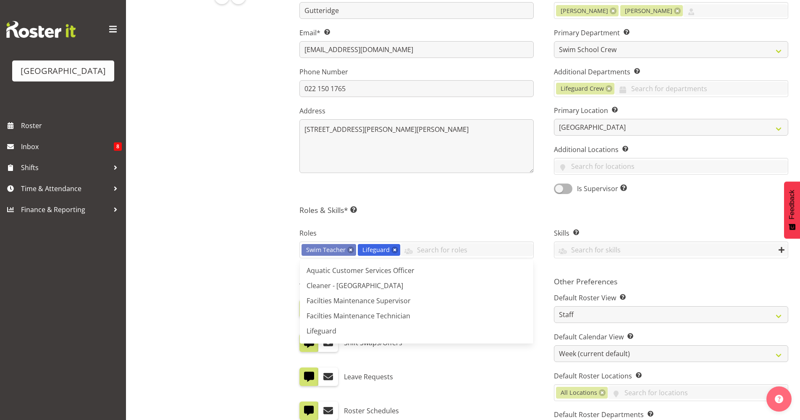
click at [521, 221] on div "Roles Swim Teacher Lifeguard Aquatic Customer Services Officer Cleaner - Splash…" at bounding box center [416, 244] width 254 height 56
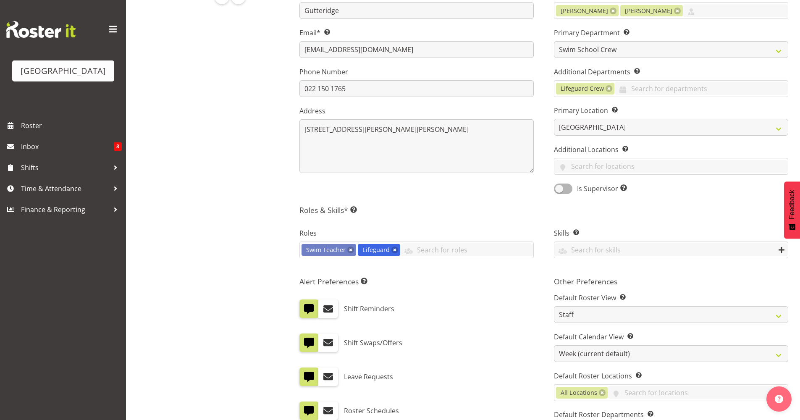
scroll to position [356, 0]
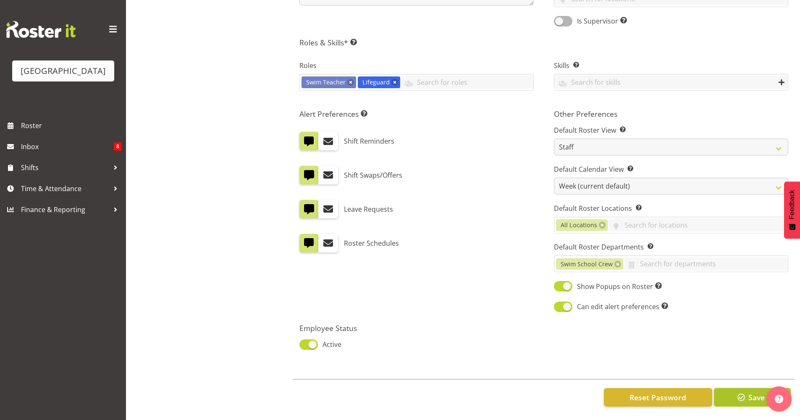
click at [736, 392] on span "button" at bounding box center [741, 397] width 11 height 11
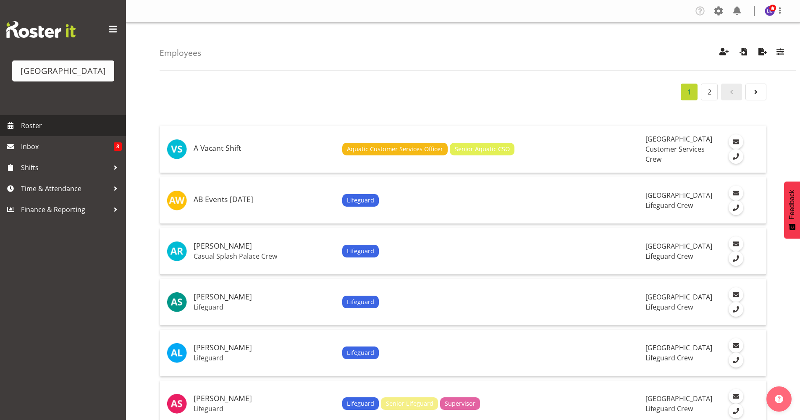
click at [22, 128] on span "Roster" at bounding box center [71, 125] width 101 height 13
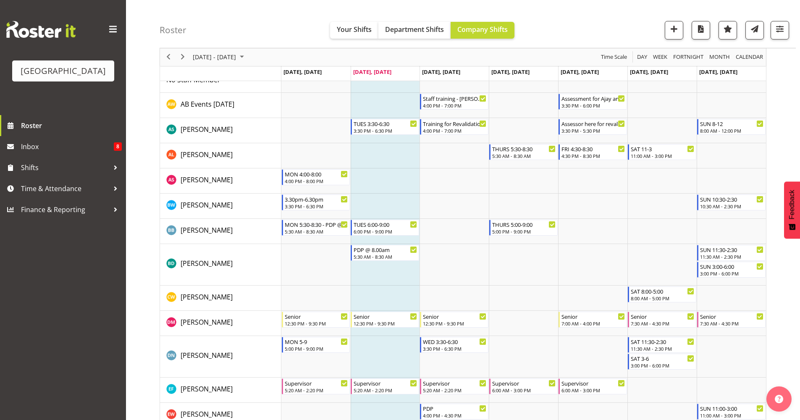
scroll to position [52, 0]
